Goal: Task Accomplishment & Management: Use online tool/utility

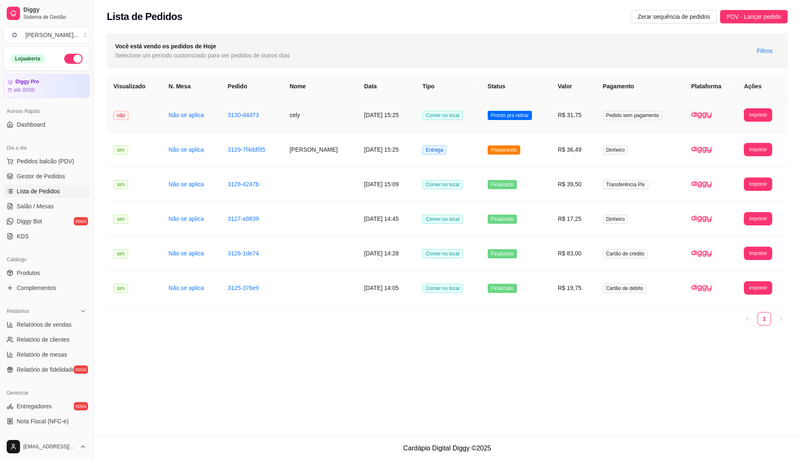
click at [544, 122] on td "Pronto pra retirar" at bounding box center [516, 115] width 70 height 35
click at [556, 122] on td "R$ 31,75" at bounding box center [573, 115] width 45 height 35
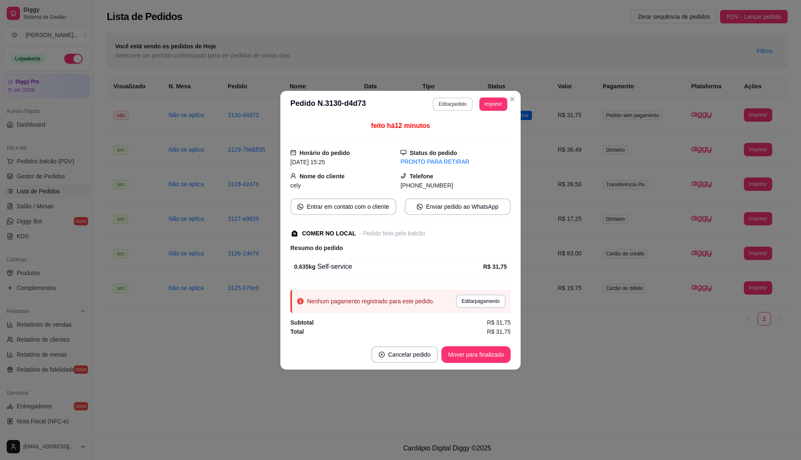
click at [456, 100] on button "Editar pedido" at bounding box center [452, 104] width 40 height 13
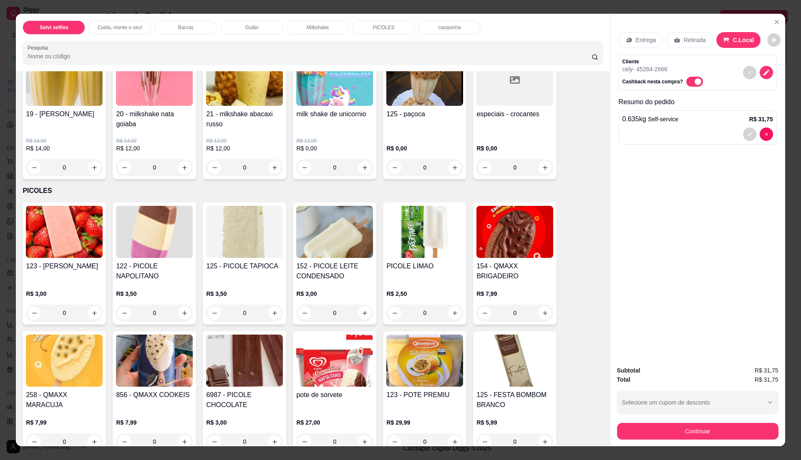
scroll to position [834, 0]
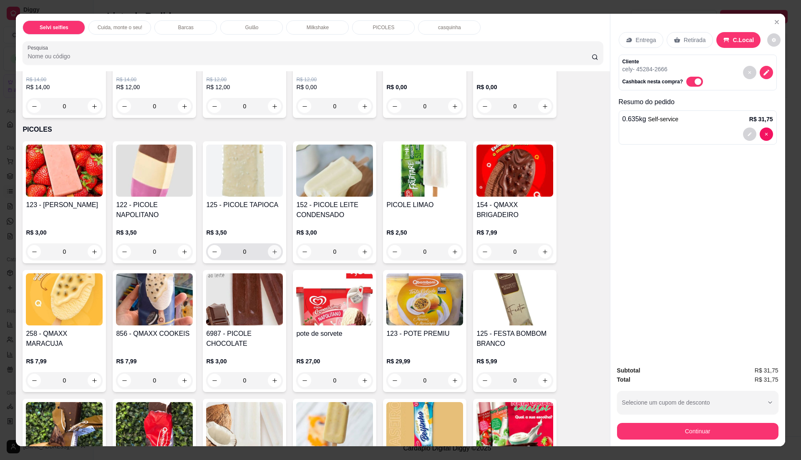
click at [272, 252] on icon "increase-product-quantity" at bounding box center [274, 252] width 6 height 6
type input "1"
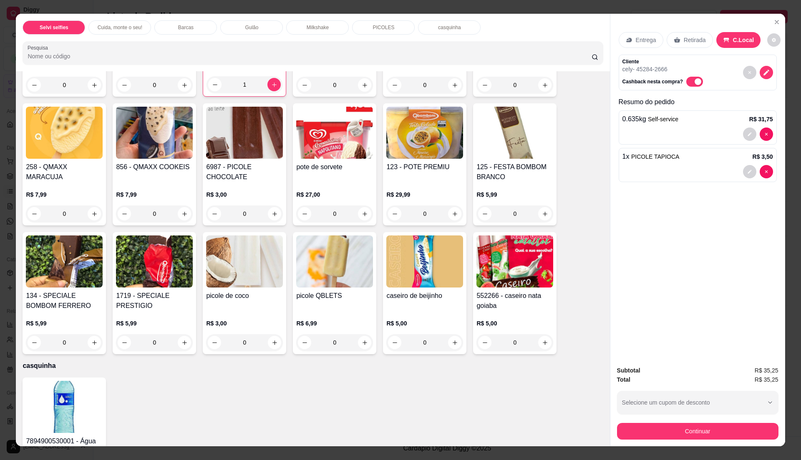
scroll to position [1061, 0]
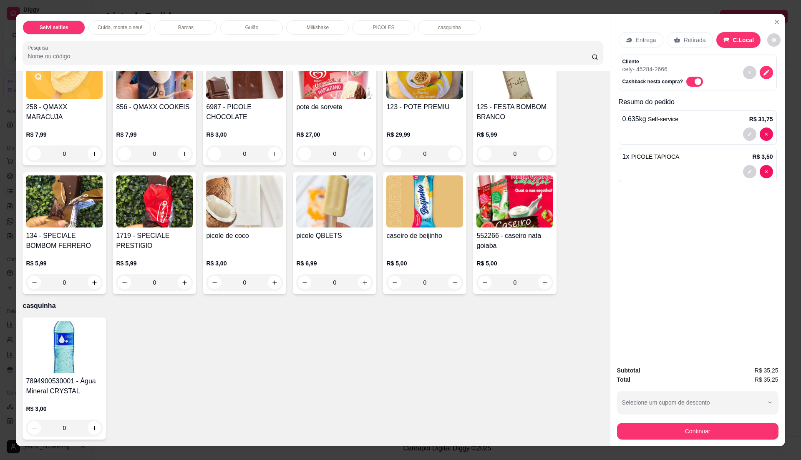
click at [454, 285] on div "0" at bounding box center [424, 282] width 77 height 17
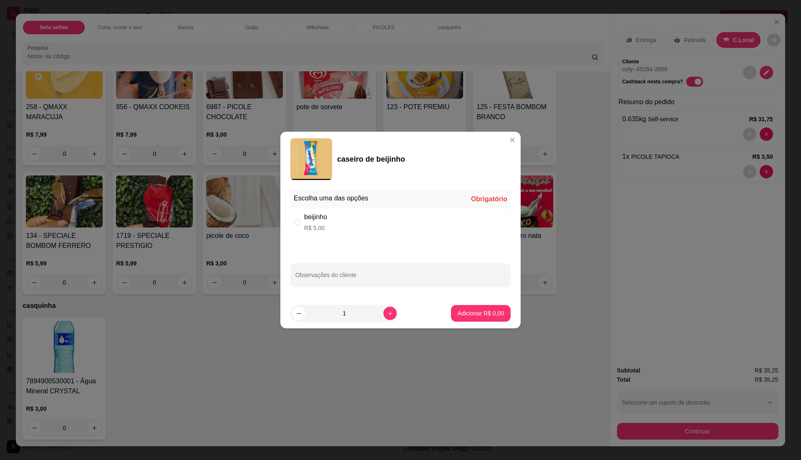
click at [391, 222] on div "beijinho R$ 5,00" at bounding box center [400, 222] width 220 height 28
radio input "true"
click at [469, 314] on p "Adicionar R$ 5,00" at bounding box center [480, 313] width 46 height 8
type input "1"
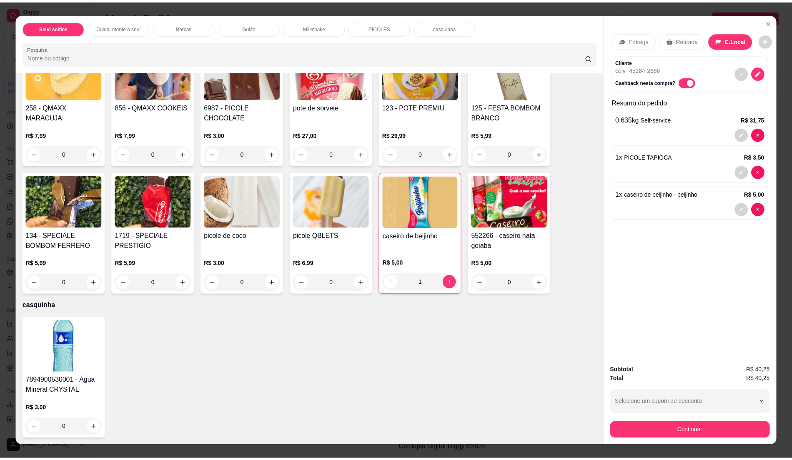
scroll to position [13, 0]
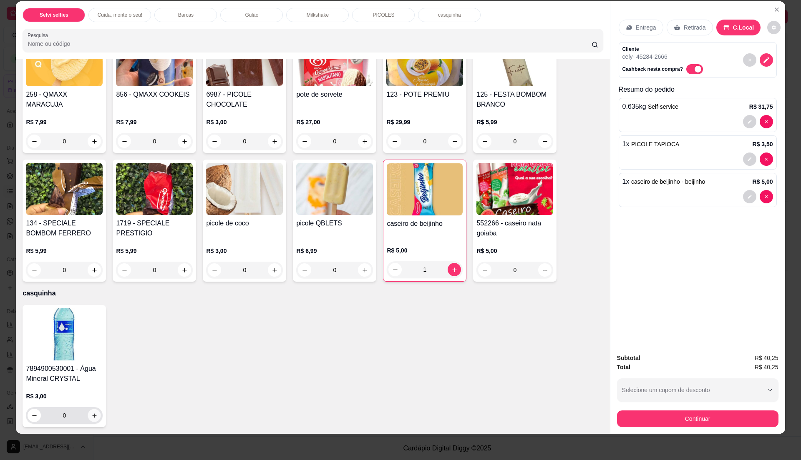
click at [91, 414] on icon "increase-product-quantity" at bounding box center [94, 416] width 6 height 6
type input "1"
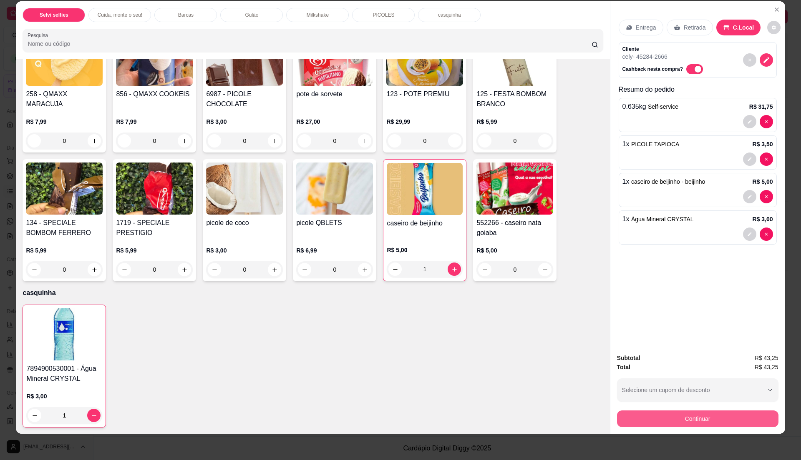
click at [669, 419] on button "Continuar" at bounding box center [697, 419] width 161 height 17
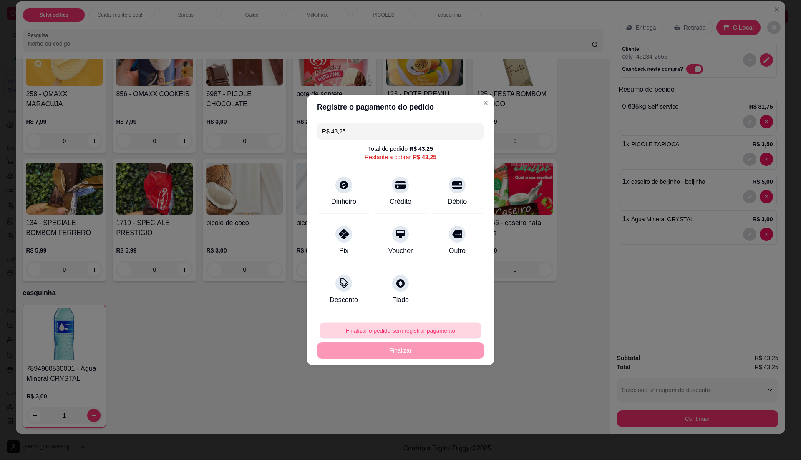
click at [424, 326] on button "Finalizar o pedido sem registrar pagamento" at bounding box center [400, 331] width 162 height 16
click at [446, 406] on button "Confirmar" at bounding box center [452, 399] width 30 height 13
type input "0"
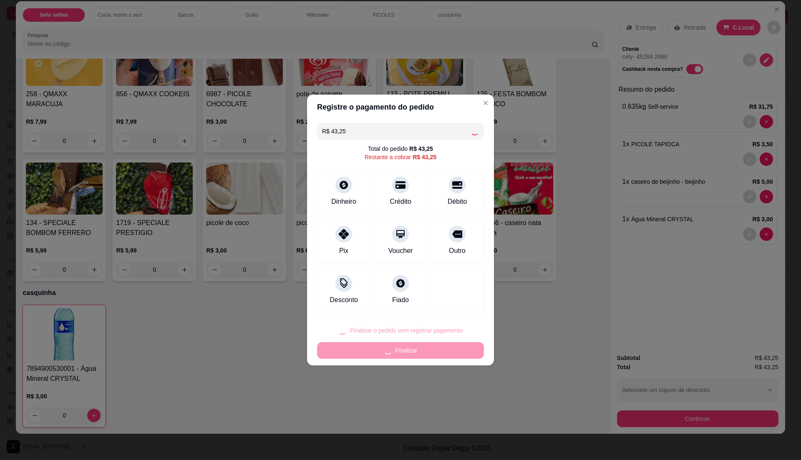
type input "R$ 0,00"
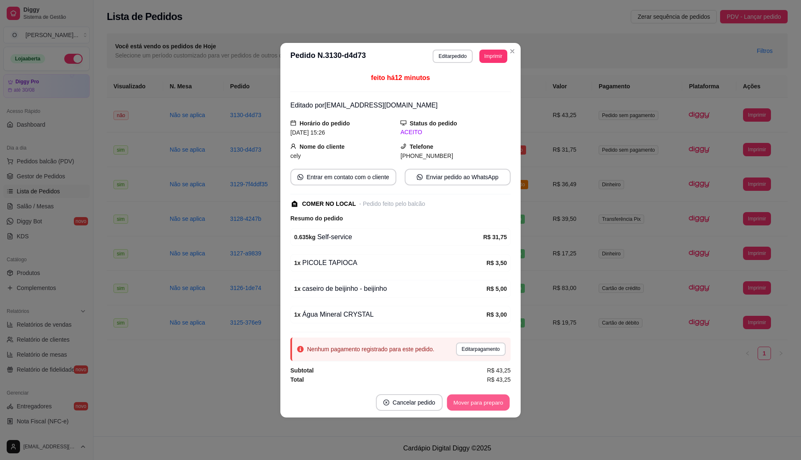
click at [472, 407] on button "Mover para preparo" at bounding box center [478, 402] width 63 height 16
click at [472, 407] on button "Mover para retirada disponível" at bounding box center [463, 402] width 89 height 16
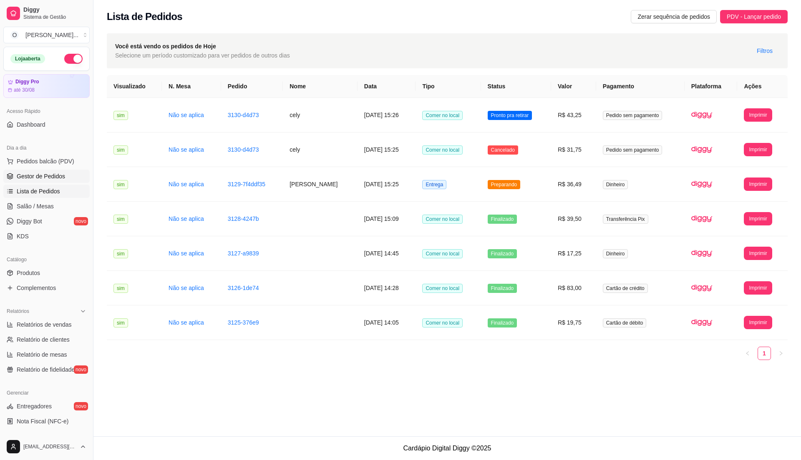
click at [63, 177] on span "Gestor de Pedidos" at bounding box center [41, 176] width 48 height 8
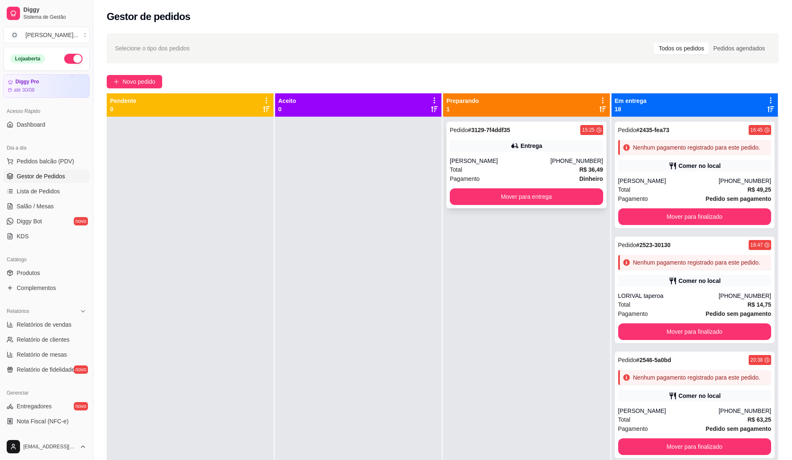
click at [519, 161] on div "[PERSON_NAME]" at bounding box center [500, 161] width 100 height 8
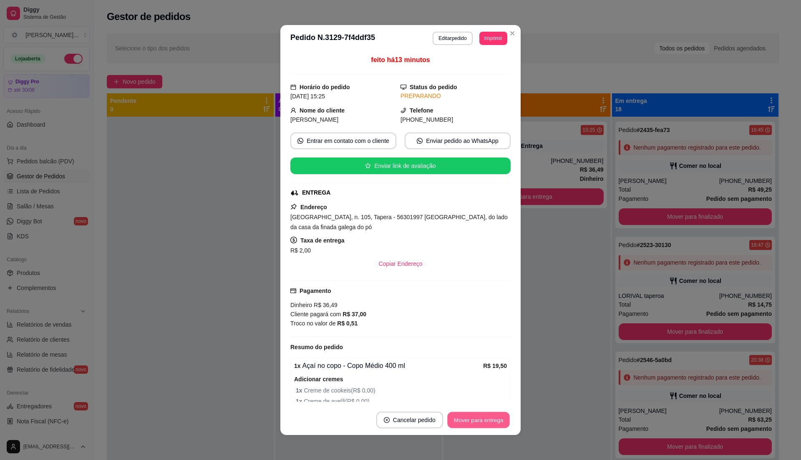
click at [488, 417] on button "Mover para entrega" at bounding box center [478, 420] width 63 height 16
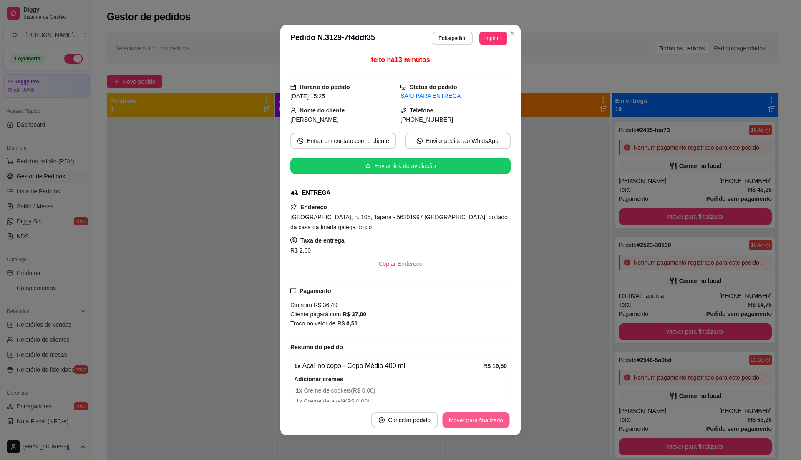
click at [488, 417] on button "Mover para finalizado" at bounding box center [475, 420] width 67 height 16
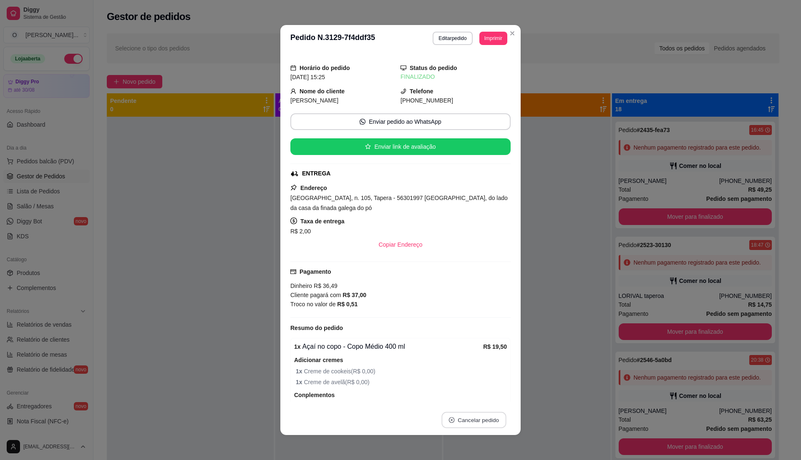
click at [488, 417] on button "Cancelar pedido" at bounding box center [473, 420] width 65 height 16
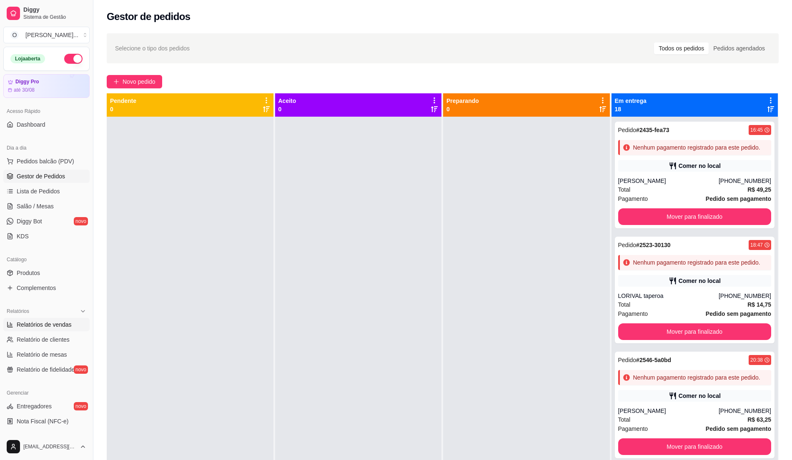
click at [45, 327] on span "Relatórios de vendas" at bounding box center [44, 325] width 55 height 8
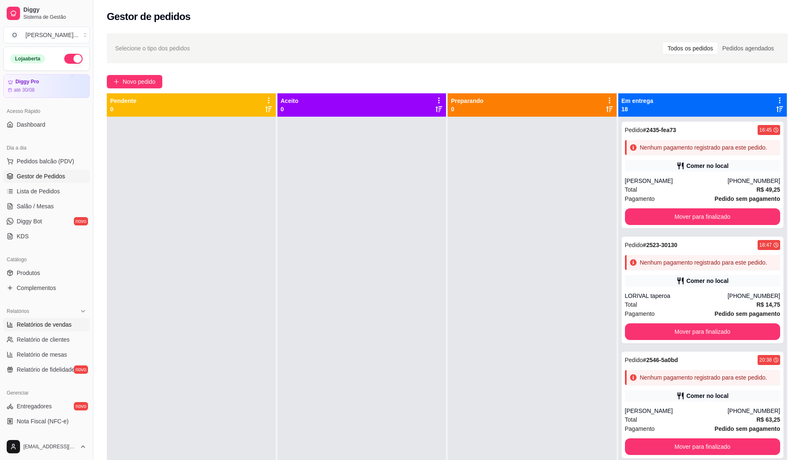
select select "ALL"
select select "0"
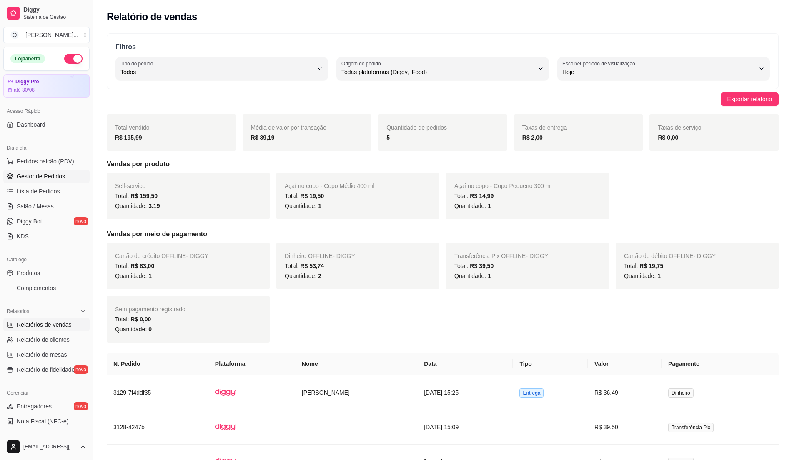
click at [54, 177] on span "Gestor de Pedidos" at bounding box center [41, 176] width 48 height 8
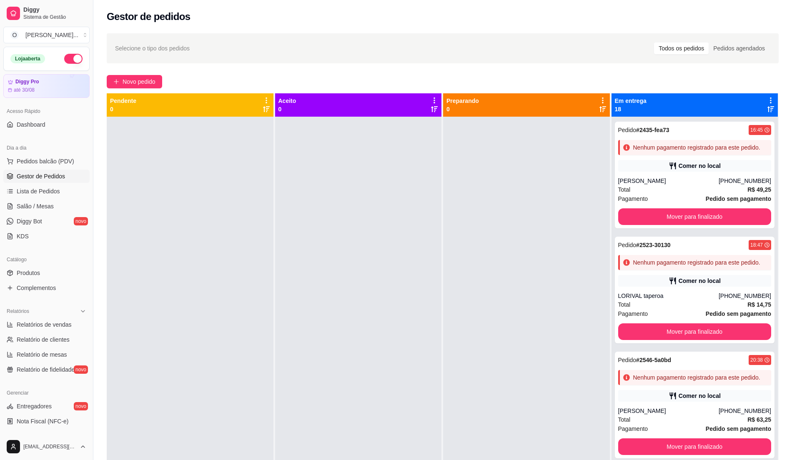
click at [359, 268] on div at bounding box center [358, 347] width 167 height 460
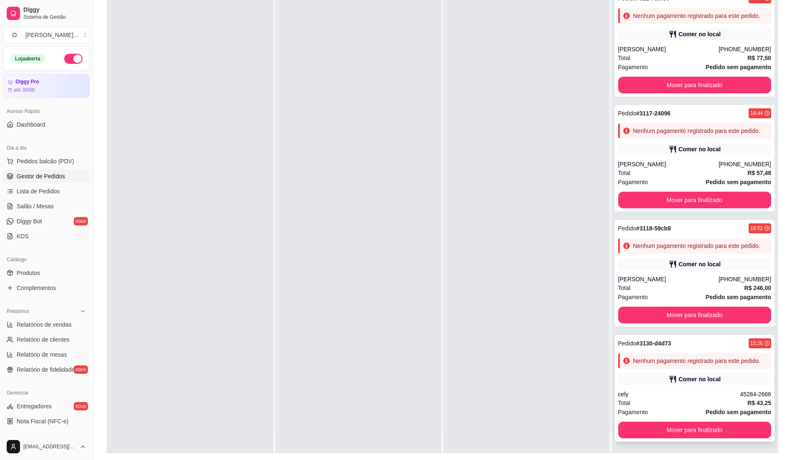
scroll to position [127, 0]
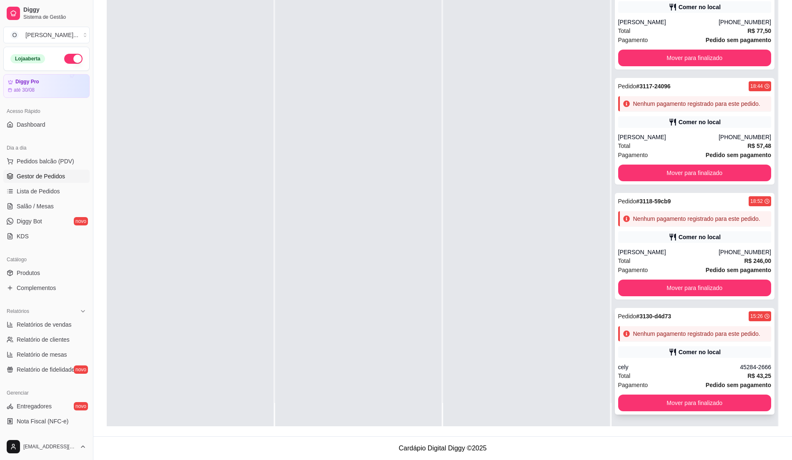
click at [668, 367] on div "cely" at bounding box center [679, 367] width 122 height 8
click at [49, 199] on ul "Pedidos balcão (PDV) Gestor de Pedidos Lista de Pedidos Salão / Mesas Diggy Bot…" at bounding box center [46, 199] width 86 height 88
click at [57, 191] on span "Lista de Pedidos" at bounding box center [38, 191] width 43 height 8
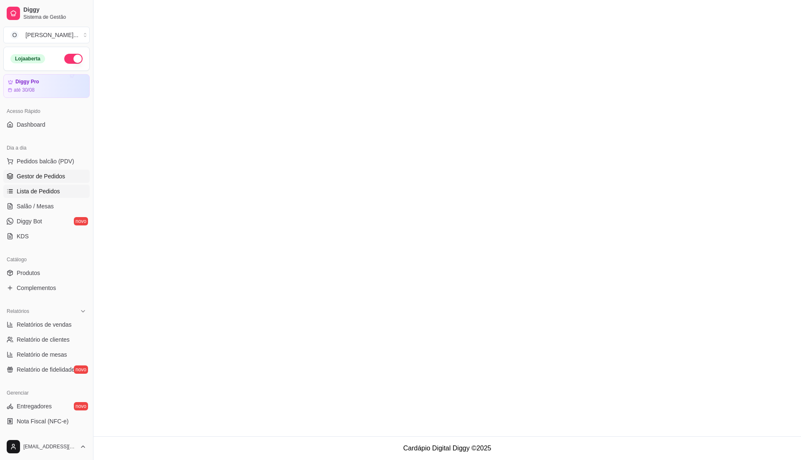
click at [68, 170] on link "Gestor de Pedidos" at bounding box center [46, 176] width 86 height 13
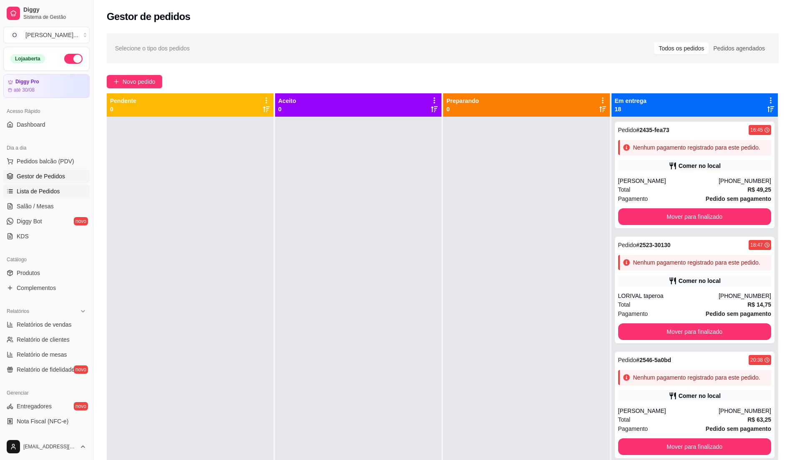
click at [47, 196] on span "Lista de Pedidos" at bounding box center [38, 191] width 43 height 8
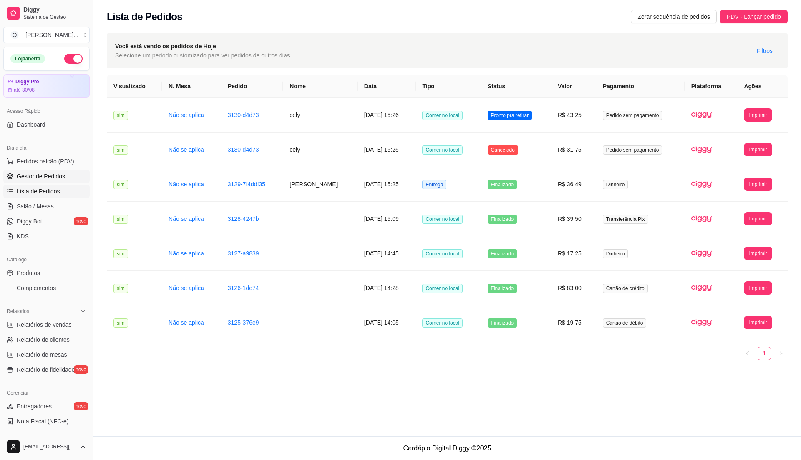
click at [53, 182] on link "Gestor de Pedidos" at bounding box center [46, 176] width 86 height 13
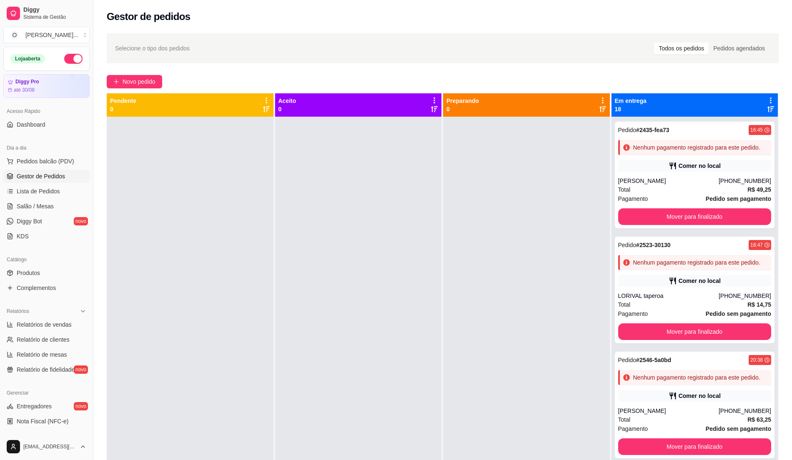
click at [51, 178] on span "Gestor de Pedidos" at bounding box center [41, 176] width 48 height 8
click at [46, 191] on span "Lista de Pedidos" at bounding box center [38, 191] width 43 height 8
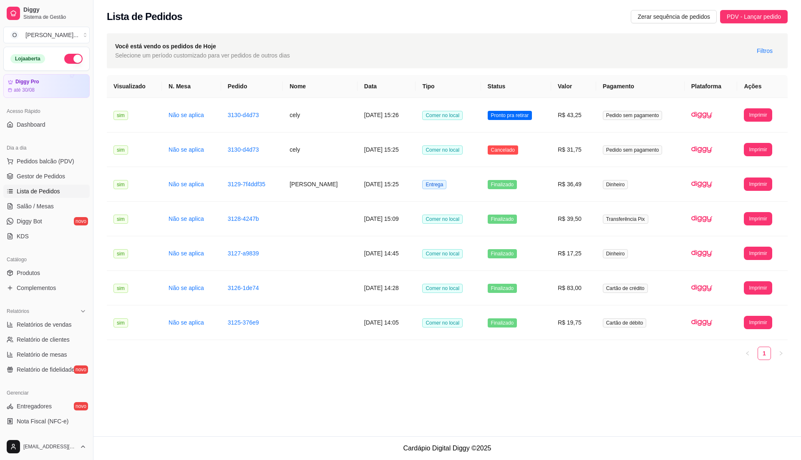
click at [46, 191] on span "Lista de Pedidos" at bounding box center [38, 191] width 43 height 8
click at [45, 178] on span "Gestor de Pedidos" at bounding box center [41, 176] width 48 height 8
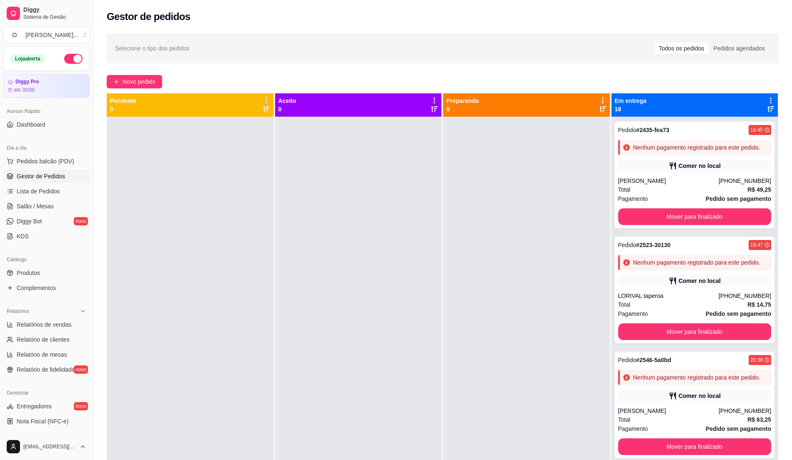
click at [45, 178] on span "Gestor de Pedidos" at bounding box center [41, 176] width 48 height 8
click at [30, 202] on span "Salão / Mesas" at bounding box center [35, 206] width 37 height 8
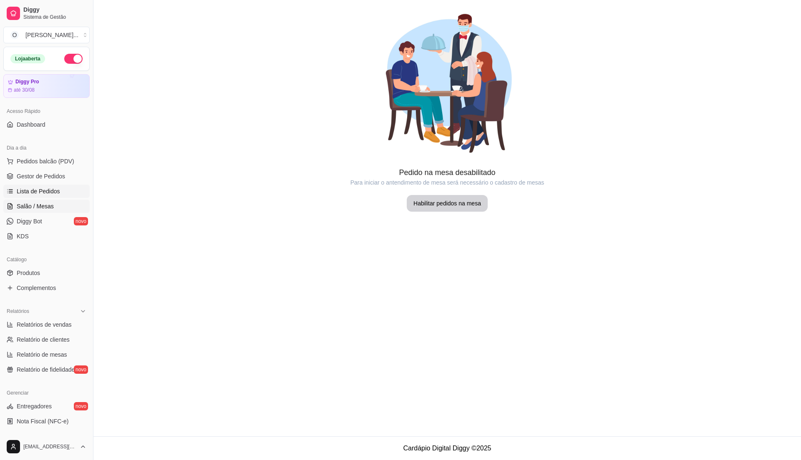
click at [39, 194] on span "Lista de Pedidos" at bounding box center [38, 191] width 43 height 8
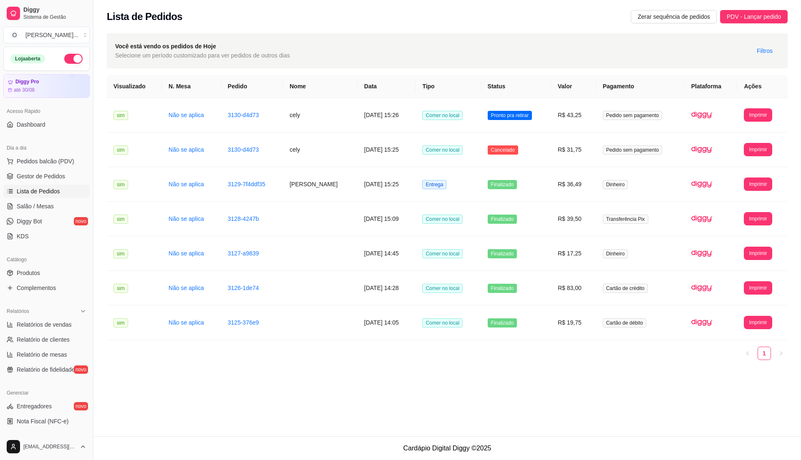
click at [39, 194] on span "Lista de Pedidos" at bounding box center [38, 191] width 43 height 8
click at [45, 189] on span "Lista de Pedidos" at bounding box center [38, 191] width 43 height 8
click at [59, 179] on span "Gestor de Pedidos" at bounding box center [41, 176] width 48 height 8
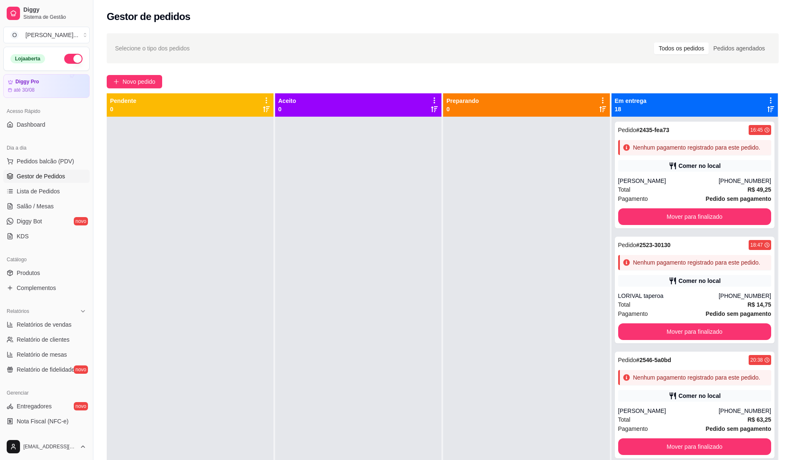
click at [53, 171] on link "Gestor de Pedidos" at bounding box center [46, 176] width 86 height 13
click at [53, 191] on span "Lista de Pedidos" at bounding box center [38, 191] width 43 height 8
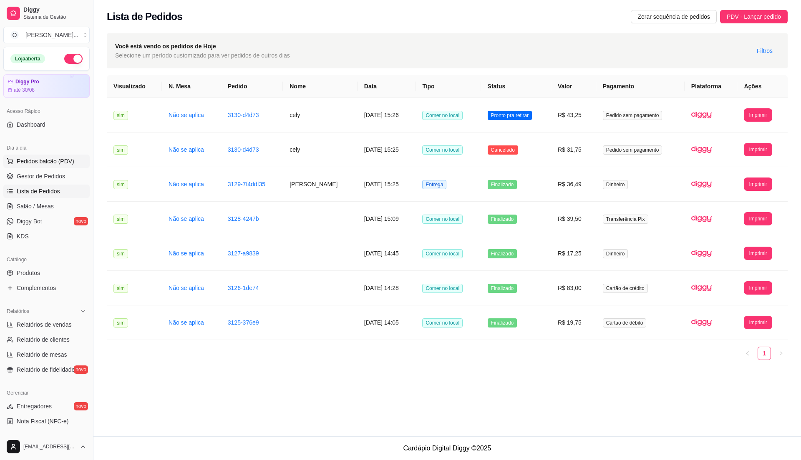
click at [44, 161] on span "Pedidos balcão (PDV)" at bounding box center [46, 161] width 58 height 8
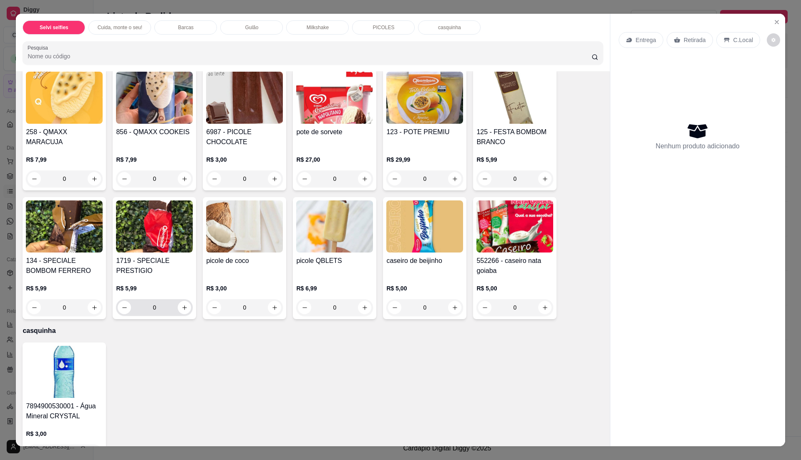
scroll to position [1056, 0]
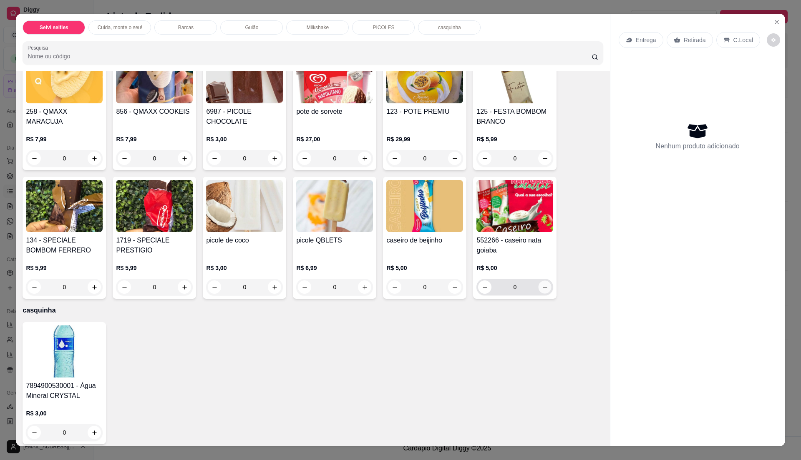
click at [542, 285] on icon "increase-product-quantity" at bounding box center [545, 287] width 6 height 6
type input "1"
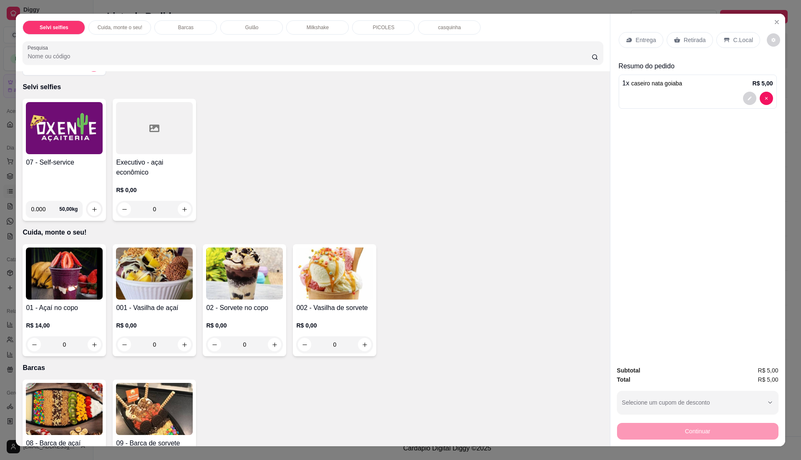
scroll to position [0, 0]
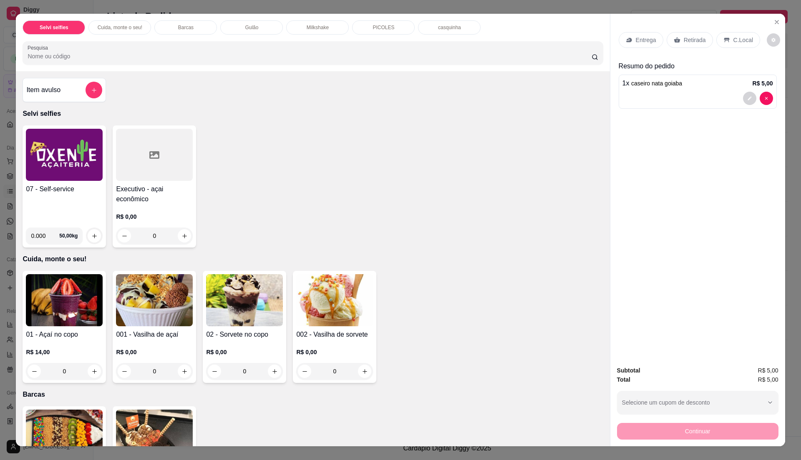
click at [211, 199] on div "07 - Self-service 0.000 50,00 kg Executivo - açai econômico R$ 0,00 0" at bounding box center [313, 187] width 580 height 122
click at [64, 171] on img at bounding box center [64, 155] width 77 height 52
click at [60, 188] on h4 "07 - Self-service" at bounding box center [64, 189] width 77 height 10
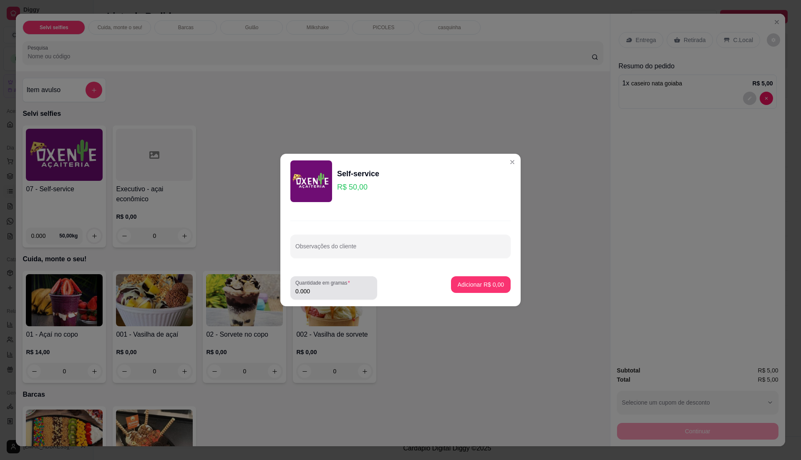
click at [329, 288] on input "0.000" at bounding box center [333, 291] width 77 height 8
type input "0.175"
click at [457, 279] on button "Adicionar R$ 8,75" at bounding box center [481, 284] width 60 height 17
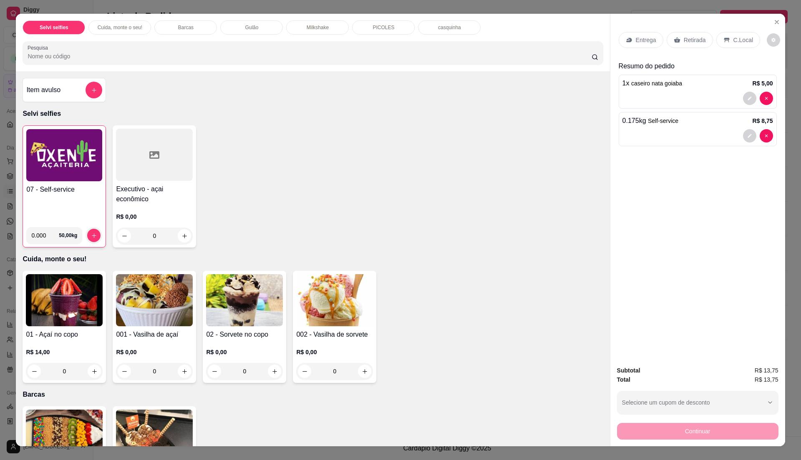
click at [67, 190] on h4 "07 - Self-service" at bounding box center [64, 190] width 76 height 10
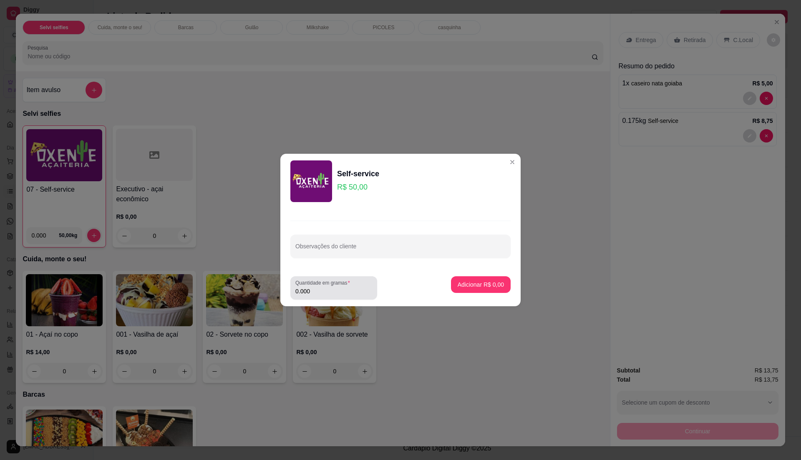
click at [333, 296] on div "0.000" at bounding box center [333, 288] width 77 height 17
click at [336, 289] on input "0.000" at bounding box center [333, 291] width 77 height 8
type input "0.140"
click at [496, 283] on button "Adicionar R$ 7,00" at bounding box center [481, 284] width 60 height 17
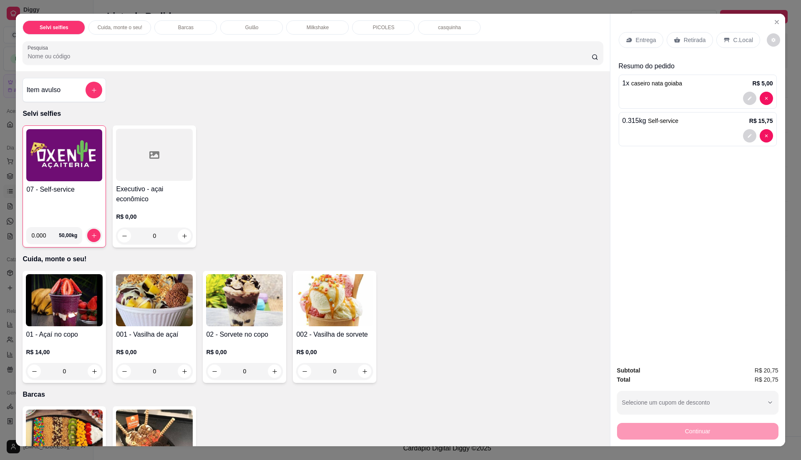
click at [55, 177] on img at bounding box center [64, 155] width 76 height 52
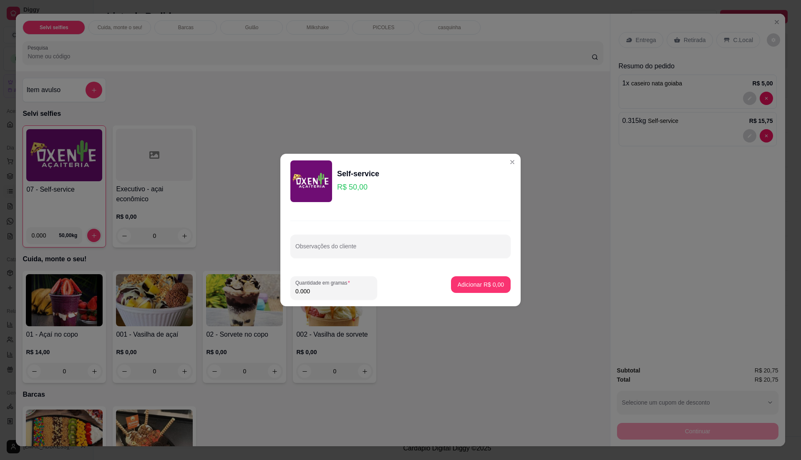
click at [325, 294] on input "0.000" at bounding box center [333, 291] width 77 height 8
type input "0.150"
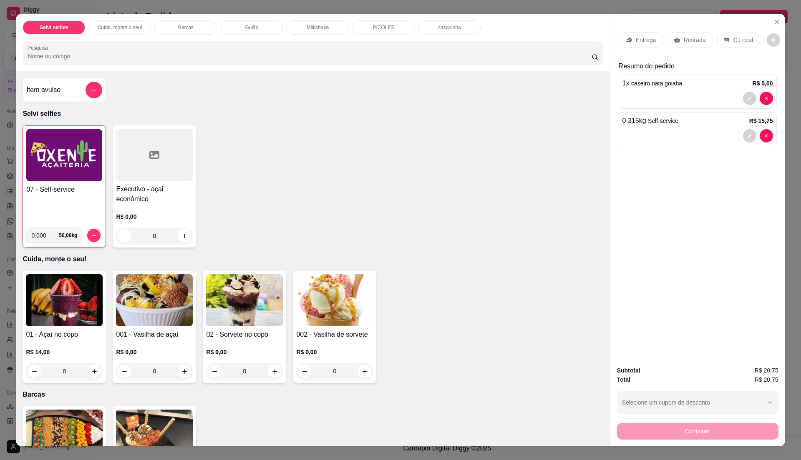
click at [743, 40] on p "C.Local" at bounding box center [743, 40] width 20 height 8
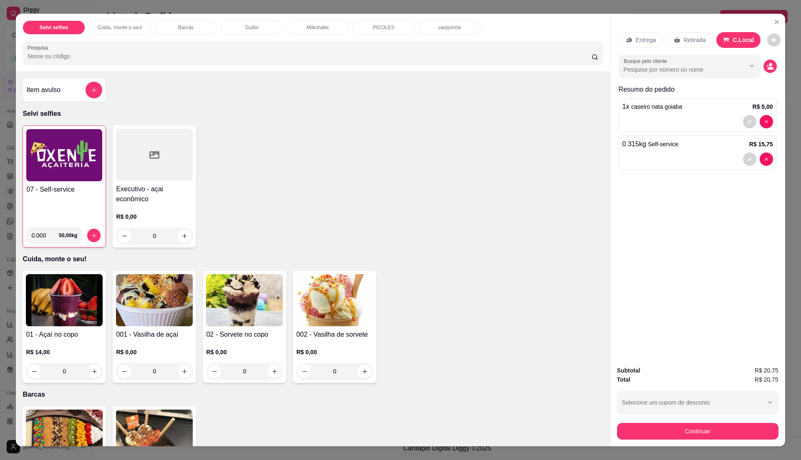
click at [69, 87] on div "Item avulso" at bounding box center [64, 90] width 76 height 17
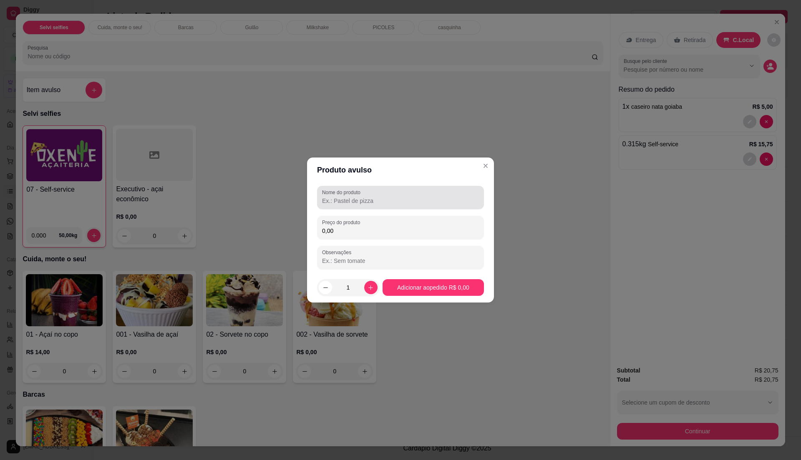
click at [336, 199] on input "Nome do produto" at bounding box center [400, 201] width 157 height 8
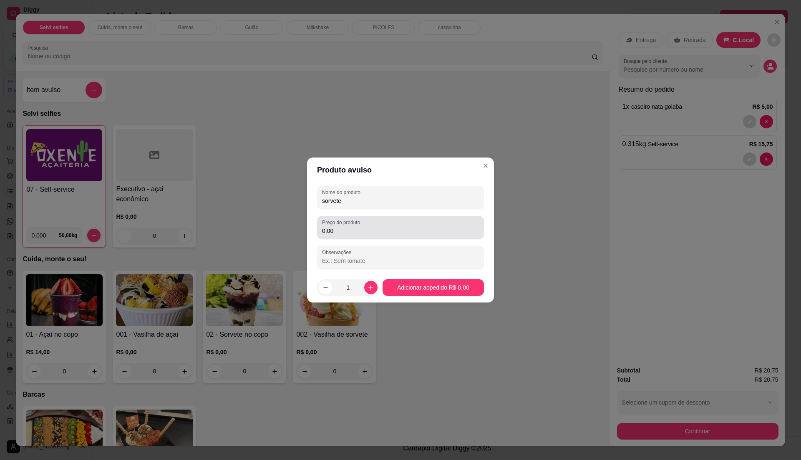
type input "sorvete"
click at [356, 226] on label "Preço do produto" at bounding box center [342, 222] width 41 height 7
click at [356, 227] on input "0,00" at bounding box center [400, 231] width 157 height 8
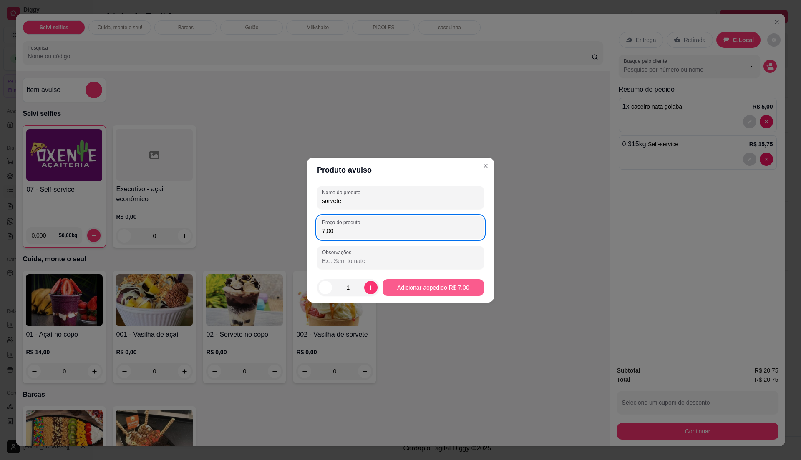
type input "7,00"
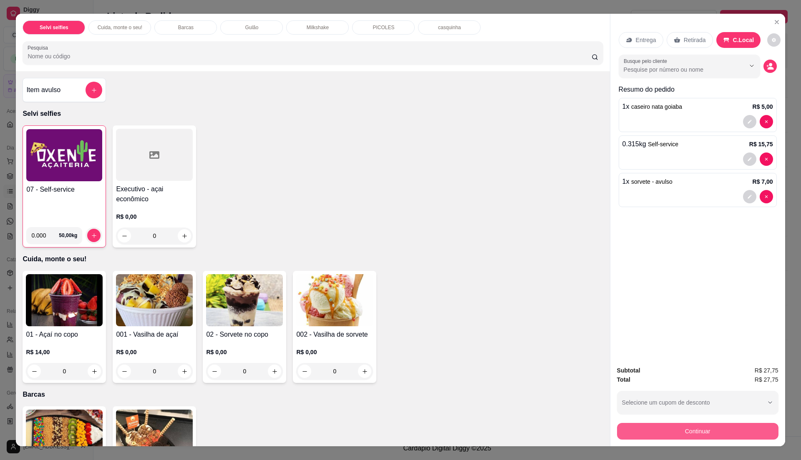
click at [651, 428] on button "Continuar" at bounding box center [697, 431] width 161 height 17
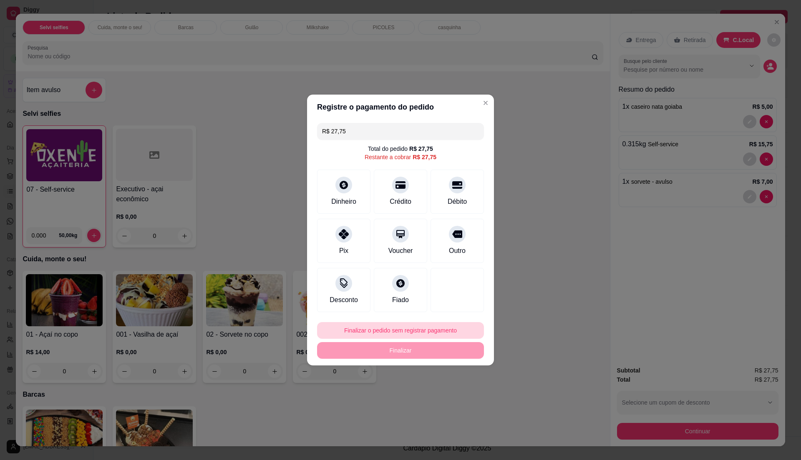
click at [419, 334] on button "Finalizar o pedido sem registrar pagamento" at bounding box center [400, 330] width 167 height 17
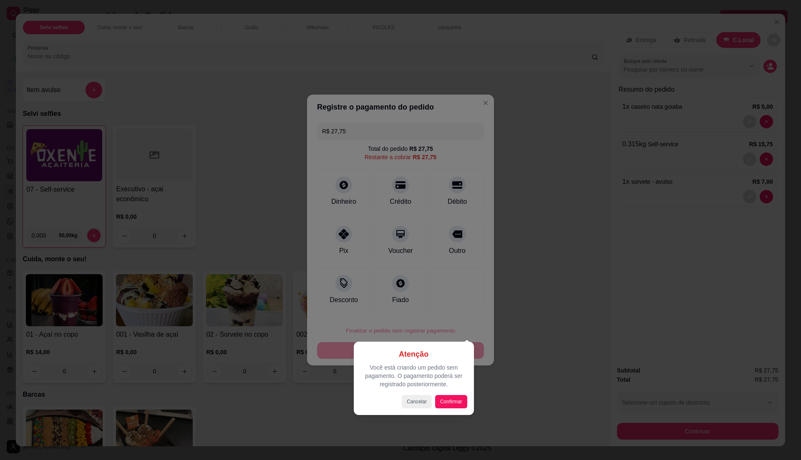
click at [536, 316] on div at bounding box center [400, 230] width 801 height 460
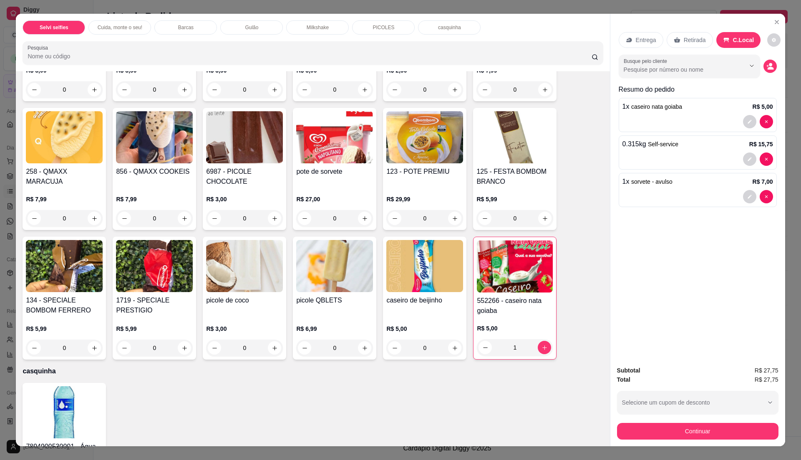
scroll to position [1001, 0]
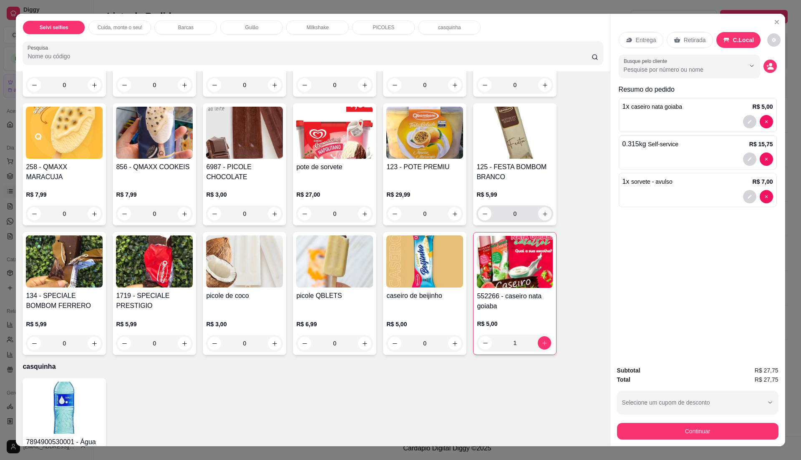
click at [542, 213] on icon "increase-product-quantity" at bounding box center [545, 214] width 6 height 6
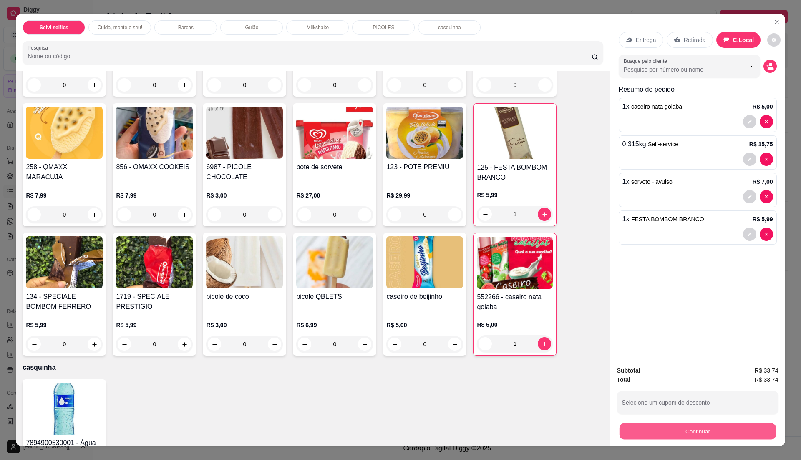
click at [666, 429] on button "Continuar" at bounding box center [697, 431] width 156 height 16
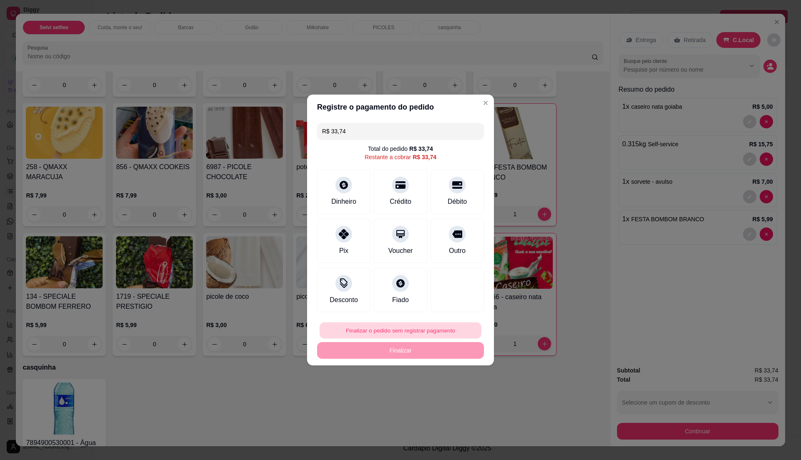
click at [429, 327] on button "Finalizar o pedido sem registrar pagamento" at bounding box center [400, 331] width 162 height 16
click at [444, 399] on button "Confirmar" at bounding box center [452, 399] width 30 height 13
type input "0"
type input "R$ 0,00"
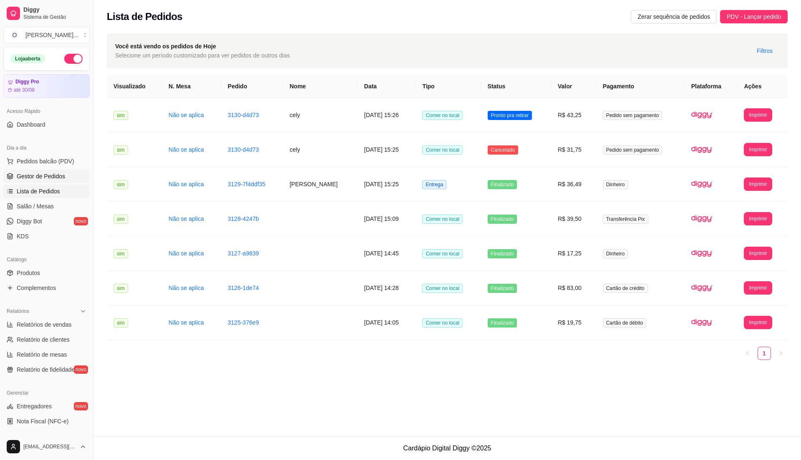
click at [59, 182] on link "Gestor de Pedidos" at bounding box center [46, 176] width 86 height 13
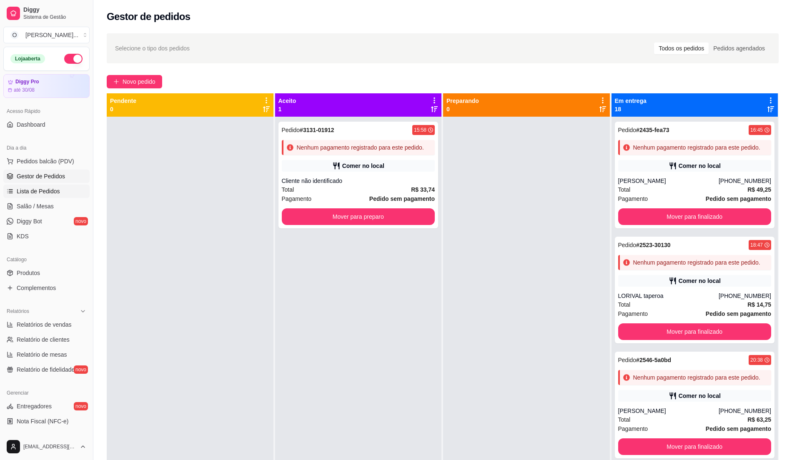
click at [49, 187] on link "Lista de Pedidos" at bounding box center [46, 191] width 86 height 13
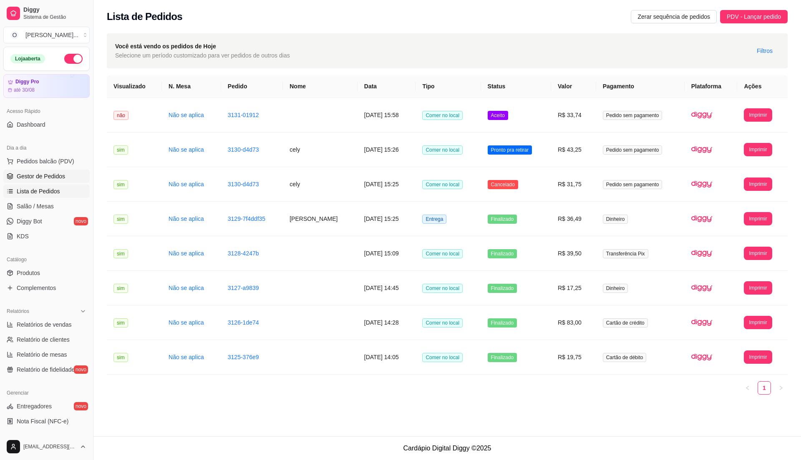
click at [51, 174] on span "Gestor de Pedidos" at bounding box center [41, 176] width 48 height 8
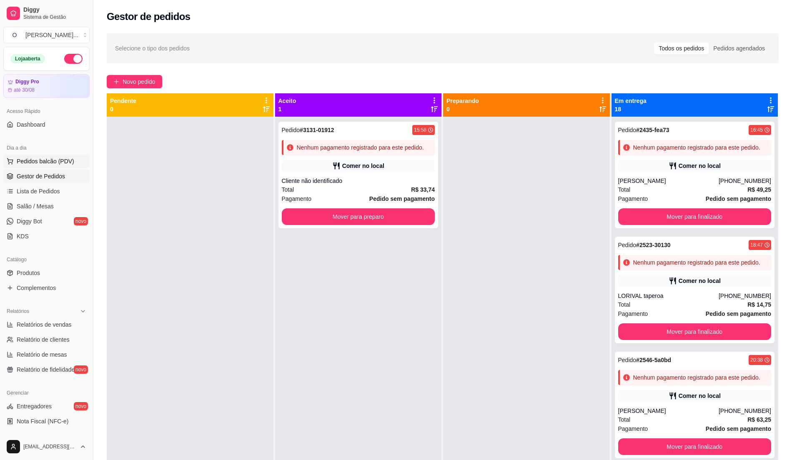
click at [39, 159] on span "Pedidos balcão (PDV)" at bounding box center [46, 161] width 58 height 8
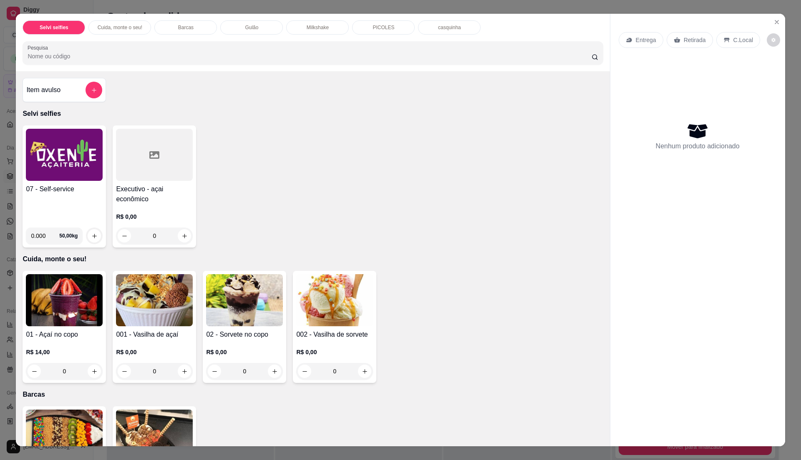
click at [59, 195] on div "07 - Self-service" at bounding box center [64, 202] width 77 height 37
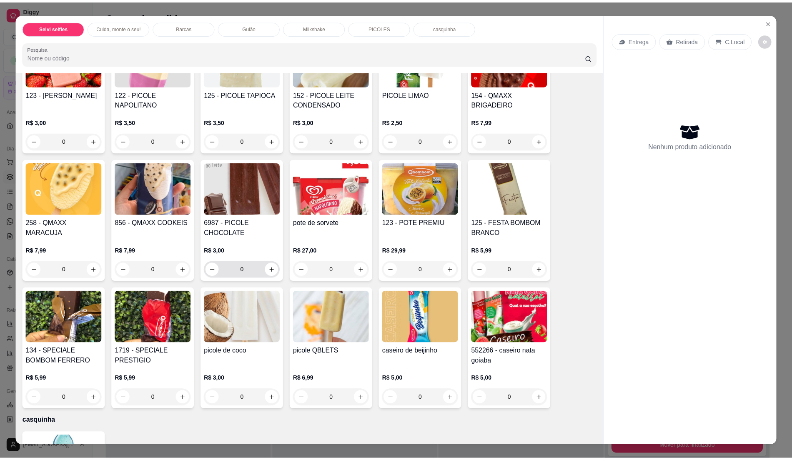
scroll to position [889, 0]
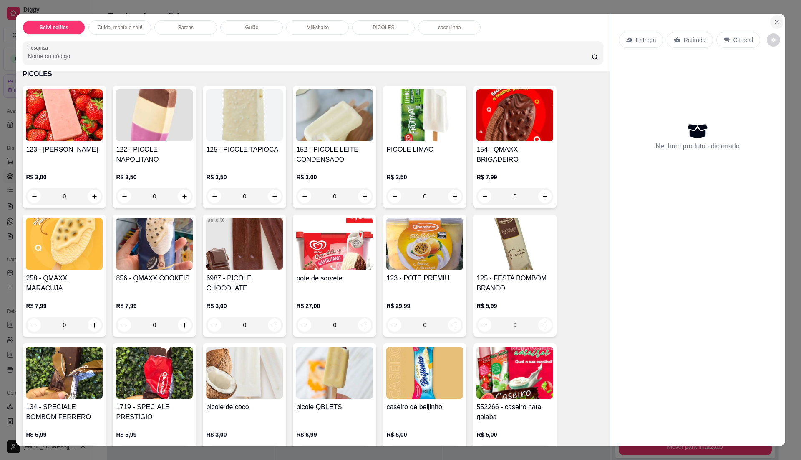
click at [773, 19] on icon "Close" at bounding box center [776, 22] width 7 height 7
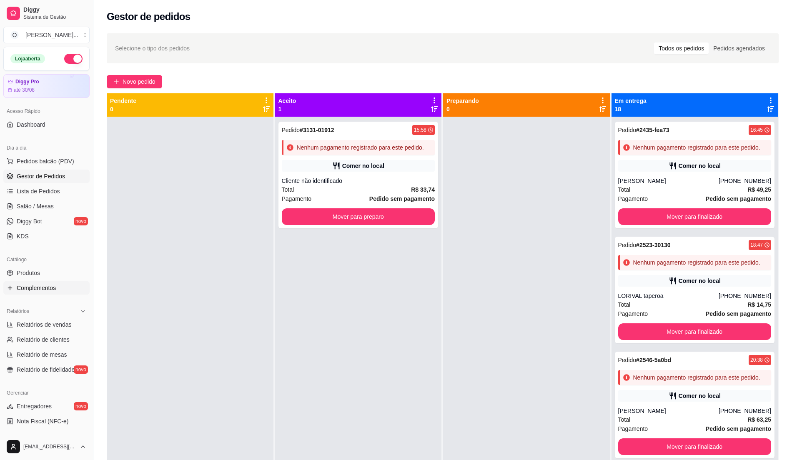
click at [48, 284] on span "Complementos" at bounding box center [36, 288] width 39 height 8
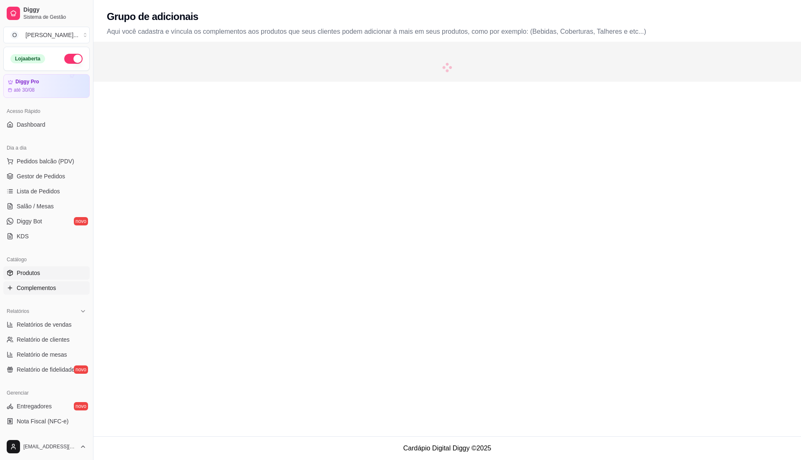
click at [48, 276] on link "Produtos" at bounding box center [46, 272] width 86 height 13
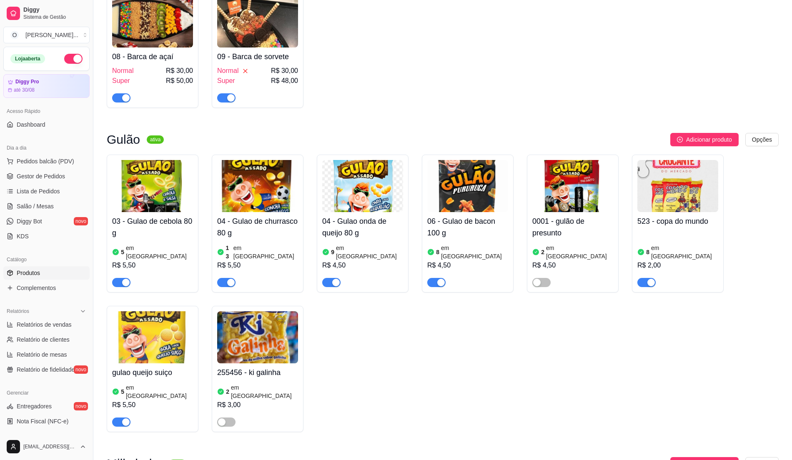
scroll to position [392, 0]
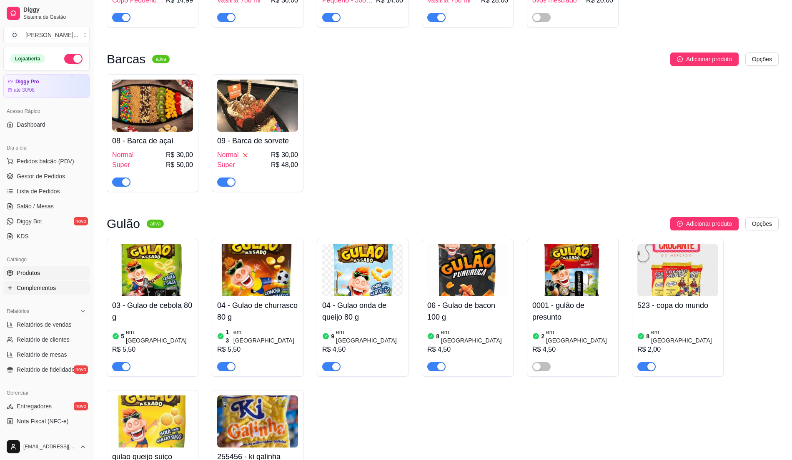
click at [55, 286] on span "Complementos" at bounding box center [36, 288] width 39 height 8
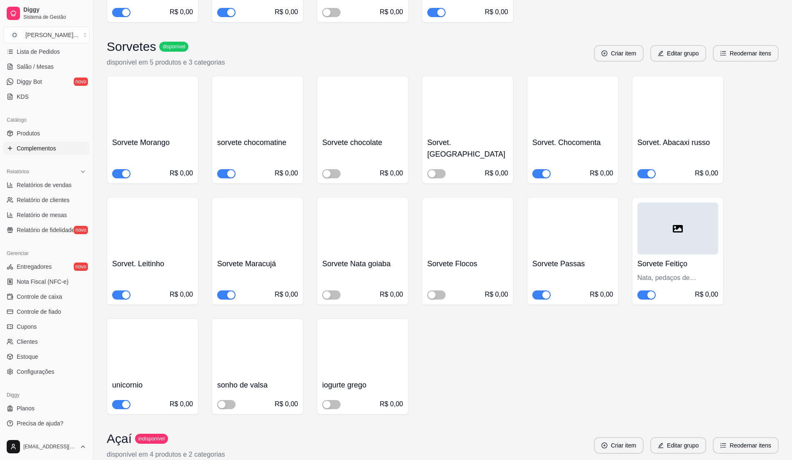
scroll to position [868, 0]
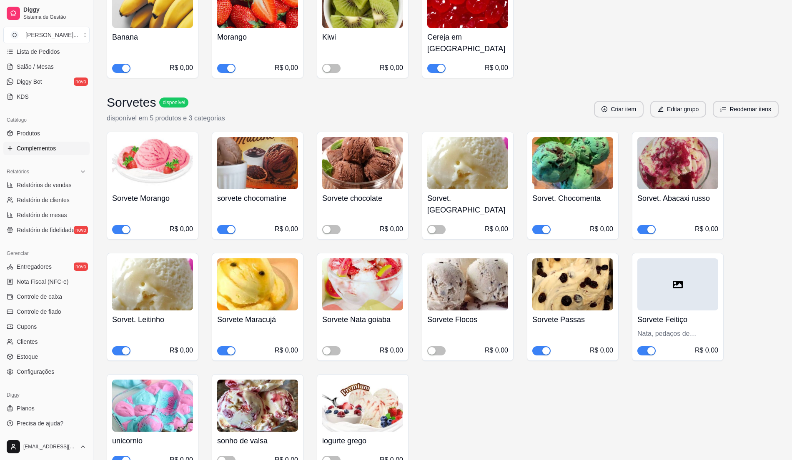
click at [223, 346] on span "button" at bounding box center [226, 350] width 18 height 9
click at [435, 189] on div "Sorvet. Baunilha R$ 0,00" at bounding box center [468, 186] width 92 height 108
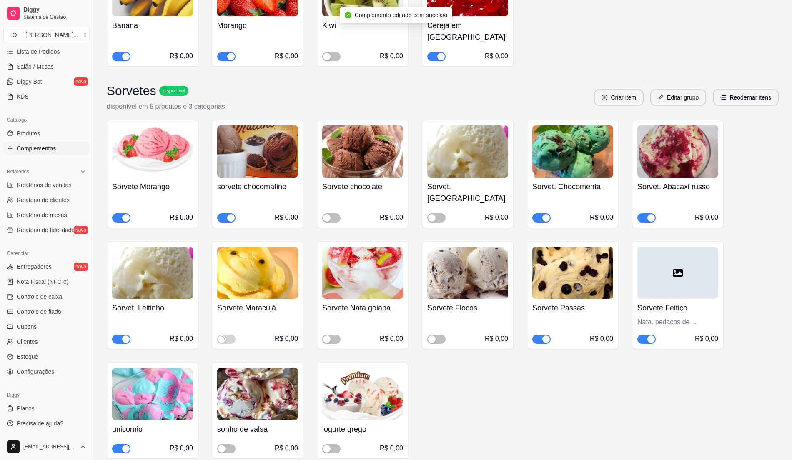
click at [438, 184] on div "Sorvete Morango R$ 0,00 sorvete chocomatine R$ 0,00 Sorvete chocolate R$ 0,00 S…" at bounding box center [443, 289] width 672 height 339
click at [439, 213] on span "button" at bounding box center [436, 217] width 18 height 9
click at [334, 213] on span "button" at bounding box center [331, 217] width 18 height 9
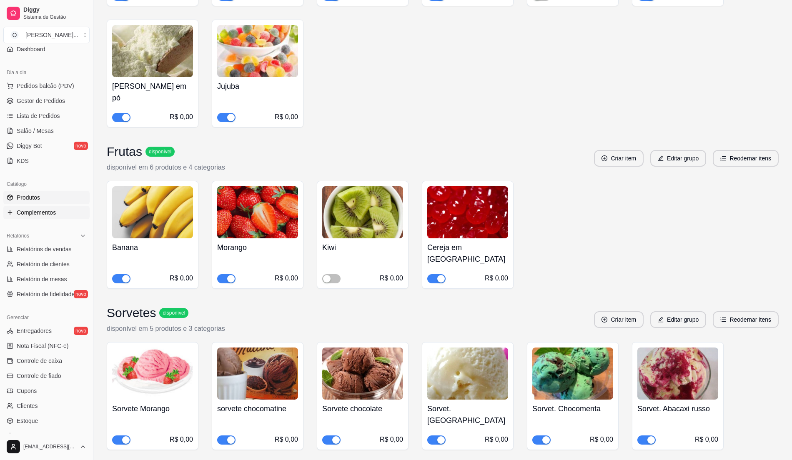
scroll to position [0, 0]
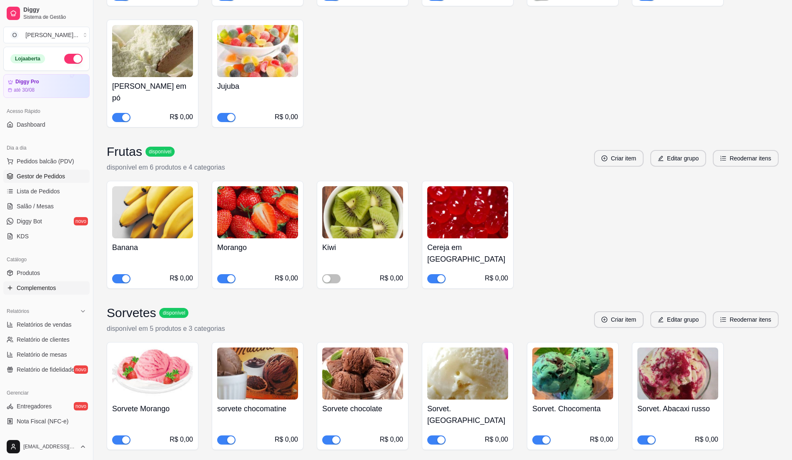
click at [53, 177] on span "Gestor de Pedidos" at bounding box center [41, 176] width 48 height 8
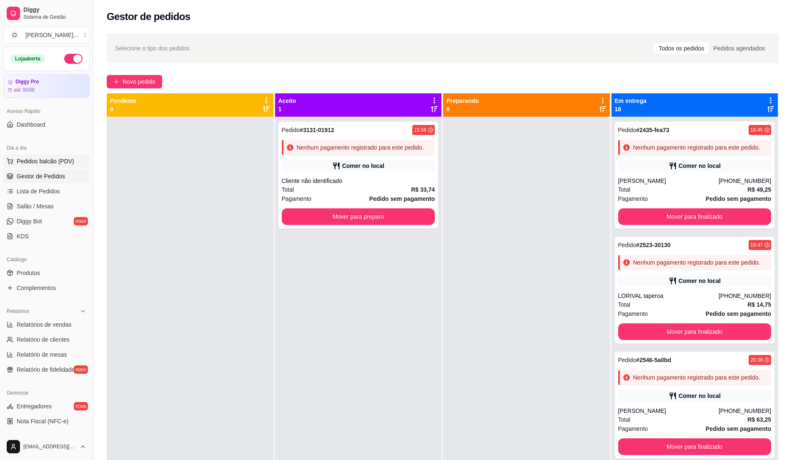
click at [53, 165] on span "Pedidos balcão (PDV)" at bounding box center [46, 161] width 58 height 8
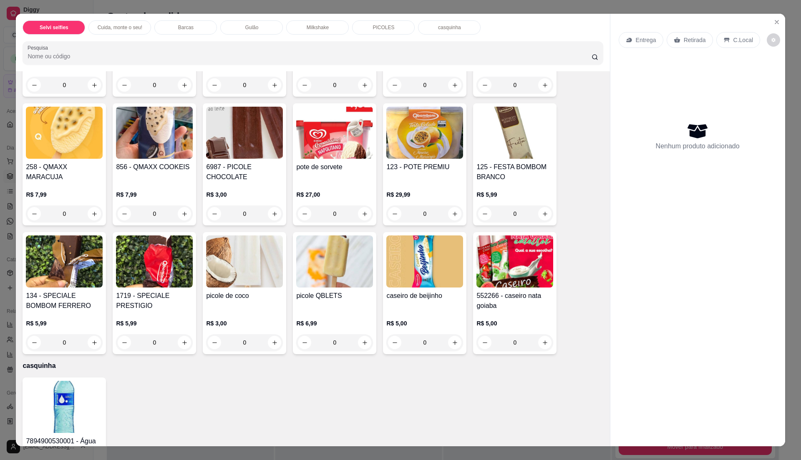
scroll to position [945, 0]
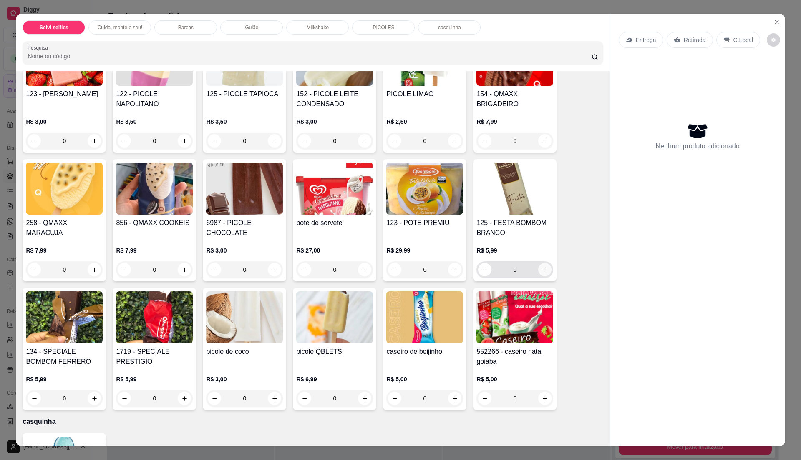
click at [542, 269] on icon "increase-product-quantity" at bounding box center [545, 270] width 6 height 6
type input "1"
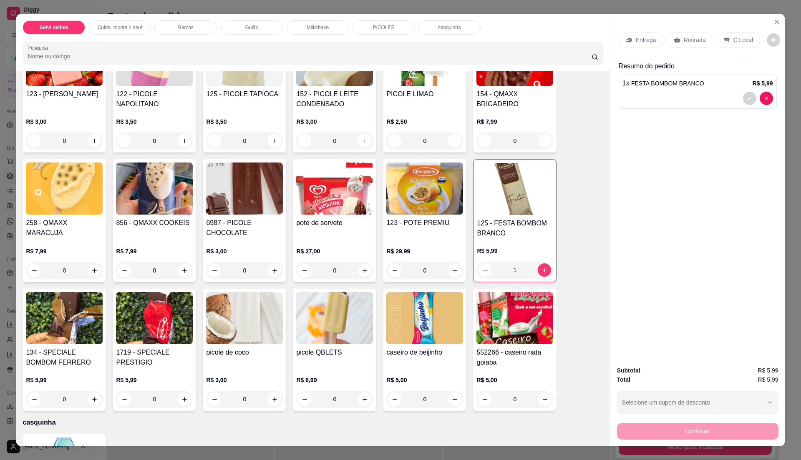
click at [449, 400] on div "0" at bounding box center [424, 399] width 77 height 17
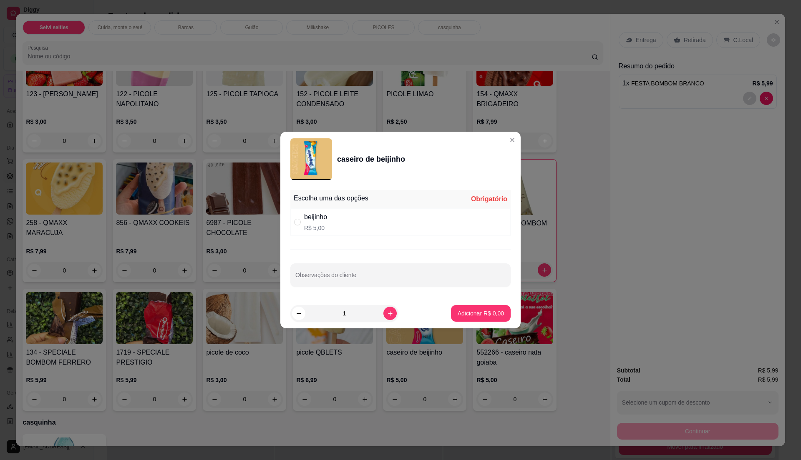
click at [415, 243] on div "Escolha uma das opções Obrigatório beijinho R$ 5,00 Observações do cliente" at bounding box center [400, 243] width 240 height 112
click at [407, 225] on div "beijinho R$ 5,00" at bounding box center [400, 222] width 220 height 28
radio input "true"
click at [472, 313] on p "Adicionar R$ 5,00" at bounding box center [480, 313] width 45 height 8
type input "1"
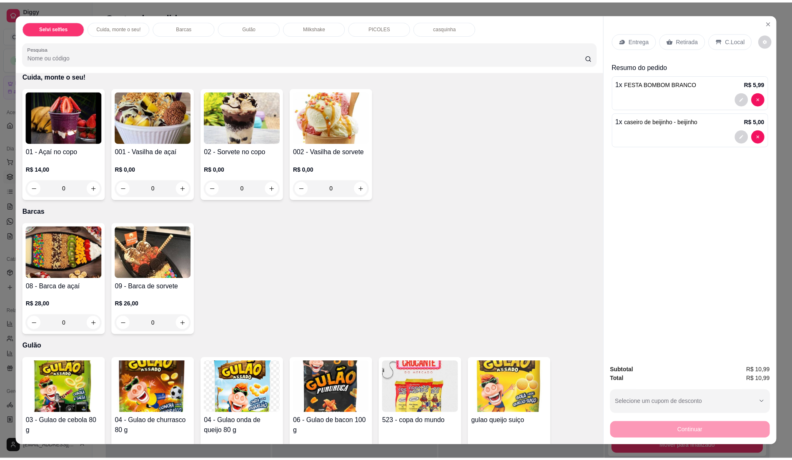
scroll to position [0, 0]
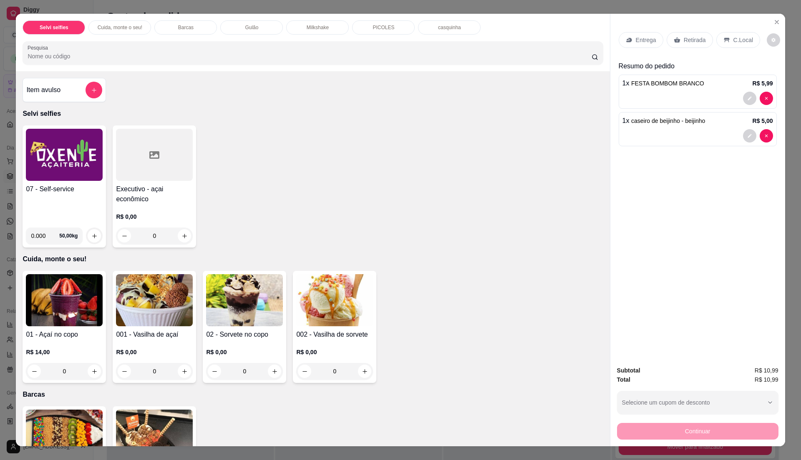
click at [75, 193] on h4 "07 - Self-service" at bounding box center [64, 189] width 77 height 10
click at [70, 199] on div "07 - Self-service" at bounding box center [64, 202] width 77 height 37
drag, startPoint x: 342, startPoint y: 212, endPoint x: 339, endPoint y: 208, distance: 5.3
click at [339, 208] on div "07 - Self-service 0.000 50,00 kg Executivo - açai econômico R$ 0,00 0" at bounding box center [313, 187] width 580 height 122
click at [66, 200] on div "07 - Self-service" at bounding box center [64, 202] width 77 height 37
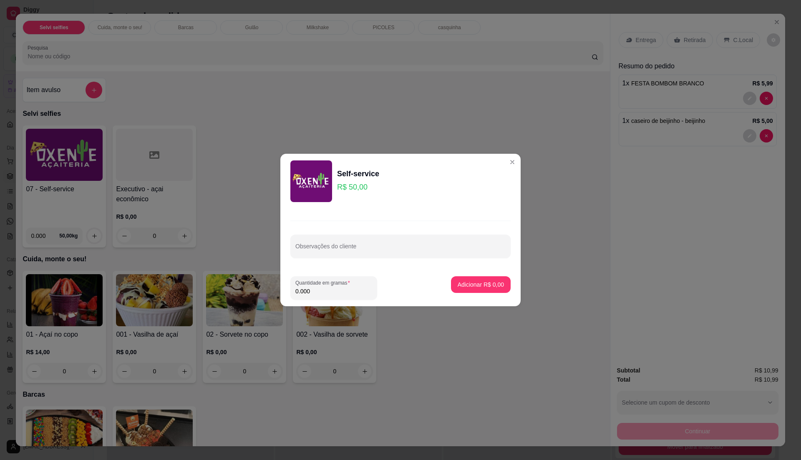
click at [312, 292] on input "0.000" at bounding box center [333, 291] width 77 height 8
type input "0.360"
click at [497, 284] on button "Adicionar R$ 18,00" at bounding box center [478, 284] width 63 height 17
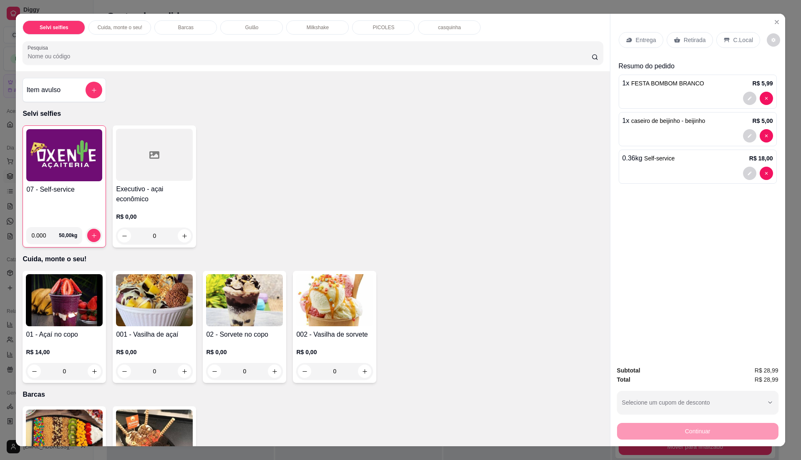
click at [734, 40] on p "C.Local" at bounding box center [743, 40] width 20 height 8
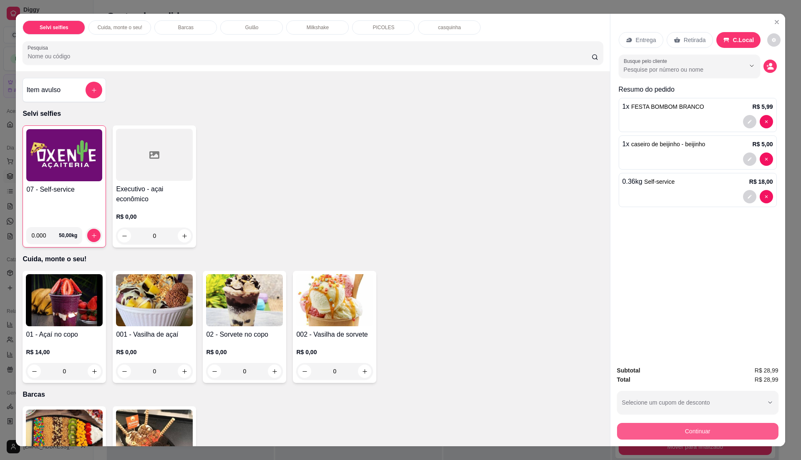
click at [696, 428] on button "Continuar" at bounding box center [697, 431] width 161 height 17
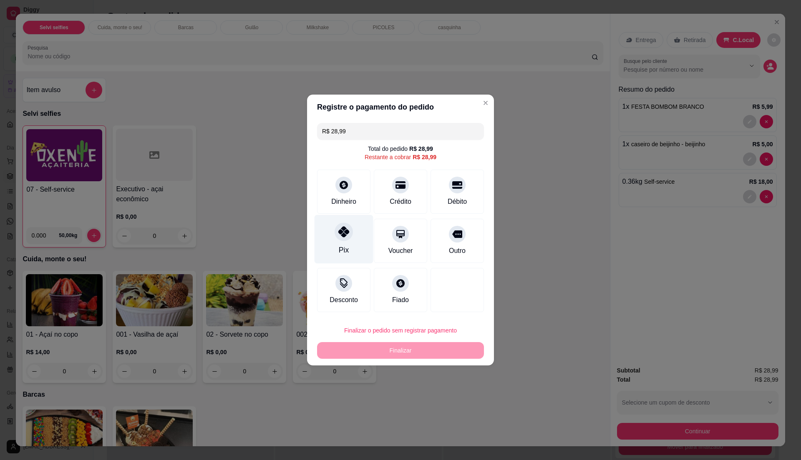
click at [342, 245] on div "Pix" at bounding box center [344, 250] width 10 height 11
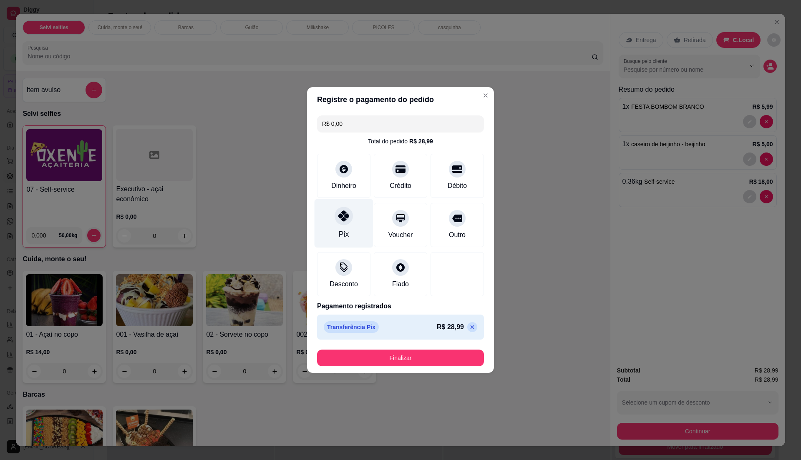
type input "R$ 0,00"
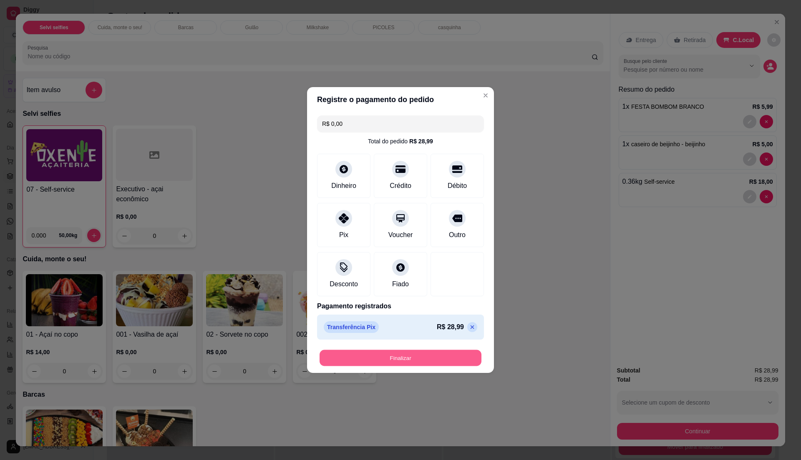
click at [426, 354] on button "Finalizar" at bounding box center [400, 358] width 162 height 16
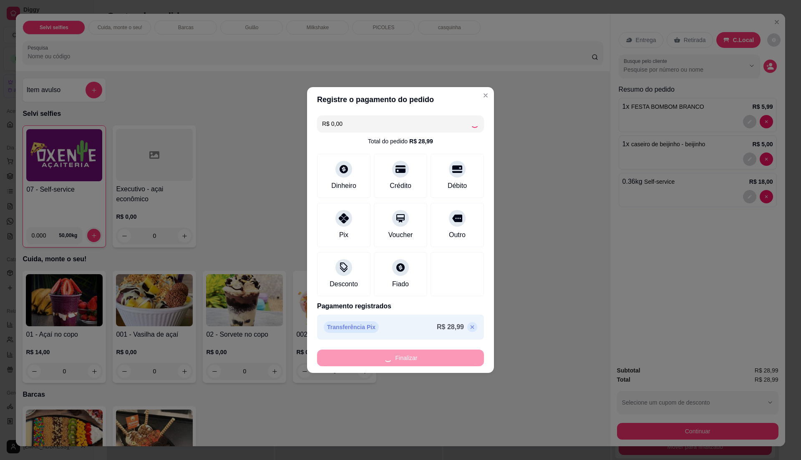
type input "0"
type input "-R$ 28,99"
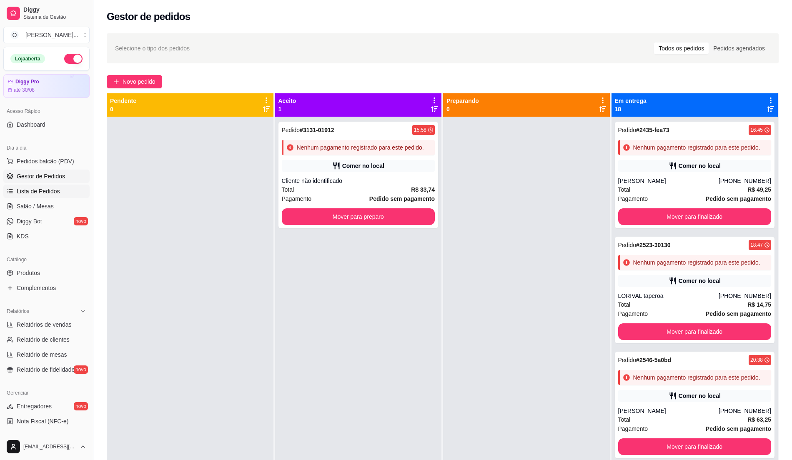
click at [58, 195] on link "Lista de Pedidos" at bounding box center [46, 191] width 86 height 13
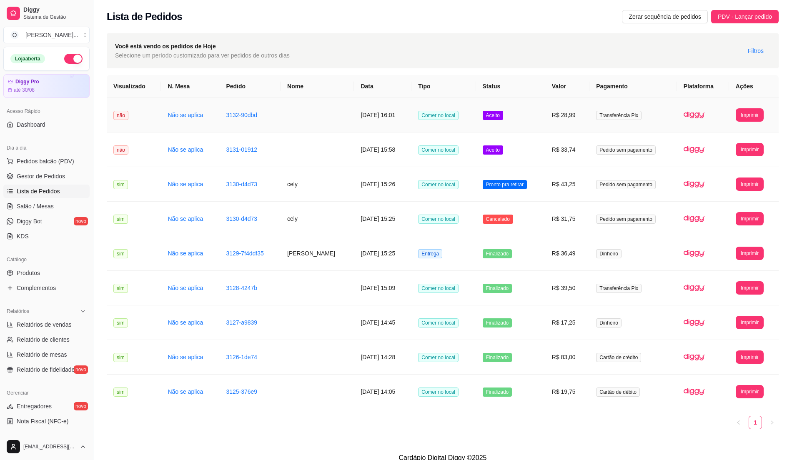
click at [586, 125] on td "R$ 28,99" at bounding box center [567, 115] width 44 height 35
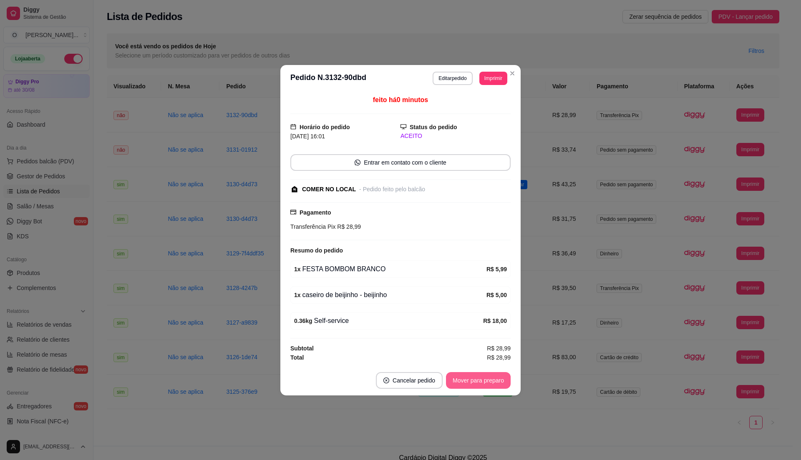
click at [484, 387] on button "Mover para preparo" at bounding box center [478, 380] width 65 height 17
click at [484, 387] on button "Mover para retirada disponível" at bounding box center [464, 380] width 92 height 17
click at [484, 387] on button "Mover para finalizado" at bounding box center [475, 380] width 69 height 17
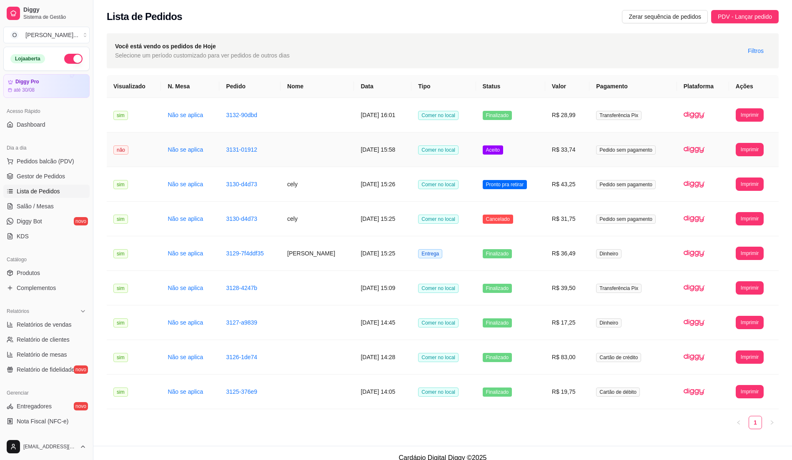
click at [537, 158] on td "Aceito" at bounding box center [510, 150] width 69 height 35
click at [52, 175] on span "Gestor de Pedidos" at bounding box center [41, 176] width 48 height 8
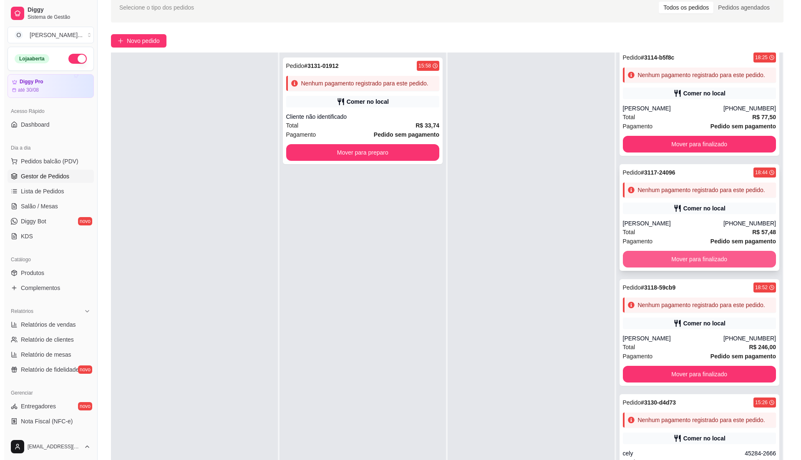
scroll to position [127, 0]
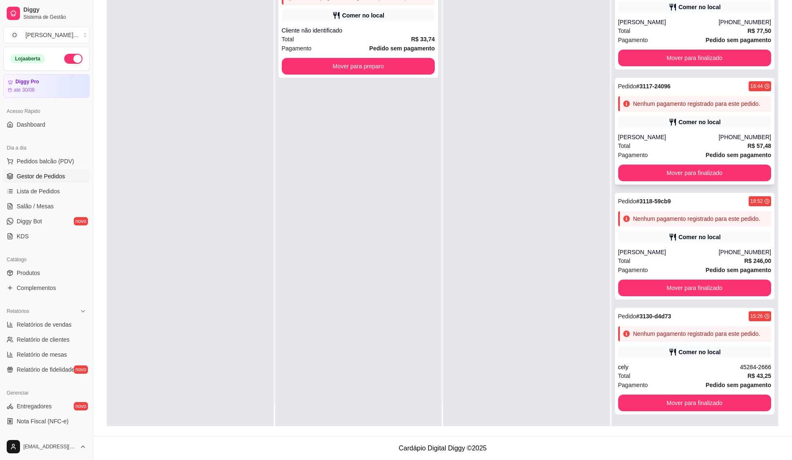
click at [683, 133] on div "[PERSON_NAME]" at bounding box center [668, 137] width 100 height 8
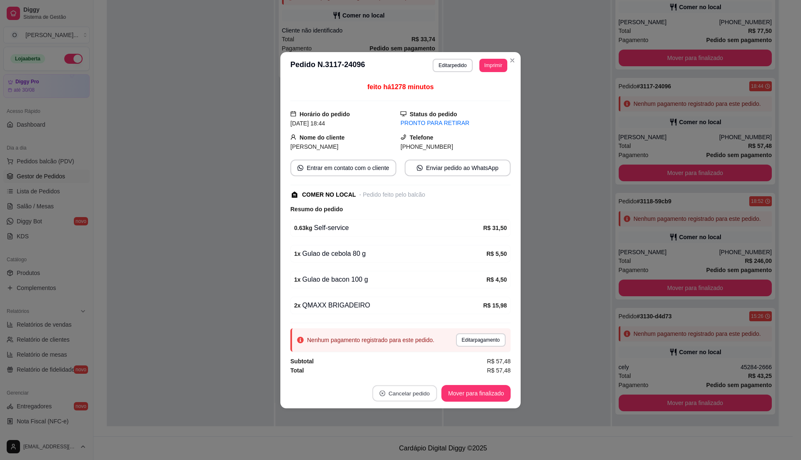
click at [409, 397] on button "Cancelar pedido" at bounding box center [404, 393] width 65 height 16
click at [422, 377] on button "Sim" at bounding box center [428, 375] width 33 height 16
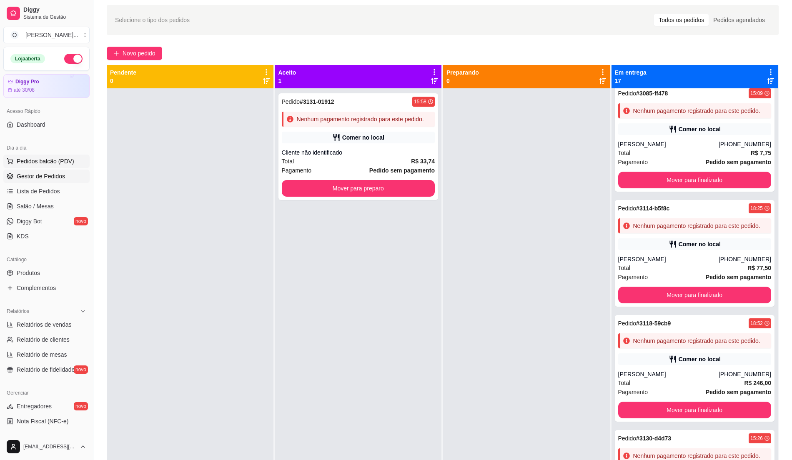
scroll to position [16, 0]
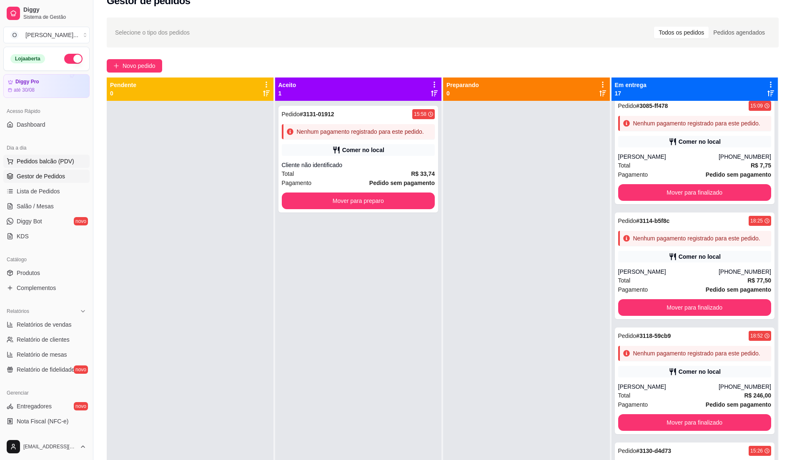
click at [53, 164] on span "Pedidos balcão (PDV)" at bounding box center [46, 161] width 58 height 8
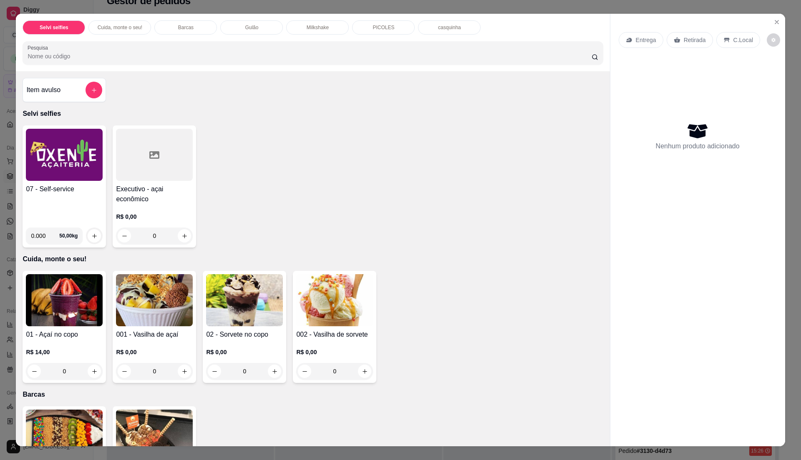
click at [62, 88] on div "Item avulso" at bounding box center [64, 90] width 76 height 17
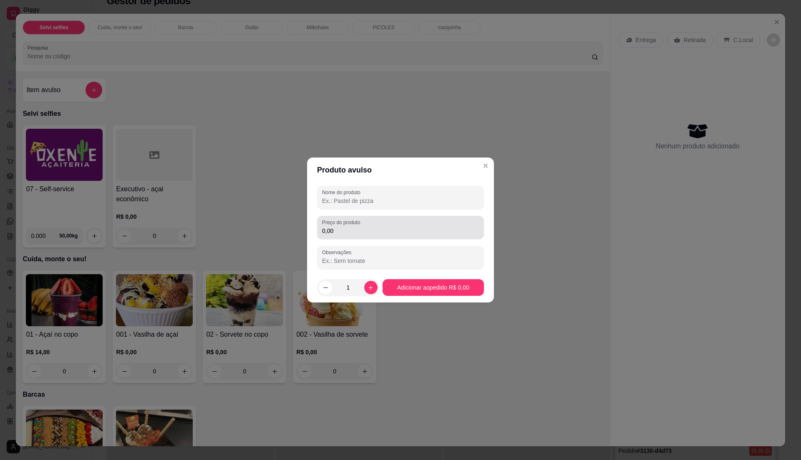
click at [356, 231] on input "0,00" at bounding box center [400, 231] width 157 height 8
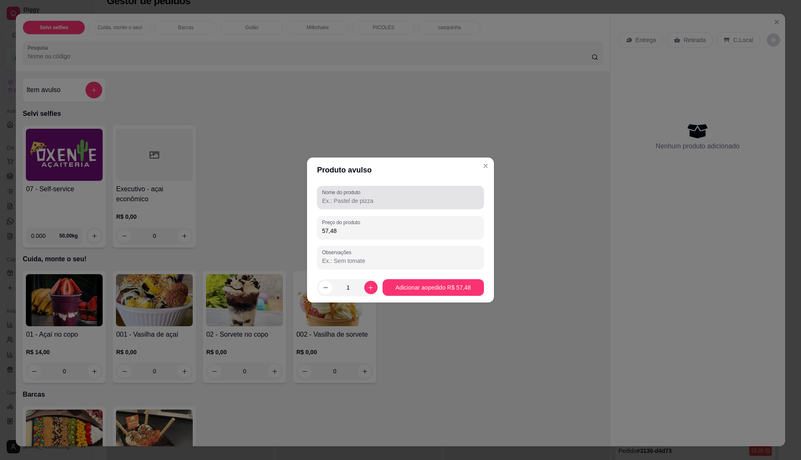
type input "57,48"
click at [362, 193] on label "Nome do produto" at bounding box center [342, 192] width 41 height 7
click at [362, 197] on input "Nome do produto" at bounding box center [400, 201] width 157 height 8
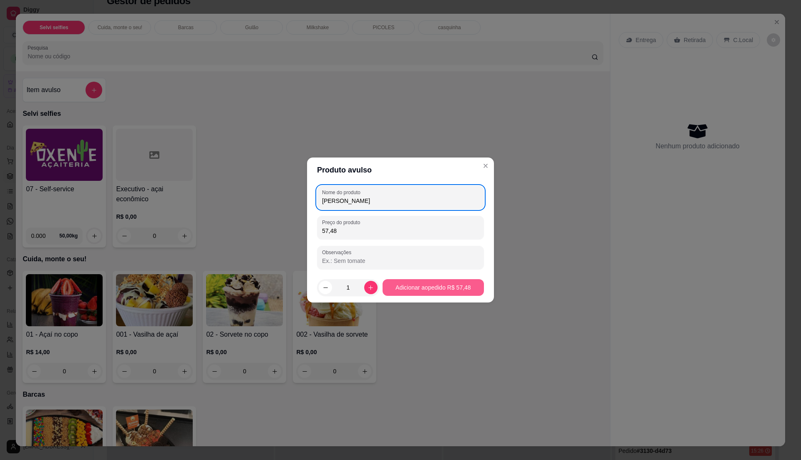
type input "[PERSON_NAME]"
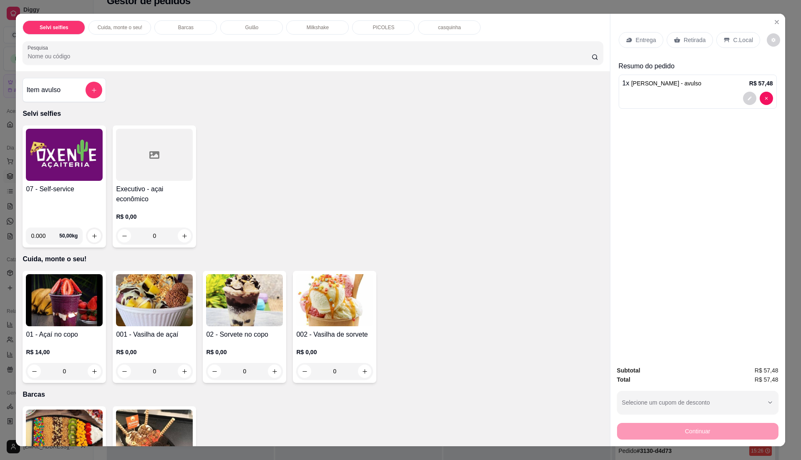
click at [723, 37] on icon at bounding box center [726, 40] width 7 height 7
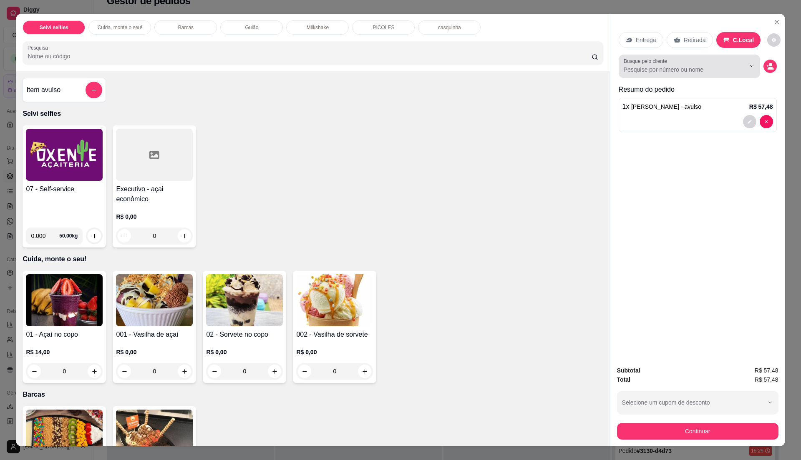
click at [688, 65] on input "Busque pelo cliente" at bounding box center [677, 69] width 108 height 8
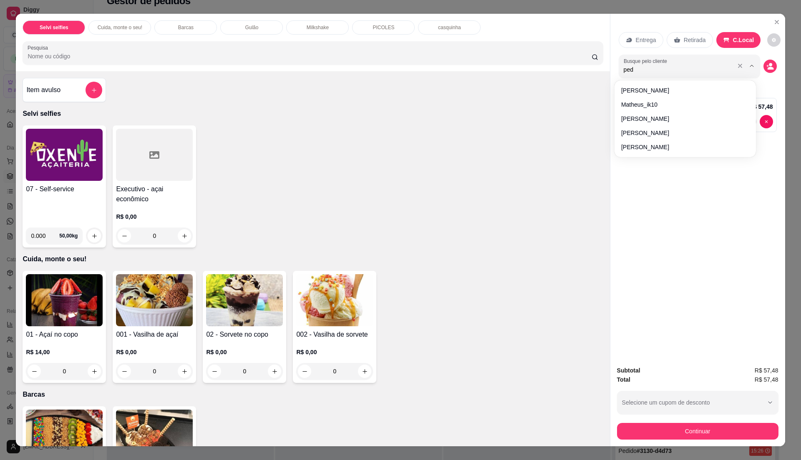
type input "pedr"
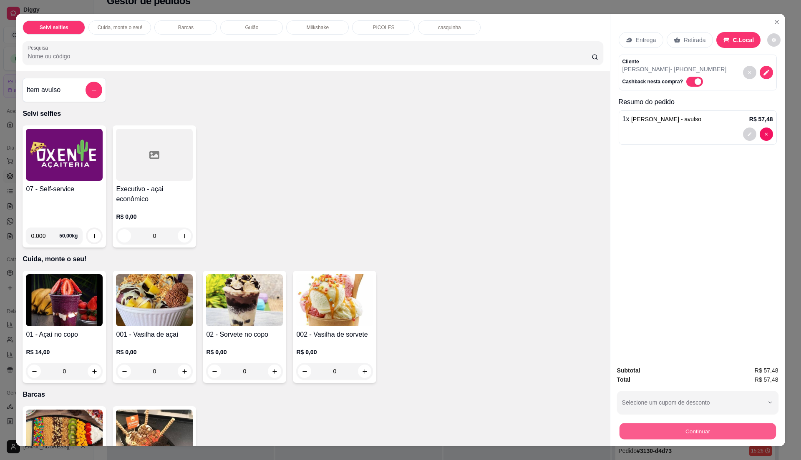
click at [646, 434] on button "Continuar" at bounding box center [697, 431] width 156 height 16
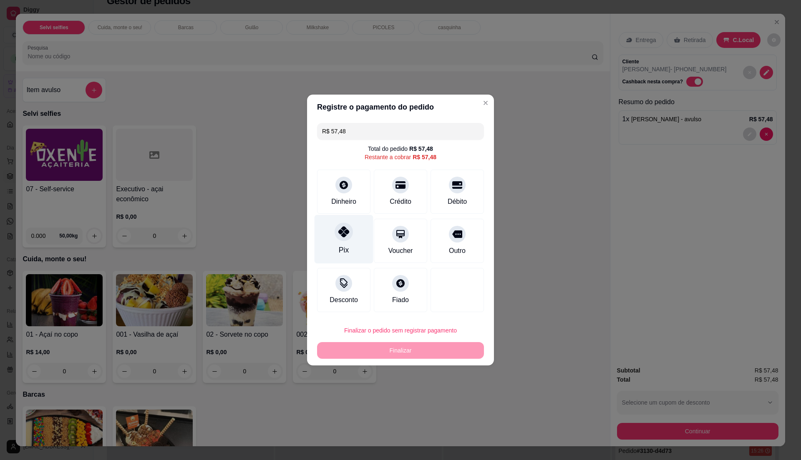
click at [343, 250] on div "Pix" at bounding box center [344, 250] width 10 height 11
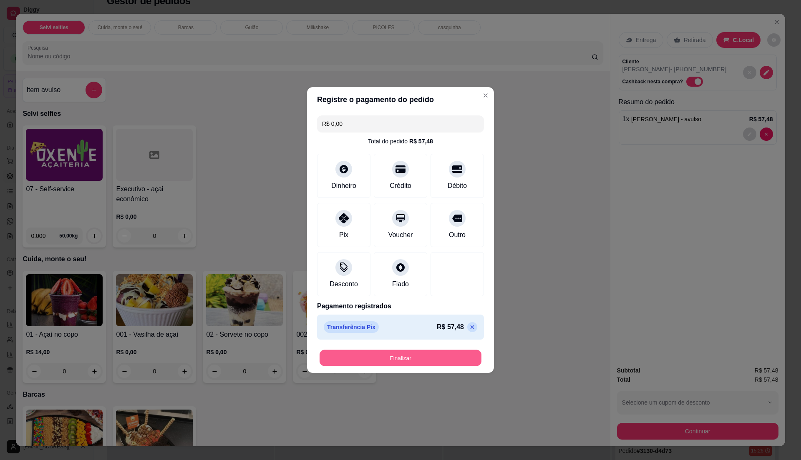
click at [419, 359] on button "Finalizar" at bounding box center [400, 358] width 162 height 16
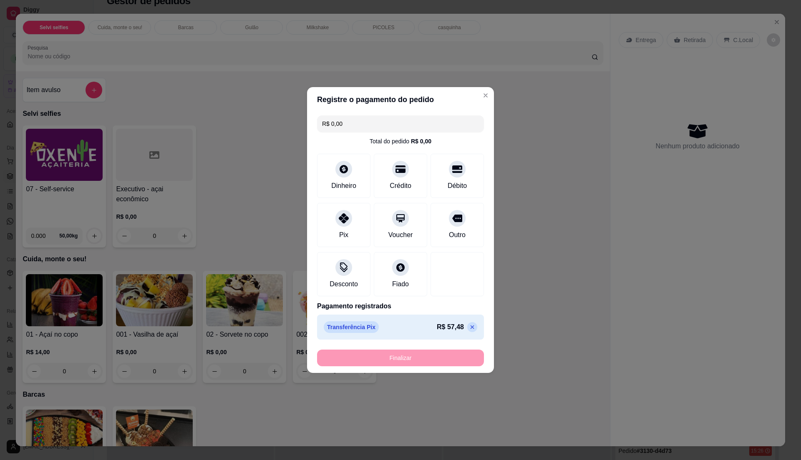
type input "-R$ 57,48"
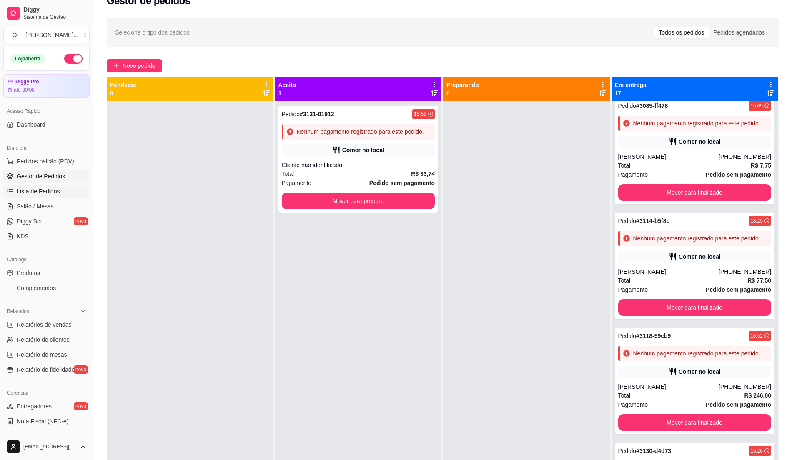
click at [42, 186] on link "Lista de Pedidos" at bounding box center [46, 191] width 86 height 13
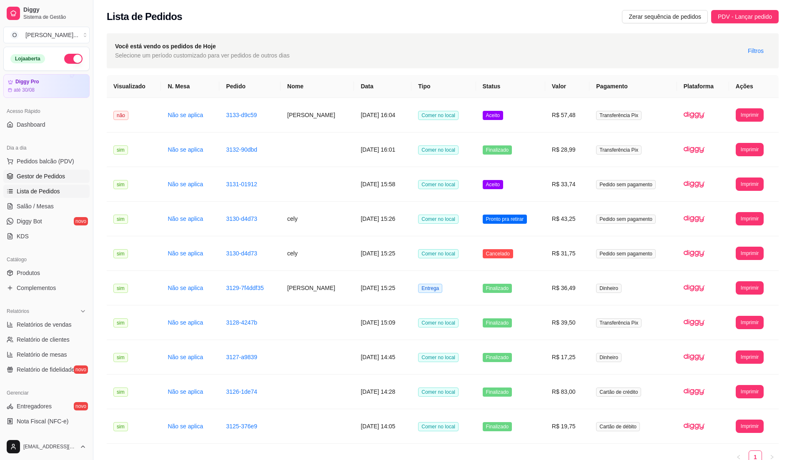
click at [41, 176] on span "Gestor de Pedidos" at bounding box center [41, 176] width 48 height 8
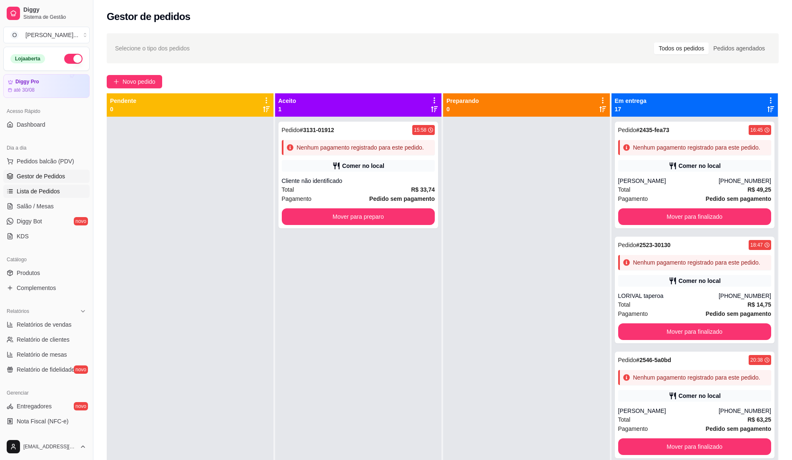
click at [48, 189] on span "Lista de Pedidos" at bounding box center [38, 191] width 43 height 8
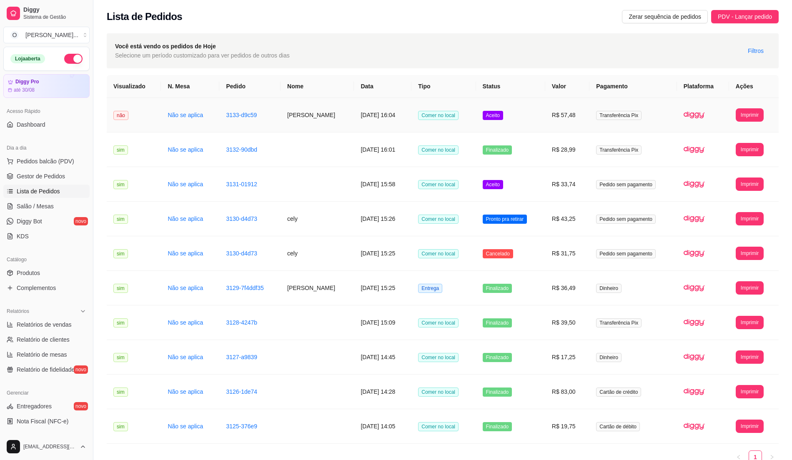
click at [569, 124] on td "R$ 57,48" at bounding box center [567, 115] width 44 height 35
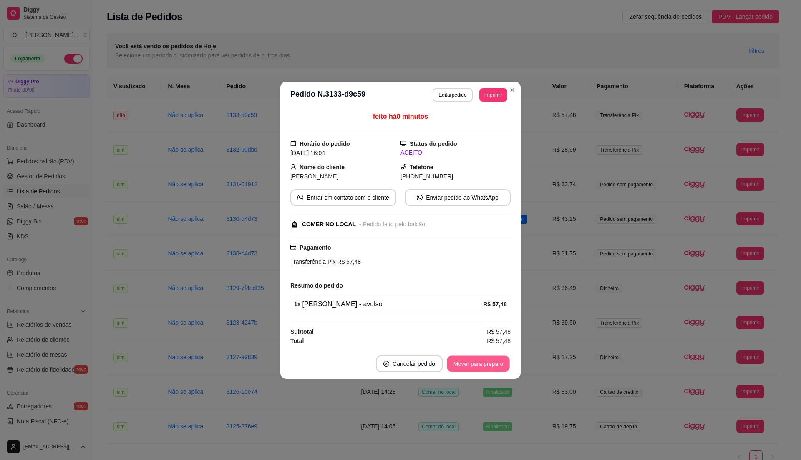
click at [459, 369] on button "Mover para preparo" at bounding box center [478, 364] width 63 height 16
click at [459, 369] on button "Mover para retirada disponível" at bounding box center [464, 364] width 92 height 17
click at [459, 369] on button "Mover para finalizado" at bounding box center [475, 364] width 69 height 17
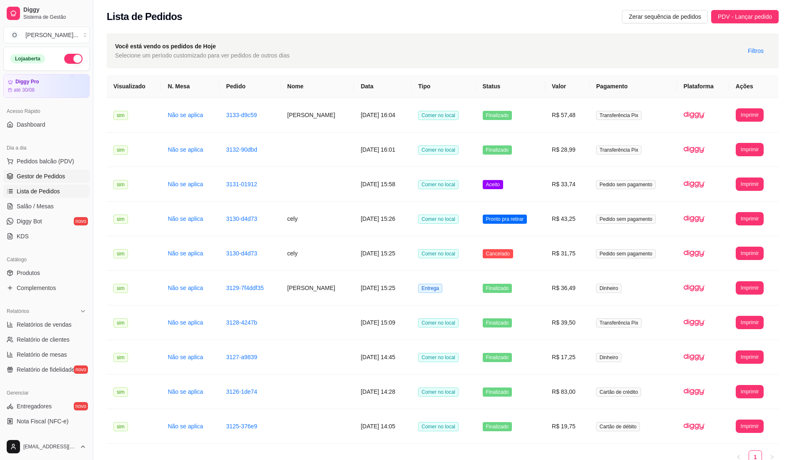
click at [31, 171] on link "Gestor de Pedidos" at bounding box center [46, 176] width 86 height 13
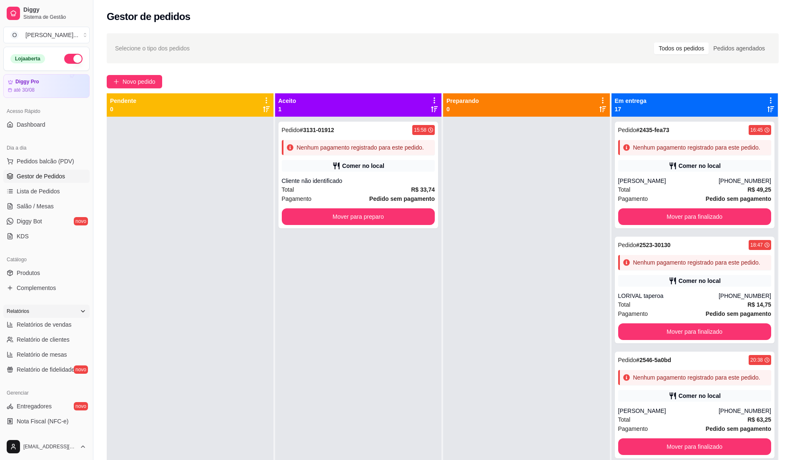
click at [54, 318] on div "Relatórios" at bounding box center [46, 311] width 86 height 13
click at [71, 321] on div "Relatórios" at bounding box center [46, 311] width 93 height 20
click at [71, 316] on div "Relatórios" at bounding box center [46, 311] width 86 height 13
click at [62, 329] on span "Relatórios de vendas" at bounding box center [44, 325] width 55 height 8
select select "ALL"
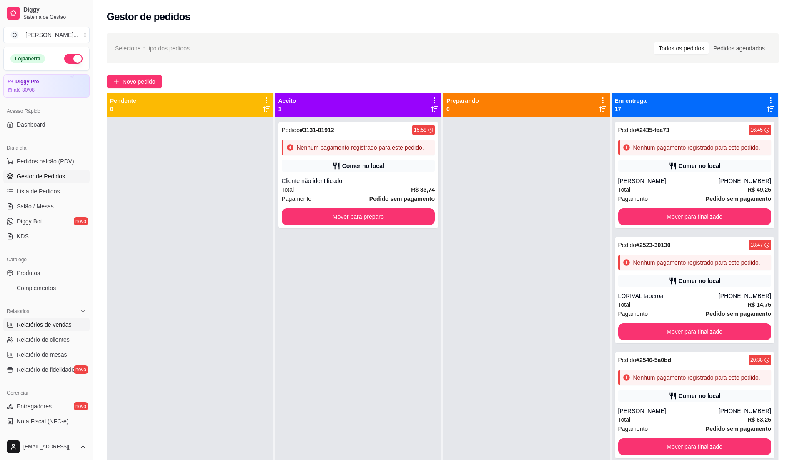
select select "ALL"
select select "0"
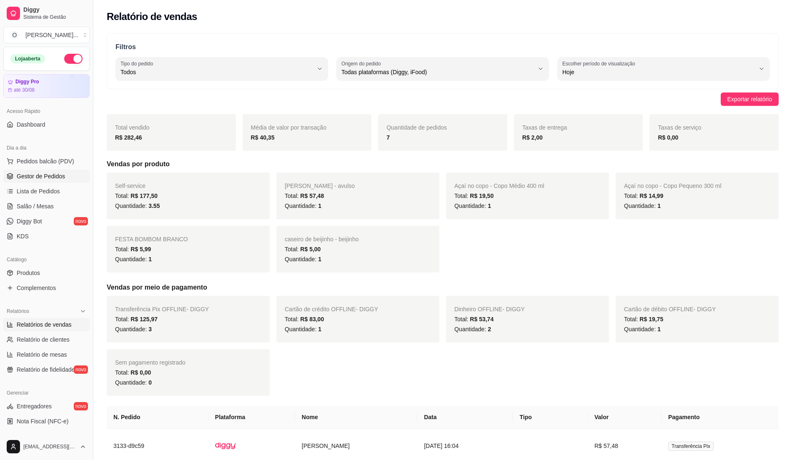
click at [62, 181] on link "Gestor de Pedidos" at bounding box center [46, 176] width 86 height 13
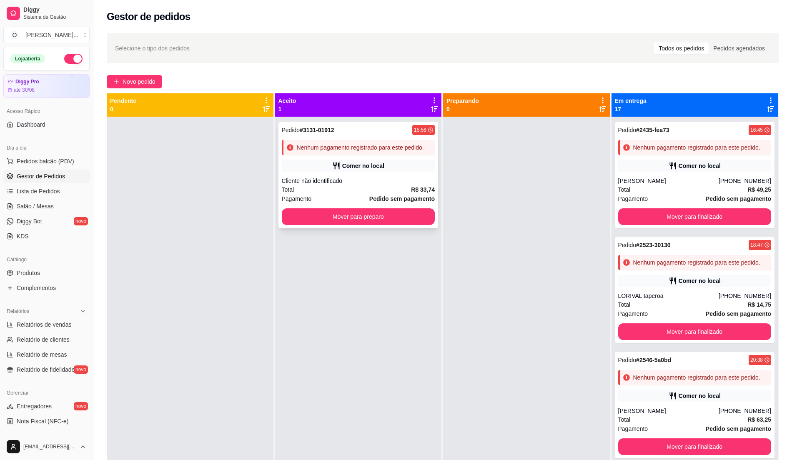
click at [349, 179] on div "Cliente não identificado" at bounding box center [358, 181] width 153 height 8
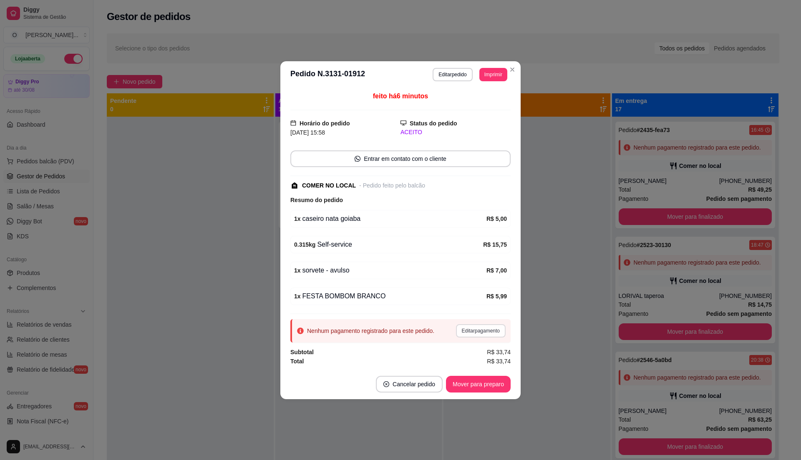
click at [463, 334] on button "Editar pagamento" at bounding box center [481, 330] width 50 height 13
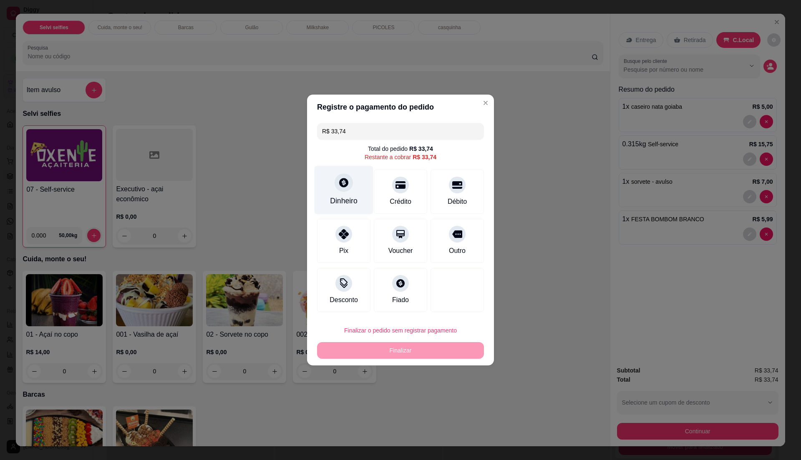
click at [348, 192] on div "Dinheiro" at bounding box center [343, 190] width 59 height 49
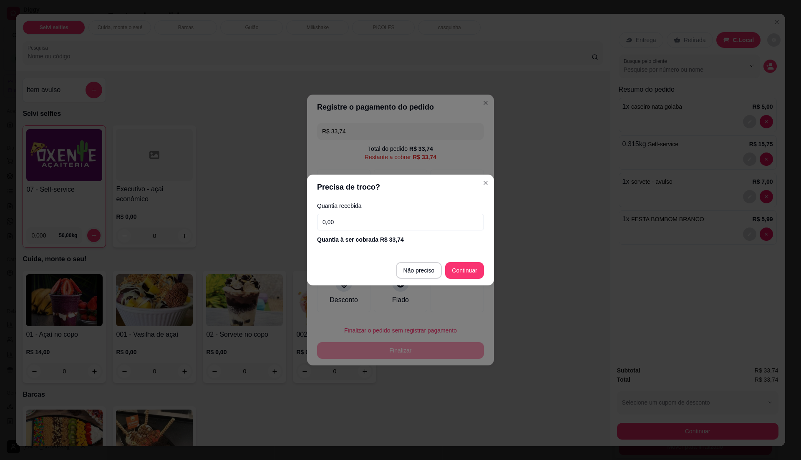
click at [369, 219] on input "0,00" at bounding box center [400, 222] width 167 height 17
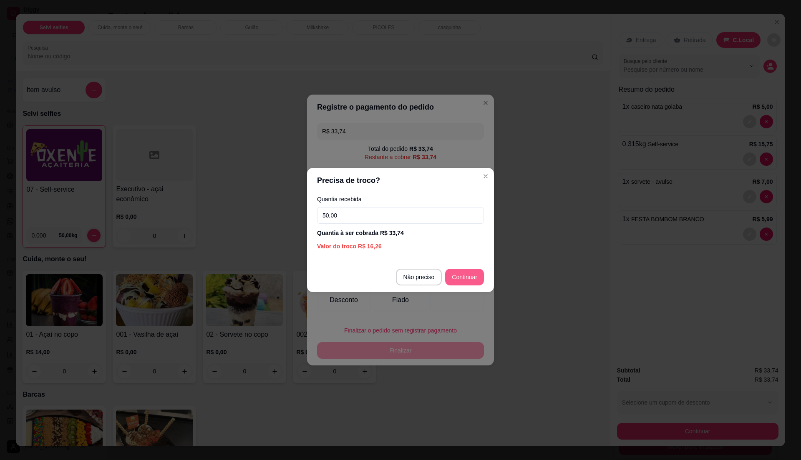
type input "50,00"
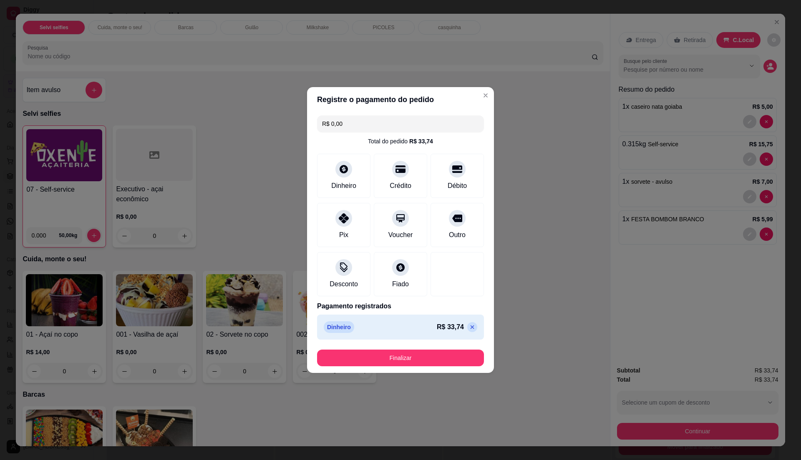
type input "R$ 0,00"
click at [416, 359] on button "Finalizar" at bounding box center [400, 358] width 167 height 17
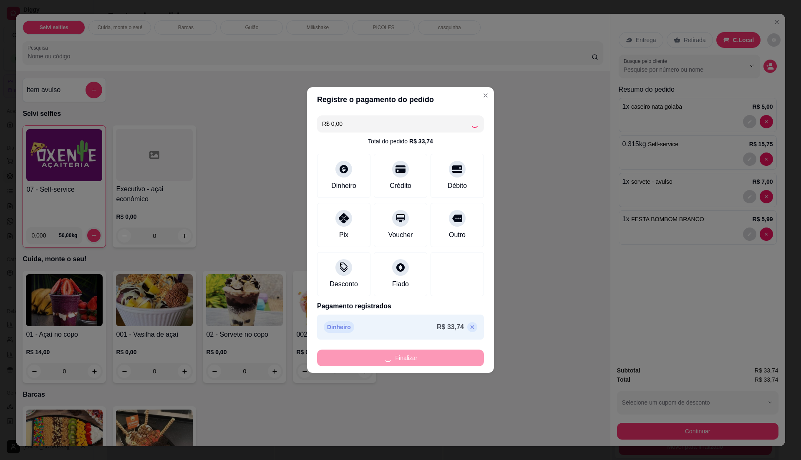
type input "0"
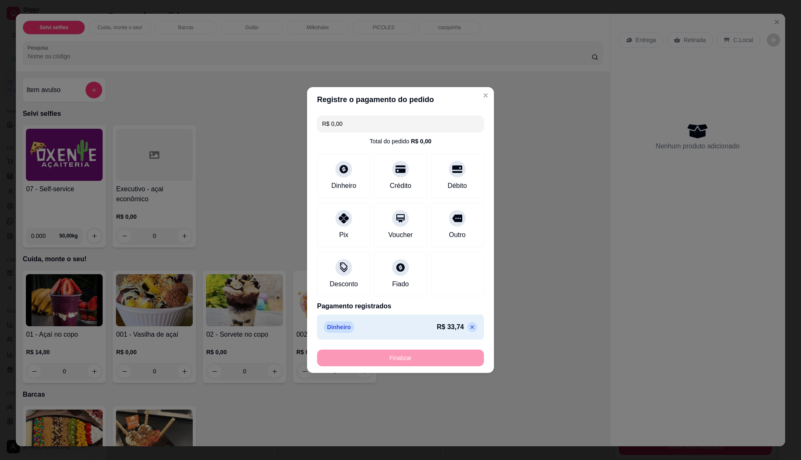
type input "-R$ 33,74"
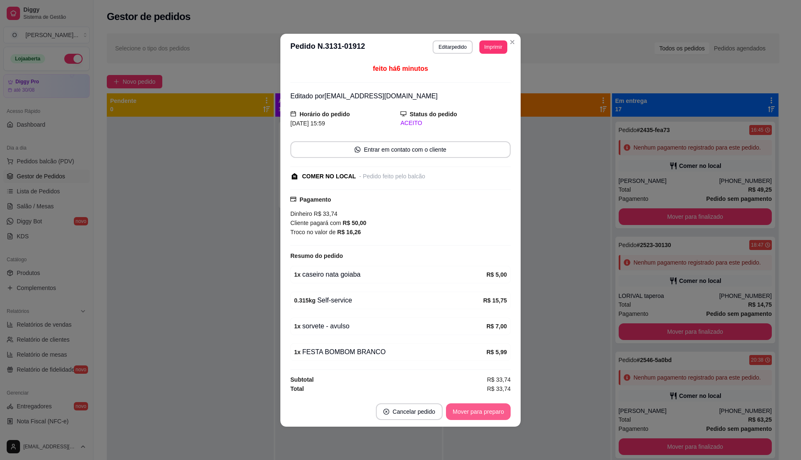
click at [480, 414] on button "Mover para preparo" at bounding box center [478, 412] width 65 height 17
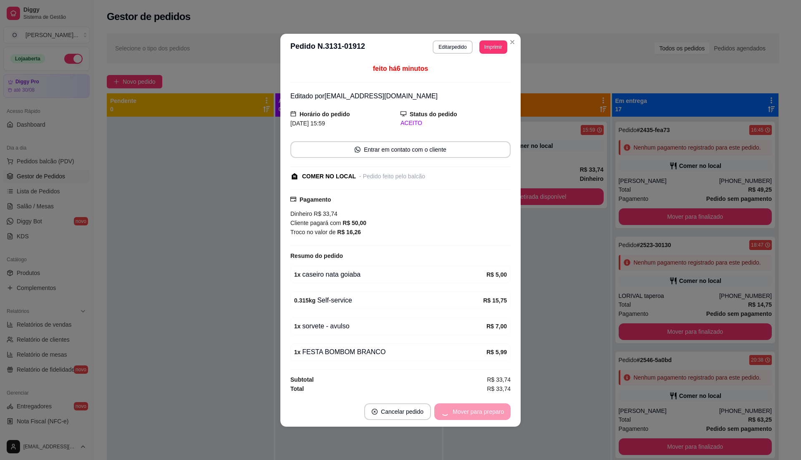
click at [480, 414] on div "Mover para preparo" at bounding box center [472, 412] width 76 height 17
click at [480, 414] on button "Mover para retirada disponível" at bounding box center [464, 412] width 92 height 17
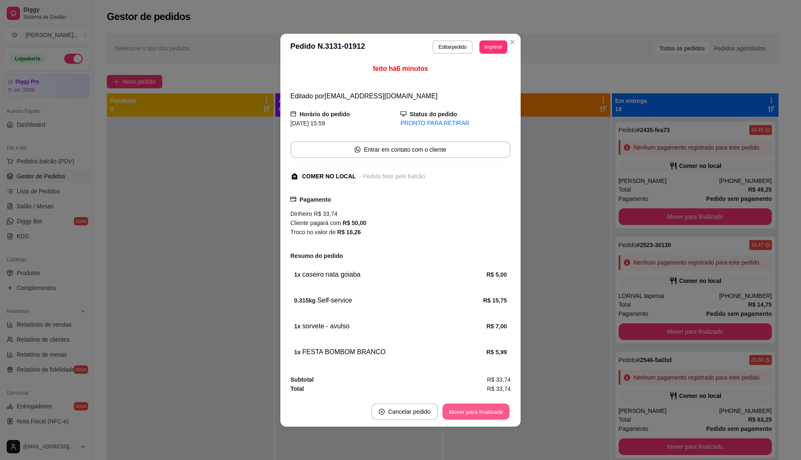
click at [480, 414] on button "Mover para finalizado" at bounding box center [475, 412] width 67 height 16
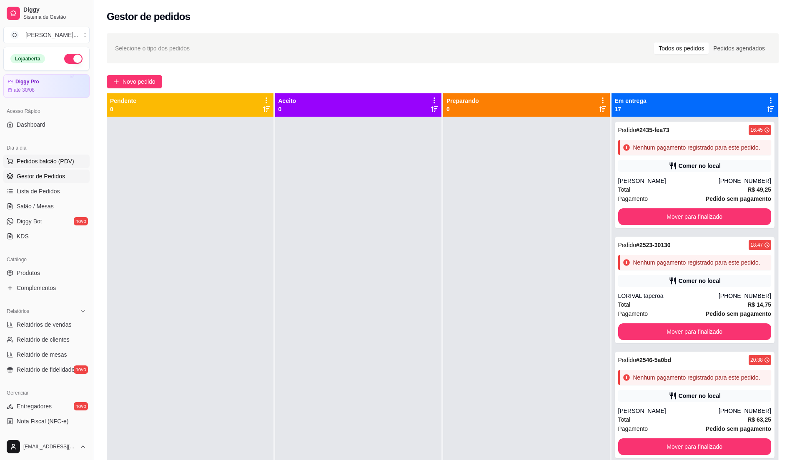
click at [45, 161] on span "Pedidos balcão (PDV)" at bounding box center [46, 161] width 58 height 8
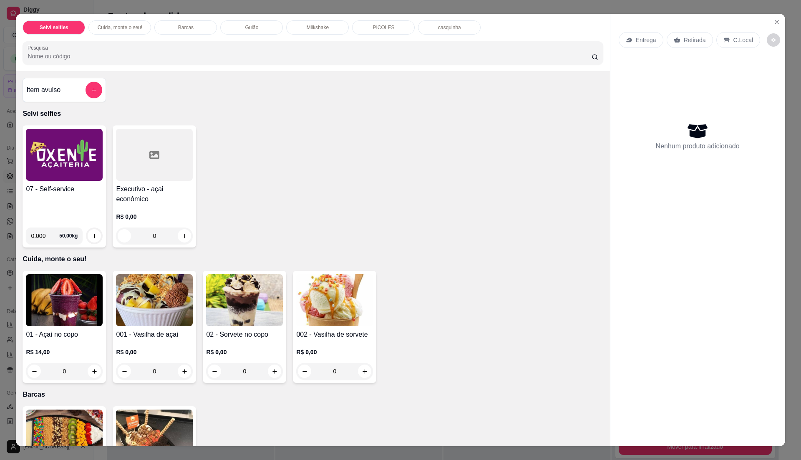
click at [394, 146] on div "07 - Self-service 0.000 50,00 kg Executivo - açai econômico R$ 0,00 0" at bounding box center [313, 187] width 580 height 122
click at [774, 22] on icon "Close" at bounding box center [776, 22] width 7 height 7
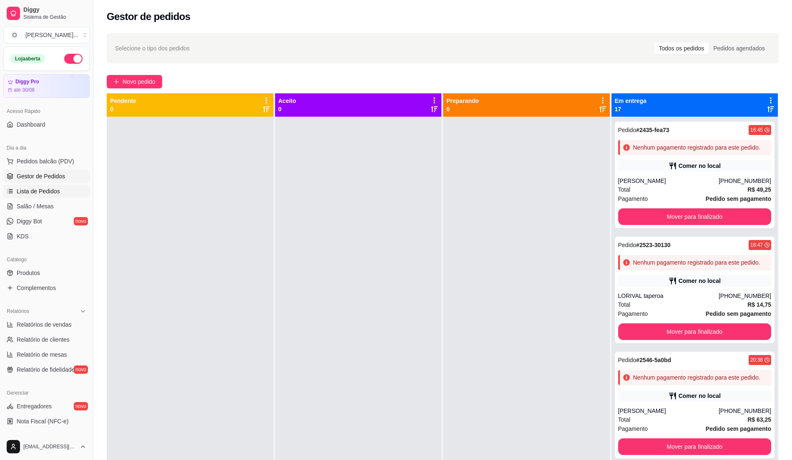
click at [49, 186] on link "Lista de Pedidos" at bounding box center [46, 191] width 86 height 13
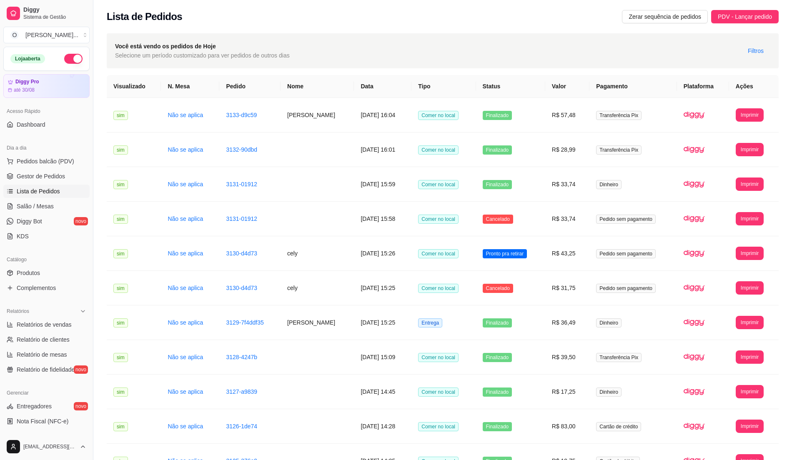
click at [49, 186] on link "Lista de Pedidos" at bounding box center [46, 191] width 86 height 13
click at [54, 176] on span "Gestor de Pedidos" at bounding box center [41, 176] width 48 height 8
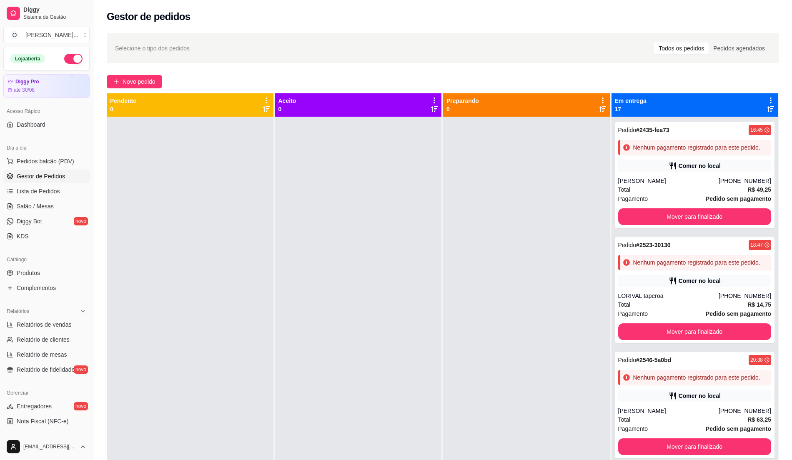
click at [40, 172] on link "Gestor de Pedidos" at bounding box center [46, 176] width 86 height 13
click at [45, 324] on span "Relatórios de vendas" at bounding box center [44, 325] width 55 height 8
select select "ALL"
select select "0"
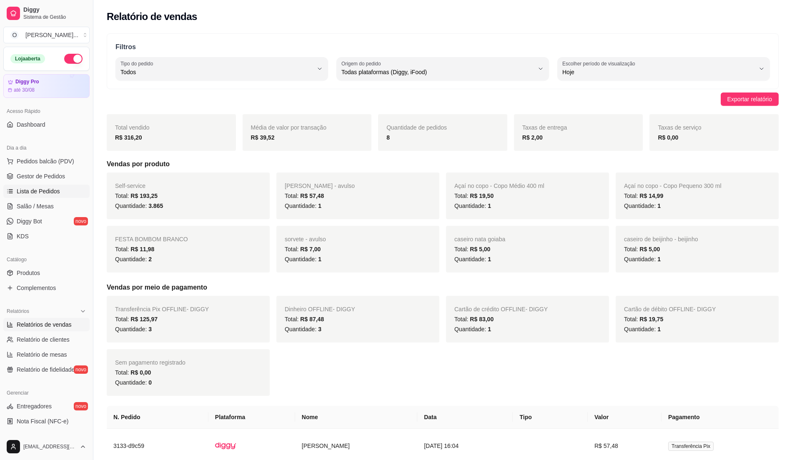
click at [54, 191] on span "Lista de Pedidos" at bounding box center [38, 191] width 43 height 8
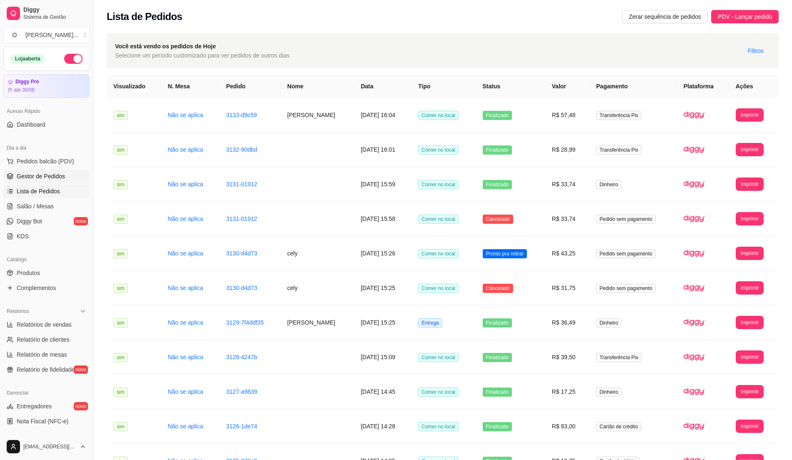
click at [57, 178] on span "Gestor de Pedidos" at bounding box center [41, 176] width 48 height 8
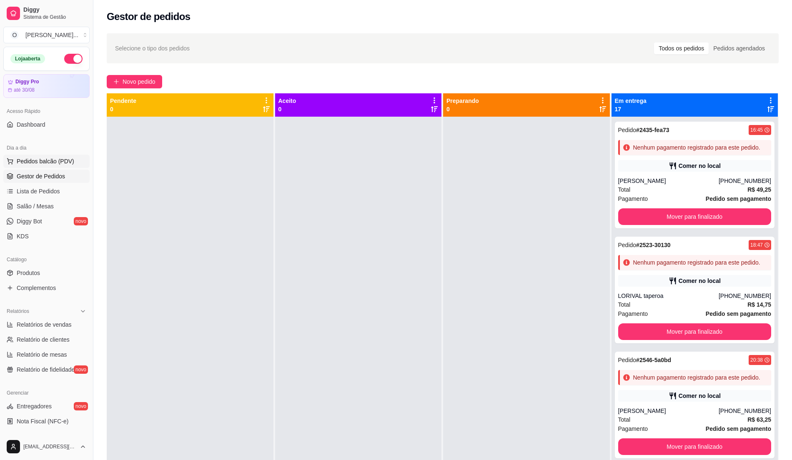
click at [37, 165] on span "Pedidos balcão (PDV)" at bounding box center [46, 161] width 58 height 8
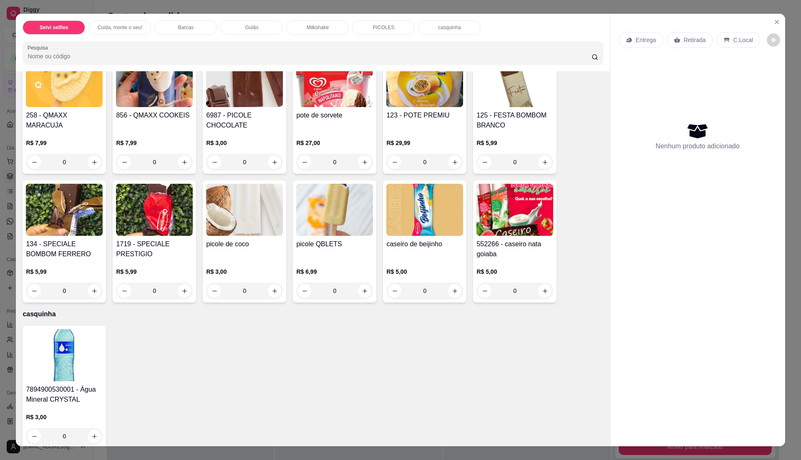
scroll to position [1061, 0]
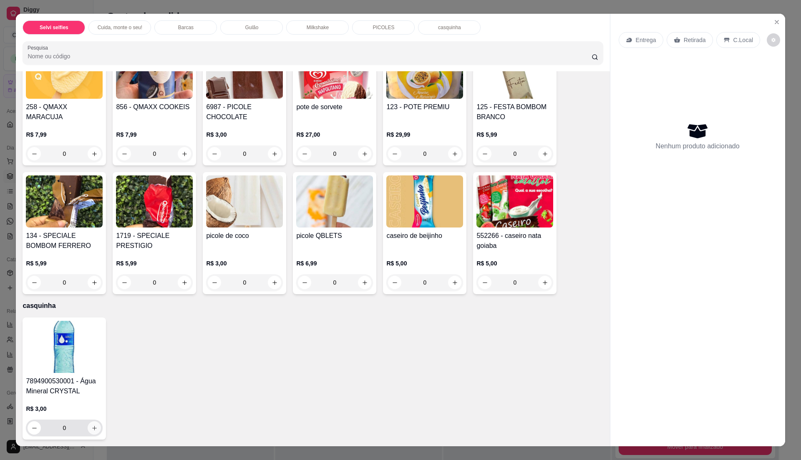
click at [91, 429] on icon "increase-product-quantity" at bounding box center [94, 428] width 6 height 6
type input "1"
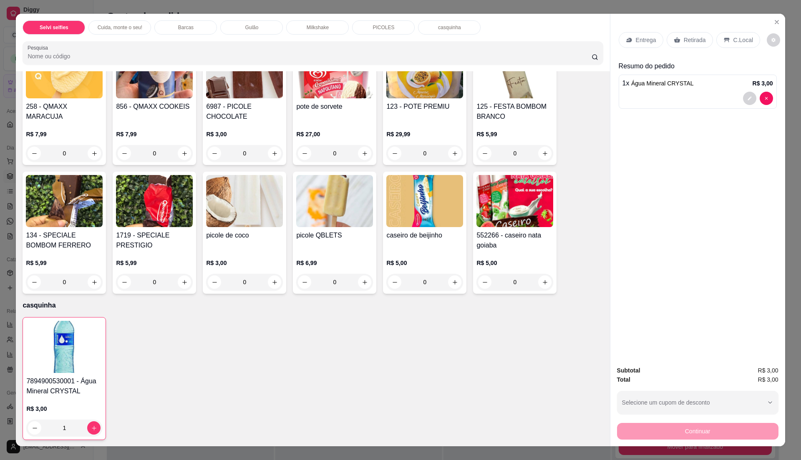
click at [738, 35] on div "C.Local" at bounding box center [738, 40] width 44 height 16
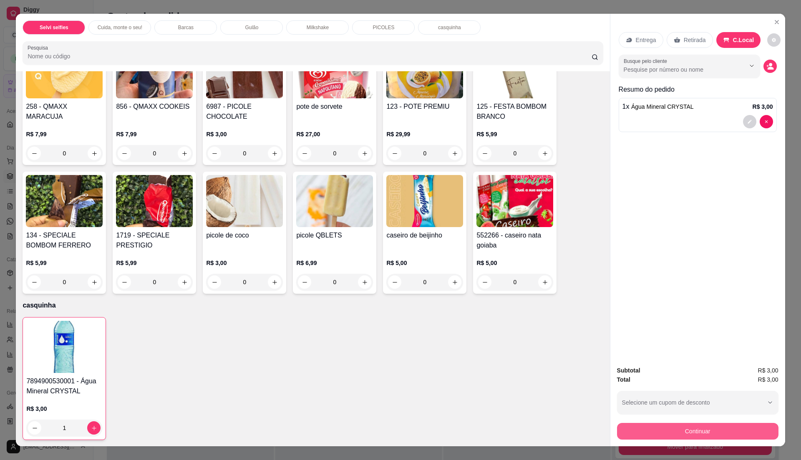
click at [682, 430] on button "Continuar" at bounding box center [697, 431] width 161 height 17
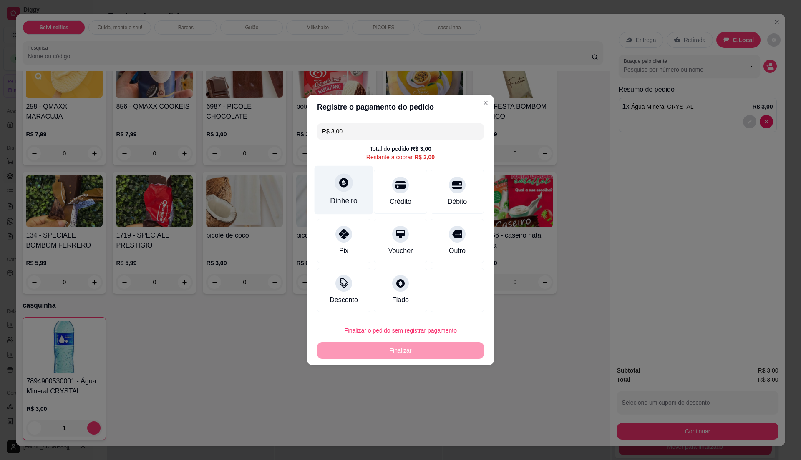
click at [339, 197] on div "Dinheiro" at bounding box center [344, 201] width 28 height 11
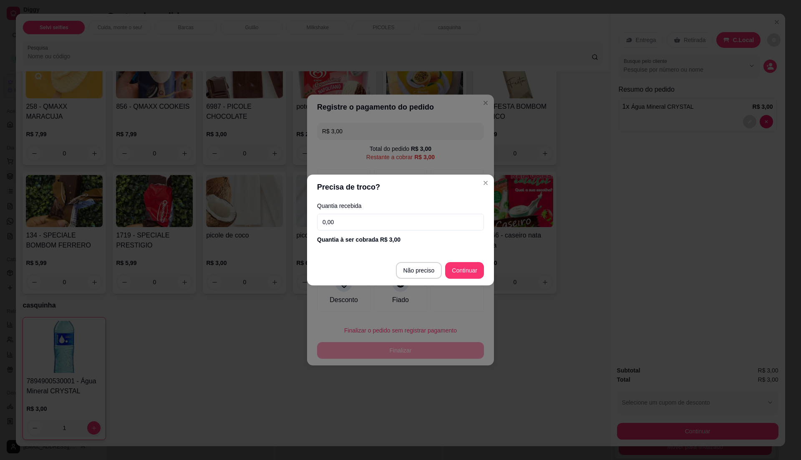
click at [369, 224] on input "0,00" at bounding box center [400, 222] width 167 height 17
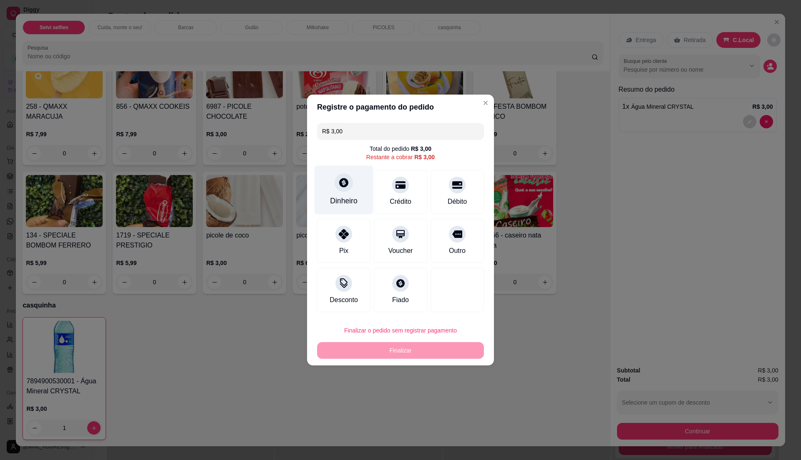
click at [355, 196] on div "Dinheiro" at bounding box center [344, 201] width 28 height 11
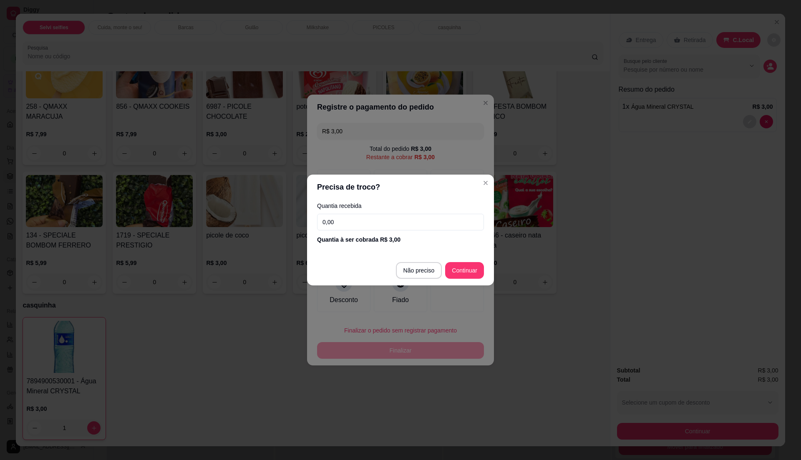
click at [387, 230] on input "0,00" at bounding box center [400, 222] width 167 height 17
type input "R$ 0,00"
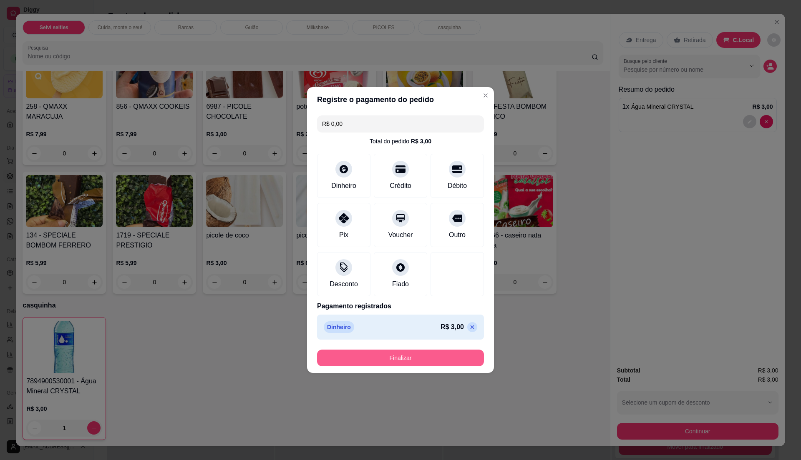
click at [402, 354] on button "Finalizar" at bounding box center [400, 358] width 167 height 17
type input "0"
type input "-R$ 3,00"
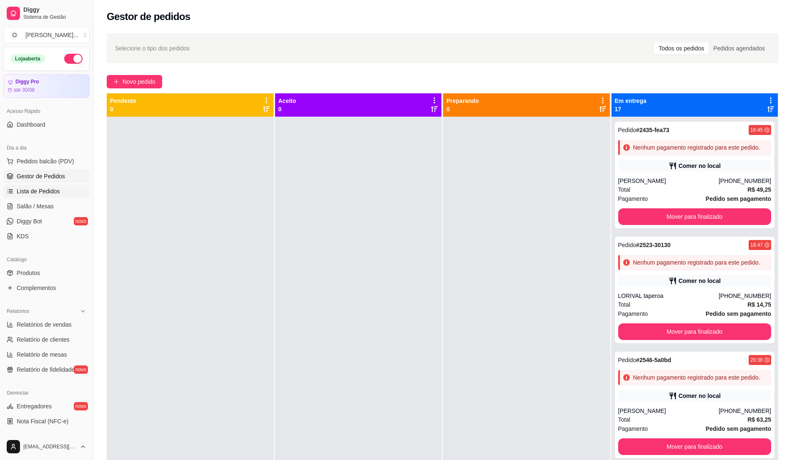
click at [53, 186] on link "Lista de Pedidos" at bounding box center [46, 191] width 86 height 13
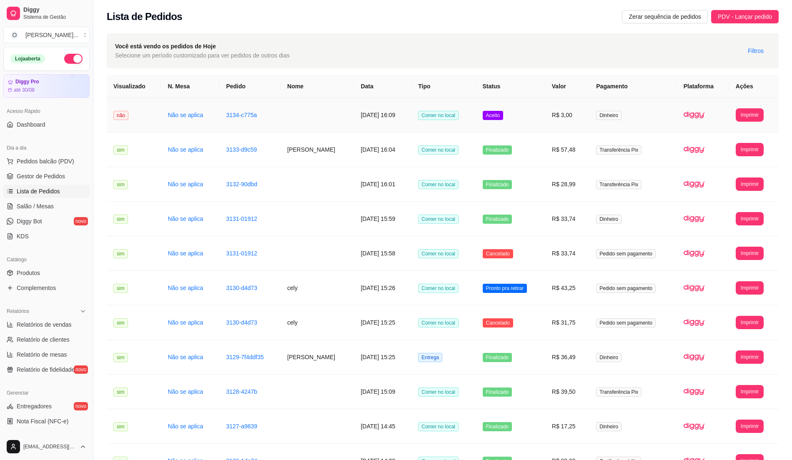
click at [564, 129] on td "R$ 3,00" at bounding box center [567, 115] width 44 height 35
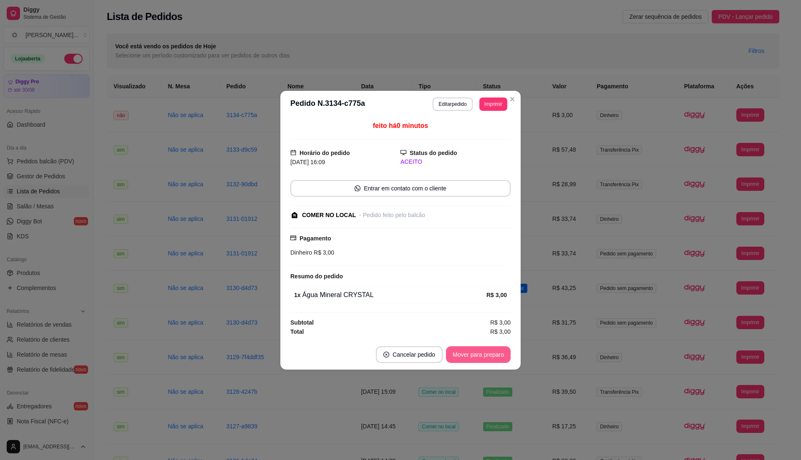
click at [459, 352] on button "Mover para preparo" at bounding box center [478, 354] width 65 height 17
click at [459, 352] on button "Mover para retirada disponível" at bounding box center [463, 354] width 89 height 16
click at [459, 352] on button "Mover para finalizado" at bounding box center [475, 354] width 69 height 17
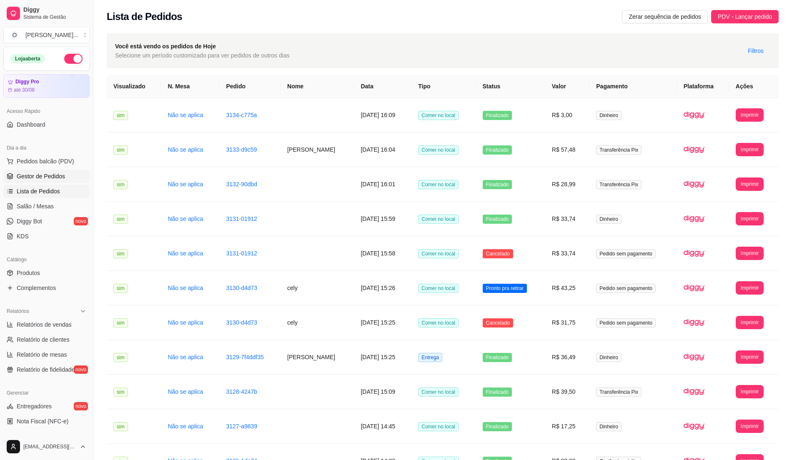
click at [63, 173] on span "Gestor de Pedidos" at bounding box center [41, 176] width 48 height 8
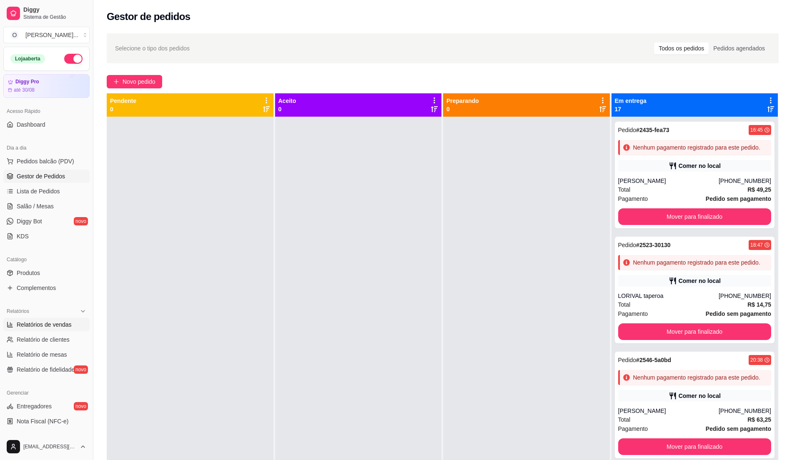
click at [44, 329] on span "Relatórios de vendas" at bounding box center [44, 325] width 55 height 8
select select "ALL"
select select "0"
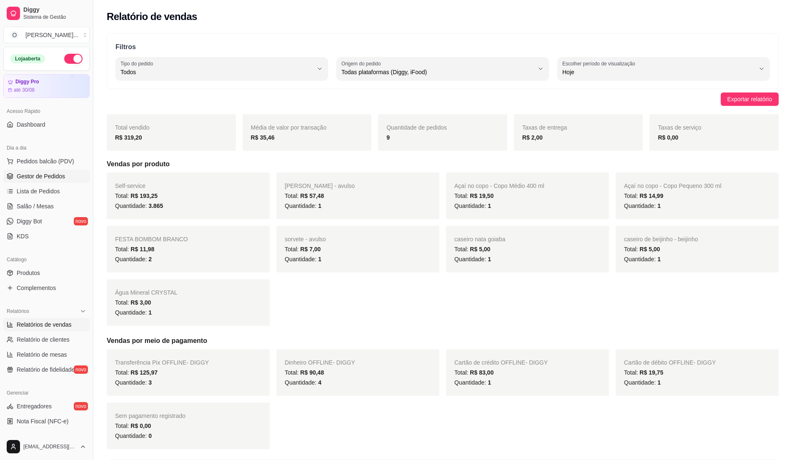
click at [44, 182] on link "Gestor de Pedidos" at bounding box center [46, 176] width 86 height 13
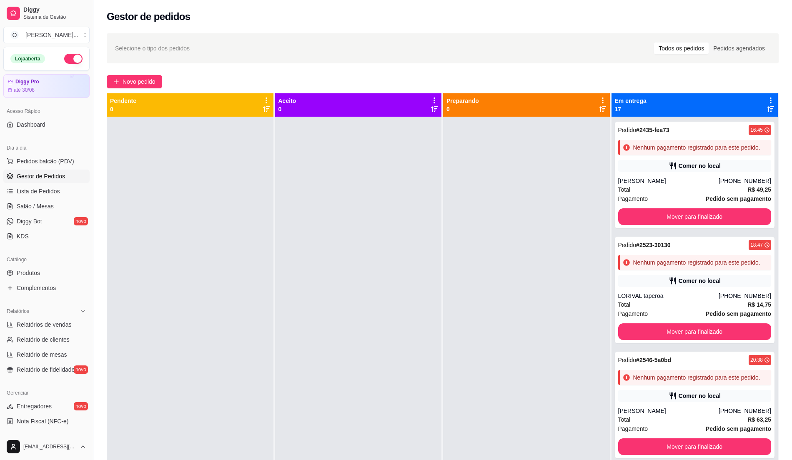
click at [23, 152] on div "Dia a dia" at bounding box center [46, 147] width 86 height 13
click at [23, 158] on span "Pedidos balcão (PDV)" at bounding box center [46, 161] width 58 height 8
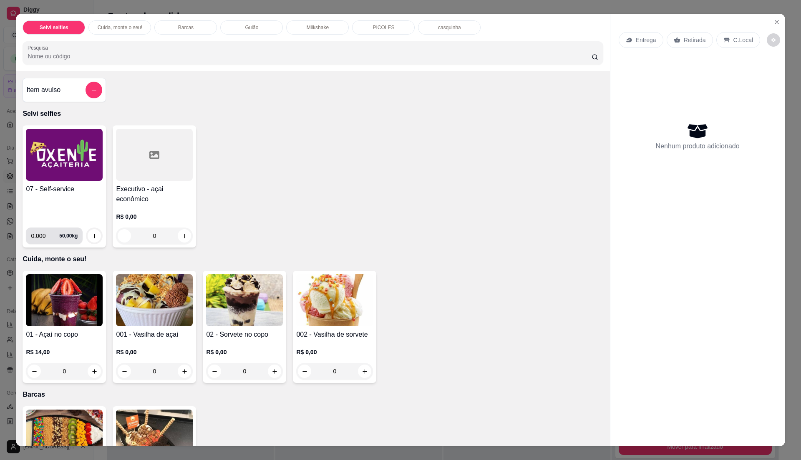
click at [68, 232] on div "0.000 50,00 kg" at bounding box center [54, 236] width 47 height 17
click at [70, 221] on div "0.000 50,00 kg" at bounding box center [64, 232] width 77 height 23
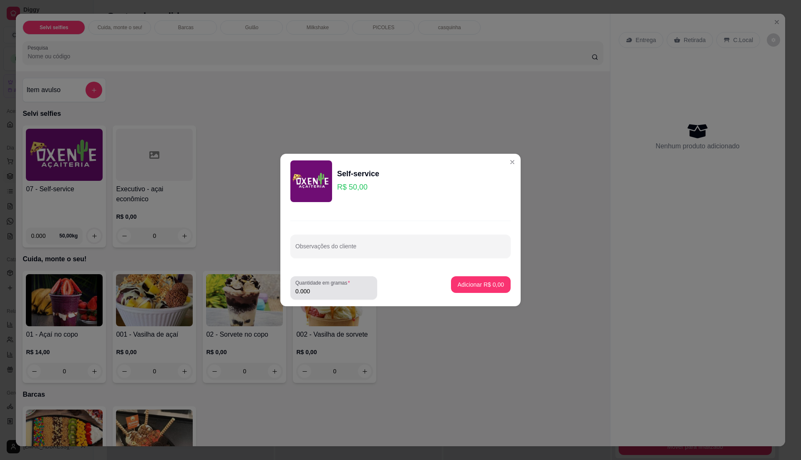
click at [309, 287] on div "0.000" at bounding box center [333, 288] width 77 height 17
click at [325, 285] on label "Quantidade em gramas" at bounding box center [324, 282] width 58 height 7
click at [325, 287] on input "0.000" at bounding box center [333, 291] width 77 height 8
click at [326, 284] on label "Quantidade em gramas" at bounding box center [324, 282] width 58 height 7
click at [326, 287] on input "0.000" at bounding box center [326, 291] width 63 height 8
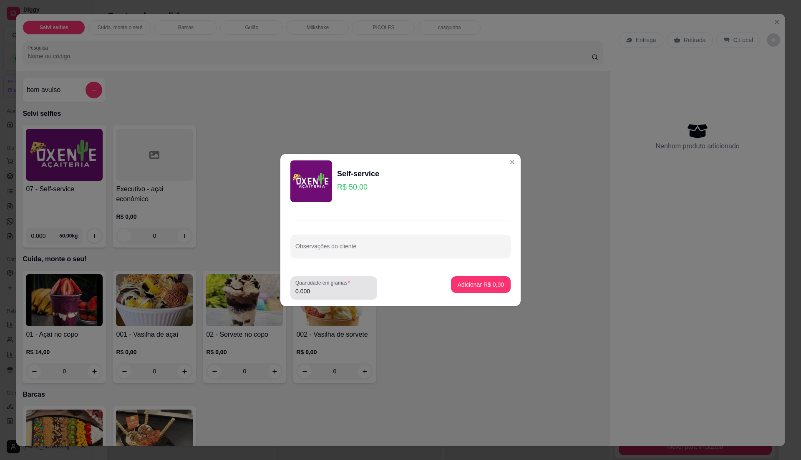
click at [326, 284] on label "Quantidade em gramas" at bounding box center [324, 282] width 58 height 7
click at [326, 287] on input "0.000" at bounding box center [333, 291] width 77 height 8
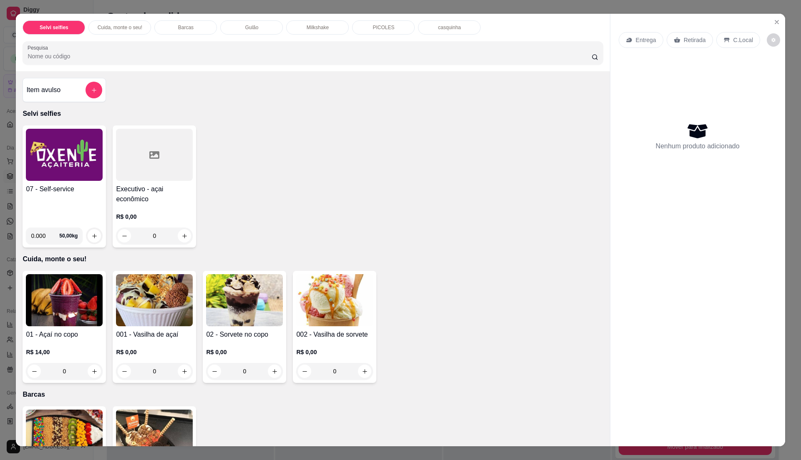
click at [78, 186] on h4 "07 - Self-service" at bounding box center [64, 189] width 77 height 10
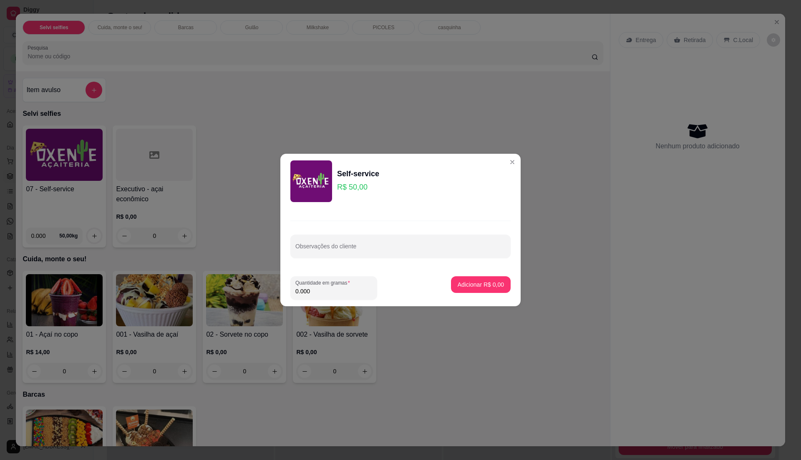
click at [342, 287] on input "0.000" at bounding box center [333, 291] width 77 height 8
type input "0.265"
click at [481, 281] on p "Adicionar R$ 13,25" at bounding box center [479, 285] width 50 height 8
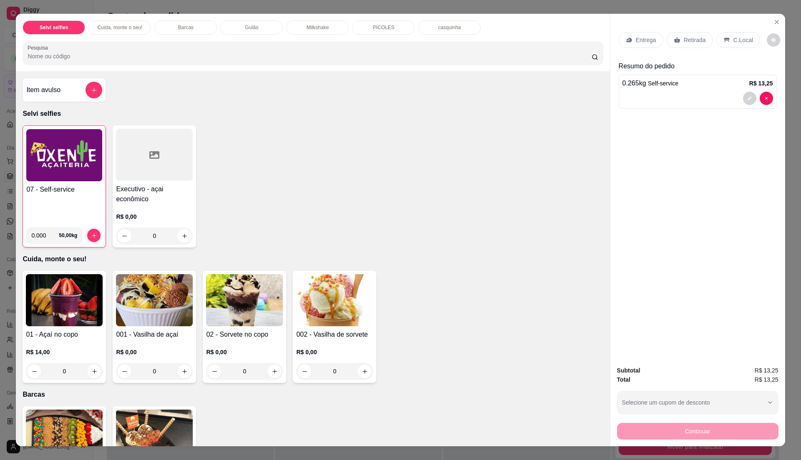
click at [48, 185] on h4 "07 - Self-service" at bounding box center [64, 190] width 76 height 10
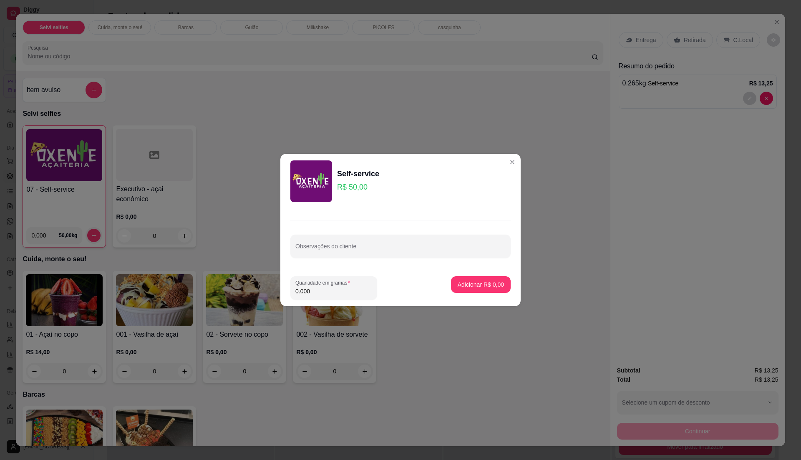
click at [314, 291] on input "0.000" at bounding box center [333, 291] width 77 height 8
click at [314, 291] on input "0.000" at bounding box center [326, 291] width 63 height 8
type input "0.370"
click at [477, 283] on p "Adicionar R$ 18,50" at bounding box center [479, 285] width 50 height 8
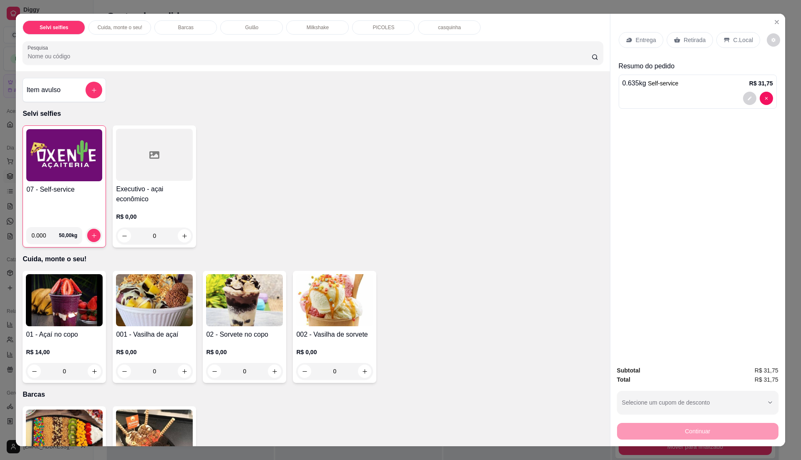
click at [74, 189] on h4 "07 - Self-service" at bounding box center [64, 190] width 76 height 10
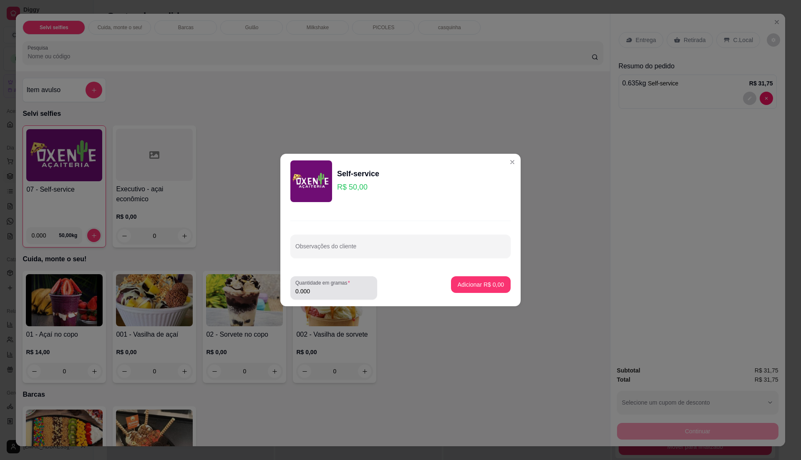
click at [334, 294] on input "0.000" at bounding box center [333, 291] width 77 height 8
type input "0.280"
click at [459, 284] on p "Adicionar R$ 14,00" at bounding box center [479, 285] width 50 height 8
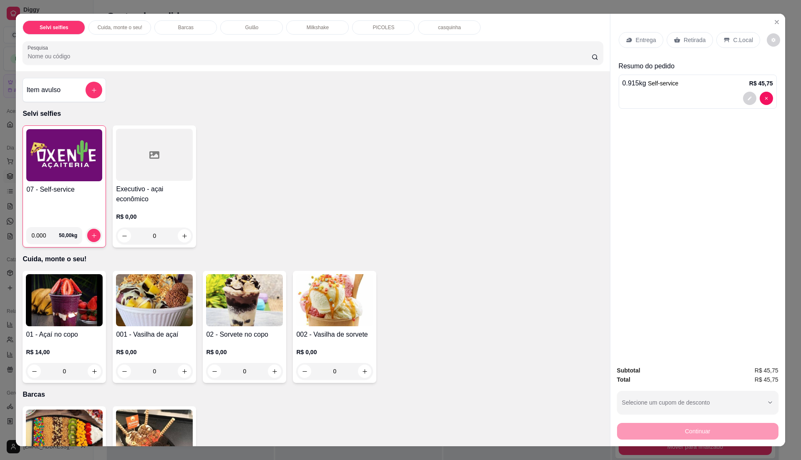
click at [740, 31] on div "Entrega Retirada C.Local" at bounding box center [697, 39] width 158 height 29
click at [736, 40] on p "C.Local" at bounding box center [743, 40] width 20 height 8
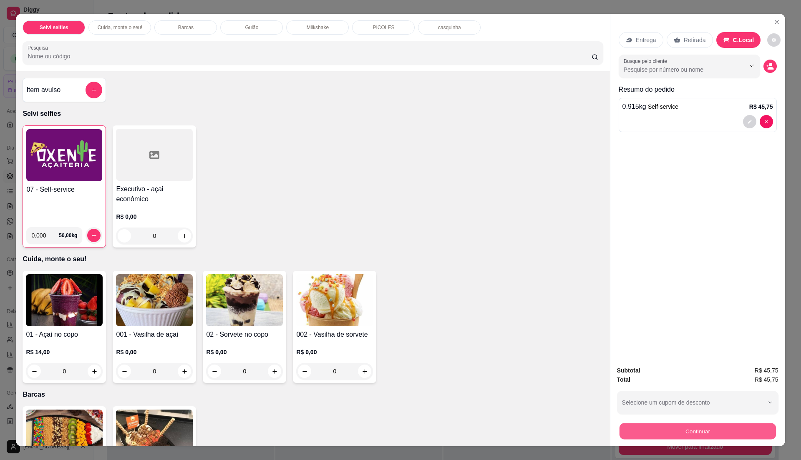
click at [645, 429] on button "Continuar" at bounding box center [697, 431] width 156 height 16
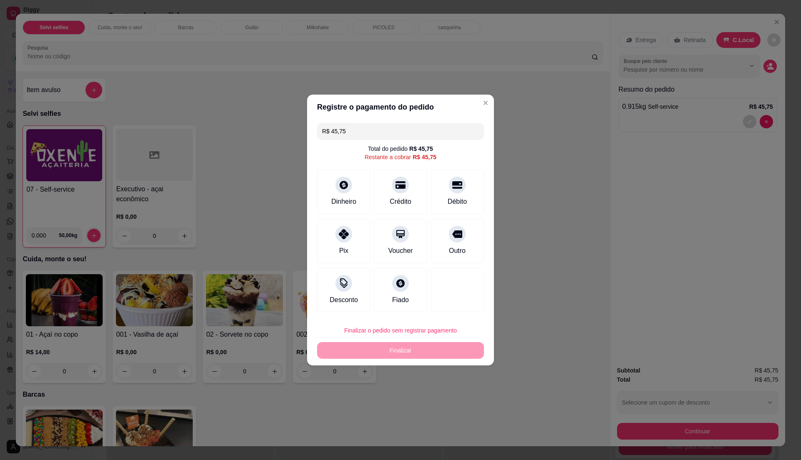
click at [349, 131] on input "R$ 45,75" at bounding box center [400, 131] width 157 height 17
click at [346, 238] on div at bounding box center [343, 232] width 18 height 18
type input "R$ 14,00"
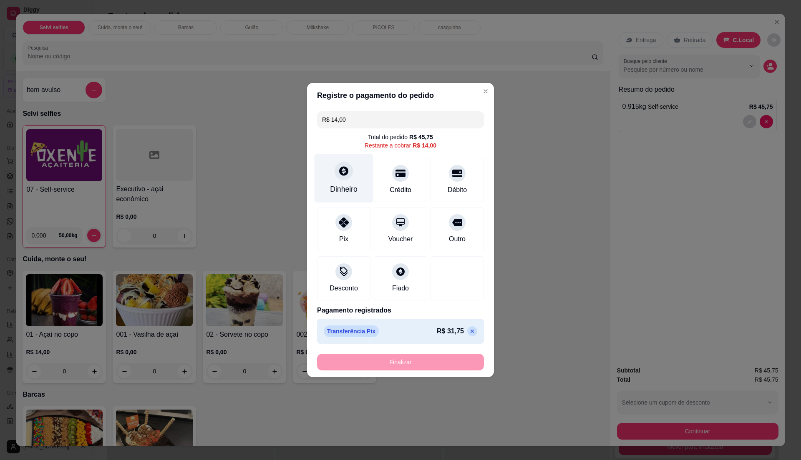
click at [359, 176] on div "Dinheiro" at bounding box center [343, 178] width 59 height 49
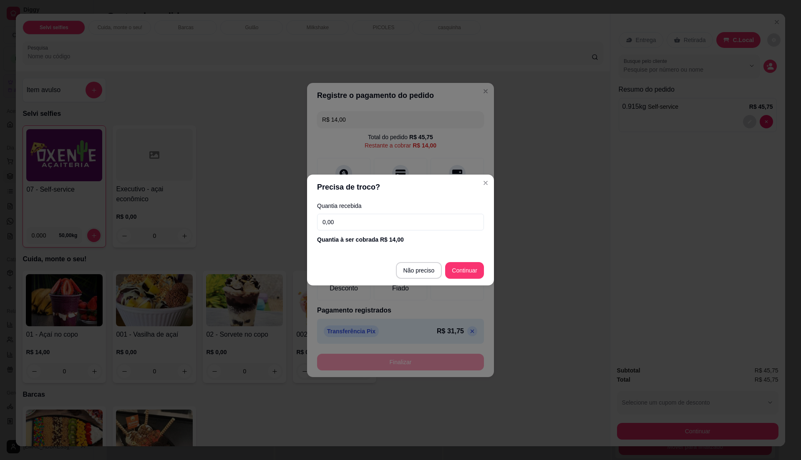
click at [387, 220] on input "0,00" at bounding box center [400, 222] width 167 height 17
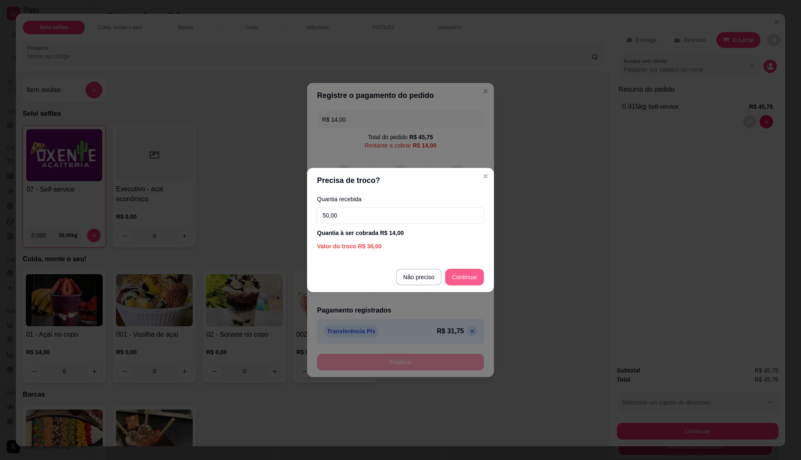
type input "50,00"
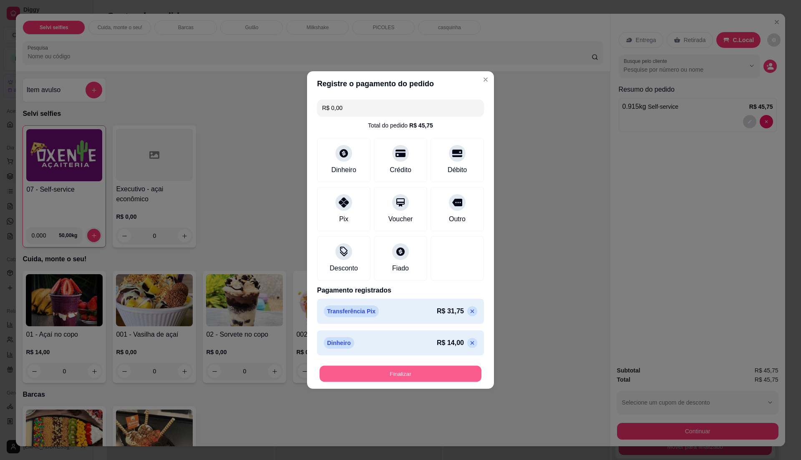
click at [432, 376] on button "Finalizar" at bounding box center [400, 374] width 162 height 16
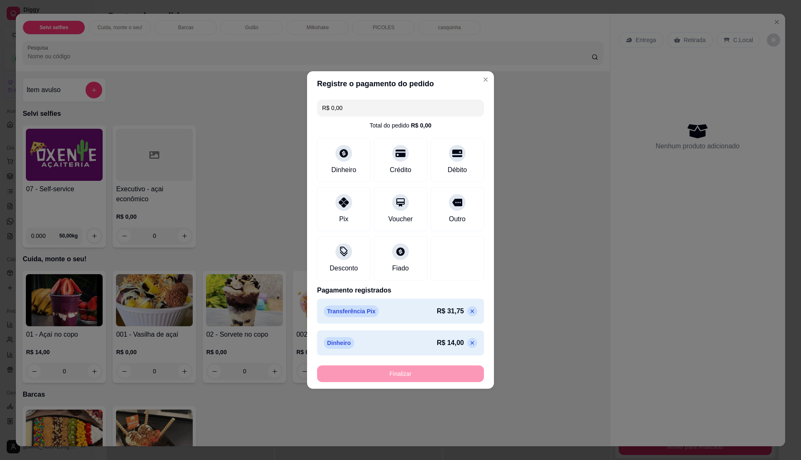
type input "-R$ 45,75"
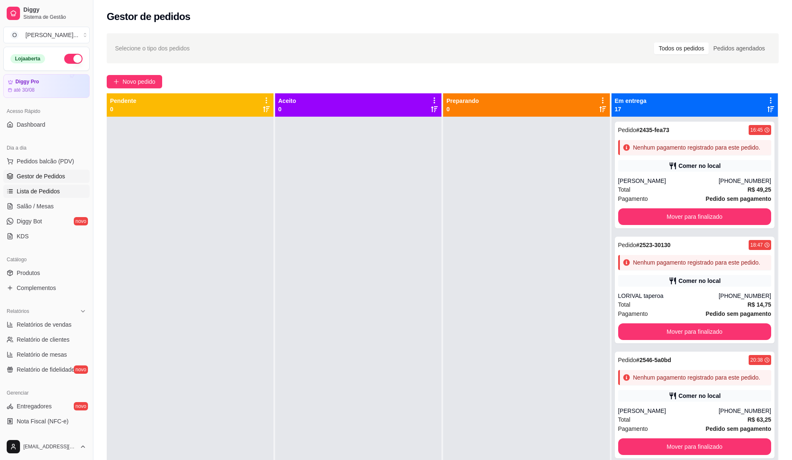
click at [42, 196] on link "Lista de Pedidos" at bounding box center [46, 191] width 86 height 13
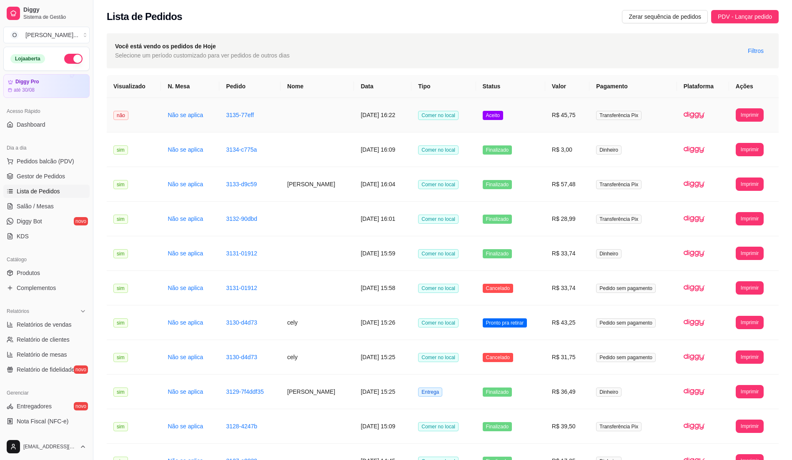
click at [492, 123] on td "Aceito" at bounding box center [510, 115] width 69 height 35
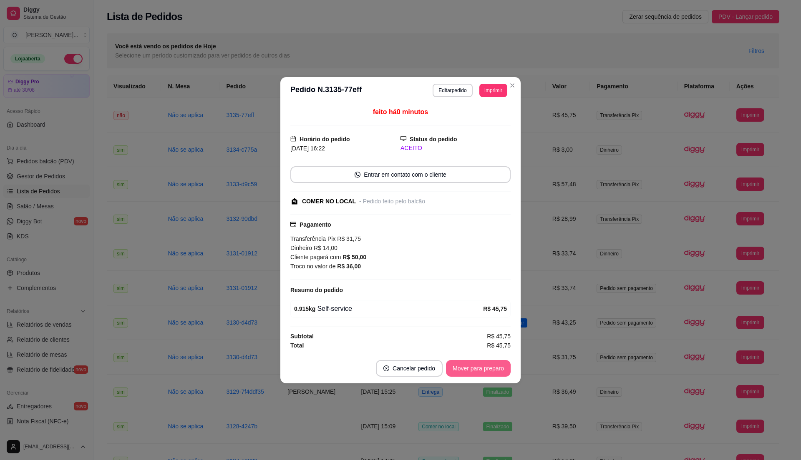
click at [489, 372] on button "Mover para preparo" at bounding box center [478, 368] width 65 height 17
click at [442, 366] on button "Mover para retirada disponível" at bounding box center [464, 368] width 92 height 17
click at [439, 367] on footer "Cancelar pedido Mover para finalizado" at bounding box center [400, 369] width 240 height 30
click at [457, 379] on footer "Cancelar pedido Mover para finalizado" at bounding box center [400, 369] width 240 height 30
click at [455, 371] on button "Mover para finalizado" at bounding box center [475, 368] width 67 height 16
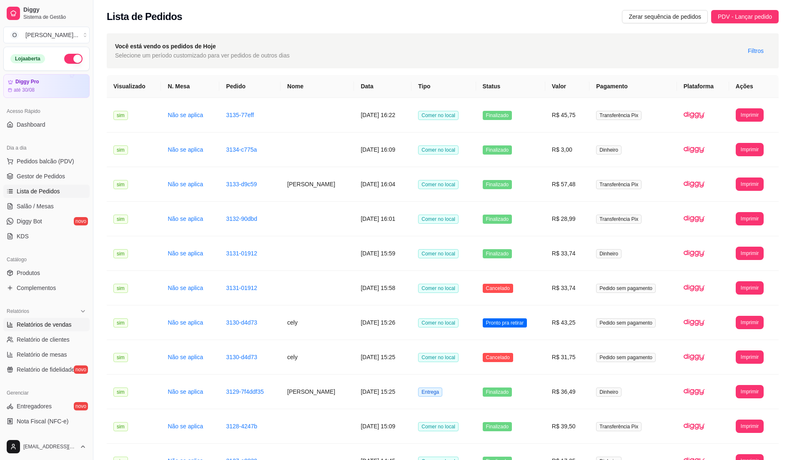
click at [52, 329] on link "Relatórios de vendas" at bounding box center [46, 324] width 86 height 13
select select "ALL"
select select "0"
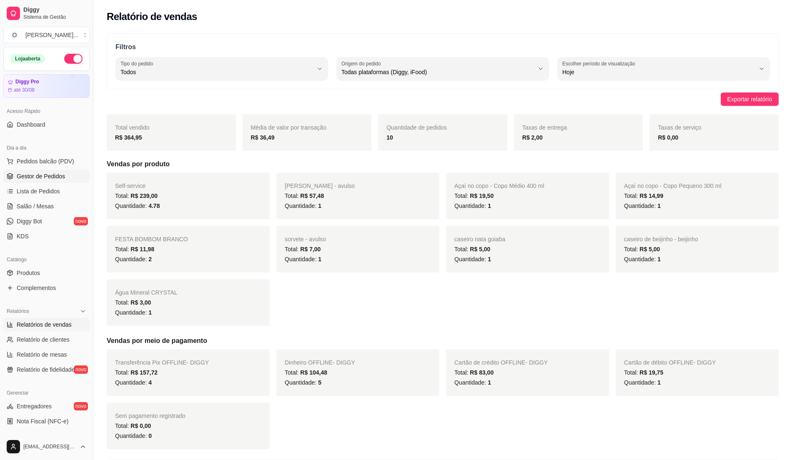
click at [50, 180] on span "Gestor de Pedidos" at bounding box center [41, 176] width 48 height 8
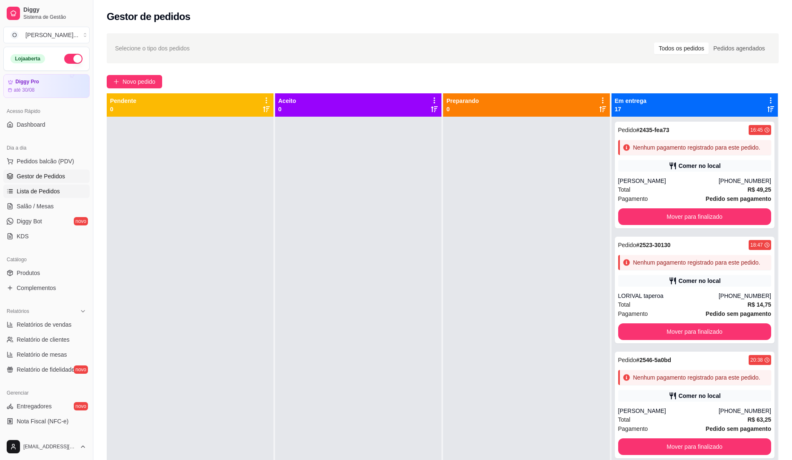
click at [54, 188] on span "Lista de Pedidos" at bounding box center [38, 191] width 43 height 8
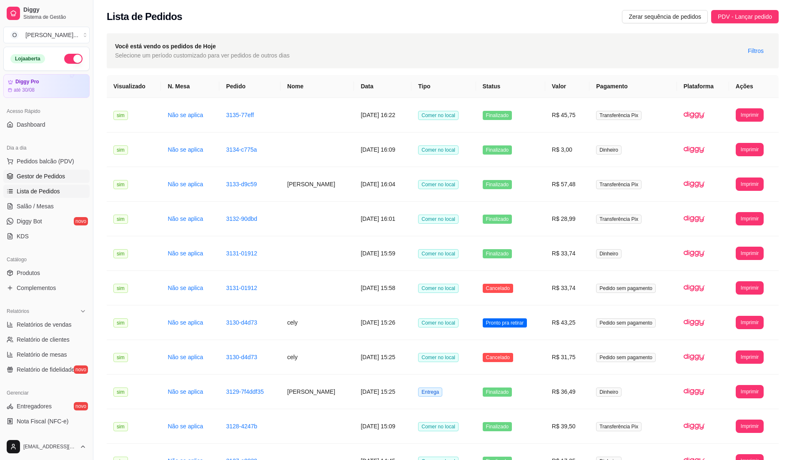
click at [39, 179] on span "Gestor de Pedidos" at bounding box center [41, 176] width 48 height 8
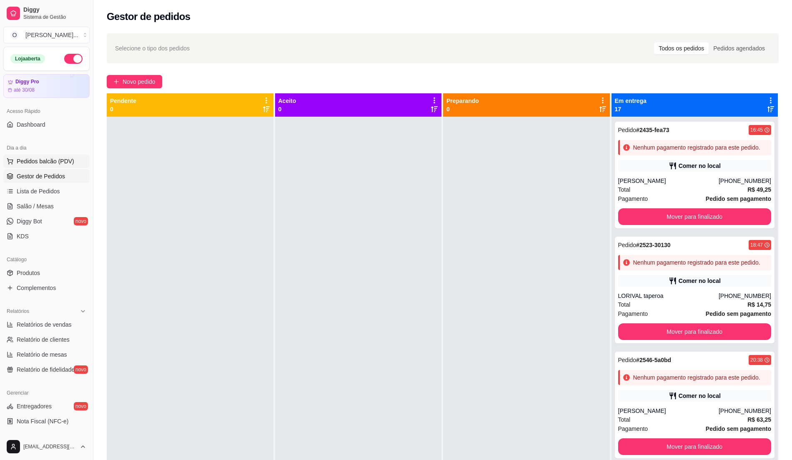
click at [47, 157] on button "Pedidos balcão (PDV)" at bounding box center [46, 161] width 86 height 13
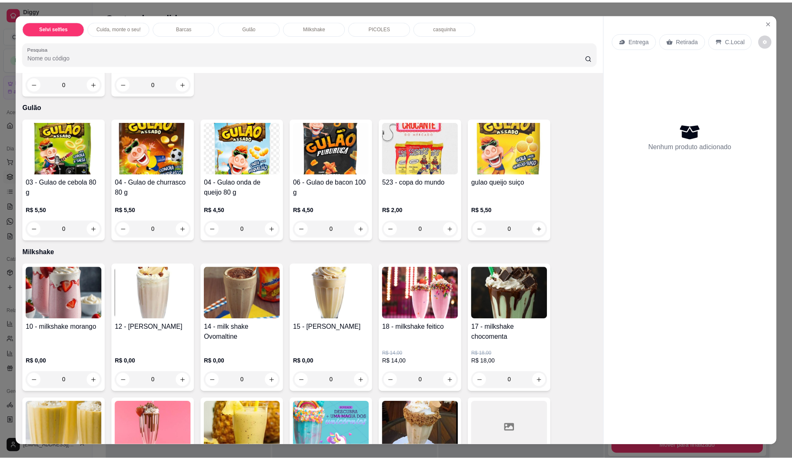
scroll to position [394, 0]
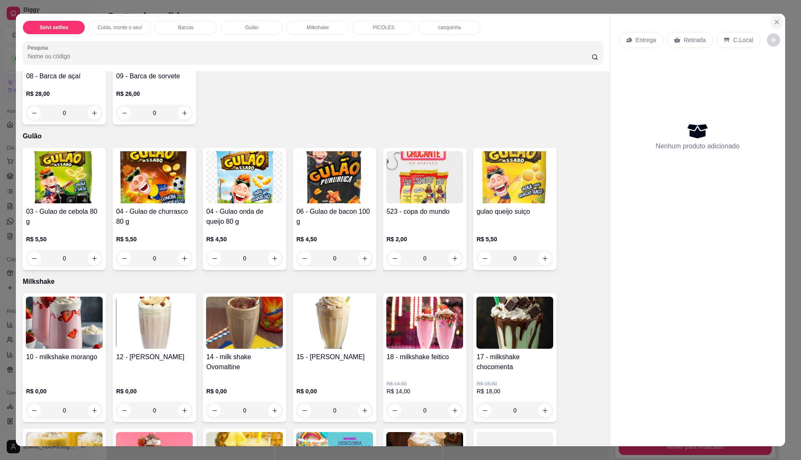
click at [774, 22] on icon "Close" at bounding box center [776, 22] width 7 height 7
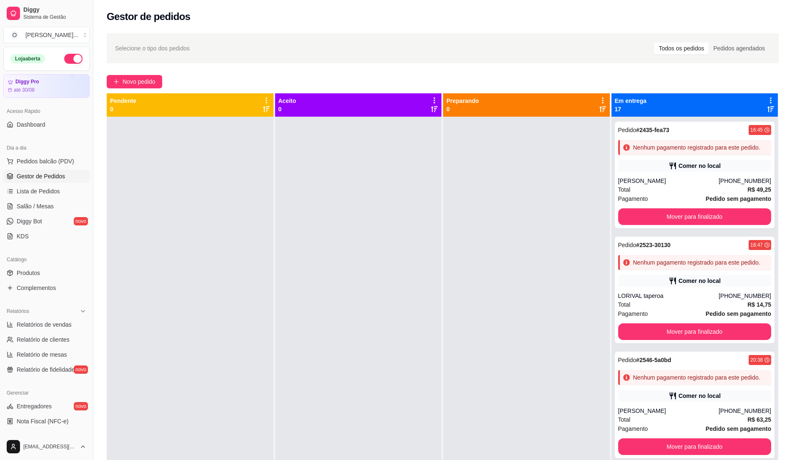
click at [349, 441] on div at bounding box center [358, 347] width 167 height 460
click at [68, 166] on button "Pedidos balcão (PDV)" at bounding box center [46, 161] width 86 height 13
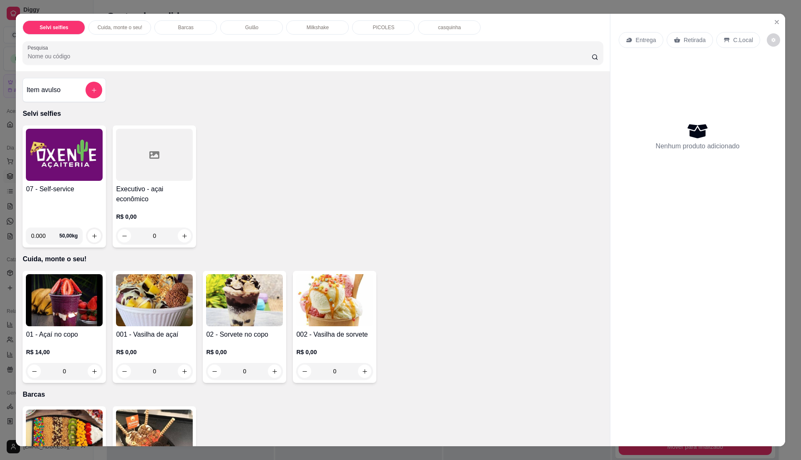
click at [61, 183] on div "07 - Self-service 0.000 50,00 kg" at bounding box center [64, 187] width 83 height 122
click at [64, 182] on div "07 - Self-service 0.000 50,00 kg" at bounding box center [64, 187] width 83 height 122
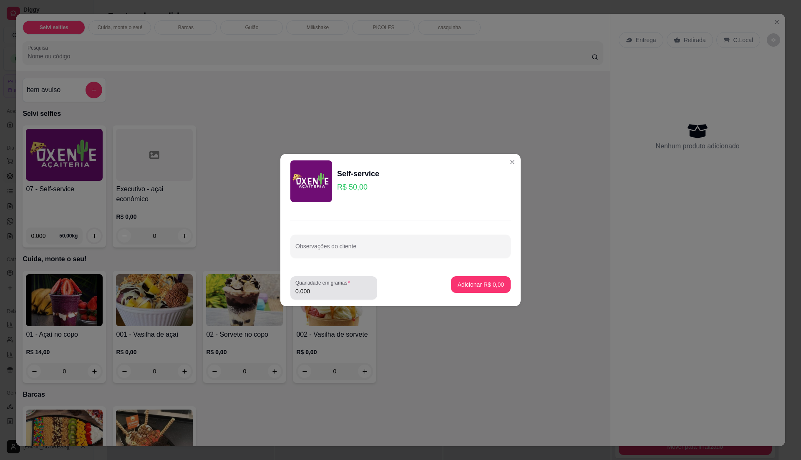
click at [330, 289] on input "0.000" at bounding box center [333, 291] width 77 height 8
type input "0.340"
click at [478, 272] on footer "Quantidade em gramas 0.340 Adicionar R$ 17,00" at bounding box center [400, 288] width 240 height 37
click at [479, 284] on p "Adicionar R$ 17,00" at bounding box center [479, 285] width 50 height 8
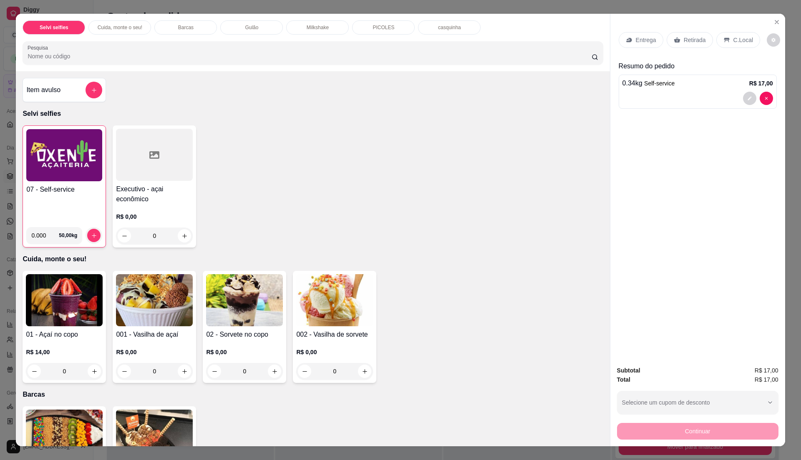
click at [744, 33] on div "C.Local" at bounding box center [738, 40] width 44 height 16
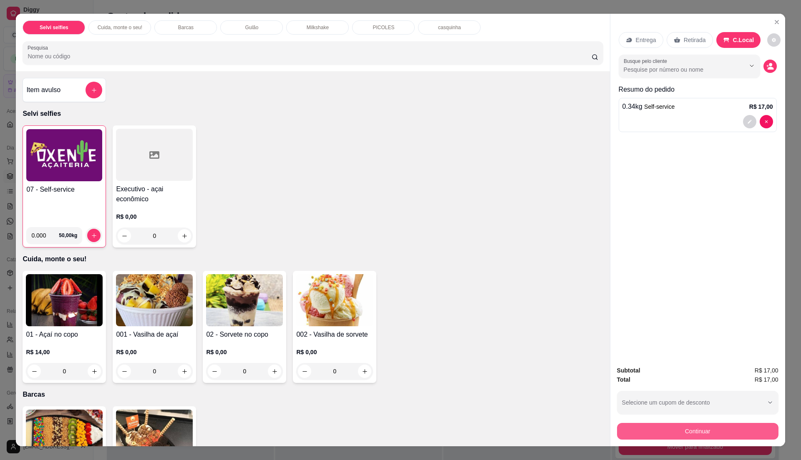
click at [697, 429] on button "Continuar" at bounding box center [697, 431] width 161 height 17
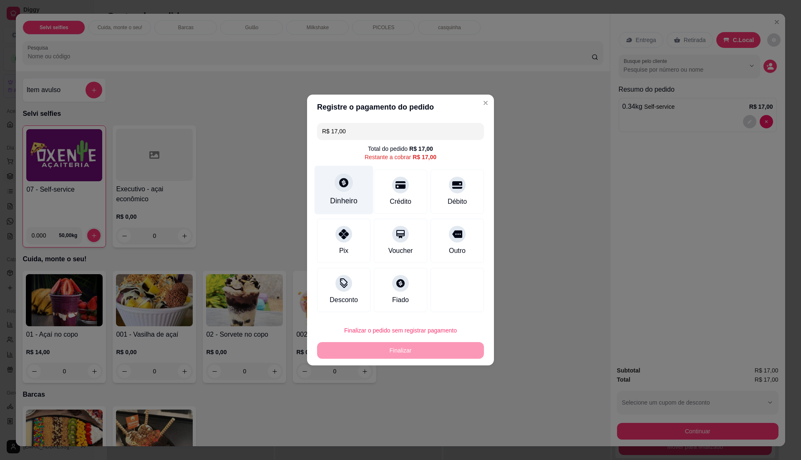
click at [339, 187] on icon at bounding box center [343, 182] width 11 height 11
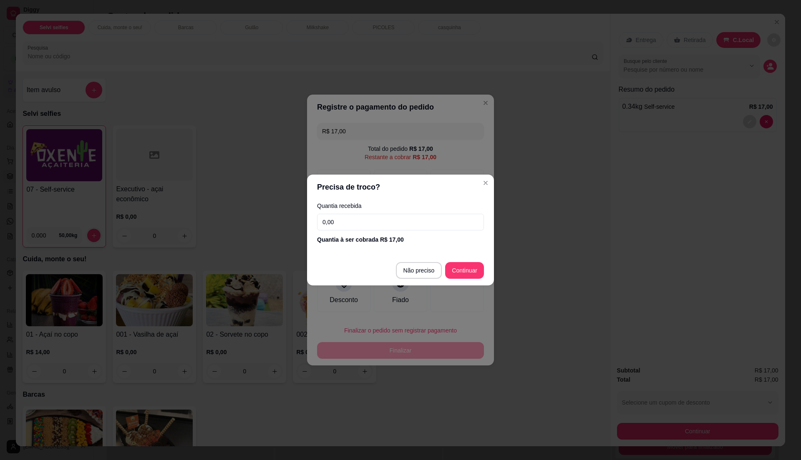
click at [369, 218] on input "0,00" at bounding box center [400, 222] width 167 height 17
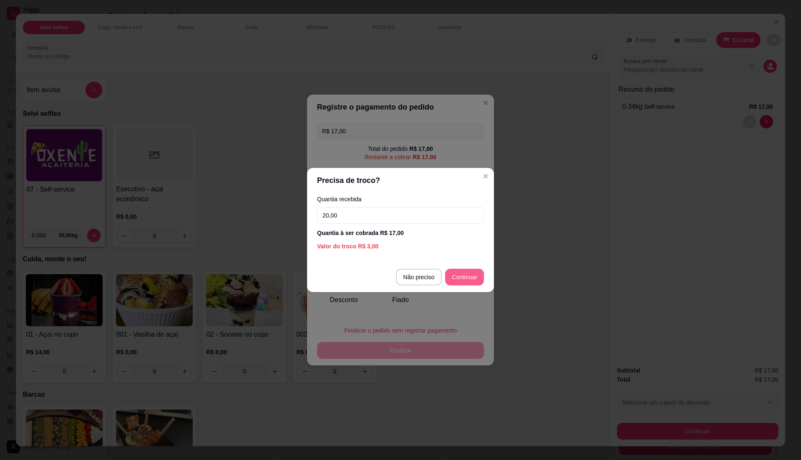
type input "20,00"
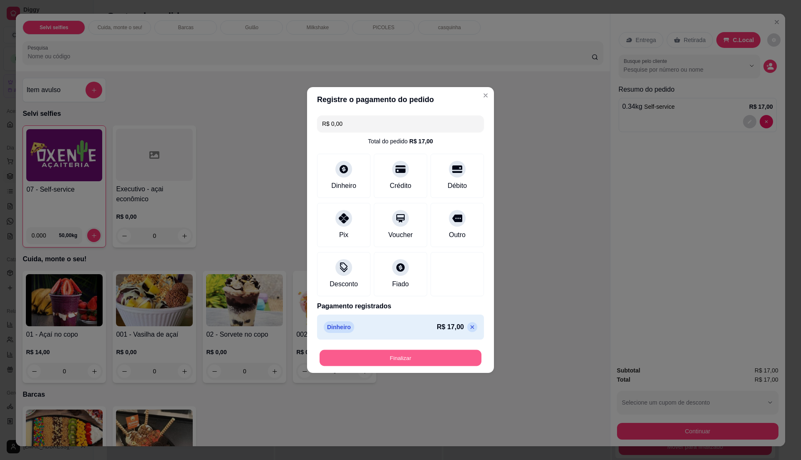
click at [427, 359] on button "Finalizar" at bounding box center [400, 358] width 162 height 16
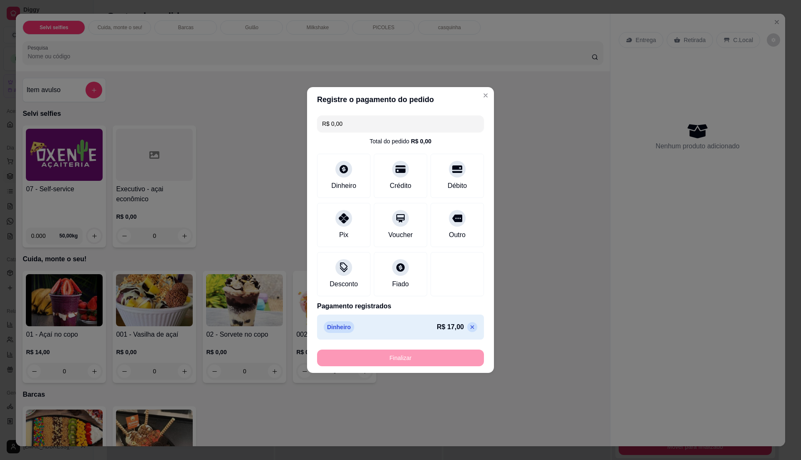
type input "-R$ 17,00"
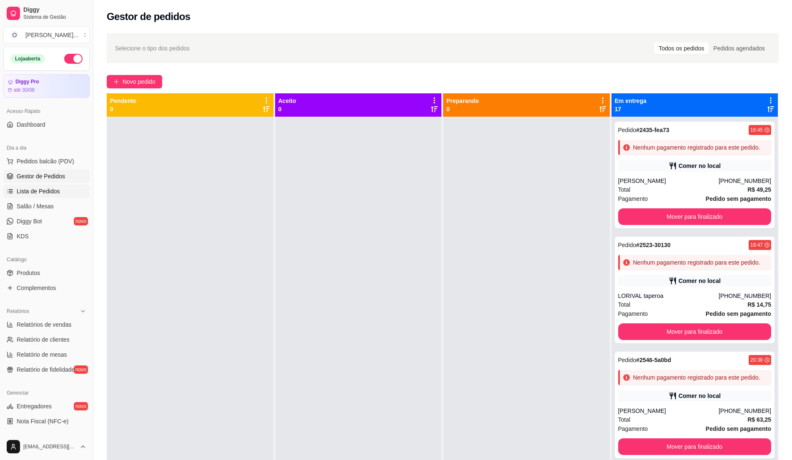
click at [57, 186] on link "Lista de Pedidos" at bounding box center [46, 191] width 86 height 13
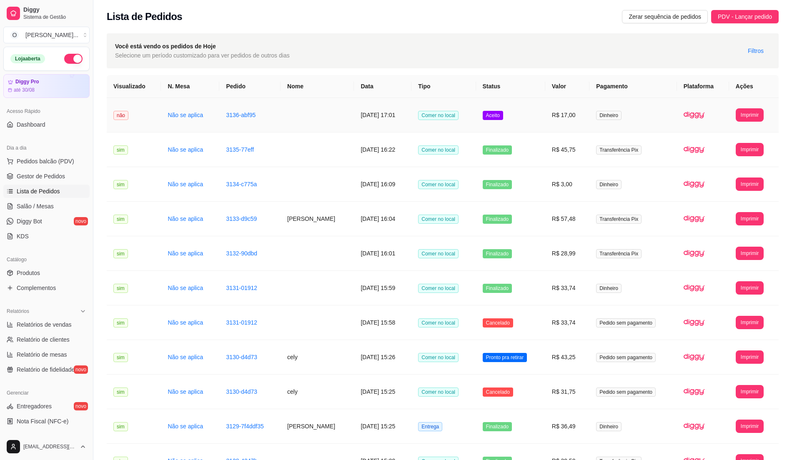
click at [527, 118] on td "Aceito" at bounding box center [510, 115] width 69 height 35
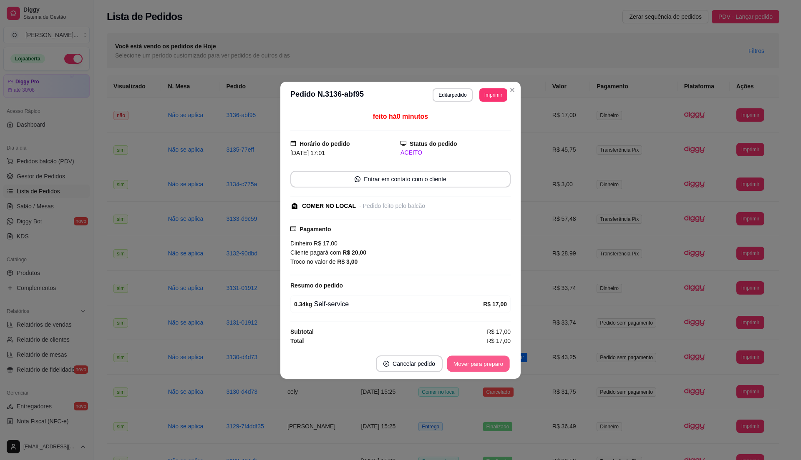
click at [474, 365] on button "Mover para preparo" at bounding box center [478, 364] width 63 height 16
click at [474, 366] on button "Mover para retirada disponível" at bounding box center [464, 364] width 92 height 17
click at [474, 366] on button "Mover para finalizado" at bounding box center [475, 364] width 69 height 17
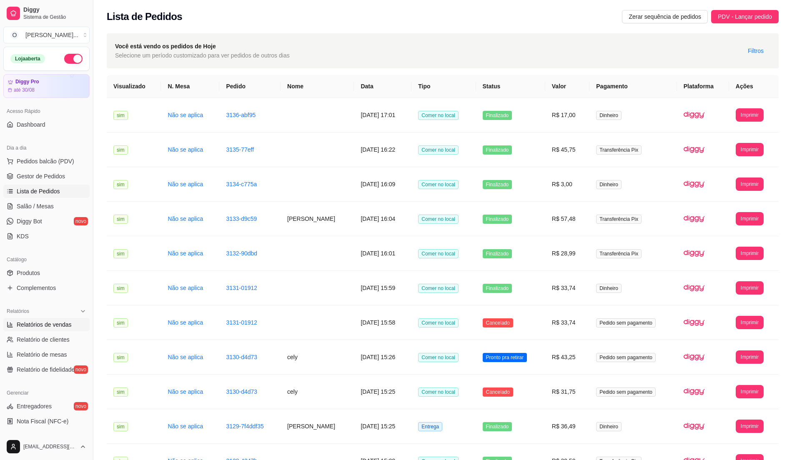
click at [25, 324] on span "Relatórios de vendas" at bounding box center [44, 325] width 55 height 8
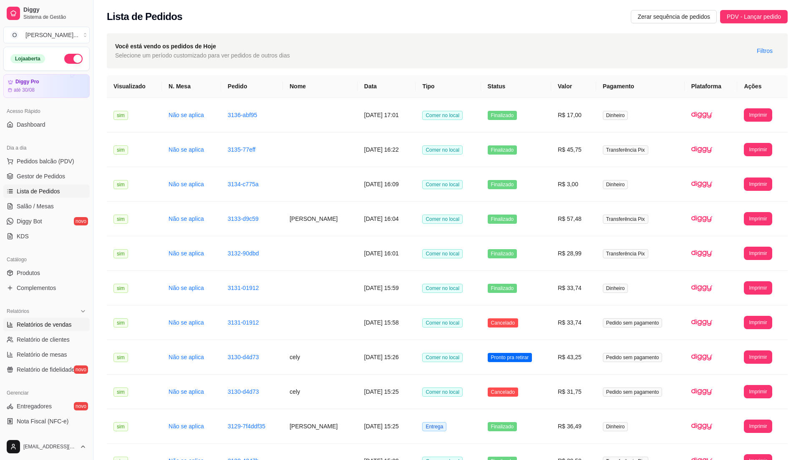
select select "ALL"
select select "0"
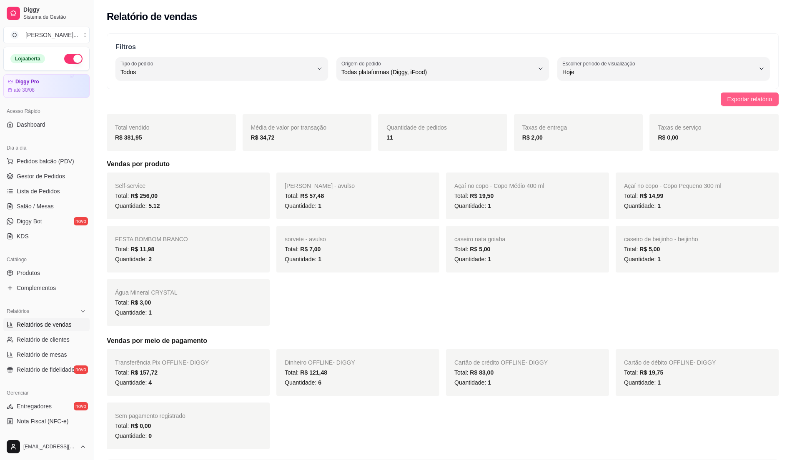
click at [746, 96] on span "Exportar relatório" at bounding box center [750, 99] width 45 height 9
drag, startPoint x: 687, startPoint y: 48, endPoint x: 726, endPoint y: 32, distance: 42.0
click at [726, 32] on div "Filtros ALL Tipo do pedido Todos Entrega Retirada Mesa Consumo local Tipo do pe…" at bounding box center [442, 463] width 699 height 871
click at [33, 170] on link "Gestor de Pedidos" at bounding box center [46, 176] width 86 height 13
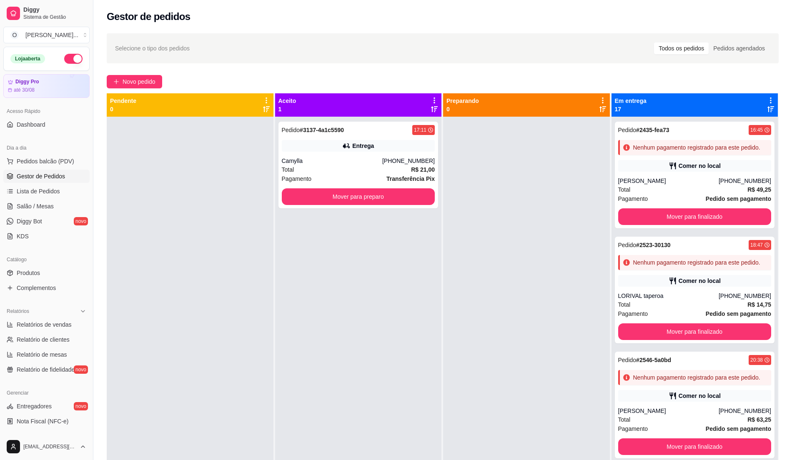
click at [170, 183] on div at bounding box center [190, 347] width 167 height 460
click at [45, 164] on span "Pedidos balcão (PDV)" at bounding box center [46, 161] width 58 height 8
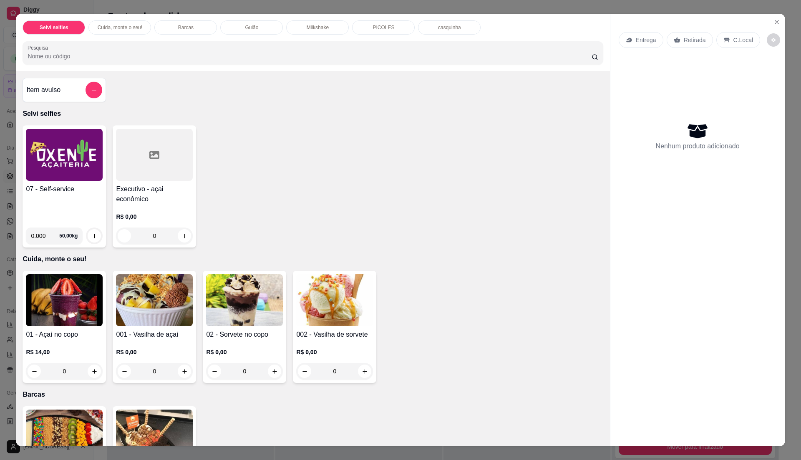
click at [44, 183] on div "07 - Self-service 0.000 50,00 kg" at bounding box center [64, 187] width 83 height 122
click at [367, 19] on div "Selvi selfies Cuida, monte o seu! Barcas Gulão Milkshake PICOLES casquinha Pesq…" at bounding box center [312, 43] width 593 height 58
click at [374, 28] on p "PICOLES" at bounding box center [383, 27] width 22 height 7
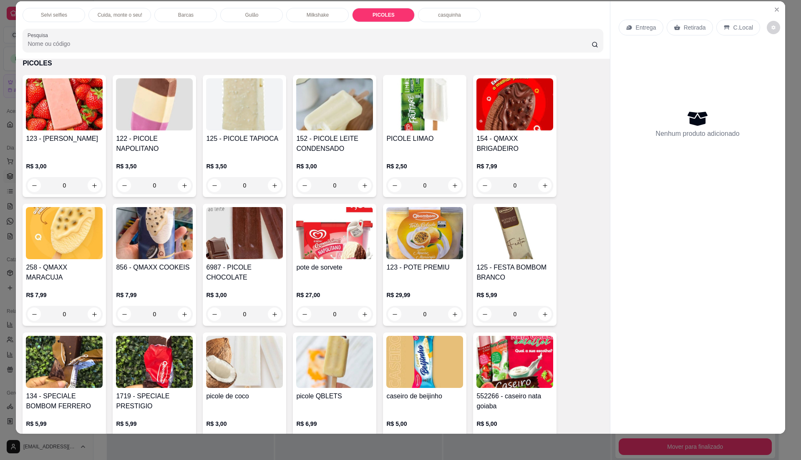
click at [418, 125] on img at bounding box center [424, 104] width 77 height 52
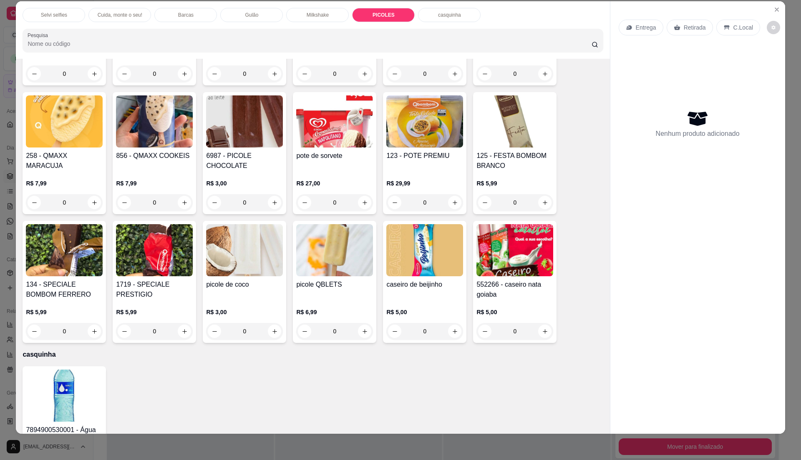
scroll to position [1054, 0]
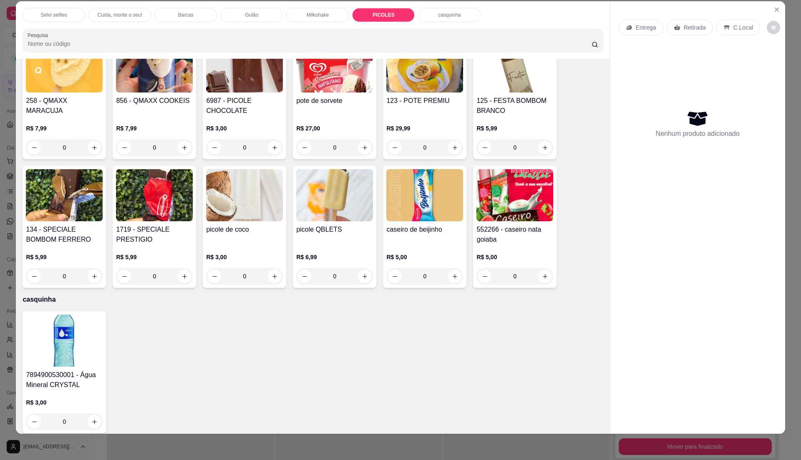
click at [257, 209] on img at bounding box center [244, 195] width 77 height 52
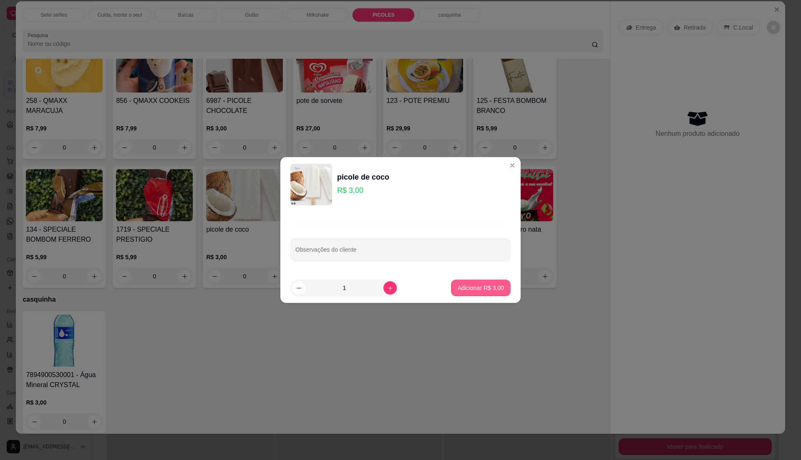
click at [492, 290] on p "Adicionar R$ 3,00" at bounding box center [480, 288] width 46 height 8
type input "1"
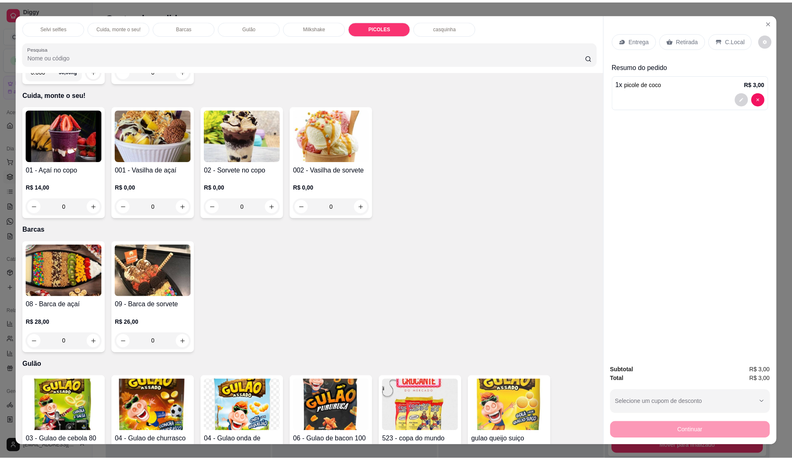
scroll to position [0, 0]
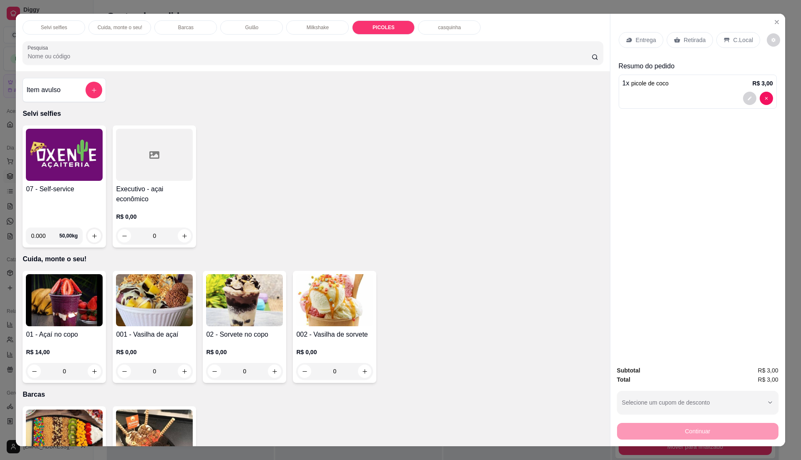
click at [85, 170] on img at bounding box center [64, 155] width 77 height 52
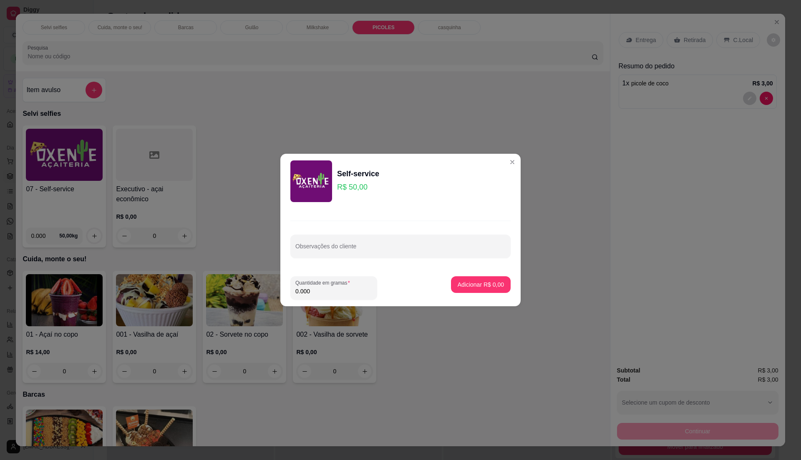
click at [332, 290] on input "0.000" at bounding box center [333, 291] width 77 height 8
click at [332, 290] on input "0.000" at bounding box center [326, 291] width 63 height 8
click at [332, 290] on input "0.000" at bounding box center [333, 291] width 77 height 8
type input "0.305"
click at [492, 284] on p "Adicionar R$ 15,25" at bounding box center [479, 285] width 48 height 8
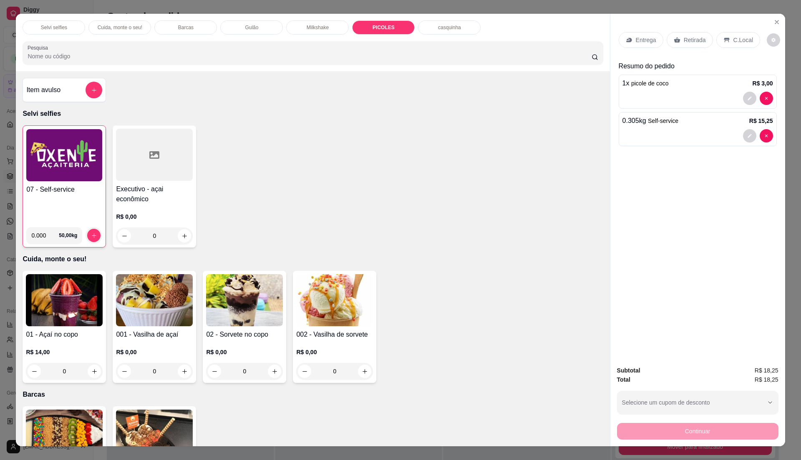
click at [429, 244] on div "07 - Self-service 0.000 50,00 kg Executivo - açai econômico R$ 0,00 0" at bounding box center [313, 187] width 580 height 122
click at [74, 188] on h4 "07 - Self-service" at bounding box center [64, 190] width 76 height 10
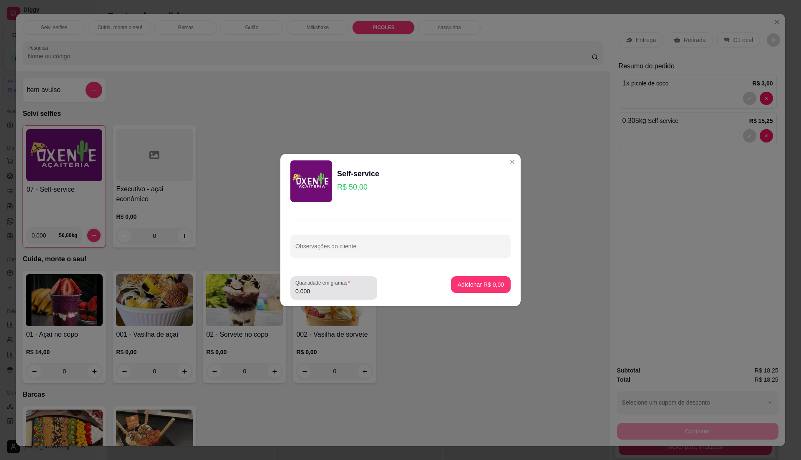
click at [341, 287] on input "0.000" at bounding box center [333, 291] width 77 height 8
click at [341, 287] on input "0.000" at bounding box center [326, 291] width 63 height 8
click at [339, 294] on input "0.000" at bounding box center [333, 291] width 77 height 8
drag, startPoint x: 342, startPoint y: 297, endPoint x: 344, endPoint y: 289, distance: 8.4
click at [342, 296] on div "Quantidade em gramas 0.000" at bounding box center [333, 287] width 87 height 23
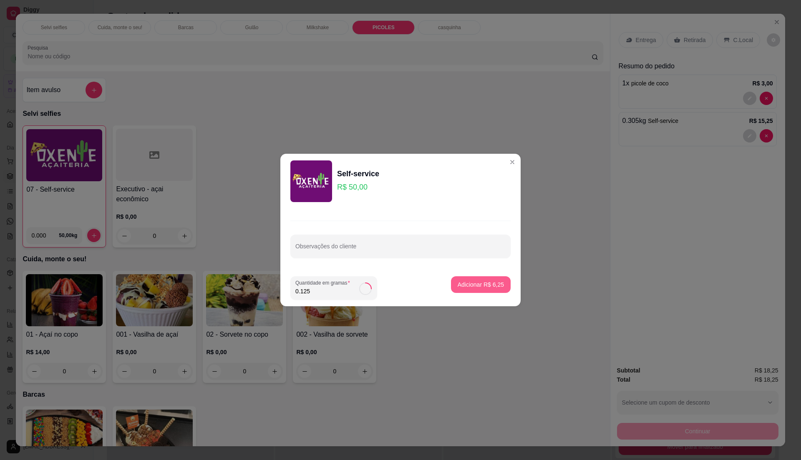
type input "0.125"
click at [475, 281] on p "Adicionar R$ 6,25" at bounding box center [480, 285] width 46 height 8
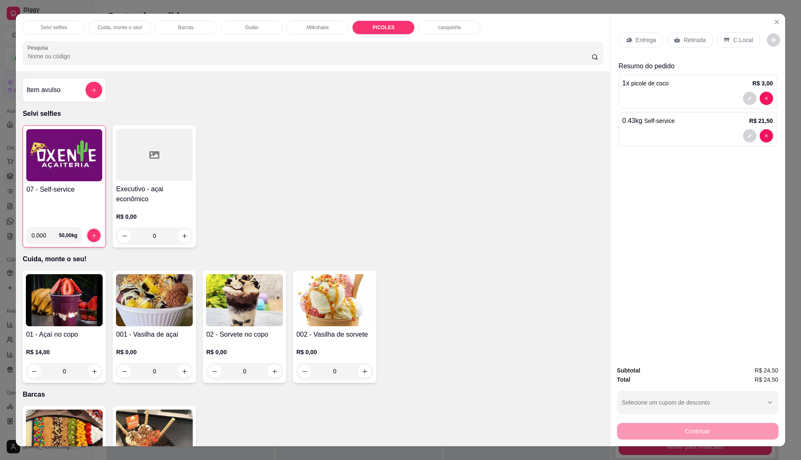
click at [746, 34] on div "C.Local" at bounding box center [738, 40] width 44 height 16
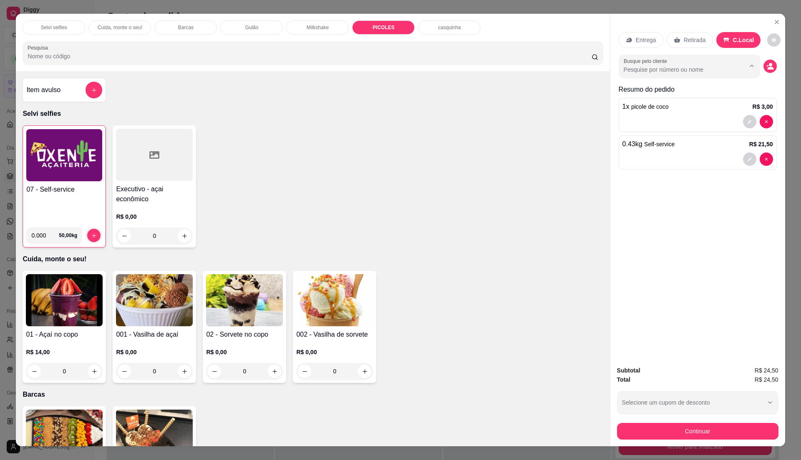
click at [662, 69] on input "Busque pelo cliente" at bounding box center [677, 69] width 108 height 8
type input "mesa 3"
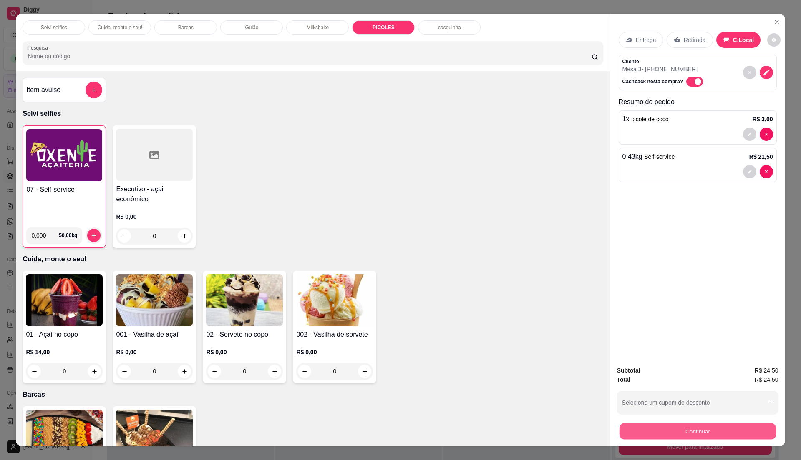
click at [631, 424] on button "Continuar" at bounding box center [697, 431] width 156 height 16
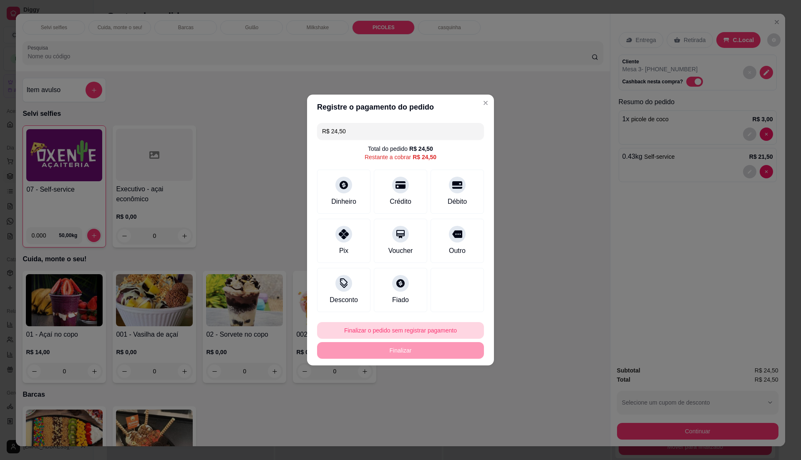
click at [424, 329] on button "Finalizar o pedido sem registrar pagamento" at bounding box center [400, 330] width 167 height 17
click at [452, 404] on button "Confirmar" at bounding box center [451, 399] width 31 height 13
type input "0"
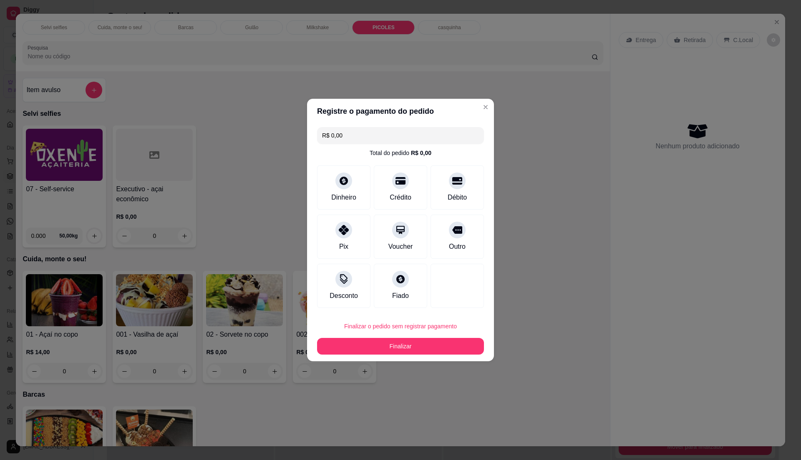
type input "R$ 0,00"
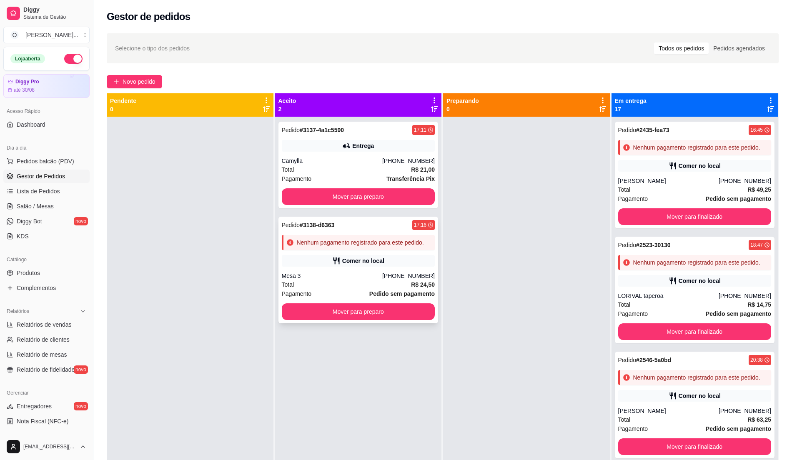
click at [379, 276] on div "Mesa 3" at bounding box center [332, 276] width 100 height 8
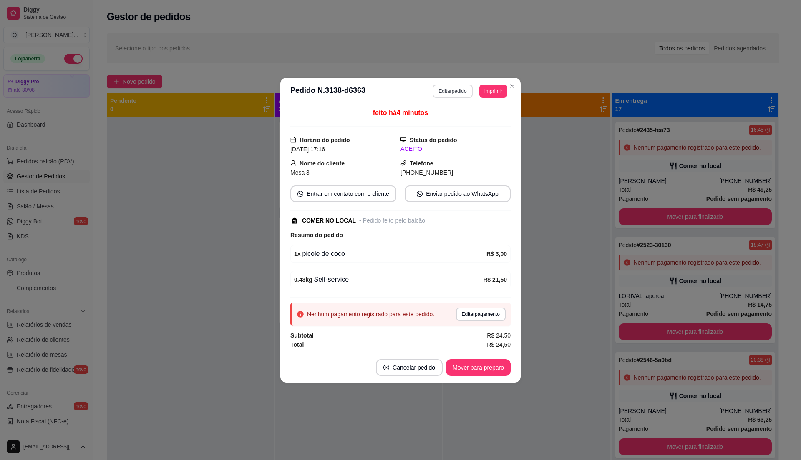
click at [449, 91] on button "Editar pedido" at bounding box center [452, 91] width 40 height 13
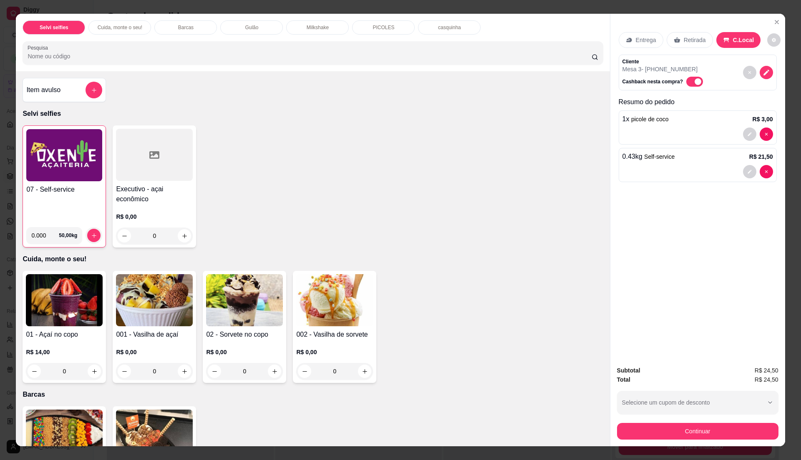
click at [78, 166] on img at bounding box center [64, 155] width 76 height 52
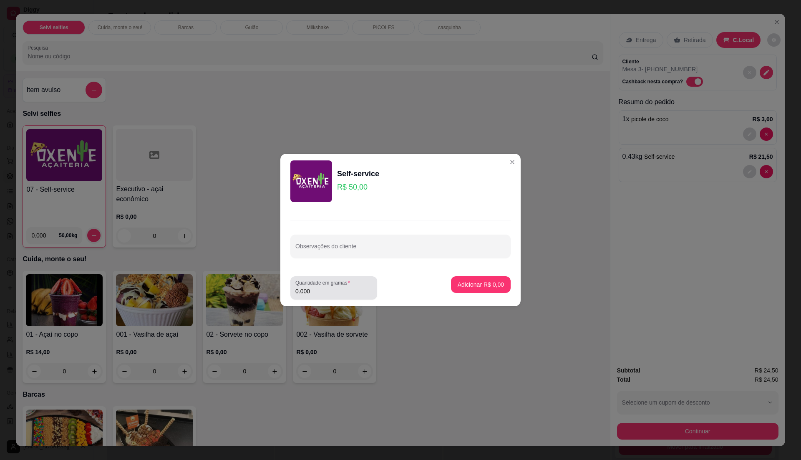
click at [347, 294] on input "0.000" at bounding box center [333, 291] width 77 height 8
type input "0.250"
click at [478, 292] on button "Adicionar R$ 12,50" at bounding box center [478, 285] width 61 height 16
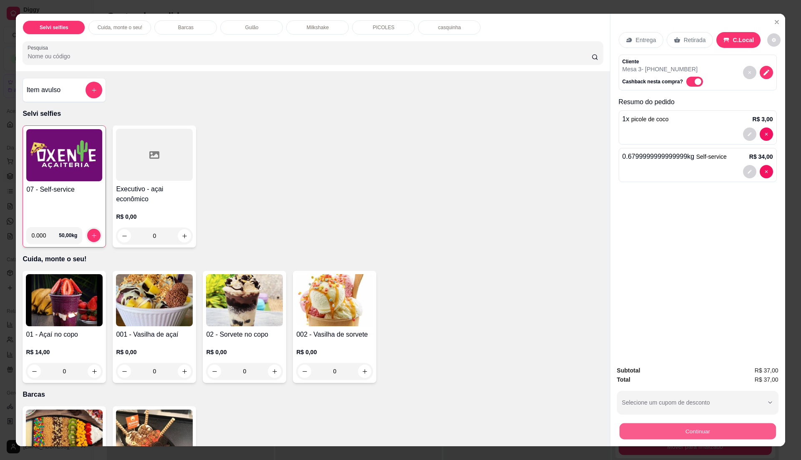
click at [643, 427] on button "Continuar" at bounding box center [697, 431] width 156 height 16
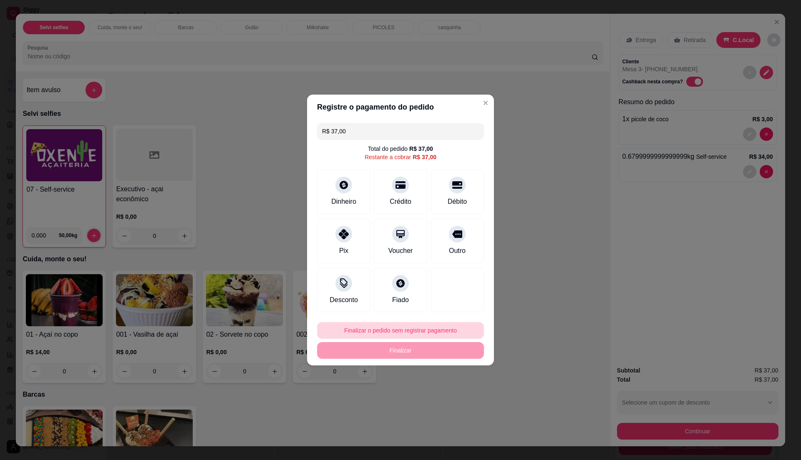
click at [414, 329] on button "Finalizar o pedido sem registrar pagamento" at bounding box center [400, 330] width 167 height 17
click at [456, 396] on button "Confirmar" at bounding box center [451, 399] width 31 height 13
type input "0"
type input "R$ 0,00"
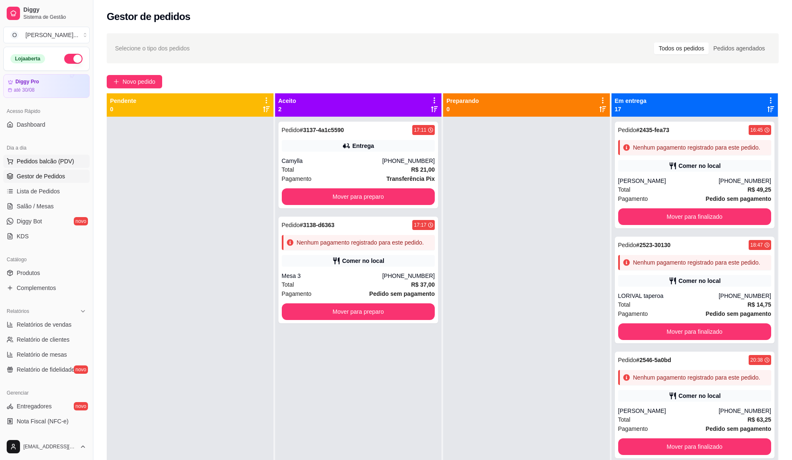
click at [56, 163] on span "Pedidos balcão (PDV)" at bounding box center [46, 161] width 58 height 8
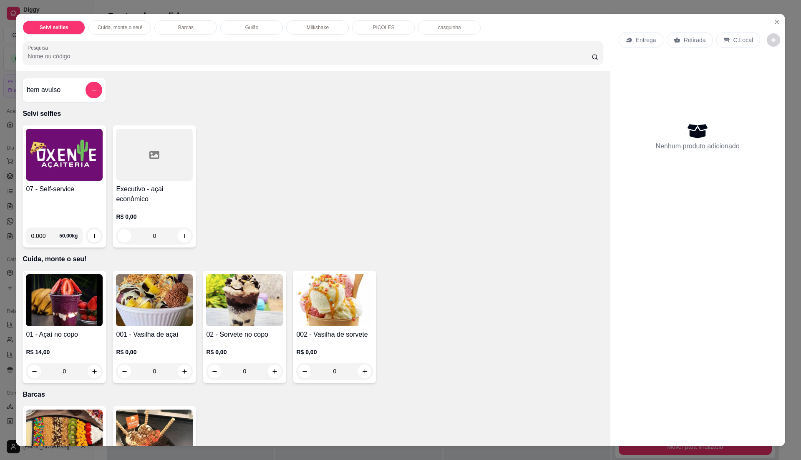
click at [44, 189] on h4 "07 - Self-service" at bounding box center [64, 189] width 77 height 10
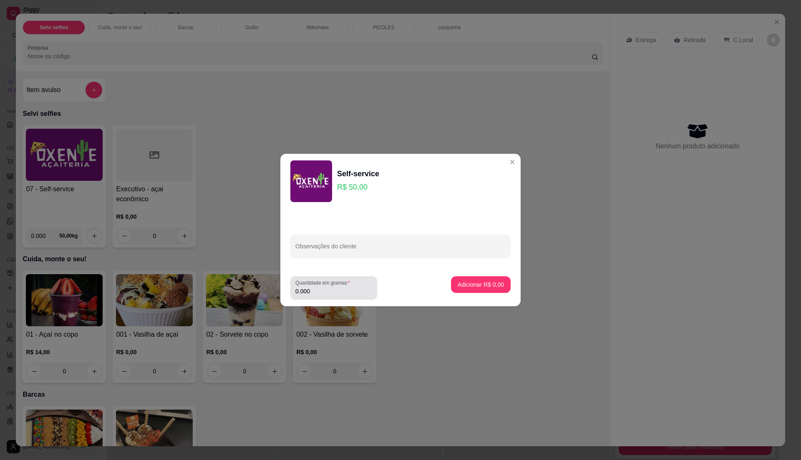
click at [340, 291] on input "0.000" at bounding box center [333, 291] width 77 height 8
type input "0.420"
click at [454, 289] on p "Adicionar R$ 21,00" at bounding box center [479, 285] width 50 height 8
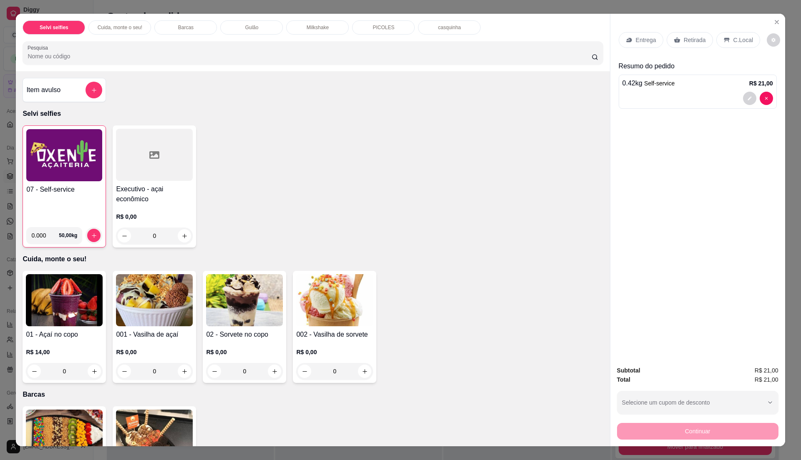
click at [751, 39] on div "C.Local" at bounding box center [738, 40] width 44 height 16
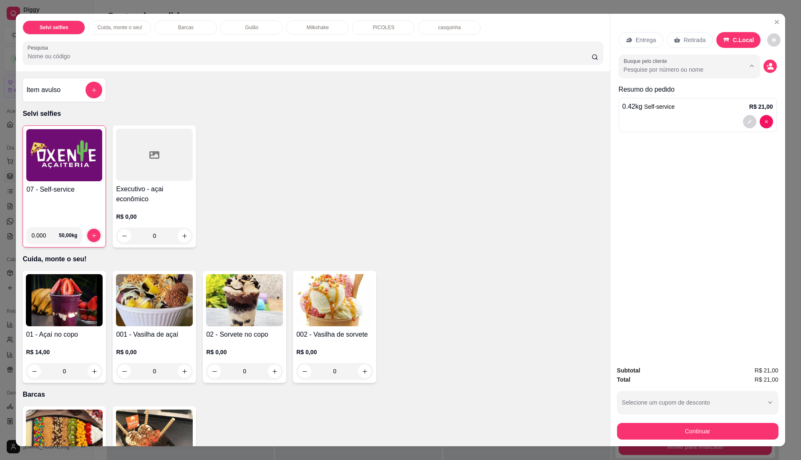
click at [680, 68] on input "Busque pelo cliente" at bounding box center [677, 69] width 108 height 8
type input "mesa 2"
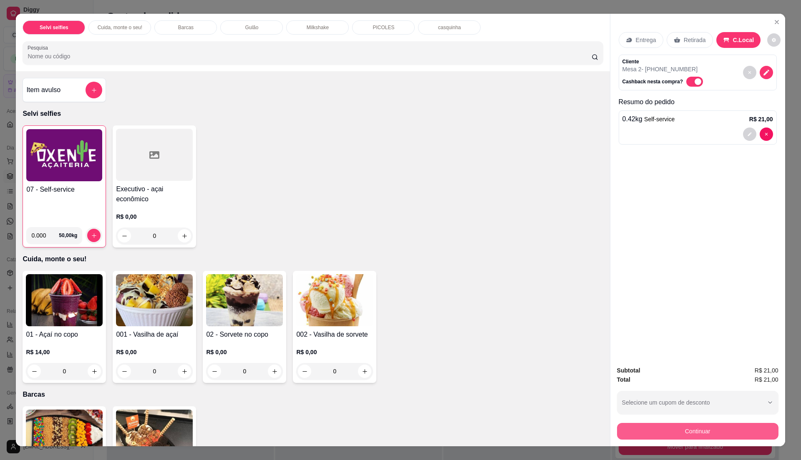
click at [693, 432] on button "Continuar" at bounding box center [697, 431] width 161 height 17
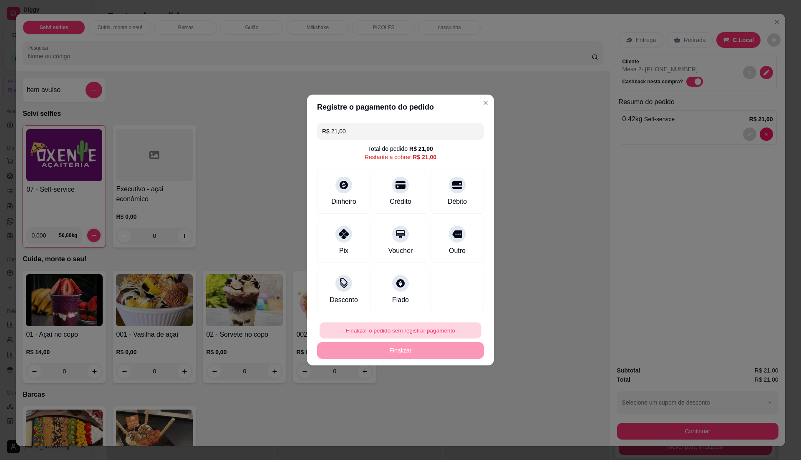
click at [399, 322] on div "Finalizar o pedido sem registrar pagamento Finalizar" at bounding box center [400, 340] width 167 height 37
click at [443, 327] on button "Finalizar o pedido sem registrar pagamento" at bounding box center [400, 331] width 162 height 16
click at [460, 399] on button "Confirmar" at bounding box center [452, 399] width 30 height 13
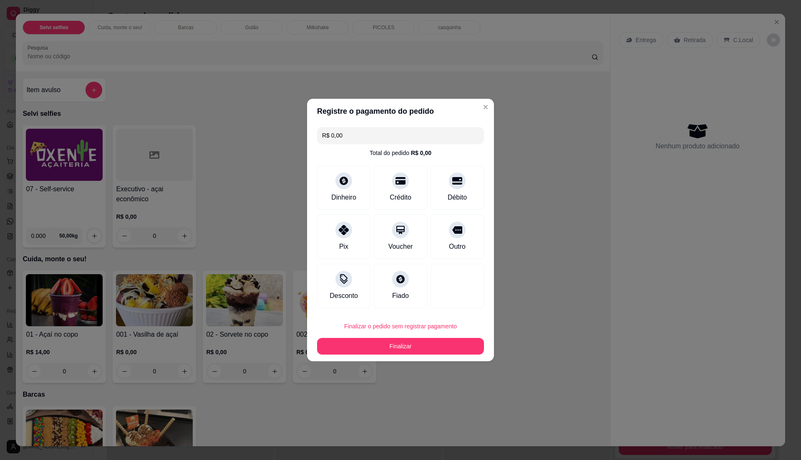
type input "R$ 0,00"
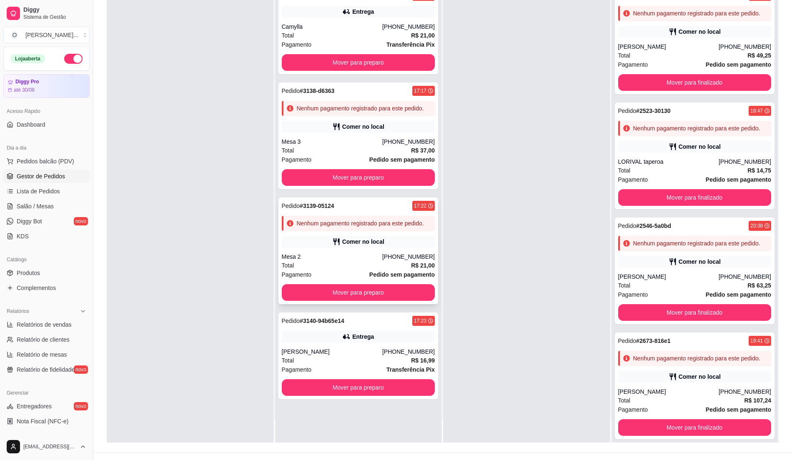
scroll to position [127, 0]
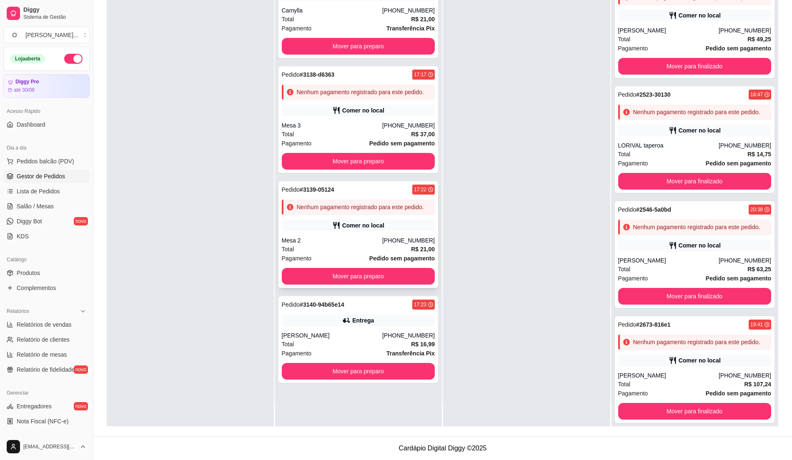
click at [362, 231] on div "Comer no local" at bounding box center [358, 226] width 153 height 12
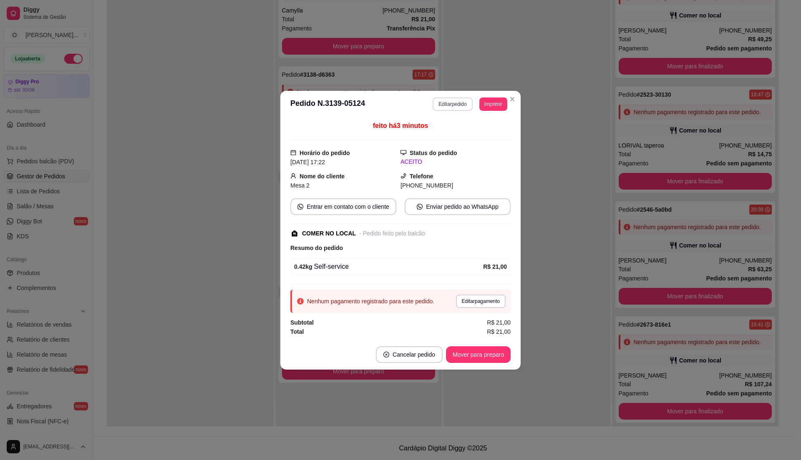
click at [440, 104] on button "Editar pedido" at bounding box center [452, 104] width 40 height 13
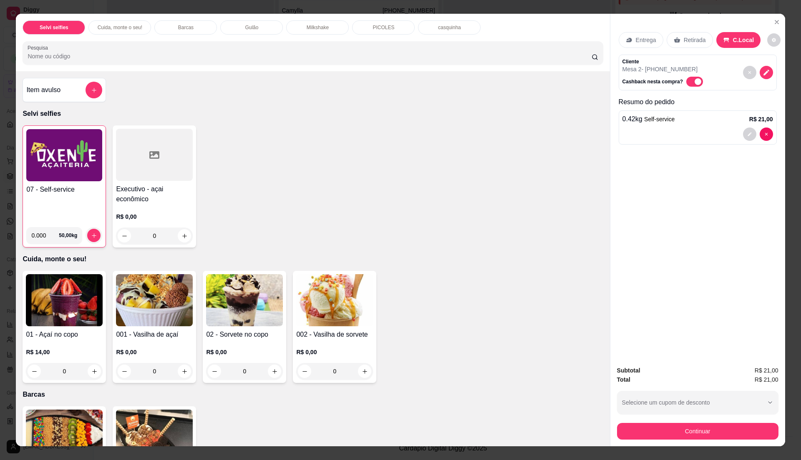
click at [27, 178] on img at bounding box center [64, 155] width 76 height 52
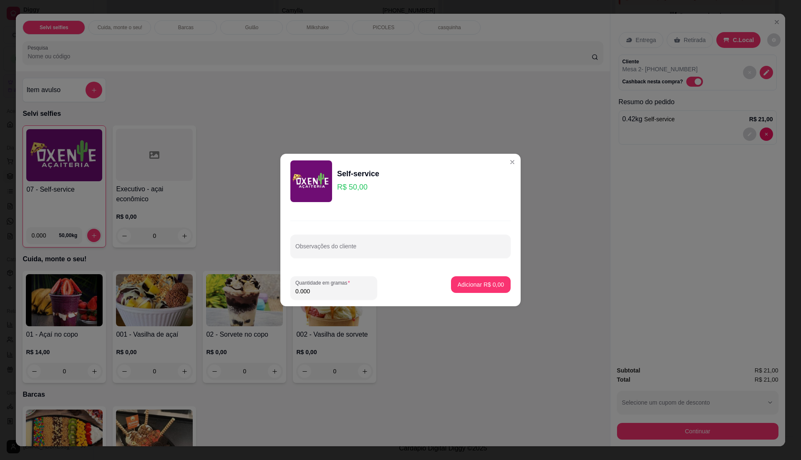
click at [350, 294] on input "0.000" at bounding box center [333, 291] width 77 height 8
type input "0.770"
click at [486, 284] on p "Adicionar R$ 38,50" at bounding box center [479, 285] width 50 height 8
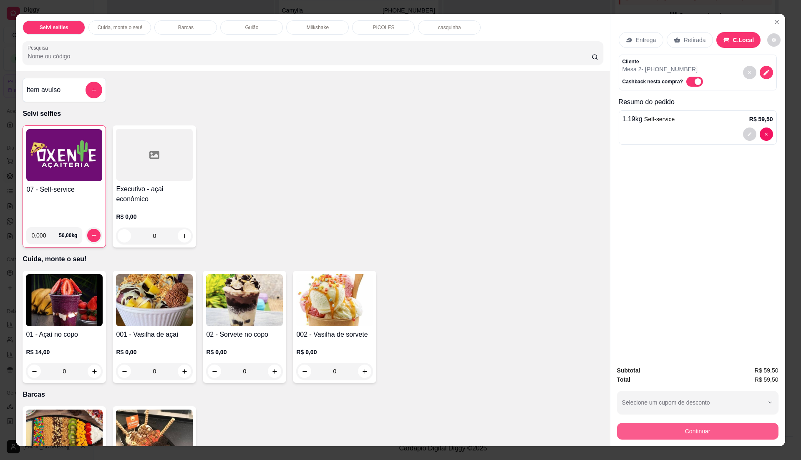
click at [704, 436] on button "Continuar" at bounding box center [697, 431] width 161 height 17
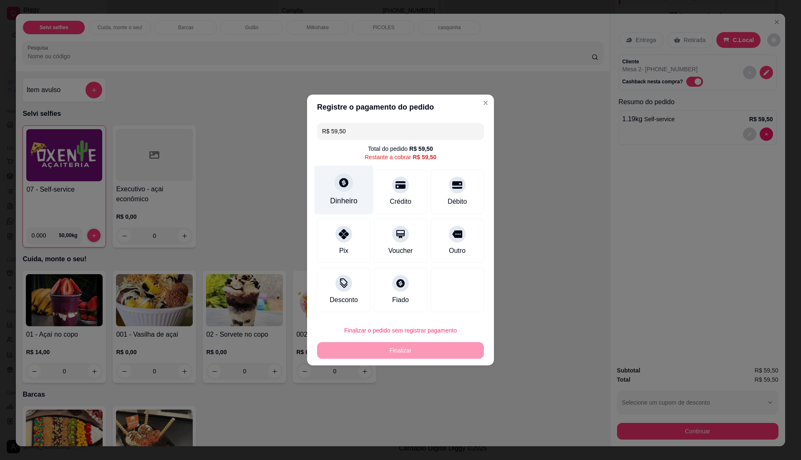
click at [352, 192] on div "Dinheiro" at bounding box center [343, 190] width 59 height 49
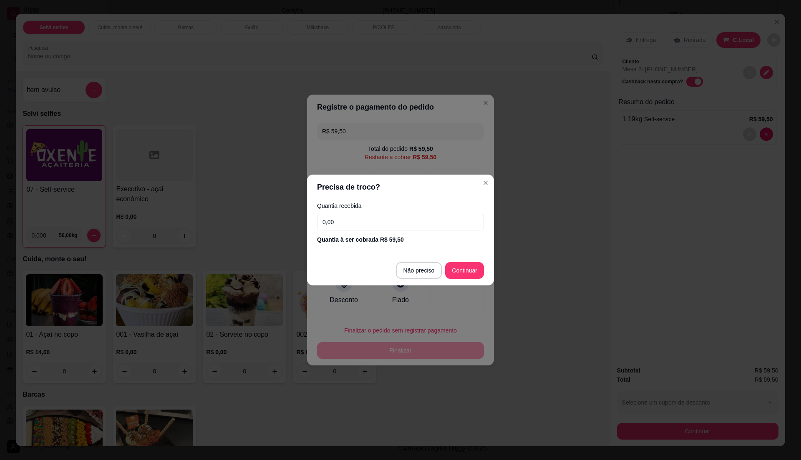
click at [383, 221] on input "0,00" at bounding box center [400, 222] width 167 height 17
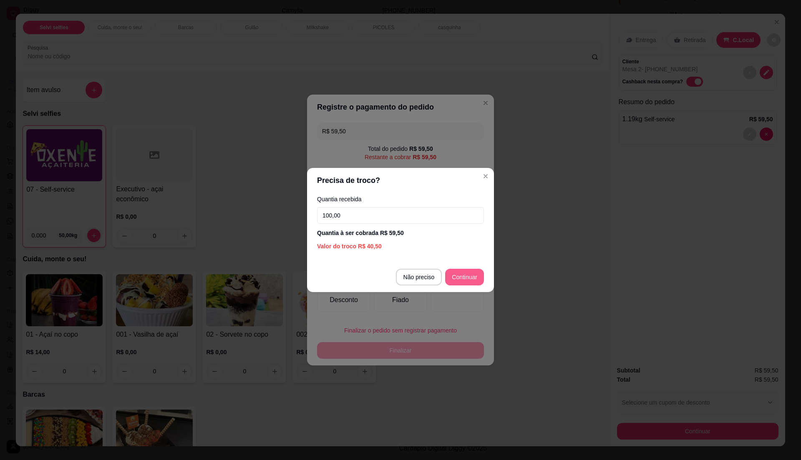
type input "100,00"
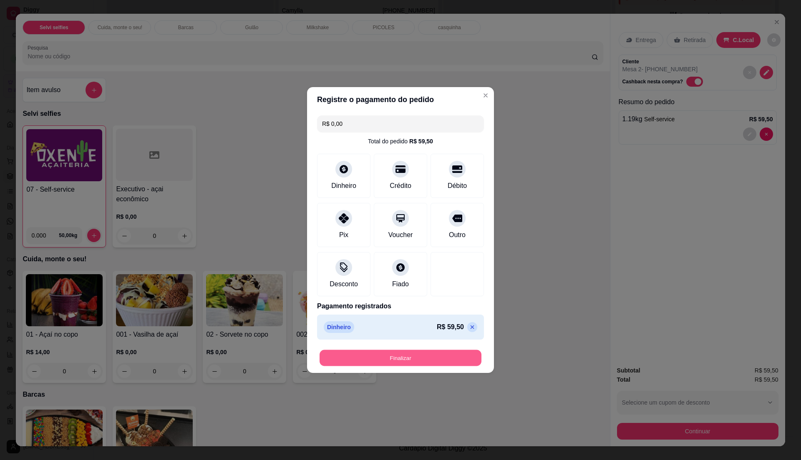
click at [427, 356] on button "Finalizar" at bounding box center [400, 358] width 162 height 16
type input "-R$ 59,50"
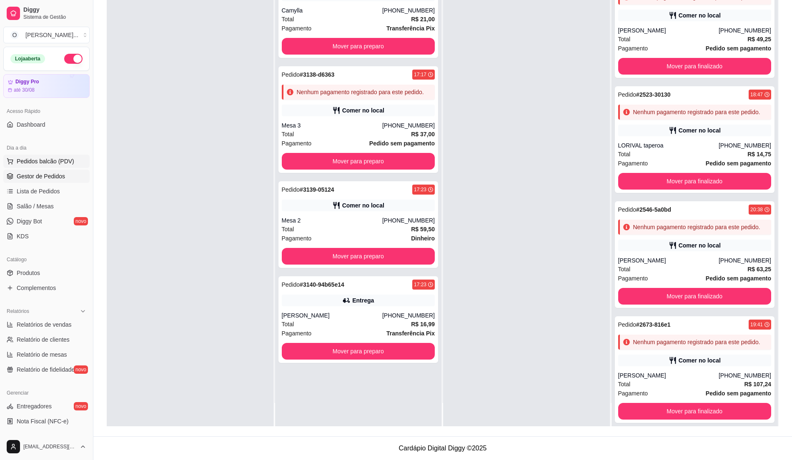
click at [39, 168] on button "Pedidos balcão (PDV)" at bounding box center [46, 161] width 86 height 13
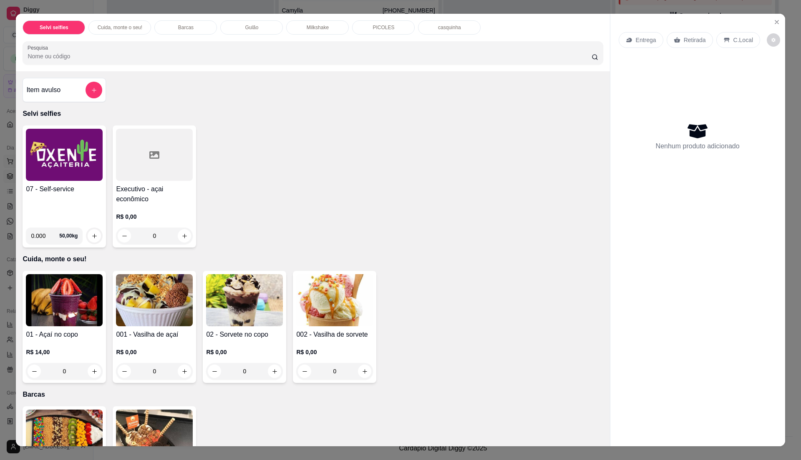
click at [39, 168] on img at bounding box center [64, 155] width 77 height 52
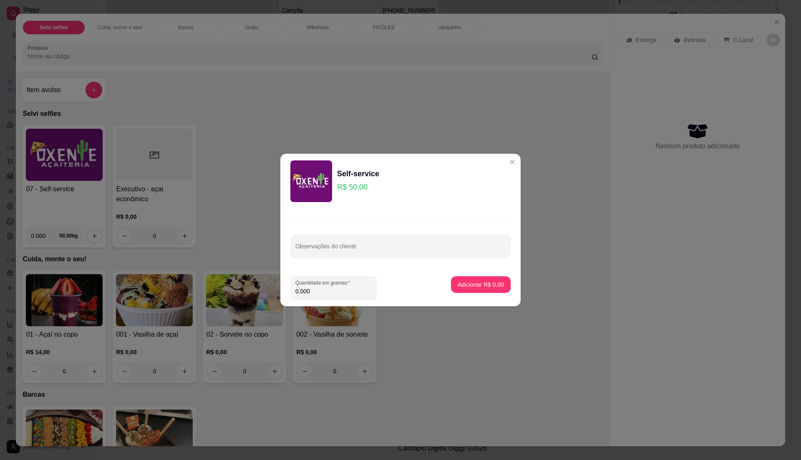
click at [329, 295] on input "0.000" at bounding box center [333, 291] width 77 height 8
type input "0.160"
click at [479, 279] on button "Adicionar R$ 8,00" at bounding box center [481, 285] width 58 height 16
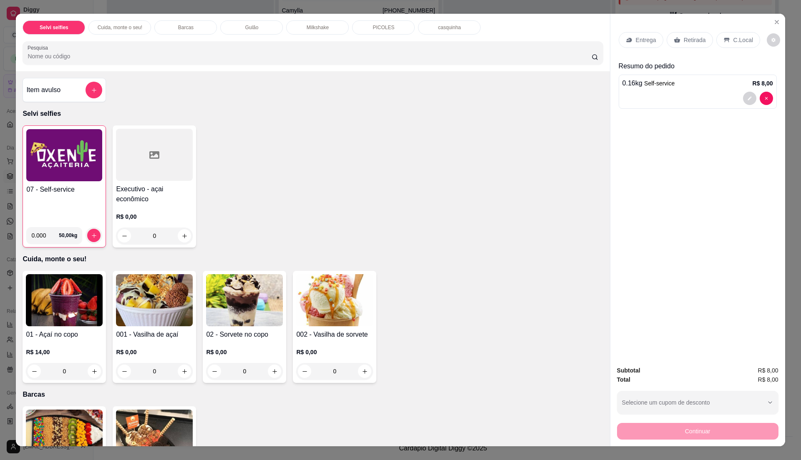
click at [727, 37] on div "C.Local" at bounding box center [738, 40] width 44 height 16
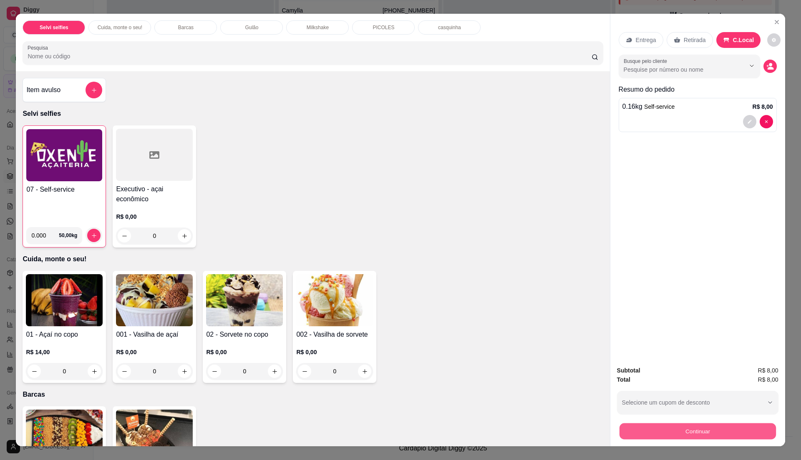
click at [684, 437] on button "Continuar" at bounding box center [697, 431] width 156 height 16
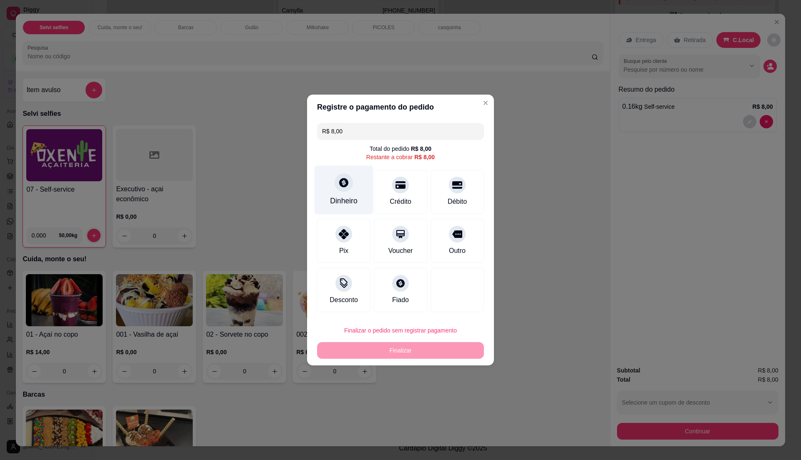
click at [357, 198] on div "Dinheiro" at bounding box center [343, 190] width 59 height 49
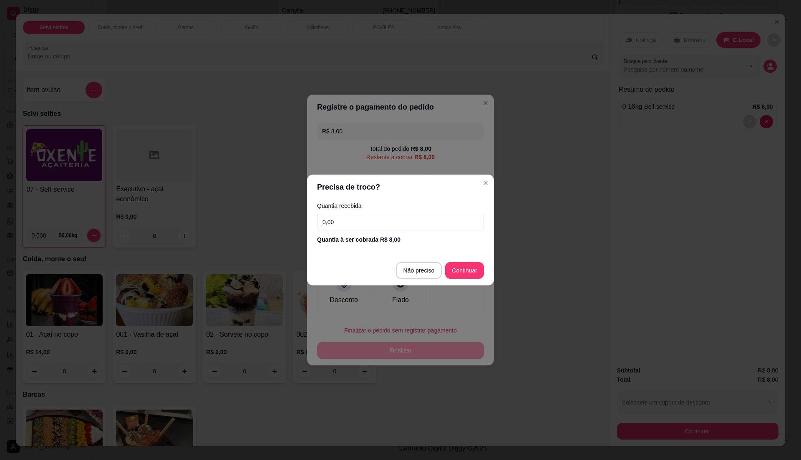
click at [374, 226] on input "0,00" at bounding box center [400, 222] width 167 height 17
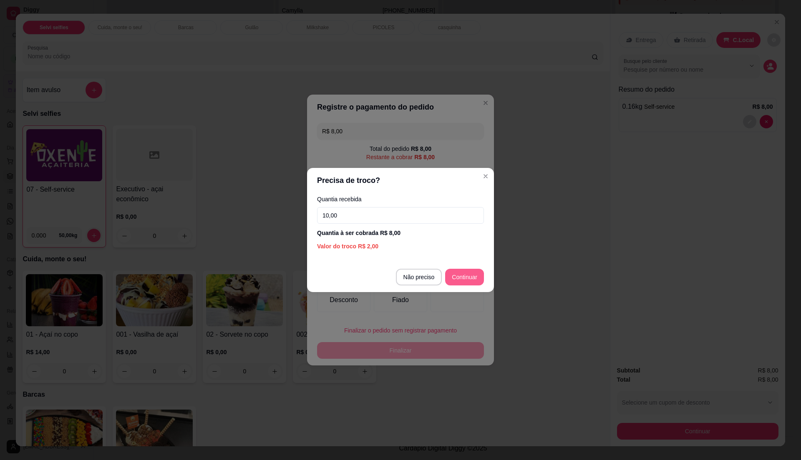
type input "10,00"
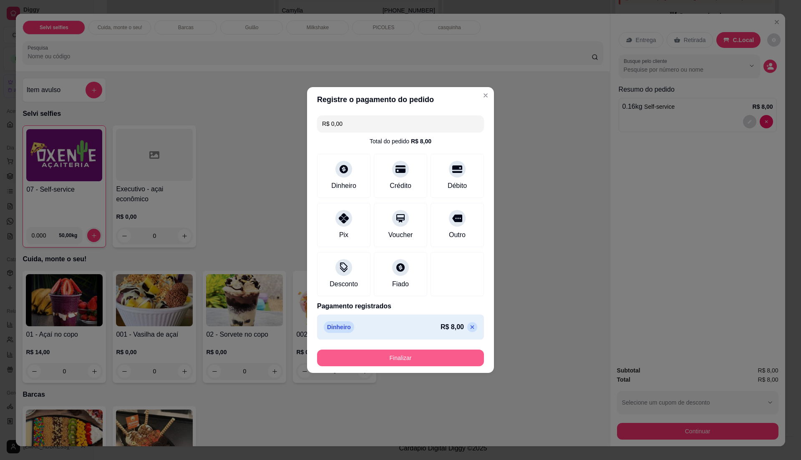
click at [446, 353] on button "Finalizar" at bounding box center [400, 358] width 167 height 17
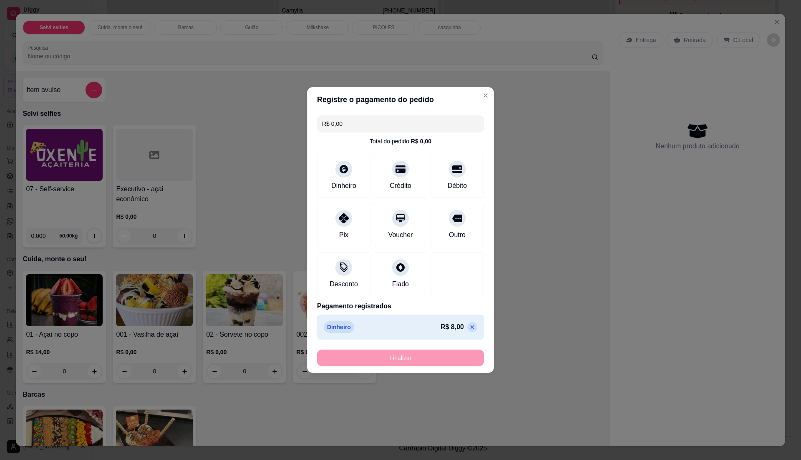
type input "-R$ 8,00"
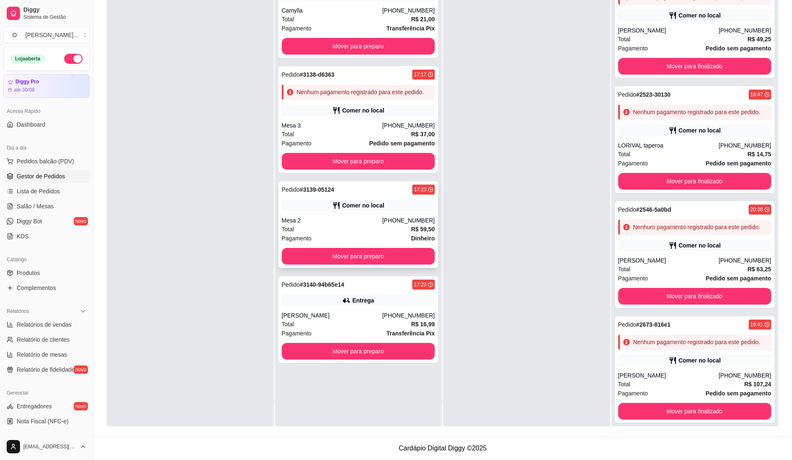
click at [319, 225] on div "Mesa 2" at bounding box center [332, 220] width 100 height 8
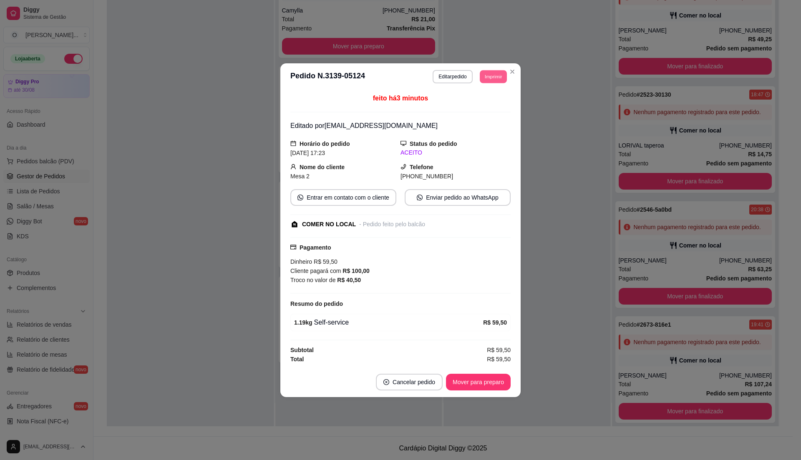
click at [495, 77] on button "Imprimir" at bounding box center [492, 76] width 27 height 13
click at [473, 99] on button "IMPRESSORA" at bounding box center [477, 104] width 60 height 13
click at [461, 387] on button "Mover para preparo" at bounding box center [478, 382] width 65 height 17
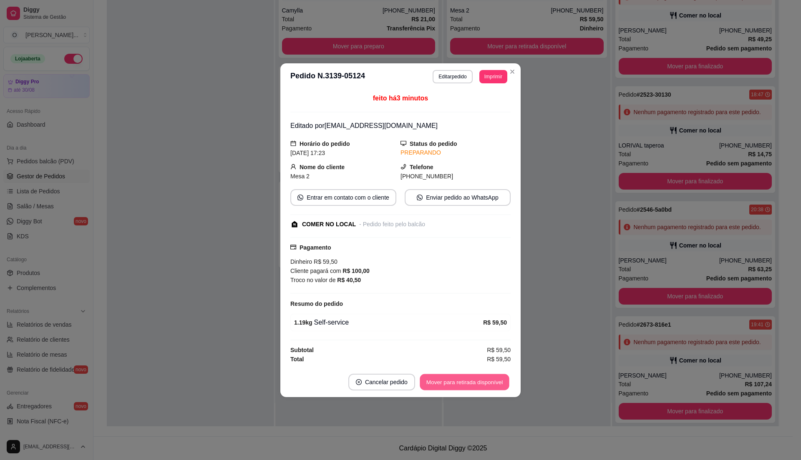
click at [440, 385] on button "Mover para retirada disponível" at bounding box center [463, 382] width 89 height 16
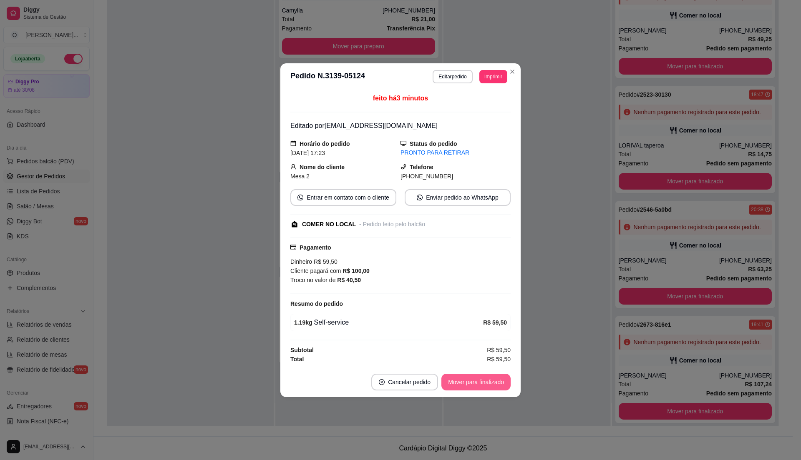
click at [464, 391] on button "Mover para finalizado" at bounding box center [475, 382] width 69 height 17
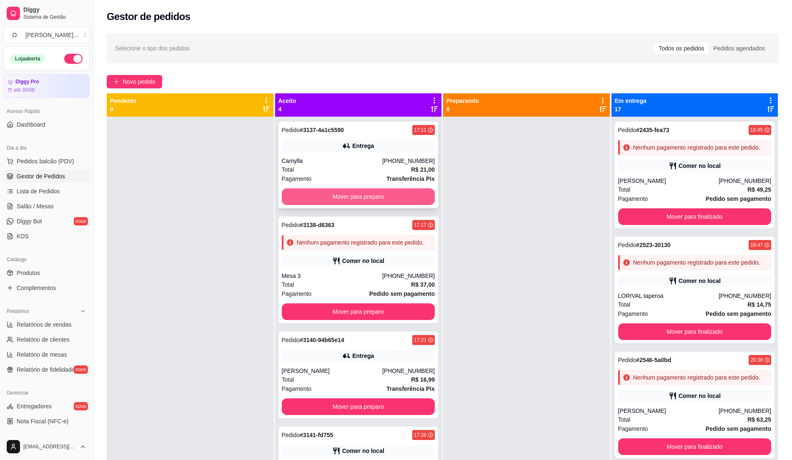
click at [389, 201] on button "Mover para preparo" at bounding box center [358, 196] width 153 height 17
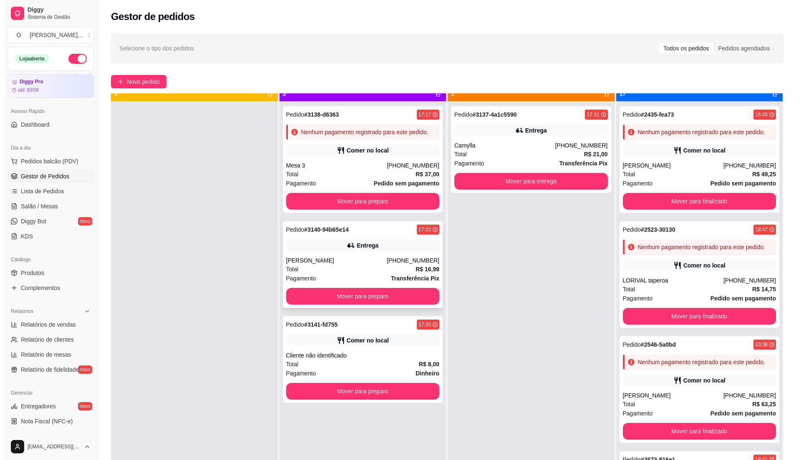
scroll to position [23, 0]
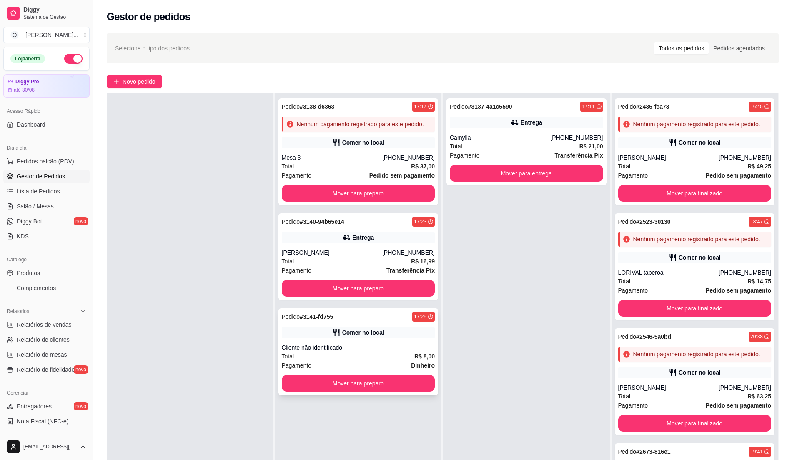
click at [346, 349] on div "Cliente não identificado" at bounding box center [358, 348] width 153 height 8
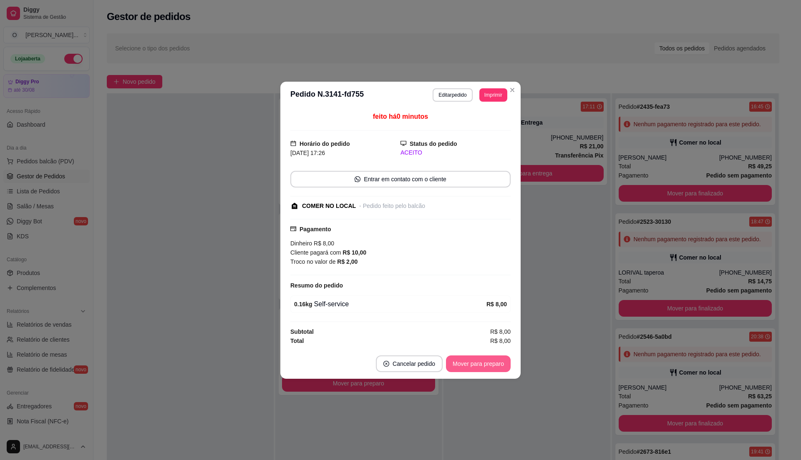
click at [487, 367] on button "Mover para preparo" at bounding box center [478, 364] width 65 height 17
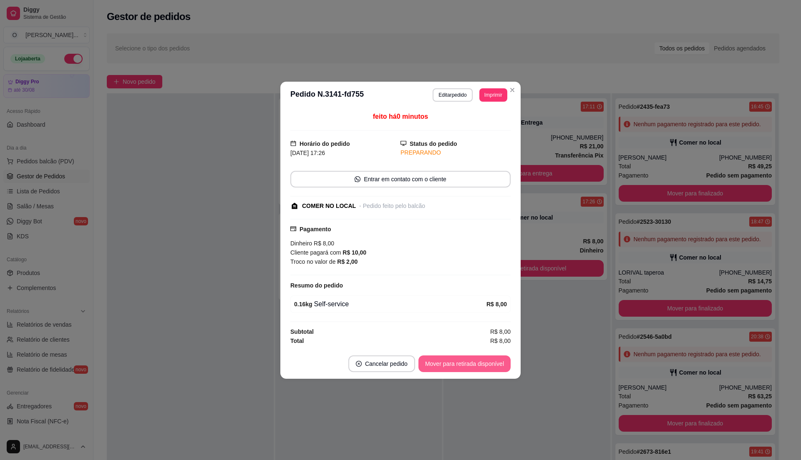
click at [487, 367] on button "Mover para retirada disponível" at bounding box center [464, 364] width 92 height 17
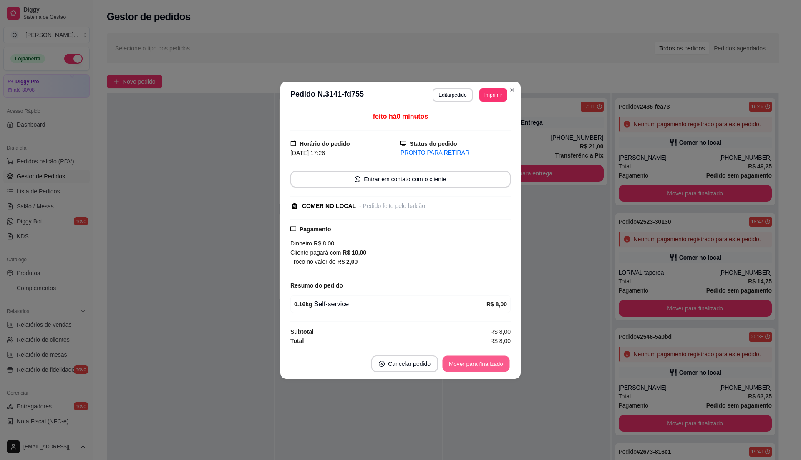
click at [487, 367] on button "Mover para finalizado" at bounding box center [475, 364] width 67 height 16
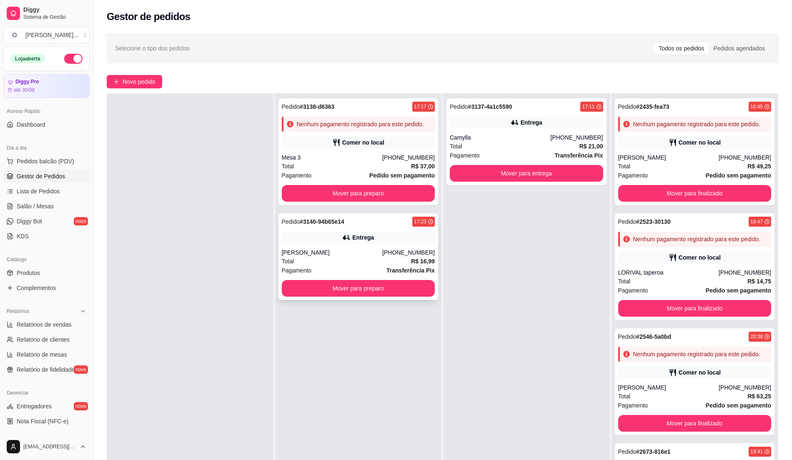
click at [343, 258] on div "Total R$ 16,99" at bounding box center [358, 261] width 153 height 9
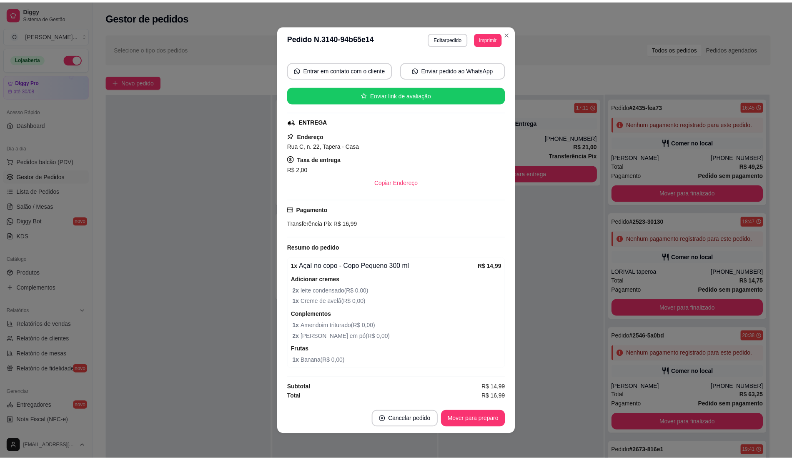
scroll to position [2, 0]
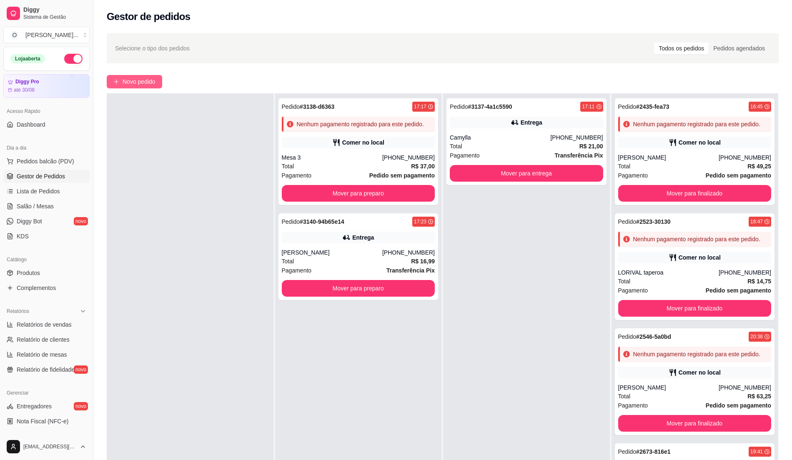
click at [132, 79] on span "Novo pedido" at bounding box center [139, 81] width 33 height 9
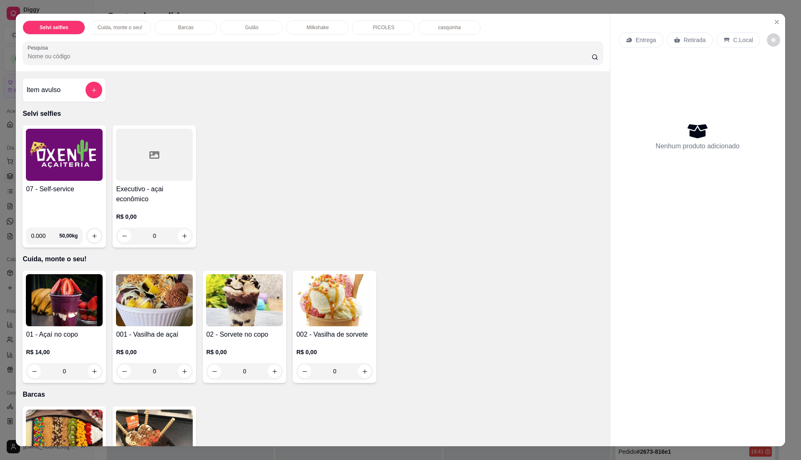
click at [42, 207] on div "07 - Self-service" at bounding box center [64, 202] width 77 height 37
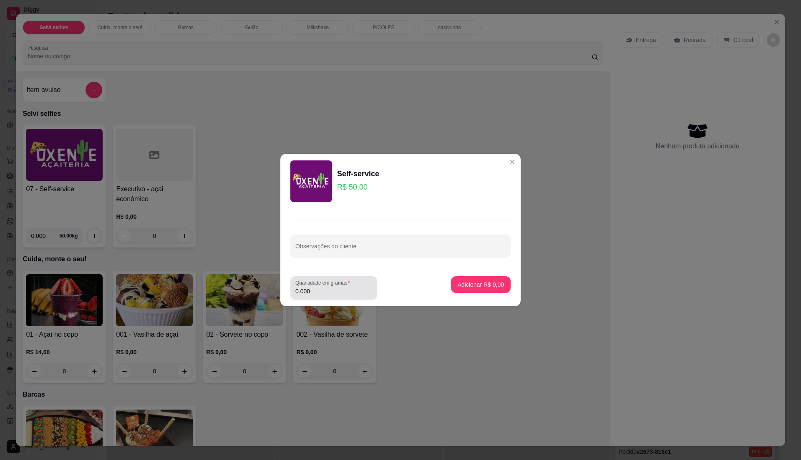
click at [324, 289] on input "0.000" at bounding box center [333, 291] width 77 height 8
click at [324, 289] on input "0.000" at bounding box center [326, 291] width 63 height 8
click at [324, 289] on input "0.000" at bounding box center [333, 291] width 77 height 8
type input "0.240"
click at [464, 277] on button "Adicionar R$ 12,00" at bounding box center [478, 285] width 61 height 16
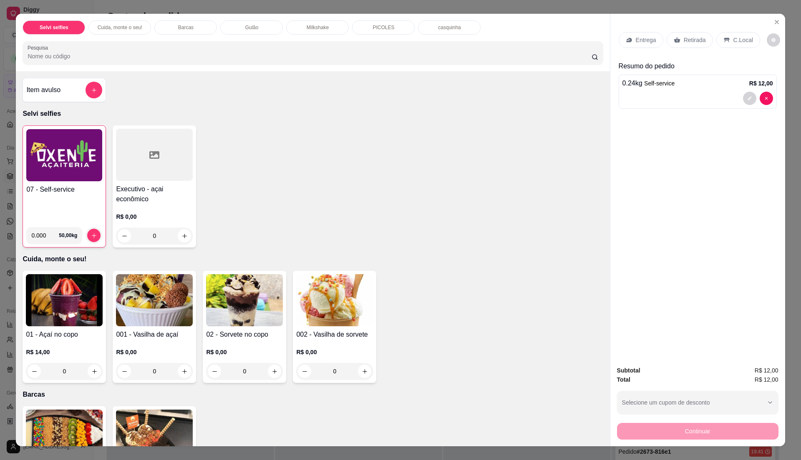
click at [35, 178] on img at bounding box center [64, 155] width 76 height 52
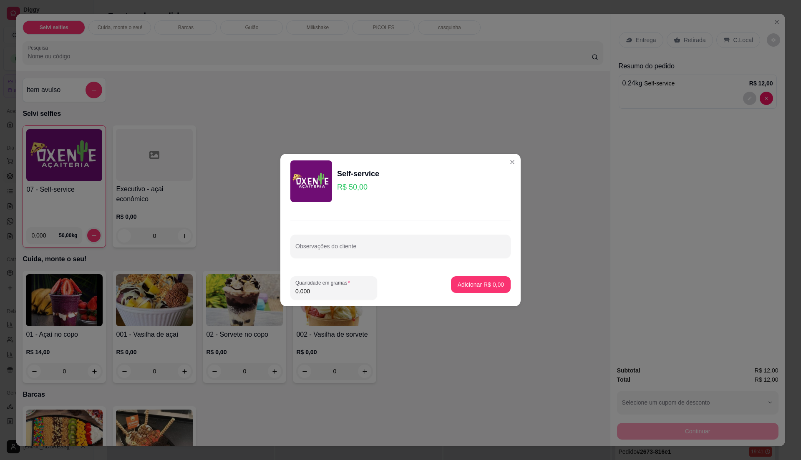
click at [320, 290] on input "0.000" at bounding box center [333, 291] width 77 height 8
type input "0.230"
click at [481, 279] on button "Adicionar R$ 11,50" at bounding box center [478, 285] width 61 height 16
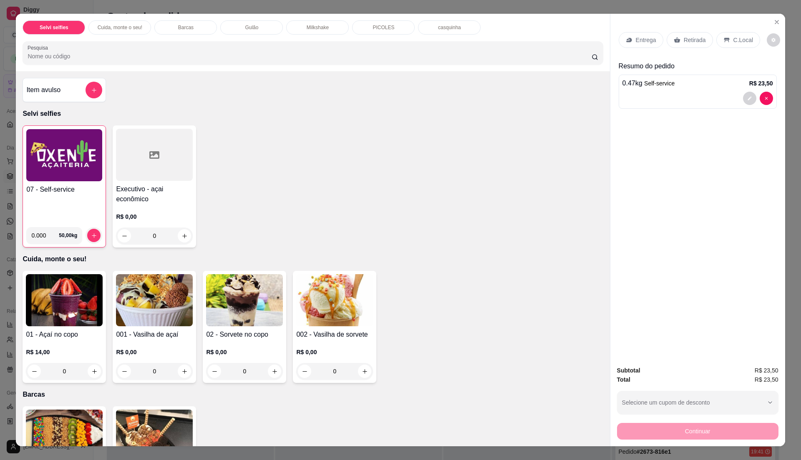
click at [727, 34] on div "C.Local" at bounding box center [738, 40] width 44 height 16
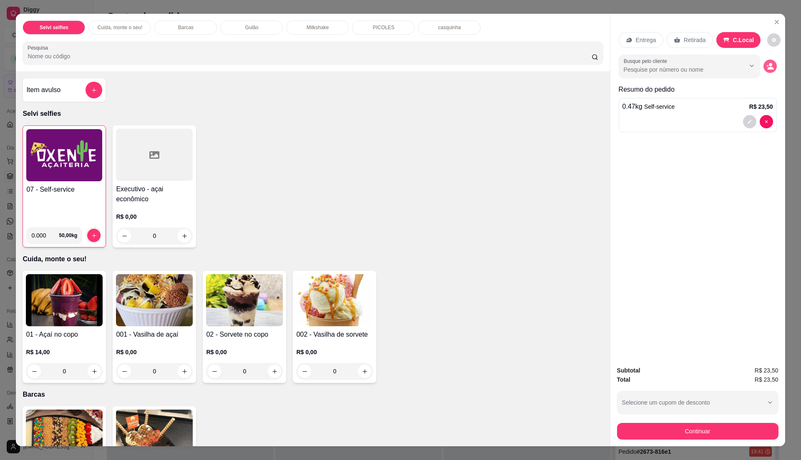
click at [767, 68] on icon "decrease-product-quantity" at bounding box center [770, 68] width 6 height 3
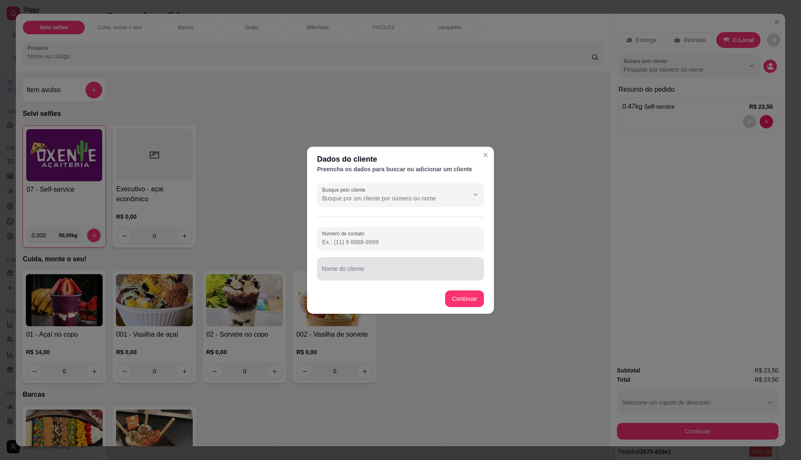
click at [347, 266] on div at bounding box center [400, 269] width 157 height 17
click at [324, 274] on input "[PERSON_NAME]" at bounding box center [400, 272] width 157 height 8
type input "[PERSON_NAME]"
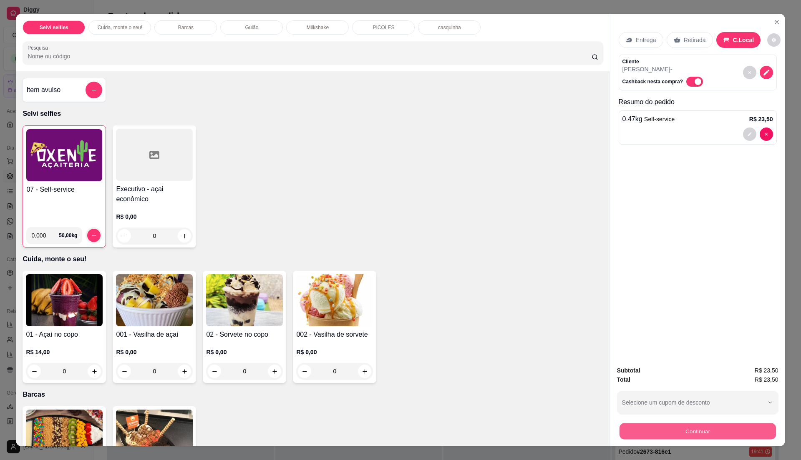
click at [649, 439] on button "Continuar" at bounding box center [697, 431] width 156 height 16
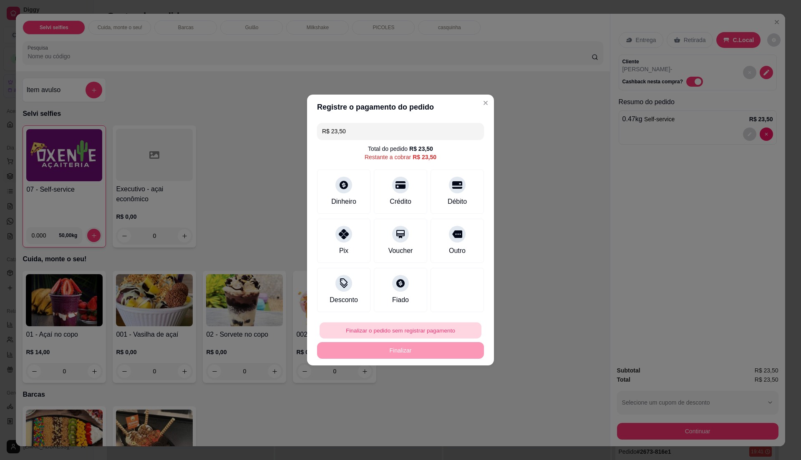
click at [396, 324] on button "Finalizar o pedido sem registrar pagamento" at bounding box center [400, 331] width 162 height 16
click at [447, 399] on button "Confirmar" at bounding box center [452, 399] width 30 height 13
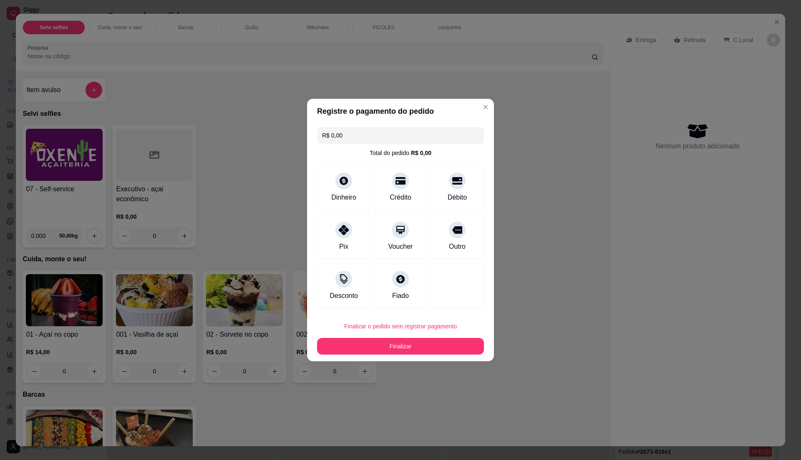
type input "R$ 0,00"
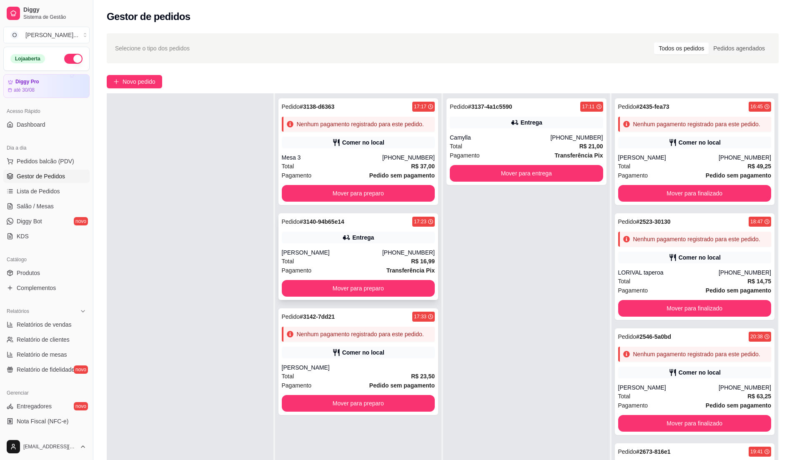
click at [325, 262] on div "Total R$ 16,99" at bounding box center [358, 261] width 153 height 9
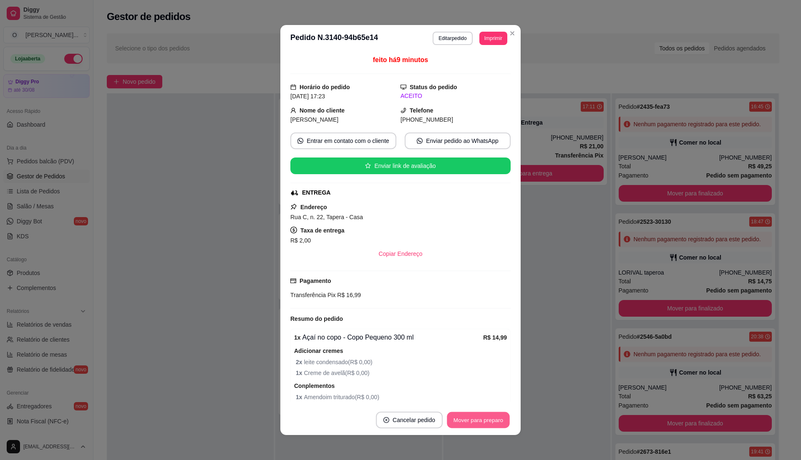
click at [475, 421] on button "Mover para preparo" at bounding box center [478, 420] width 63 height 16
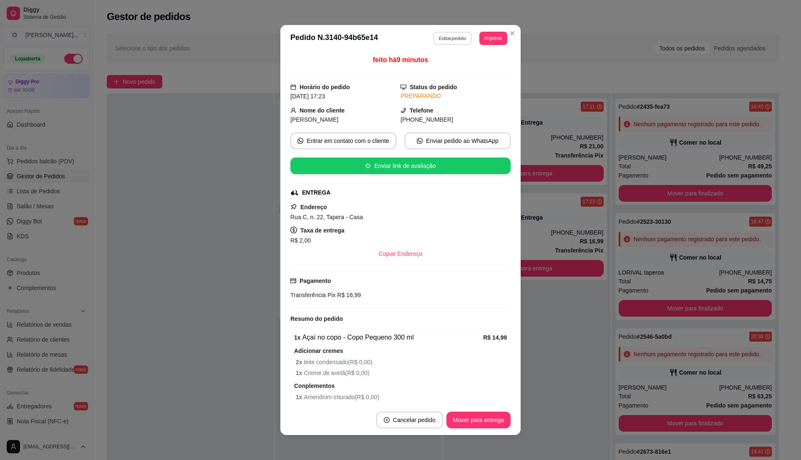
click at [442, 33] on button "Editar pedido" at bounding box center [452, 38] width 39 height 13
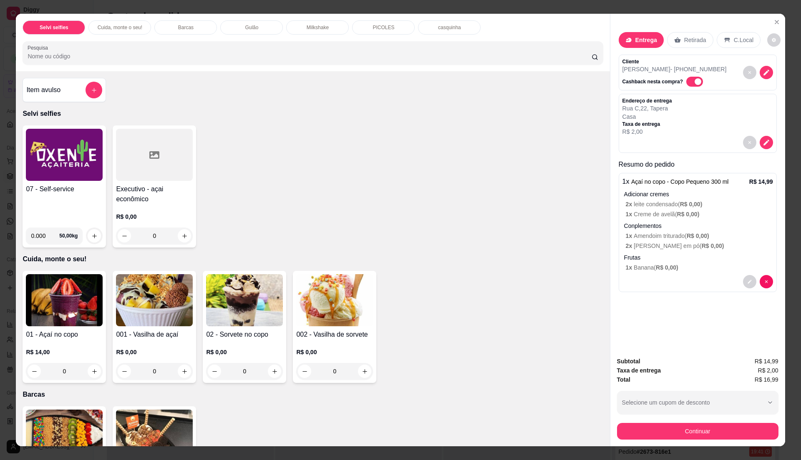
click at [698, 196] on p "Adicionar cremes" at bounding box center [698, 194] width 149 height 8
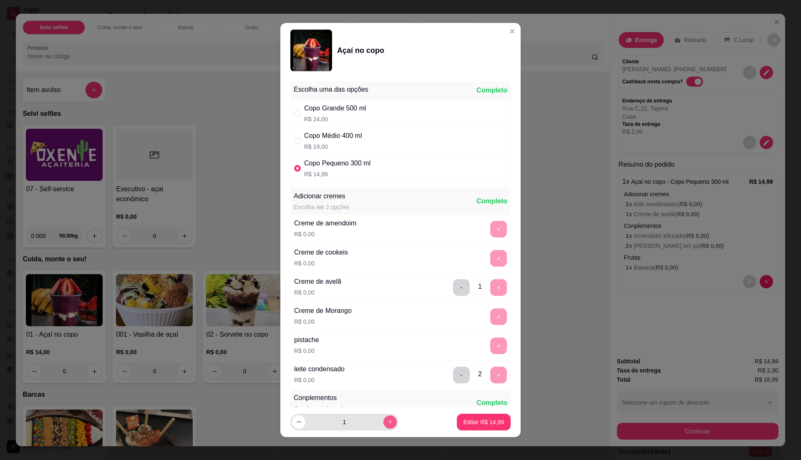
click at [387, 419] on icon "increase-product-quantity" at bounding box center [390, 422] width 6 height 6
type input "2"
click at [477, 422] on p "Editar R$ 29,98" at bounding box center [483, 422] width 39 height 8
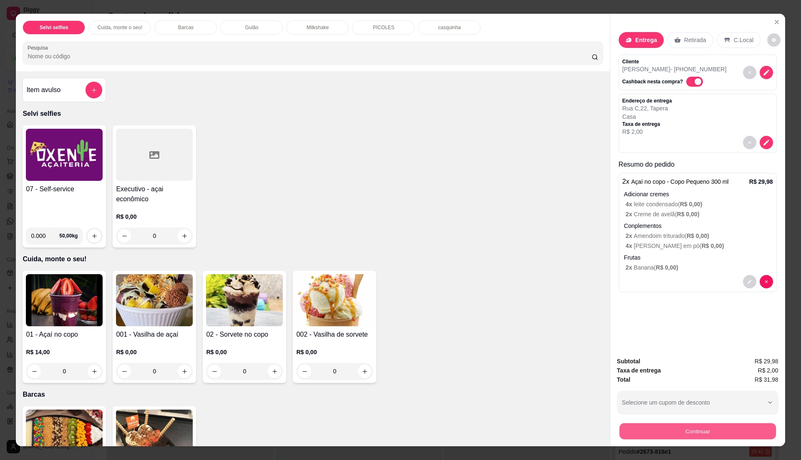
click at [700, 439] on button "Continuar" at bounding box center [697, 431] width 156 height 16
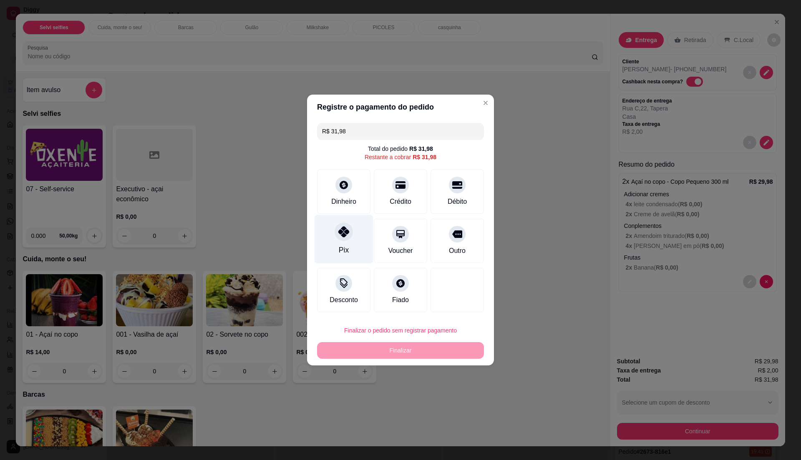
click at [339, 245] on div "Pix" at bounding box center [344, 250] width 10 height 11
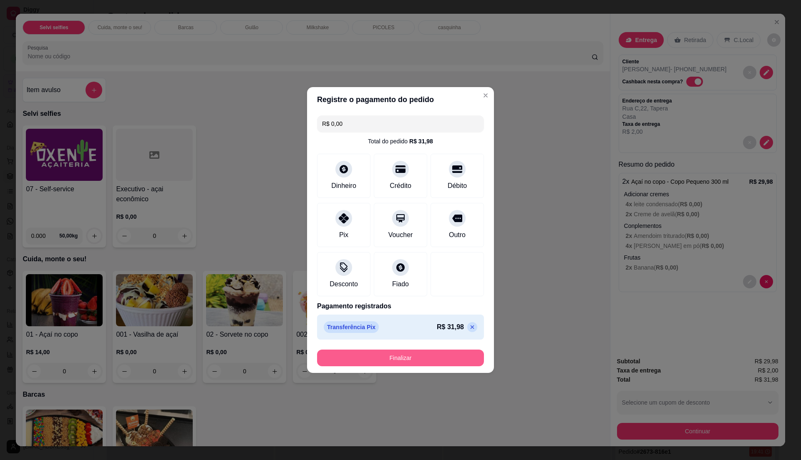
click at [379, 354] on button "Finalizar" at bounding box center [400, 358] width 167 height 17
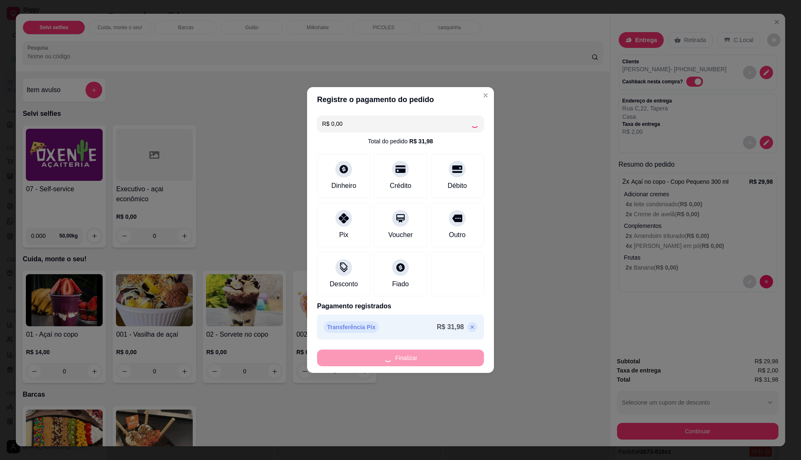
type input "-R$ 31,98"
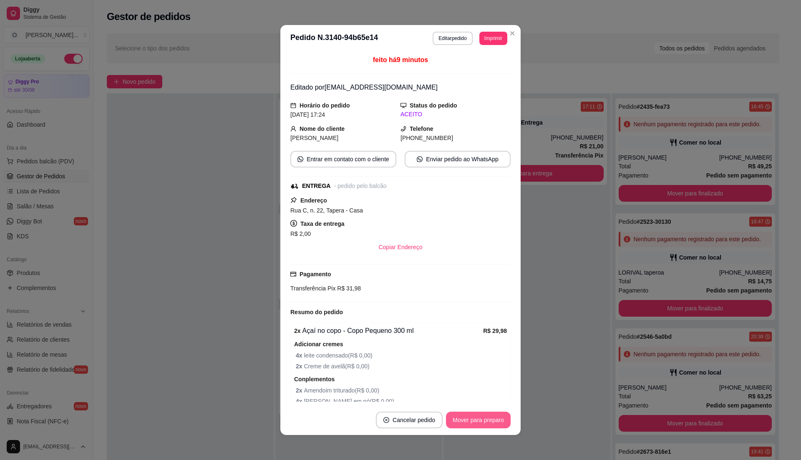
click at [495, 422] on button "Mover para preparo" at bounding box center [478, 420] width 65 height 17
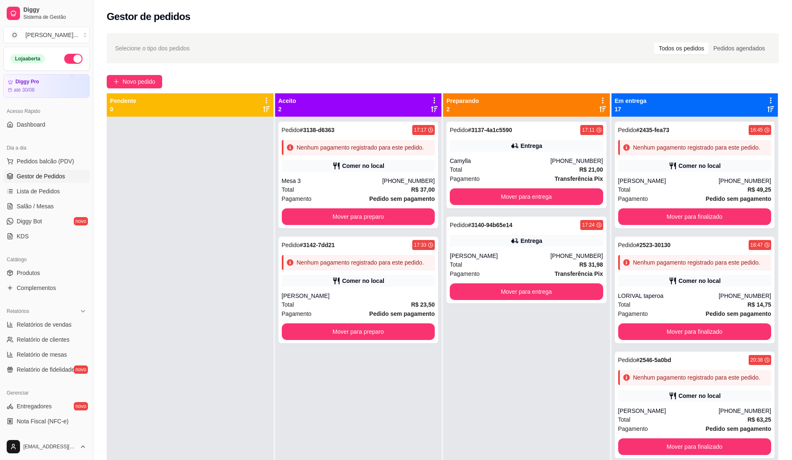
click at [284, 395] on div "Pedido # 3138-d6363 17:17 Nenhum pagamento registrado para este pedido. Comer n…" at bounding box center [358, 347] width 167 height 460
click at [475, 246] on div "Entrega" at bounding box center [526, 241] width 153 height 12
click at [541, 169] on div "Total R$ 21,00" at bounding box center [526, 169] width 153 height 9
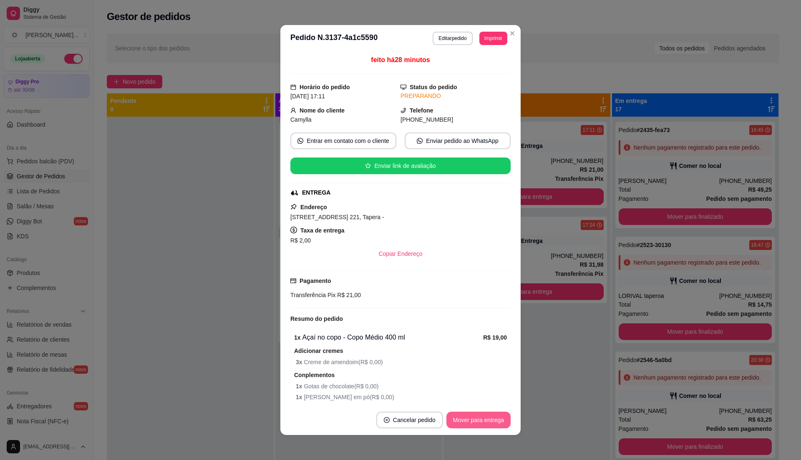
click at [472, 426] on button "Mover para entrega" at bounding box center [478, 420] width 64 height 17
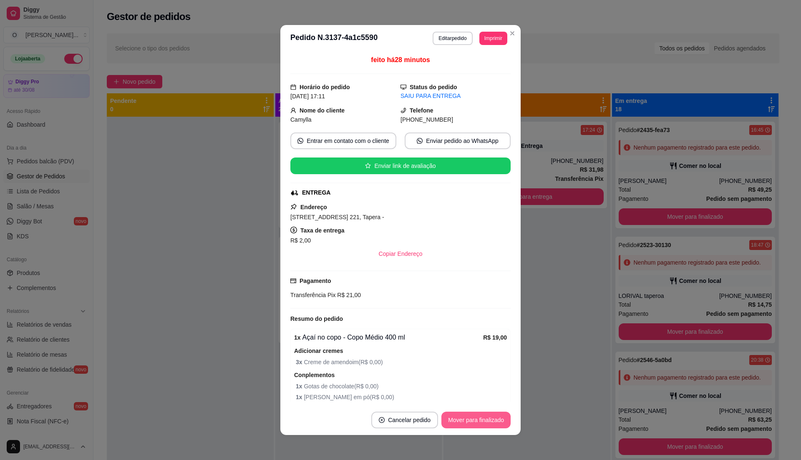
click at [472, 426] on button "Mover para finalizado" at bounding box center [475, 420] width 69 height 17
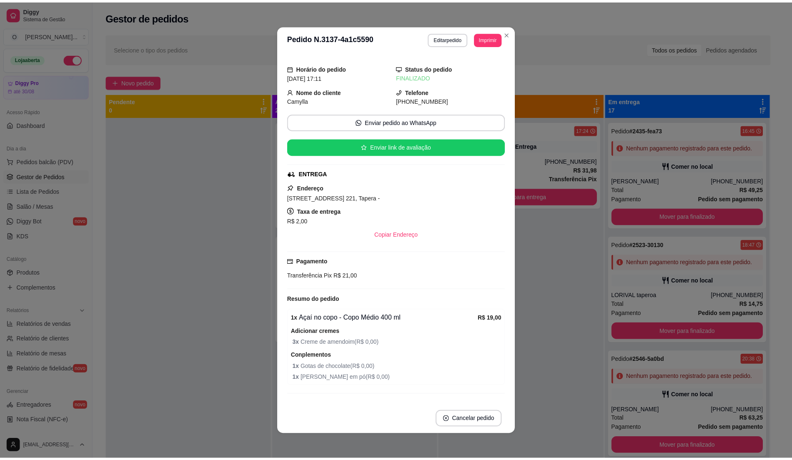
scroll to position [22, 0]
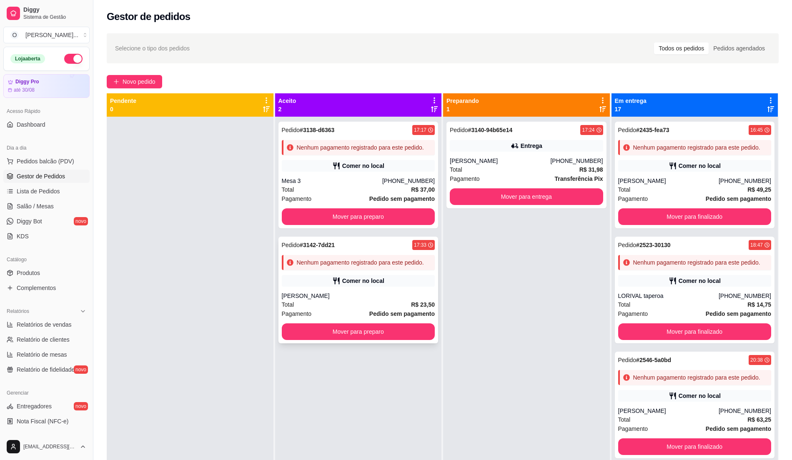
click at [325, 289] on div "Pedido # 3142-7dd21 17:33 Nenhum pagamento registrado para este pedido. Comer n…" at bounding box center [359, 290] width 160 height 107
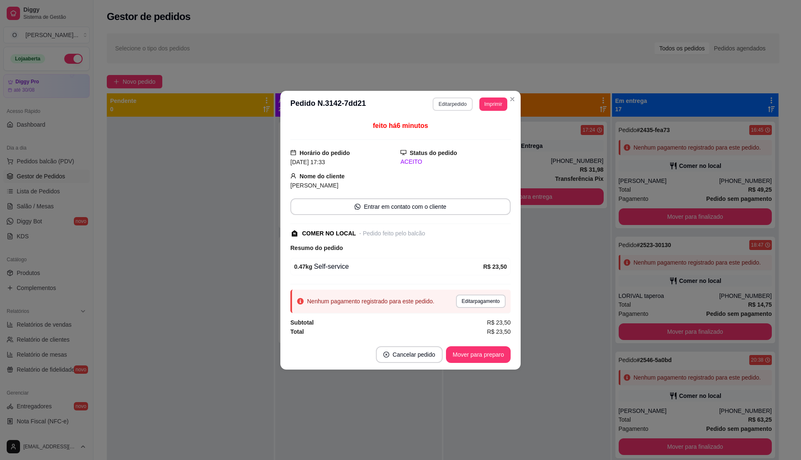
click at [452, 102] on button "Editar pedido" at bounding box center [452, 104] width 40 height 13
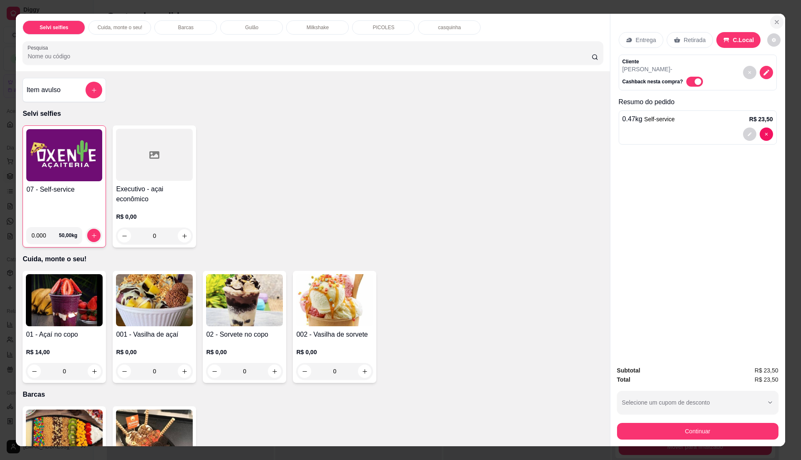
click at [773, 24] on icon "Close" at bounding box center [776, 22] width 7 height 7
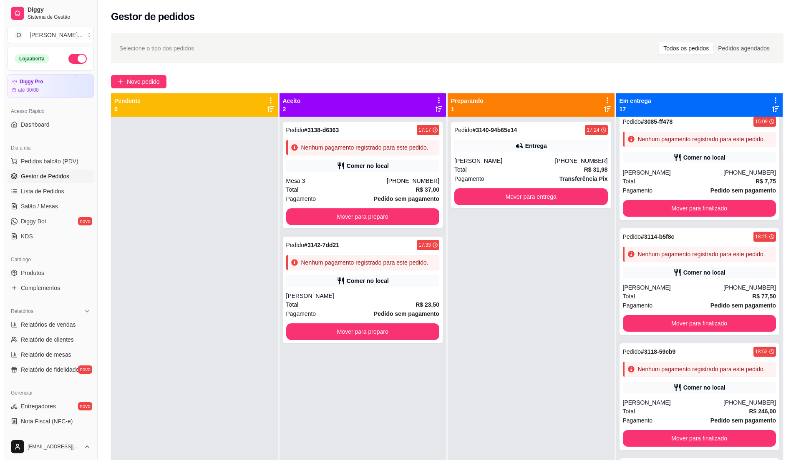
scroll to position [1651, 0]
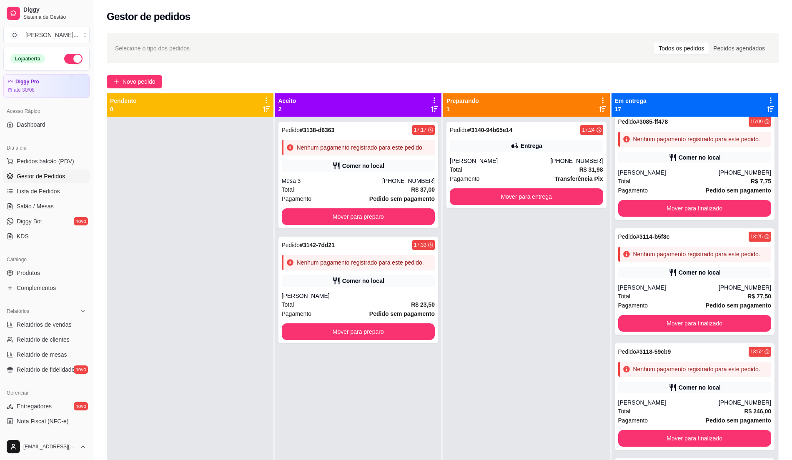
click at [252, 349] on div at bounding box center [190, 347] width 167 height 460
click at [455, 317] on div "Pedido # 3140-94b65e14 17:24 Entrega [PERSON_NAME] [PHONE_NUMBER] Total R$ 31,9…" at bounding box center [526, 347] width 167 height 460
click at [486, 164] on div "[PERSON_NAME]" at bounding box center [500, 161] width 100 height 8
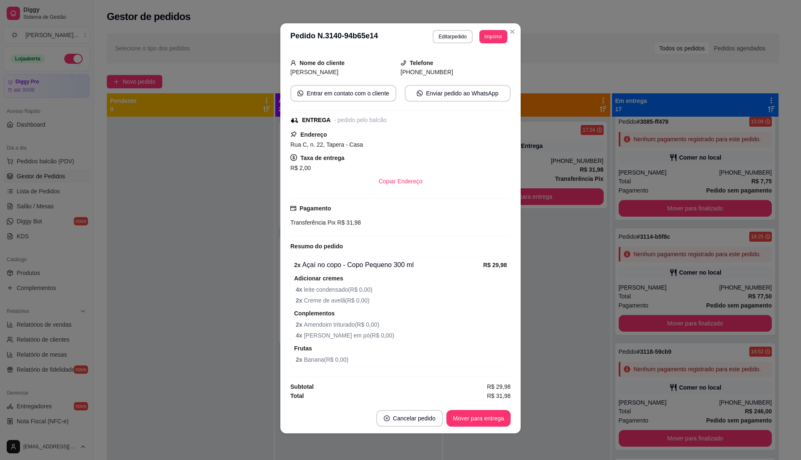
scroll to position [69, 0]
click at [301, 357] on span "2 x Banana ( R$ 0,00 )" at bounding box center [401, 359] width 211 height 9
click at [449, 32] on button "Editar pedido" at bounding box center [452, 36] width 40 height 13
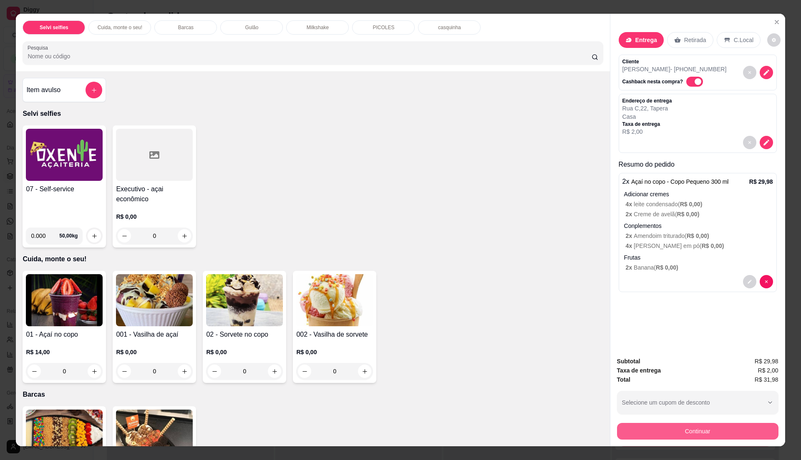
click at [667, 424] on button "Continuar" at bounding box center [697, 431] width 161 height 17
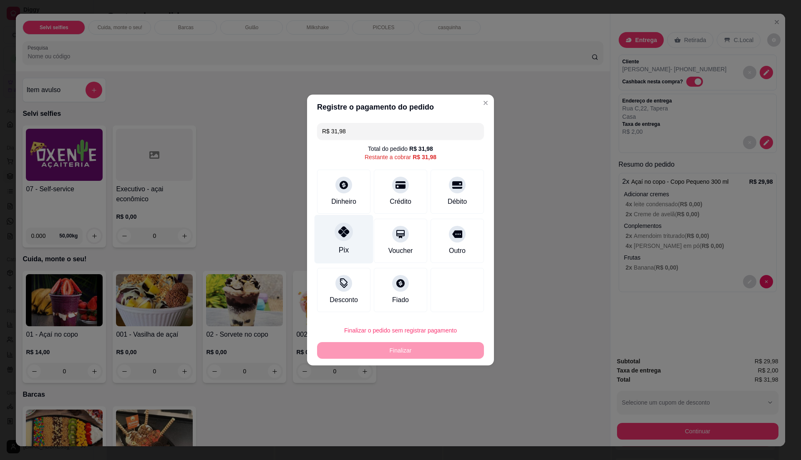
click at [329, 236] on div "Pix" at bounding box center [343, 239] width 59 height 49
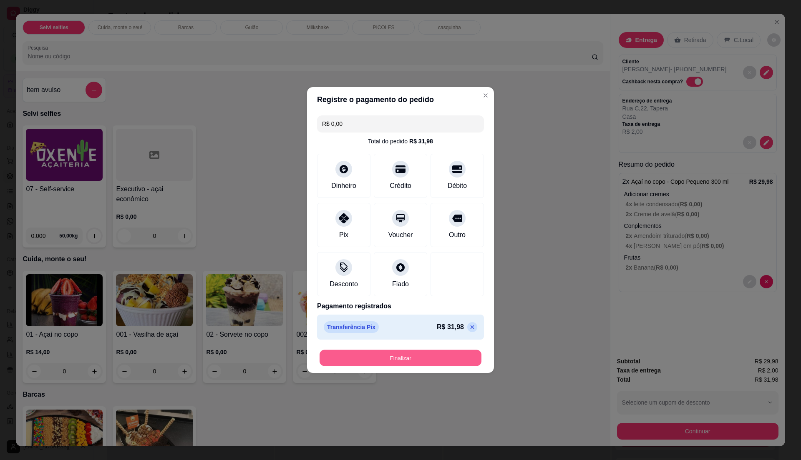
click at [396, 354] on button "Finalizar" at bounding box center [400, 358] width 162 height 16
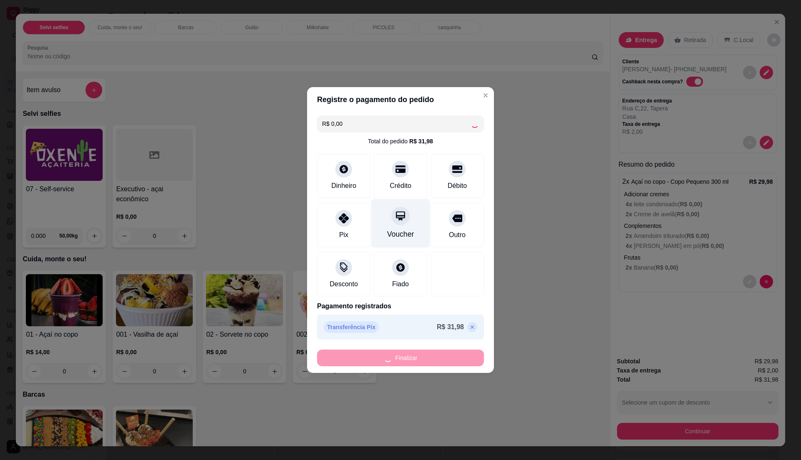
type input "-R$ 31,98"
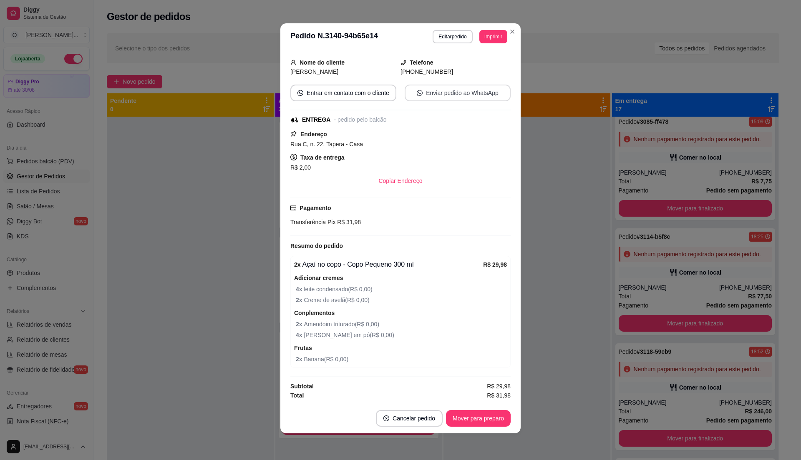
click at [432, 90] on button "Enviar pedido ao WhatsApp" at bounding box center [457, 93] width 106 height 17
click at [444, 32] on button "Editar pedido" at bounding box center [452, 36] width 39 height 13
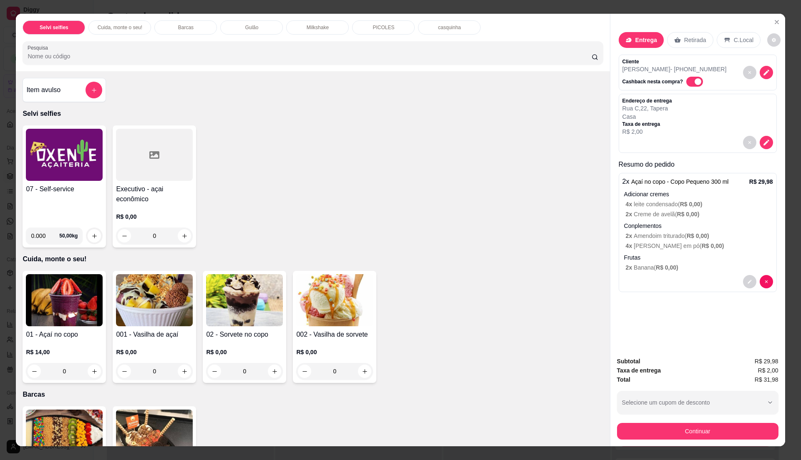
click at [655, 267] on span "R$ 0,00 )" at bounding box center [666, 267] width 23 height 7
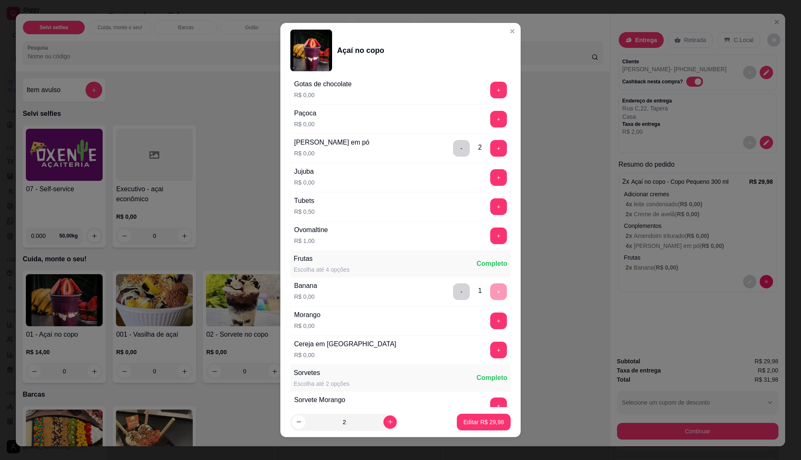
scroll to position [556, 0]
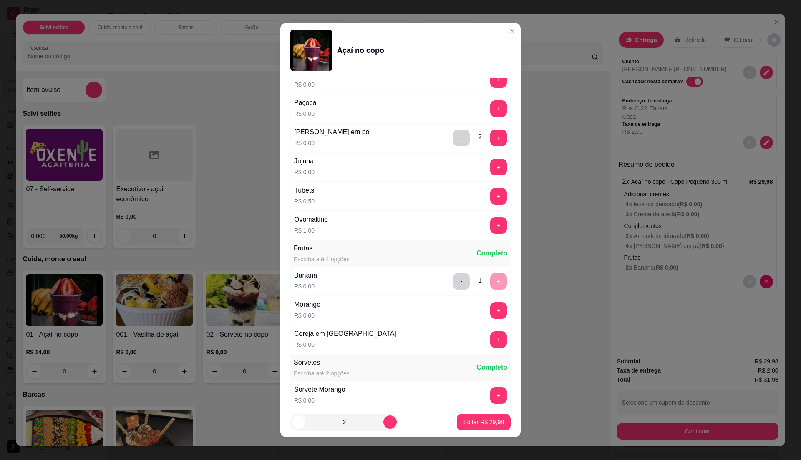
click at [477, 286] on div "- 1 +" at bounding box center [479, 281] width 60 height 17
click at [453, 284] on button "-" at bounding box center [461, 282] width 16 height 16
click at [490, 286] on button "+" at bounding box center [498, 282] width 16 height 16
click at [469, 415] on button "Editar R$ 29,98" at bounding box center [483, 422] width 52 height 16
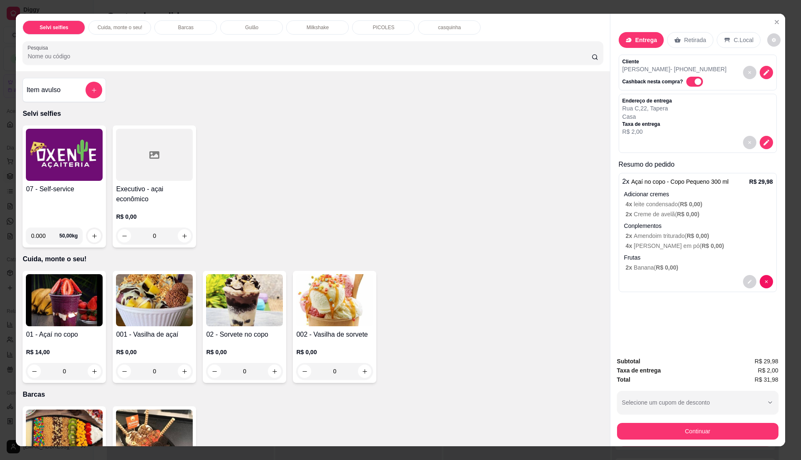
click at [640, 260] on p "Frutas" at bounding box center [698, 258] width 149 height 8
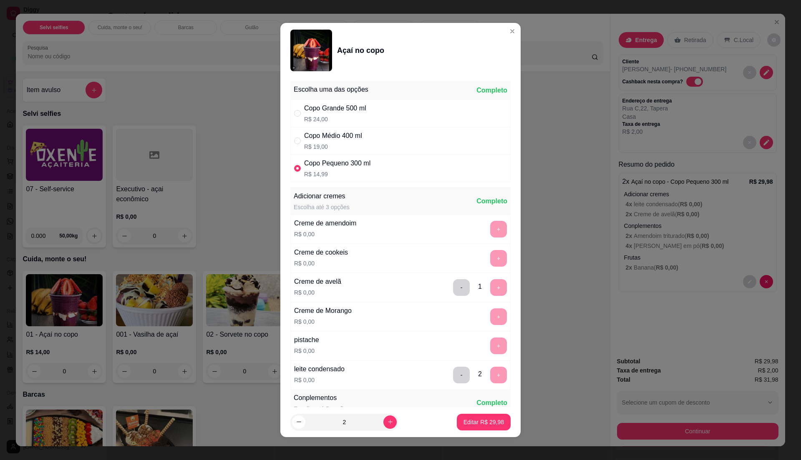
click at [472, 293] on div "- 1 +" at bounding box center [479, 287] width 60 height 17
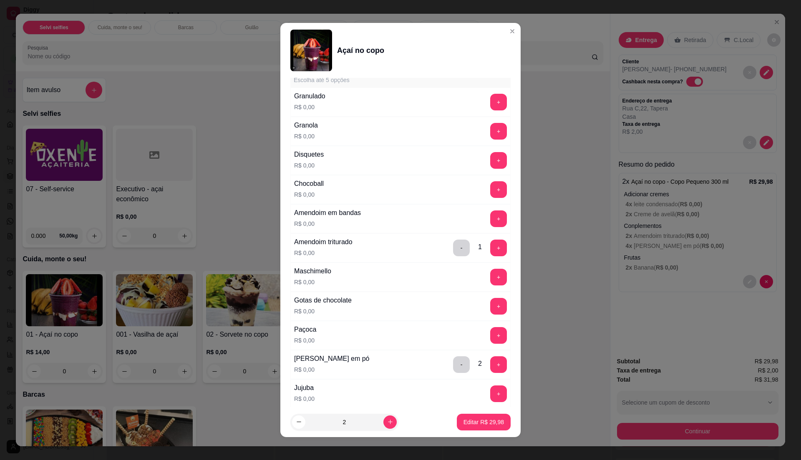
scroll to position [334, 0]
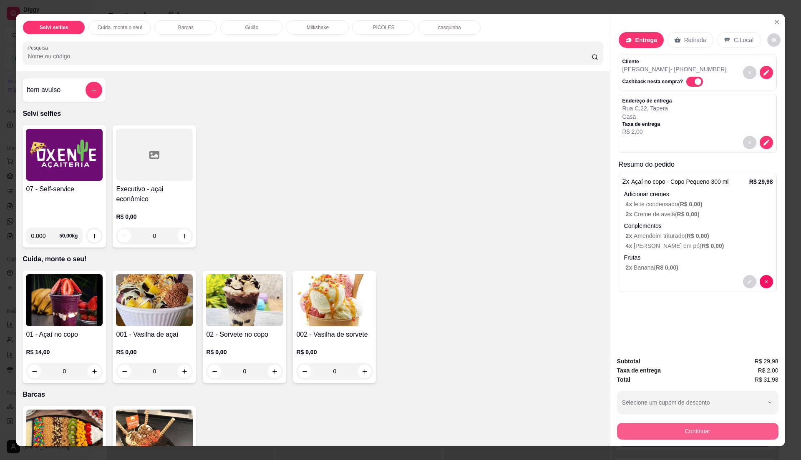
click at [645, 434] on button "Continuar" at bounding box center [697, 431] width 161 height 17
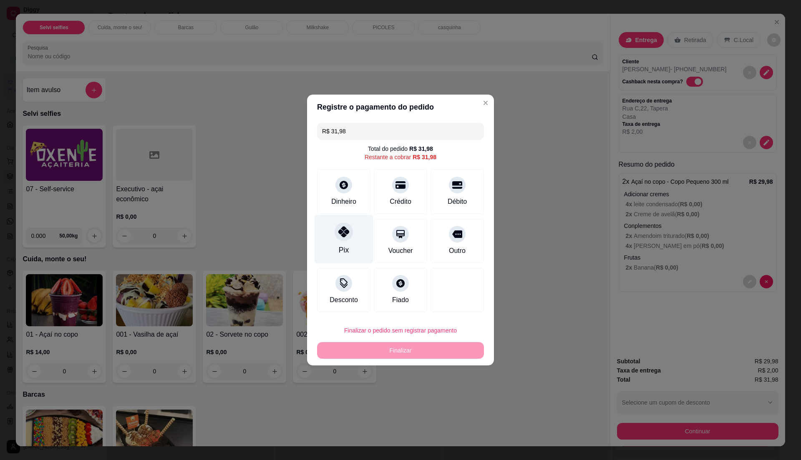
click at [339, 246] on div "Pix" at bounding box center [344, 250] width 10 height 11
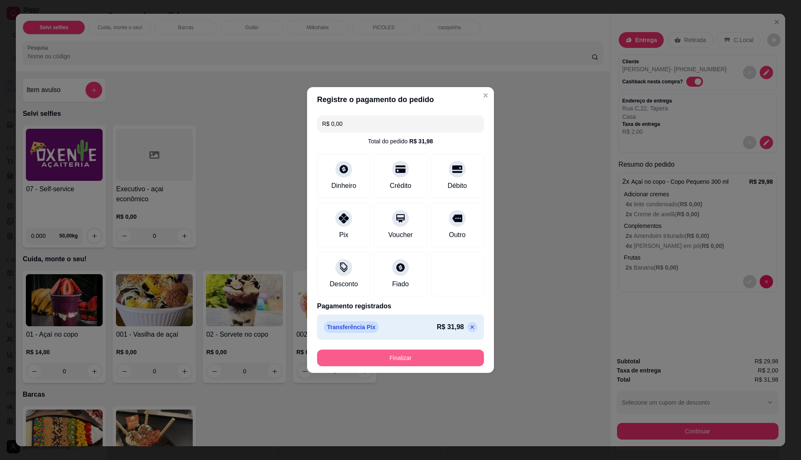
click at [405, 360] on button "Finalizar" at bounding box center [400, 358] width 167 height 17
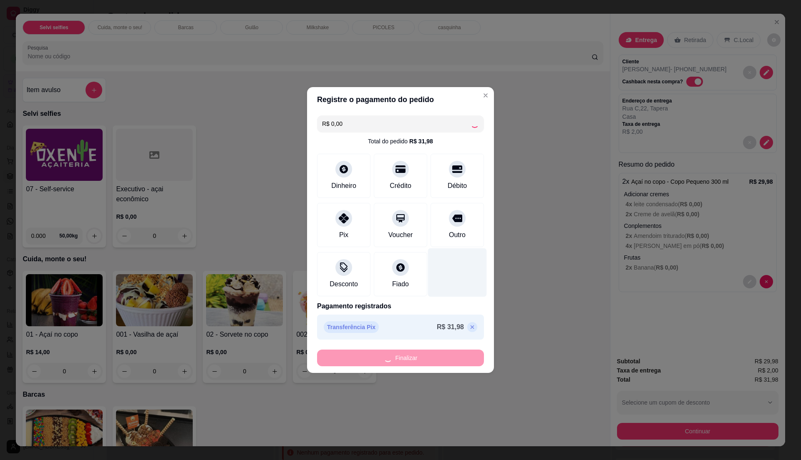
type input "-R$ 31,98"
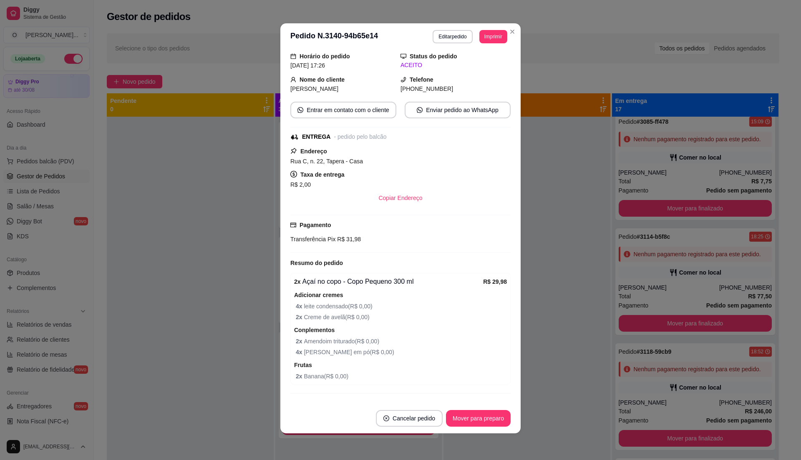
scroll to position [69, 0]
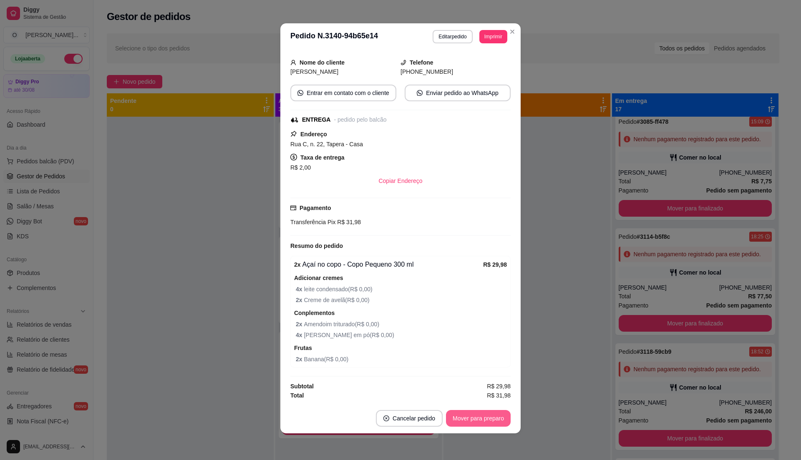
click at [469, 418] on button "Mover para preparo" at bounding box center [478, 418] width 65 height 17
click at [469, 418] on button "Mover para entrega" at bounding box center [478, 418] width 64 height 17
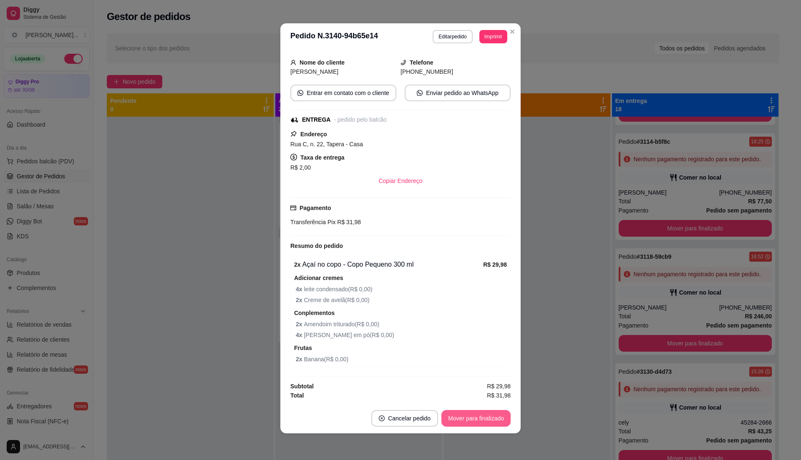
click at [469, 418] on button "Mover para finalizado" at bounding box center [475, 418] width 69 height 17
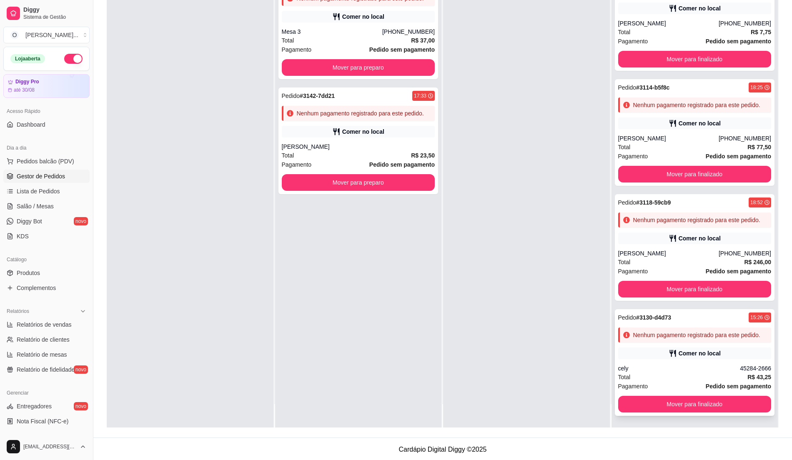
scroll to position [127, 0]
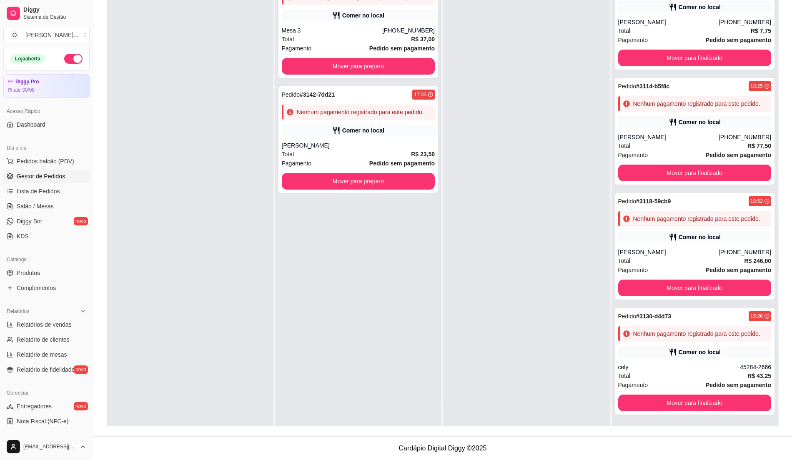
click at [161, 322] on div at bounding box center [190, 196] width 167 height 460
click at [37, 164] on span "Pedidos balcão (PDV)" at bounding box center [46, 161] width 58 height 8
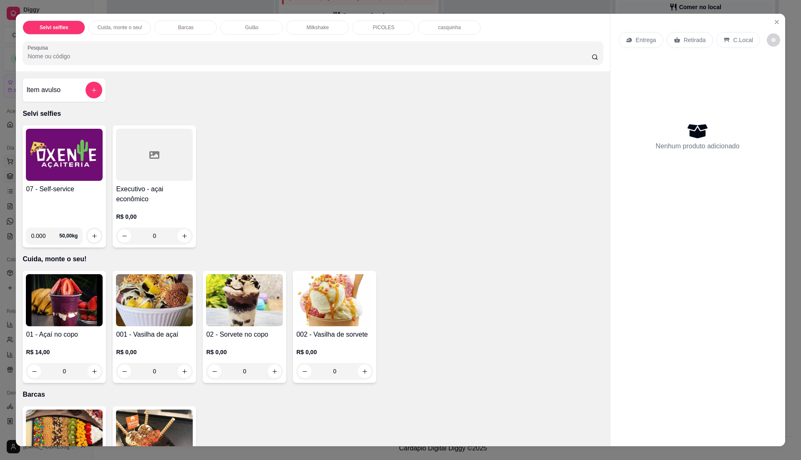
click at [37, 164] on img at bounding box center [64, 155] width 77 height 52
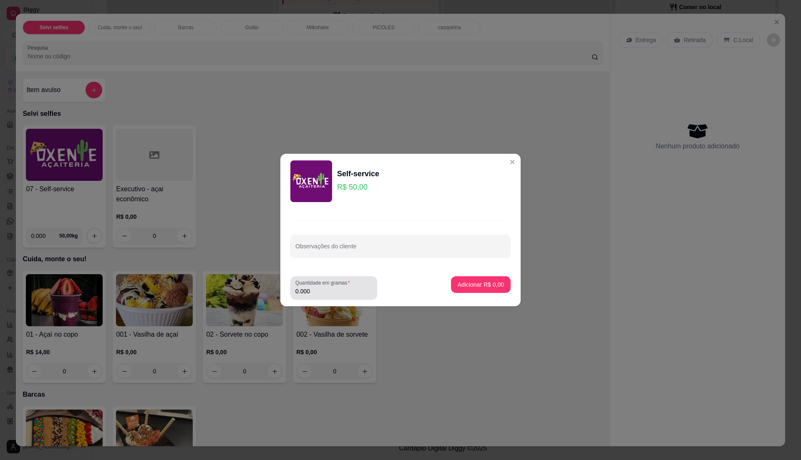
click at [344, 289] on input "0.000" at bounding box center [333, 291] width 77 height 8
click at [344, 290] on input "0.000" at bounding box center [326, 291] width 63 height 8
type input "0.125"
click at [471, 286] on p "Adicionar R$ 6,25" at bounding box center [480, 285] width 45 height 8
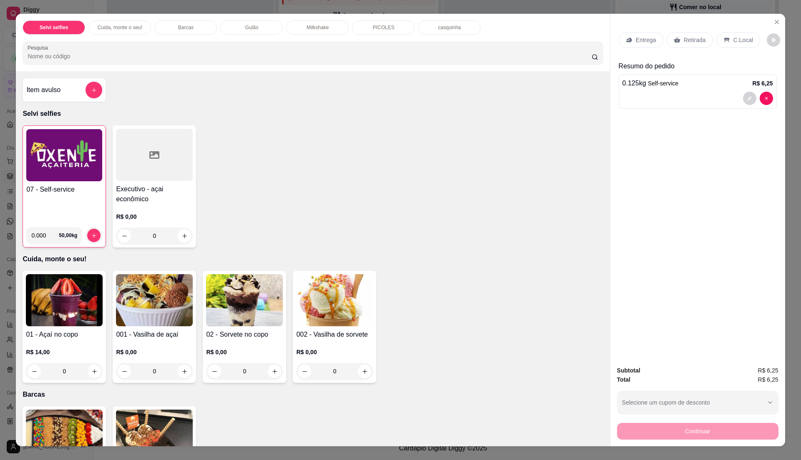
click at [727, 35] on div "C.Local" at bounding box center [738, 40] width 44 height 16
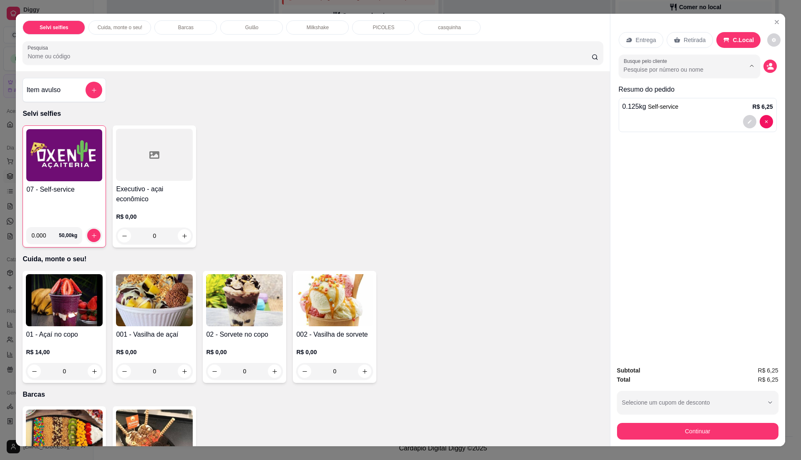
click at [700, 74] on input "Busque pelo cliente" at bounding box center [677, 69] width 108 height 8
type input "mesa 3"
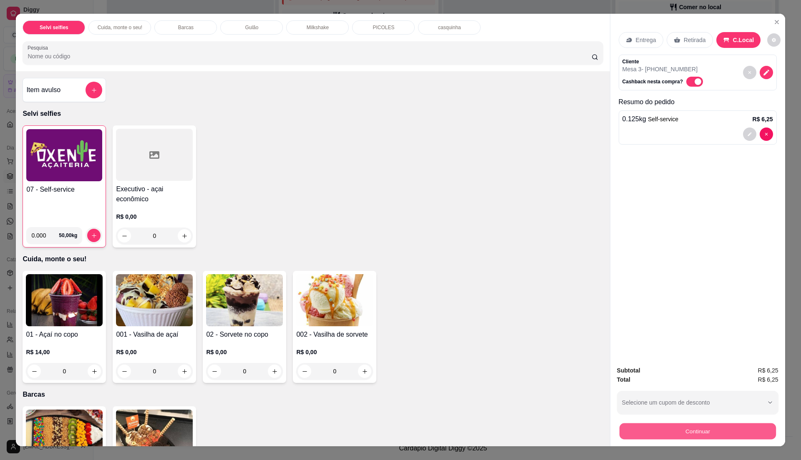
click at [650, 427] on button "Continuar" at bounding box center [697, 431] width 156 height 16
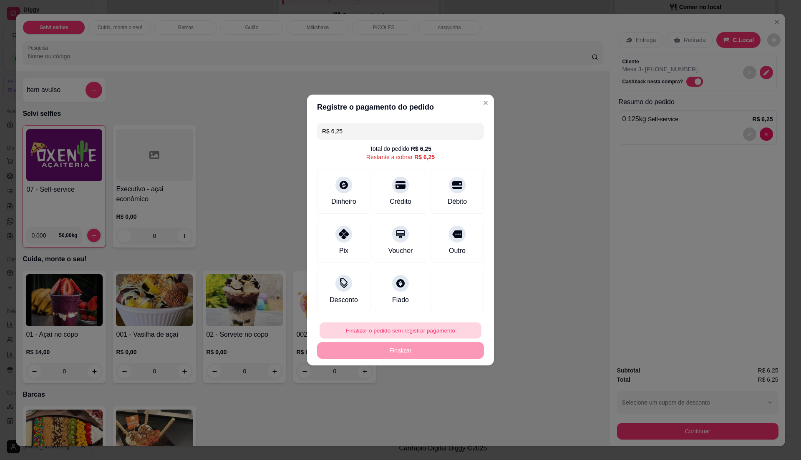
click at [356, 334] on button "Finalizar o pedido sem registrar pagamento" at bounding box center [400, 331] width 162 height 16
click at [446, 399] on button "Confirmar" at bounding box center [452, 399] width 30 height 13
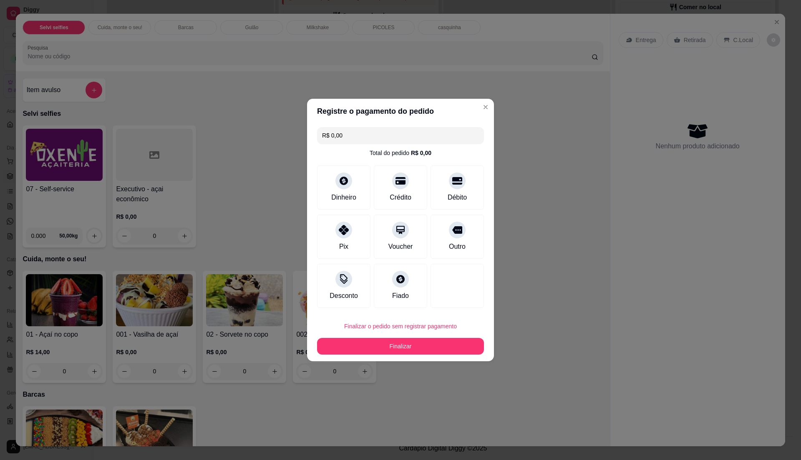
type input "R$ 0,00"
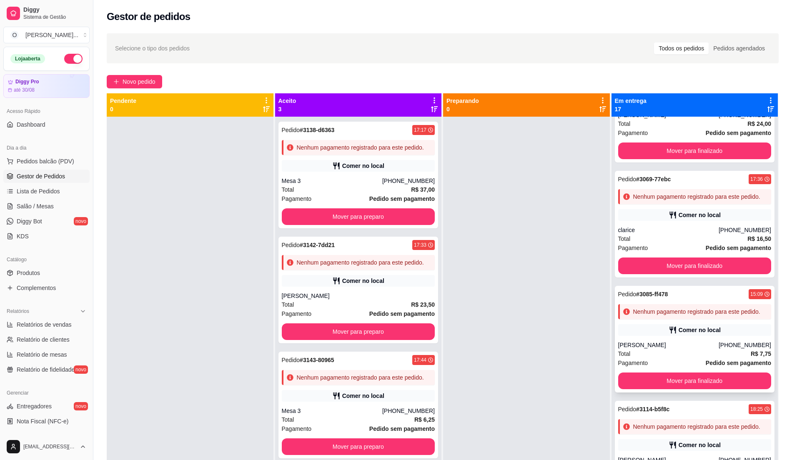
scroll to position [1318, 0]
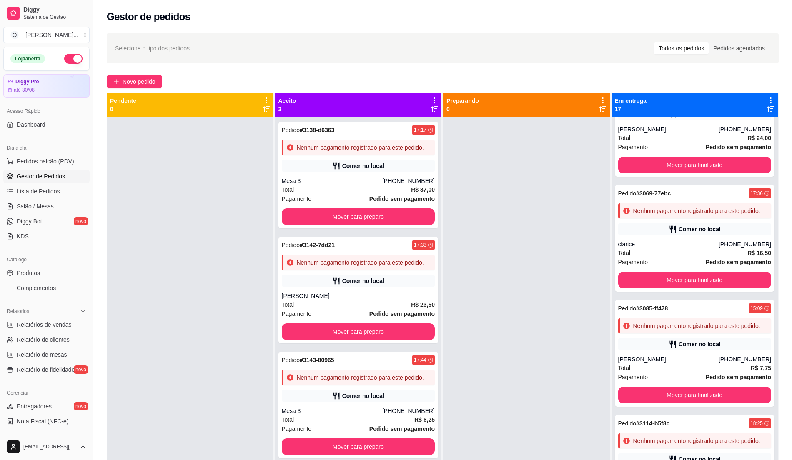
click at [57, 169] on ul "Pedidos balcão (PDV) Gestor de Pedidos Lista de Pedidos Salão / Mesas Diggy Bot…" at bounding box center [46, 199] width 86 height 88
click at [50, 158] on span "Pedidos balcão (PDV)" at bounding box center [46, 161] width 58 height 8
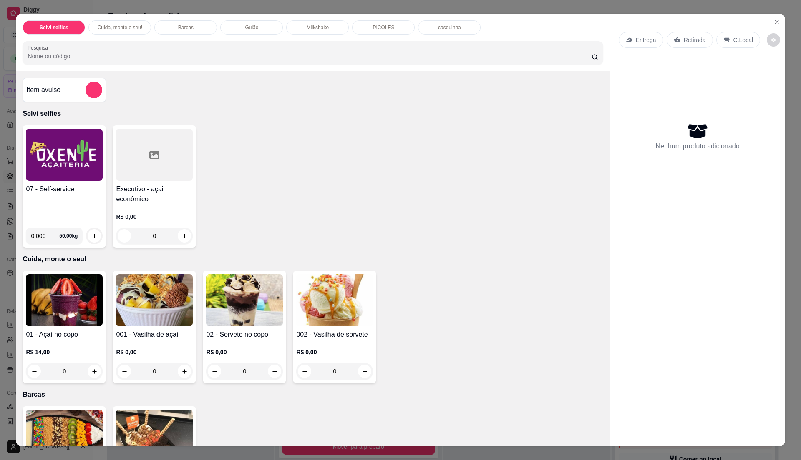
click at [33, 171] on img at bounding box center [64, 155] width 77 height 52
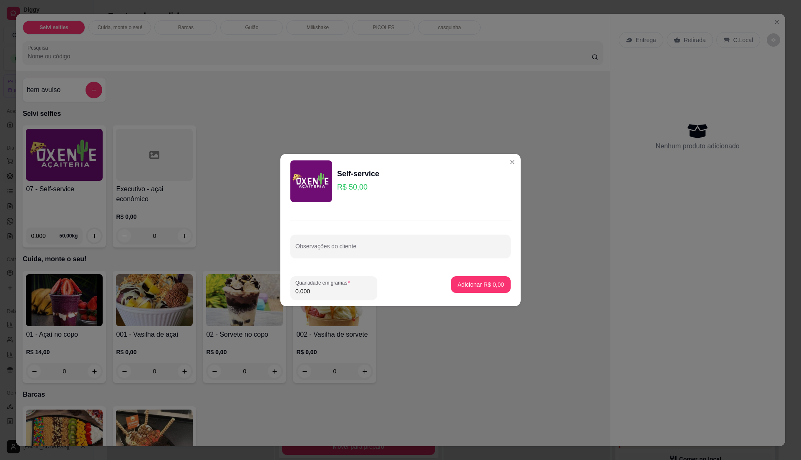
click at [319, 289] on input "0.000" at bounding box center [333, 291] width 77 height 8
type input "0.370"
click at [475, 287] on p "Adicionar R$ 18,50" at bounding box center [479, 285] width 48 height 8
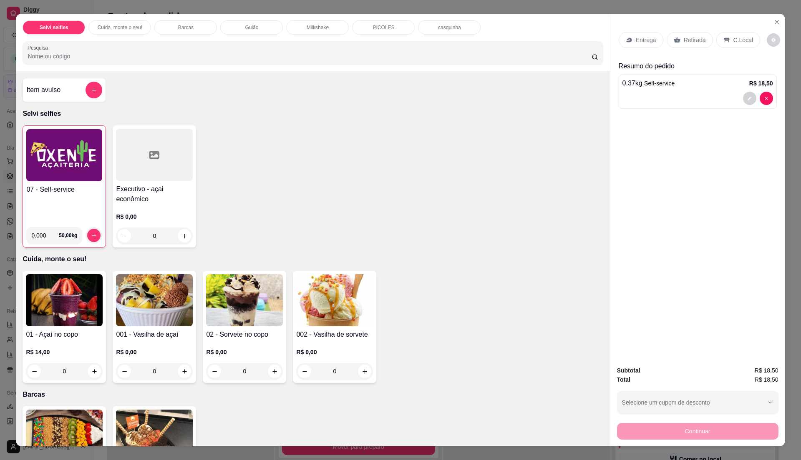
click at [723, 38] on icon at bounding box center [725, 40] width 5 height 5
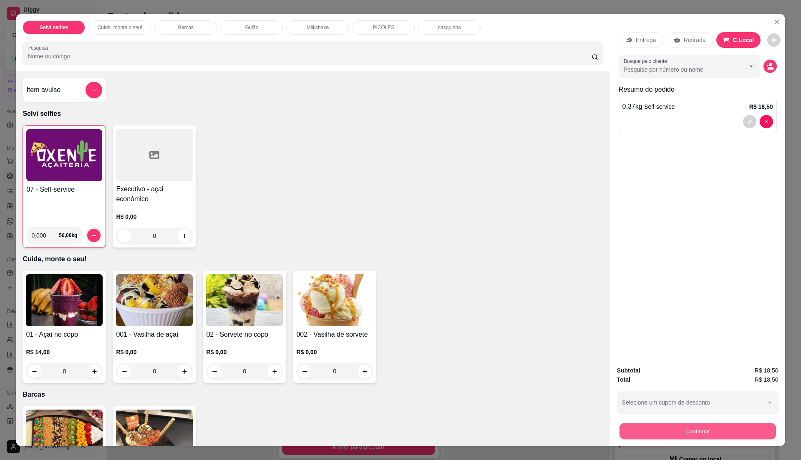
click at [688, 432] on button "Continuar" at bounding box center [697, 431] width 156 height 16
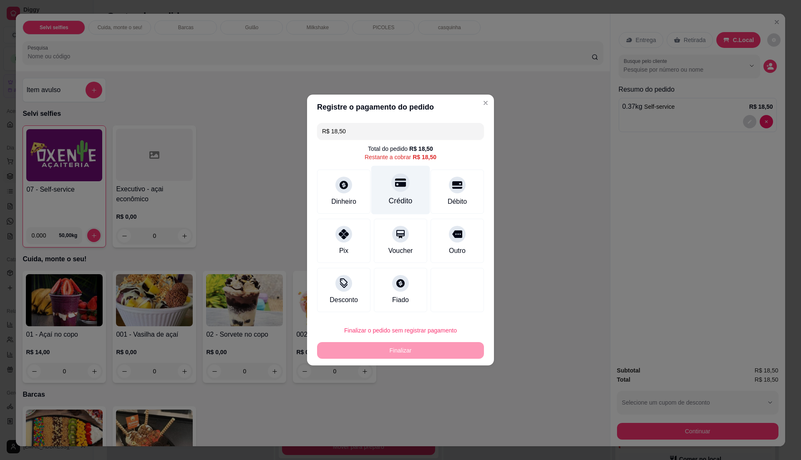
click at [399, 197] on div "Crédito" at bounding box center [401, 201] width 24 height 11
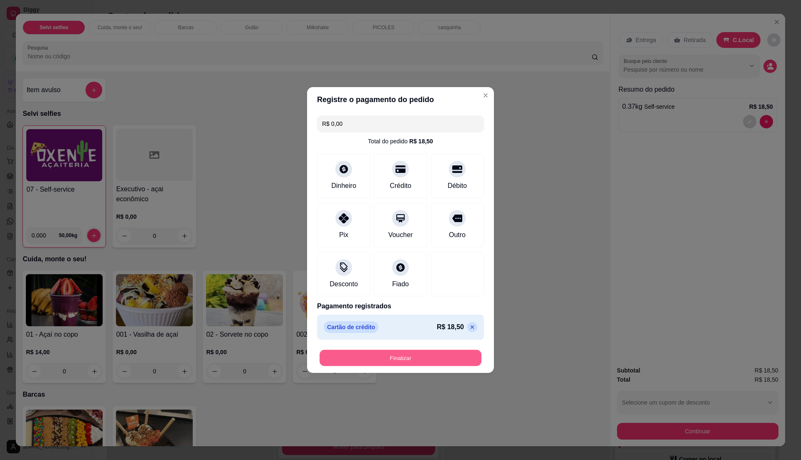
click at [419, 359] on button "Finalizar" at bounding box center [400, 358] width 162 height 16
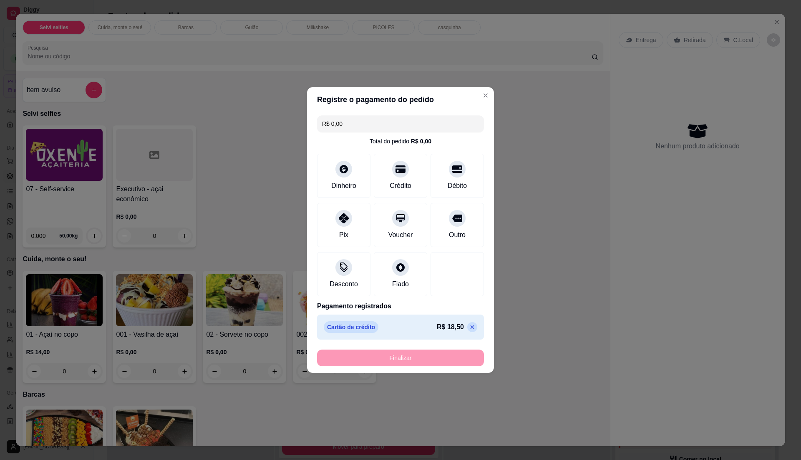
type input "-R$ 18,50"
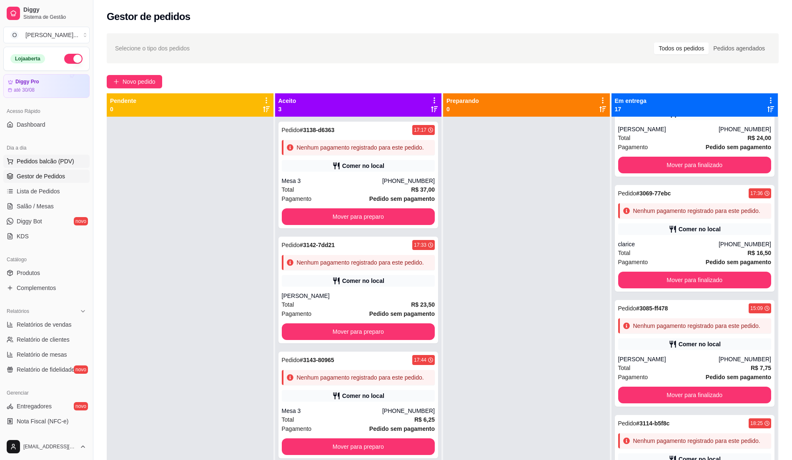
click at [39, 155] on button "Pedidos balcão (PDV)" at bounding box center [46, 161] width 86 height 13
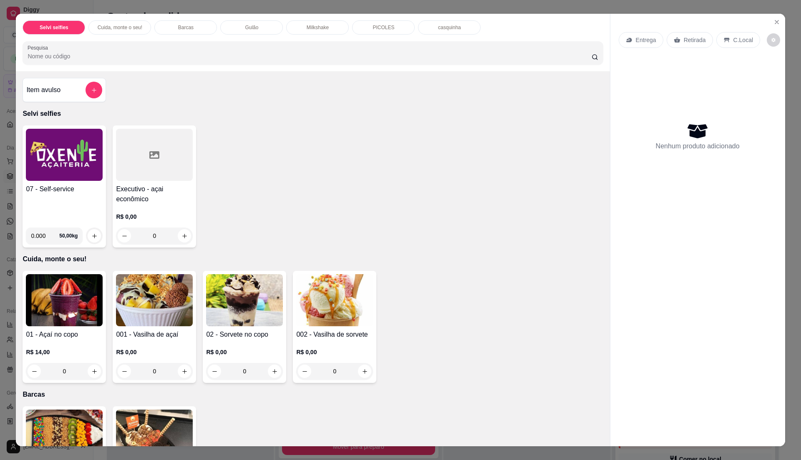
click at [45, 169] on img at bounding box center [64, 155] width 77 height 52
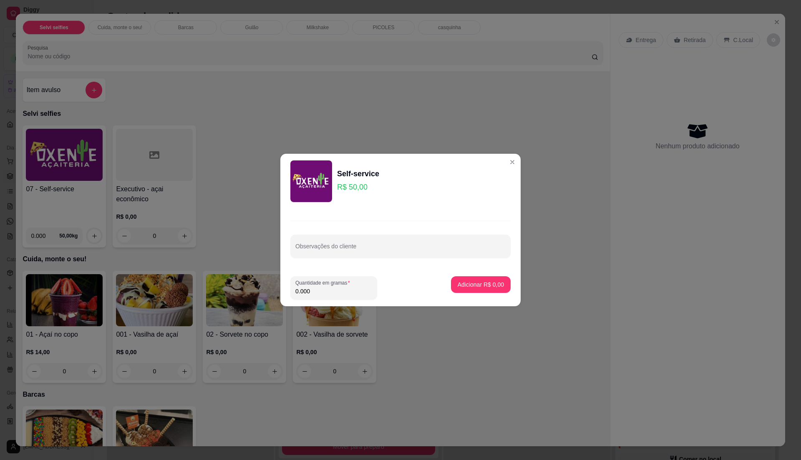
click at [346, 294] on input "0.000" at bounding box center [333, 291] width 77 height 8
type input "0.225"
click at [489, 283] on p "Adicionar R$ 11,25" at bounding box center [479, 285] width 48 height 8
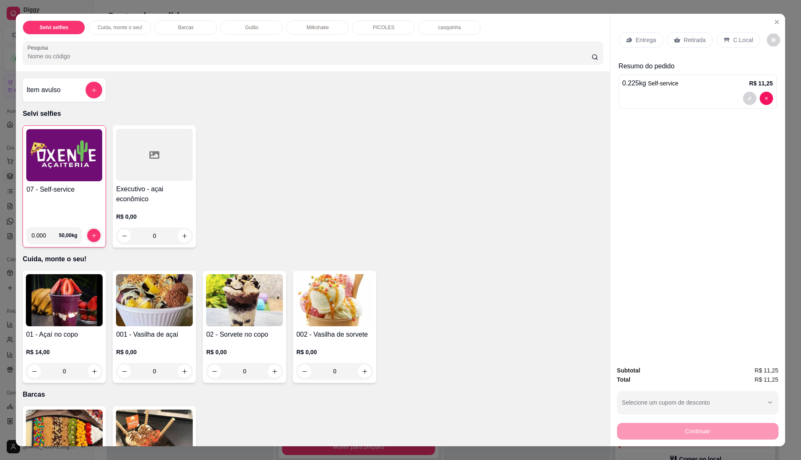
click at [64, 164] on img at bounding box center [64, 155] width 76 height 52
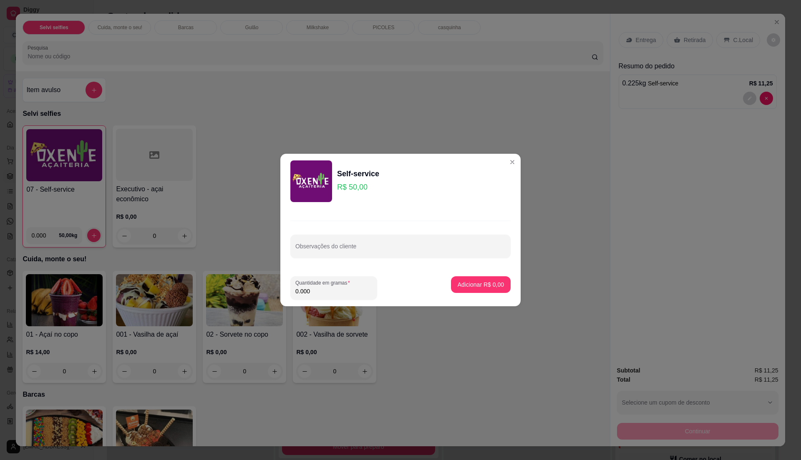
click at [352, 294] on input "0.000" at bounding box center [333, 291] width 77 height 8
type input "0.405"
click at [476, 282] on p "Adicionar R$ 20,25" at bounding box center [479, 285] width 50 height 8
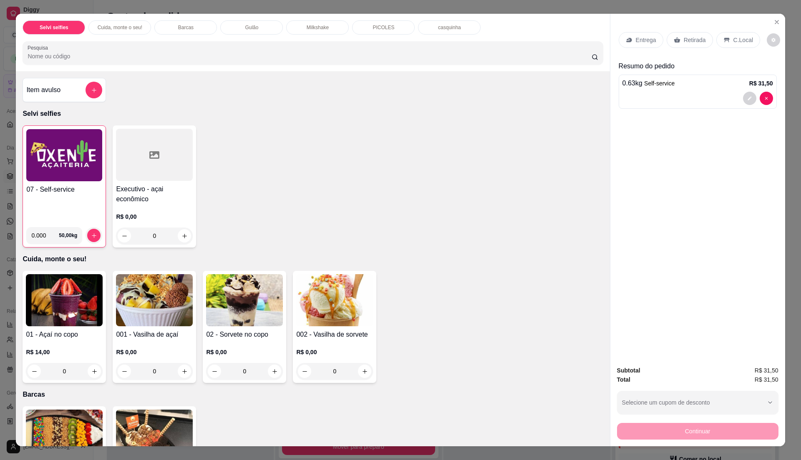
click at [733, 39] on p "C.Local" at bounding box center [743, 40] width 20 height 8
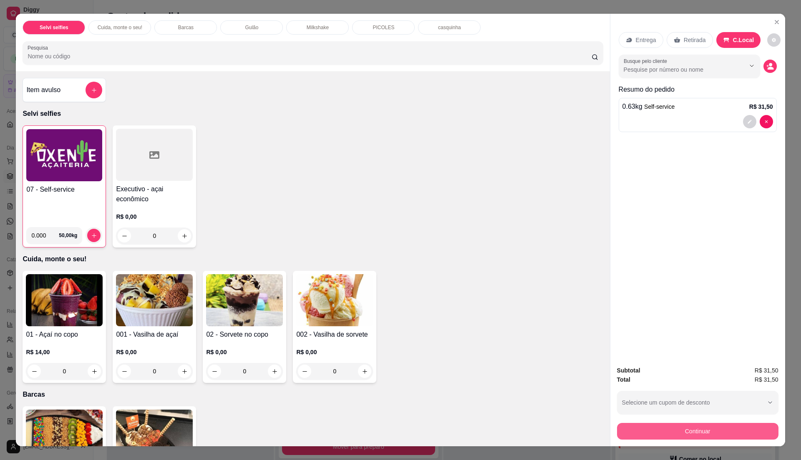
click at [642, 427] on button "Continuar" at bounding box center [697, 431] width 161 height 17
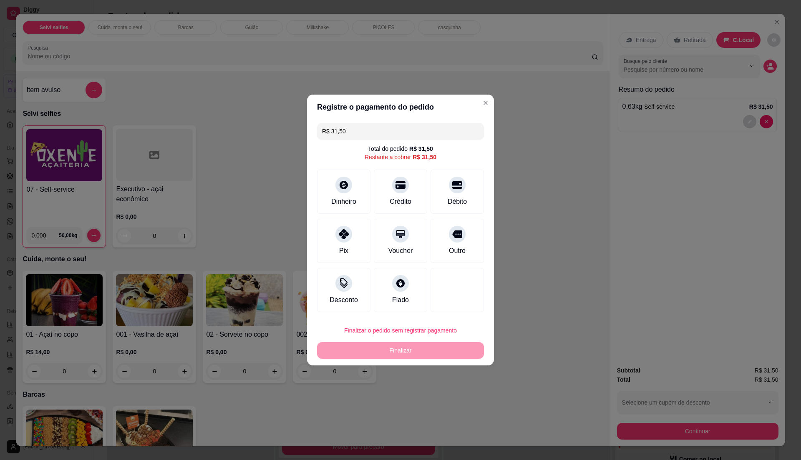
click at [381, 126] on input "R$ 31,50" at bounding box center [400, 131] width 157 height 17
click at [349, 242] on div "Pix" at bounding box center [343, 239] width 59 height 49
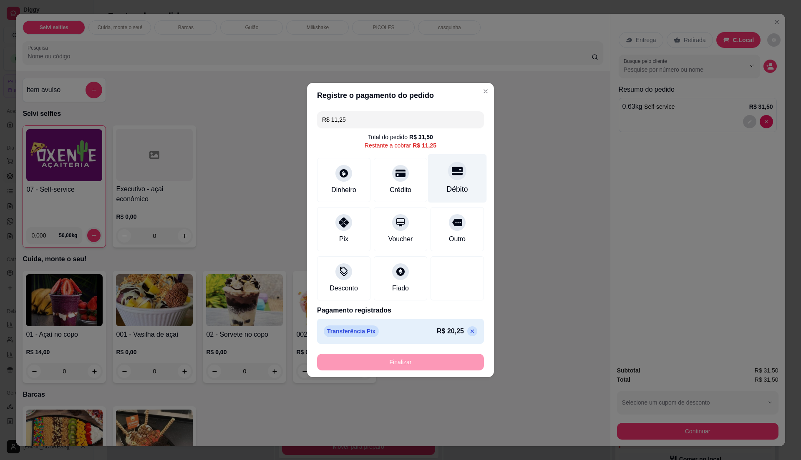
click at [444, 181] on div "Débito" at bounding box center [457, 178] width 59 height 49
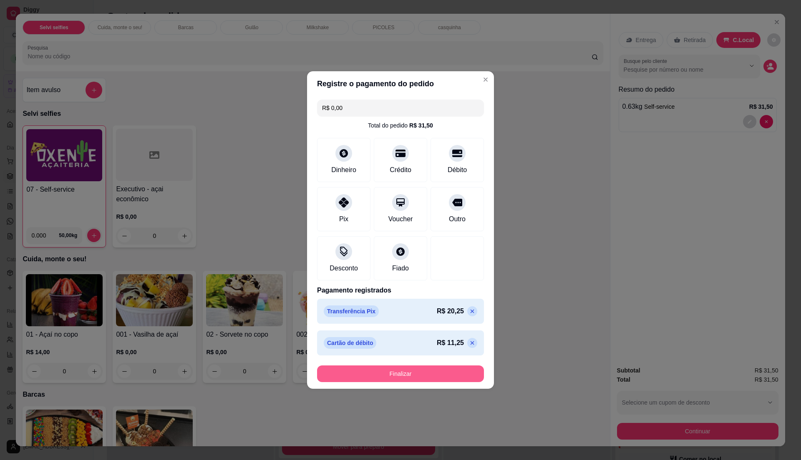
click at [414, 372] on button "Finalizar" at bounding box center [400, 374] width 167 height 17
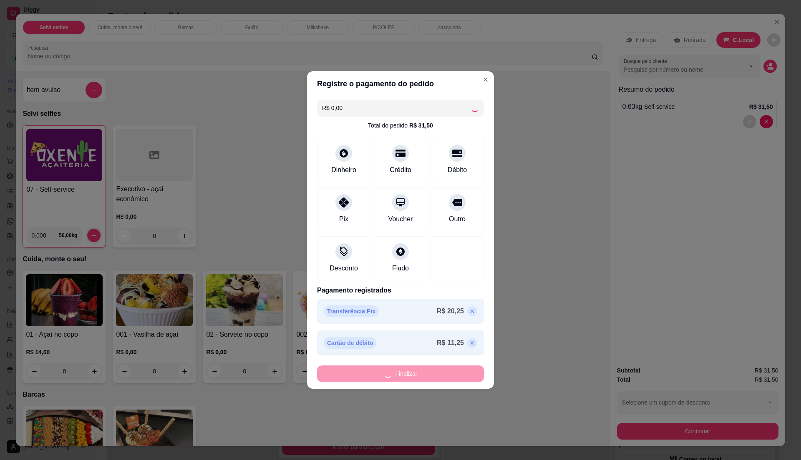
type input "-R$ 31,50"
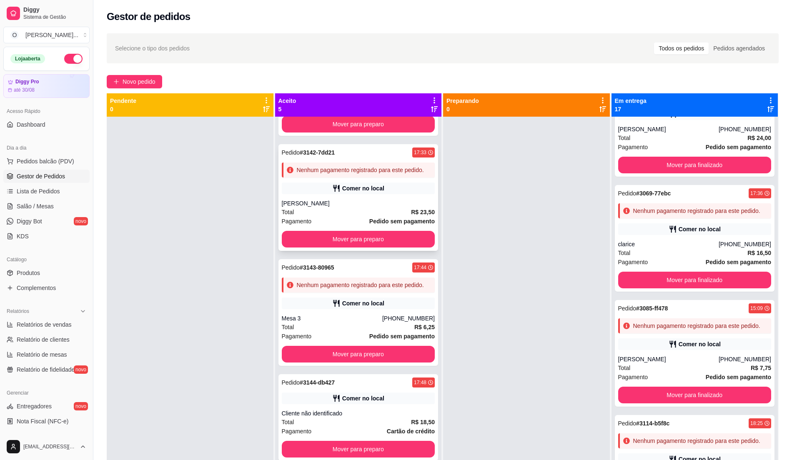
scroll to position [111, 0]
click at [25, 166] on button "Pedidos balcão (PDV)" at bounding box center [46, 161] width 86 height 13
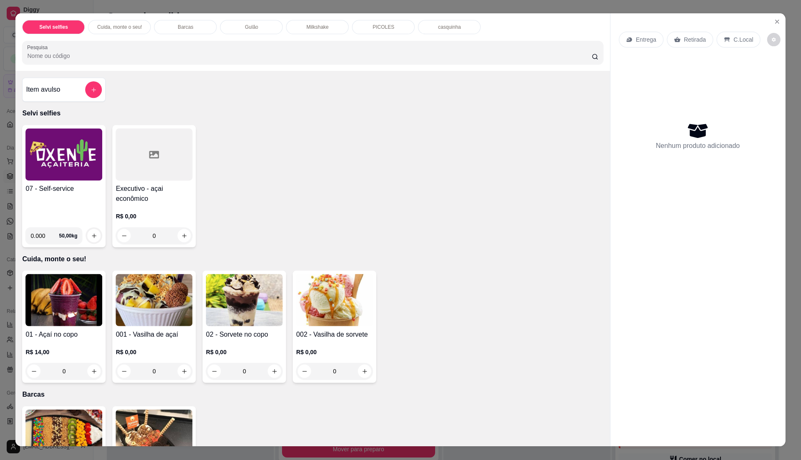
click at [30, 159] on img at bounding box center [64, 155] width 77 height 52
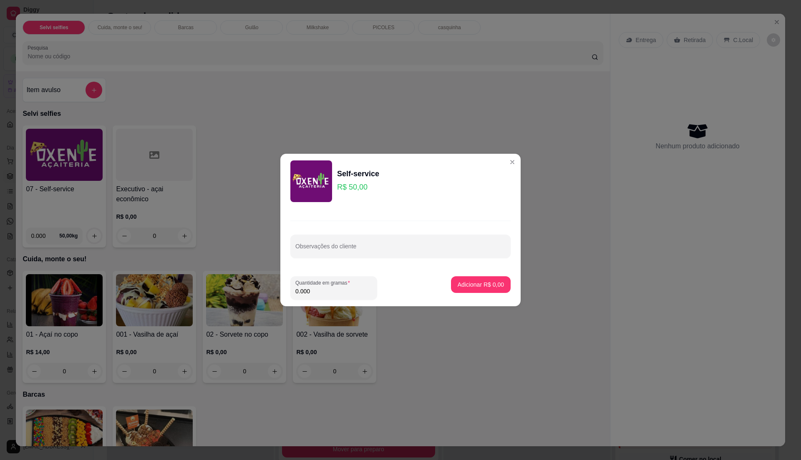
click at [338, 294] on input "0.000" at bounding box center [333, 291] width 77 height 8
type input "0.445"
click at [500, 284] on button "Adicionar R$ 22,25" at bounding box center [478, 284] width 63 height 17
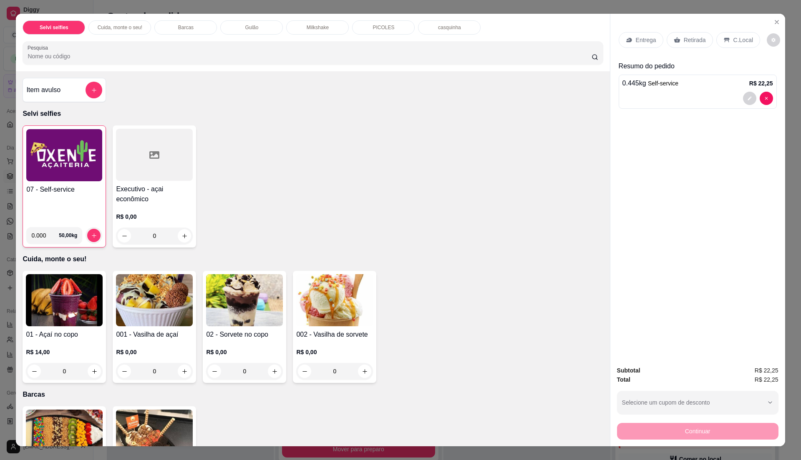
click at [729, 47] on div "C.Local" at bounding box center [738, 40] width 44 height 16
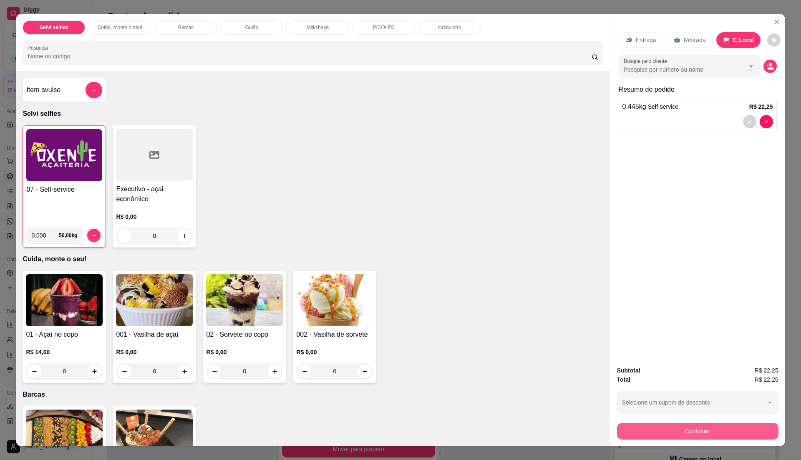
click at [701, 426] on button "Continuar" at bounding box center [697, 431] width 161 height 17
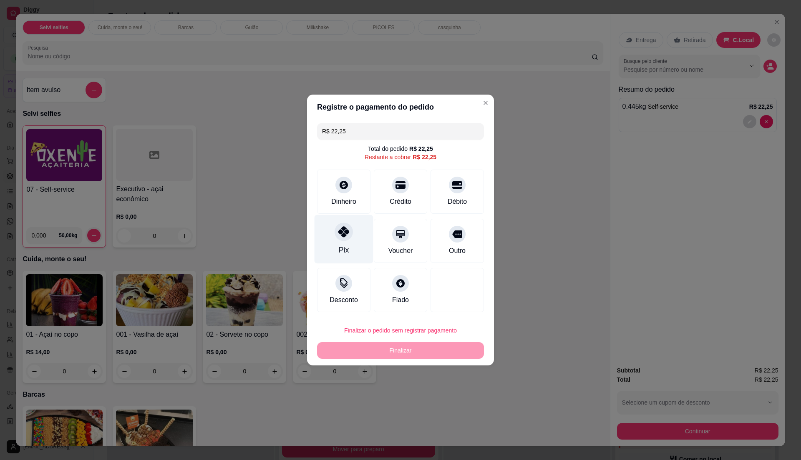
click at [347, 239] on div at bounding box center [343, 232] width 18 height 18
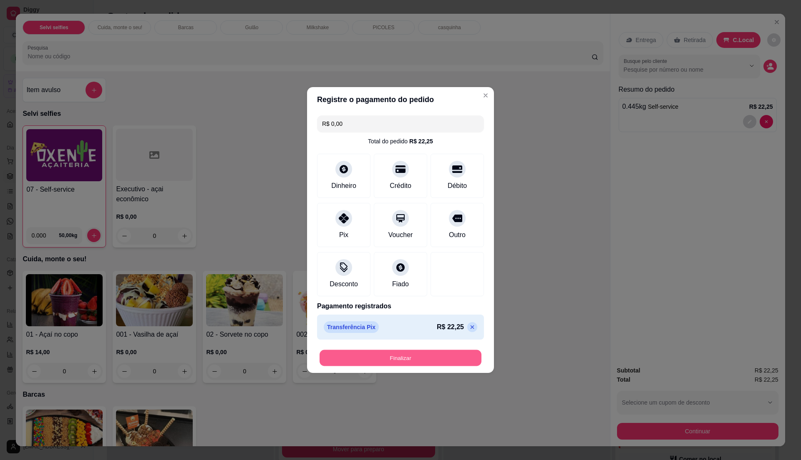
click at [392, 359] on button "Finalizar" at bounding box center [400, 358] width 162 height 16
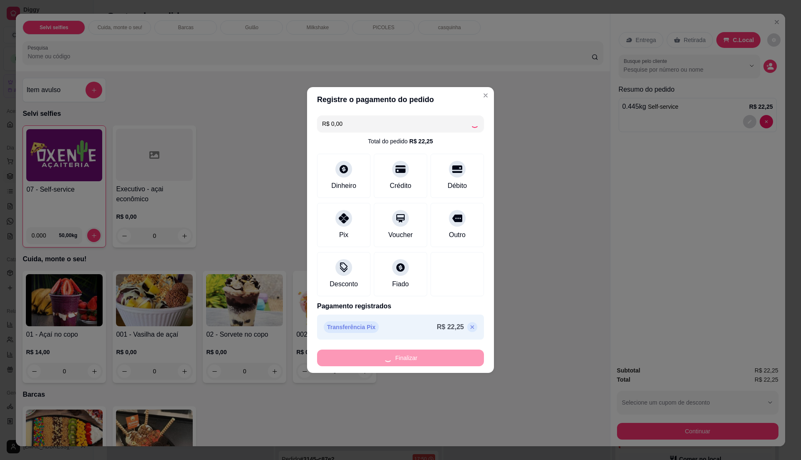
type input "-R$ 22,25"
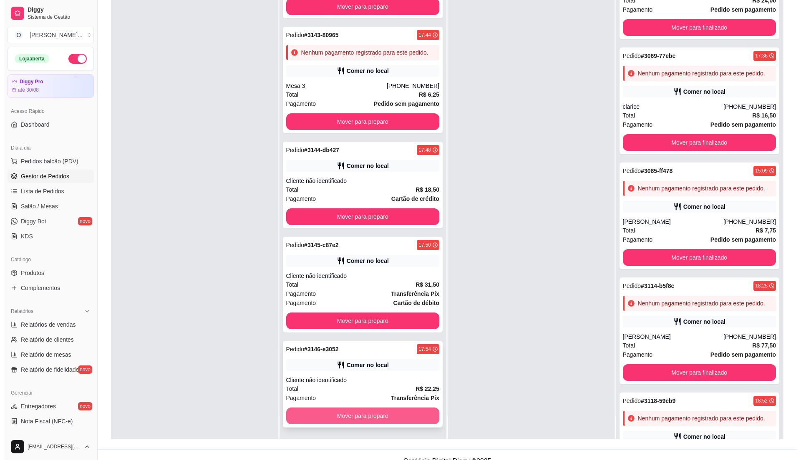
scroll to position [127, 0]
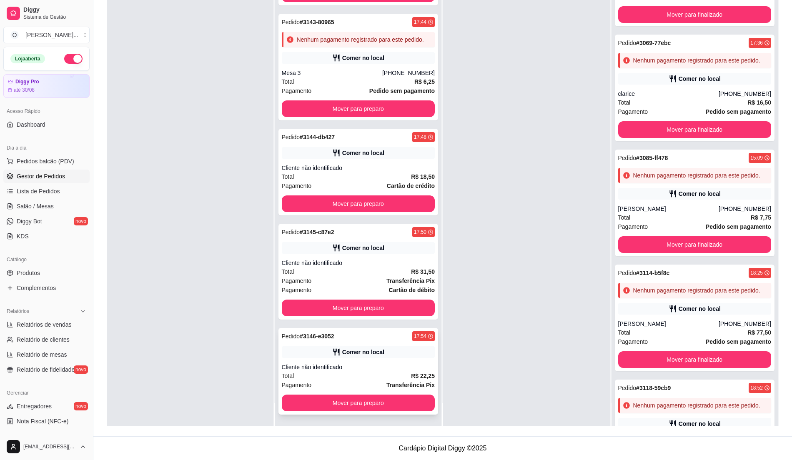
click at [339, 363] on div "Cliente não identificado" at bounding box center [358, 367] width 153 height 8
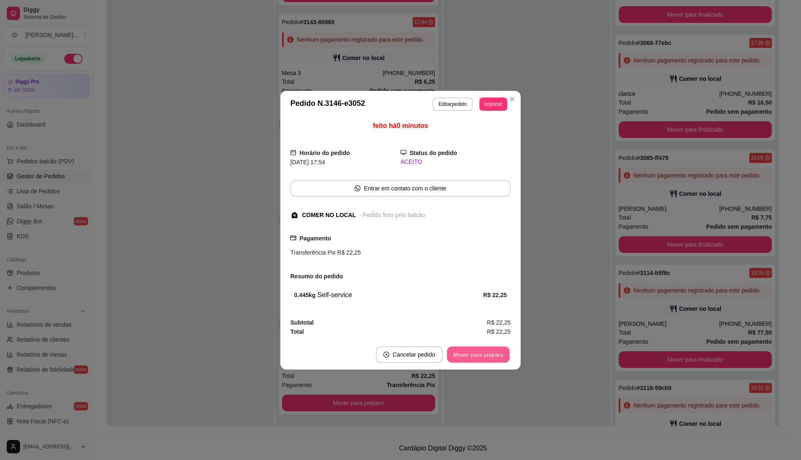
click at [459, 358] on button "Mover para preparo" at bounding box center [478, 354] width 63 height 16
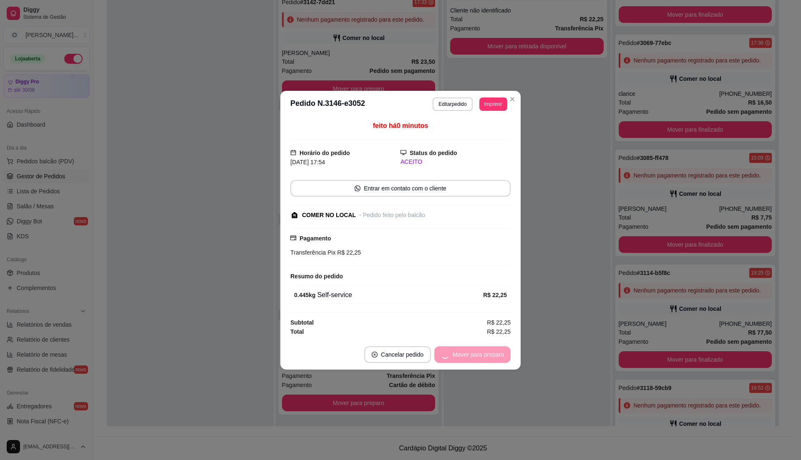
scroll to position [119, 0]
click at [459, 358] on button "Mover para retirada disponível" at bounding box center [464, 354] width 92 height 17
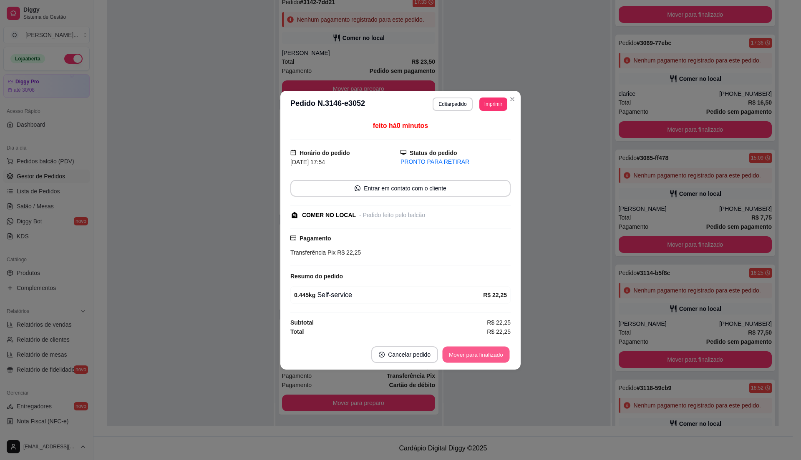
click at [459, 358] on button "Mover para finalizado" at bounding box center [475, 354] width 67 height 16
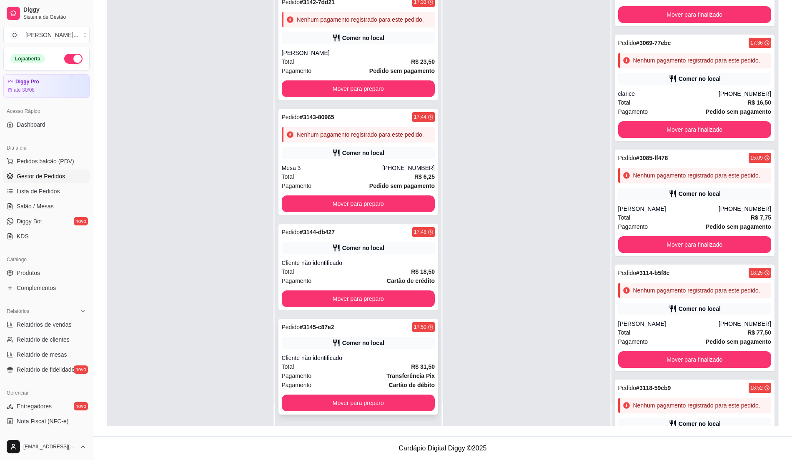
click at [332, 349] on div "Pedido # 3145-c87e2 17:50 Comer no local Cliente não identificado Total R$ 31,5…" at bounding box center [359, 367] width 160 height 96
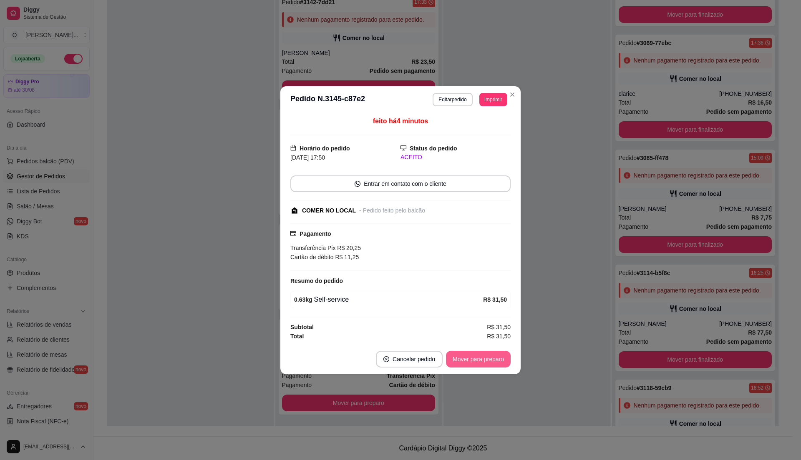
click at [493, 356] on button "Mover para preparo" at bounding box center [478, 359] width 65 height 17
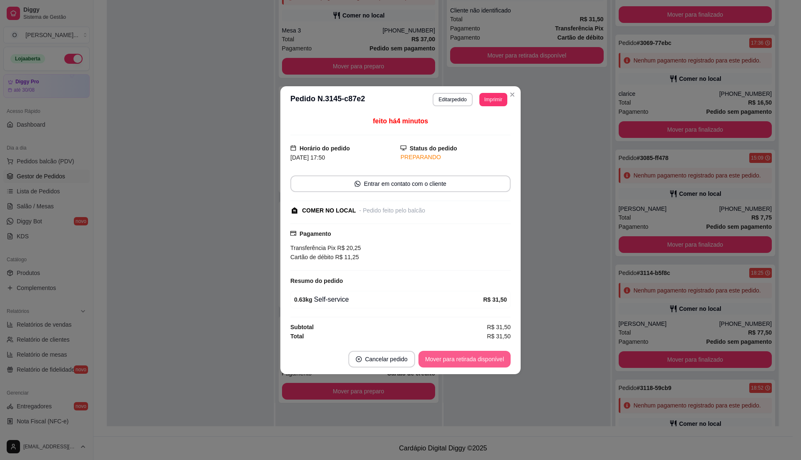
click at [493, 356] on button "Mover para retirada disponível" at bounding box center [464, 359] width 92 height 17
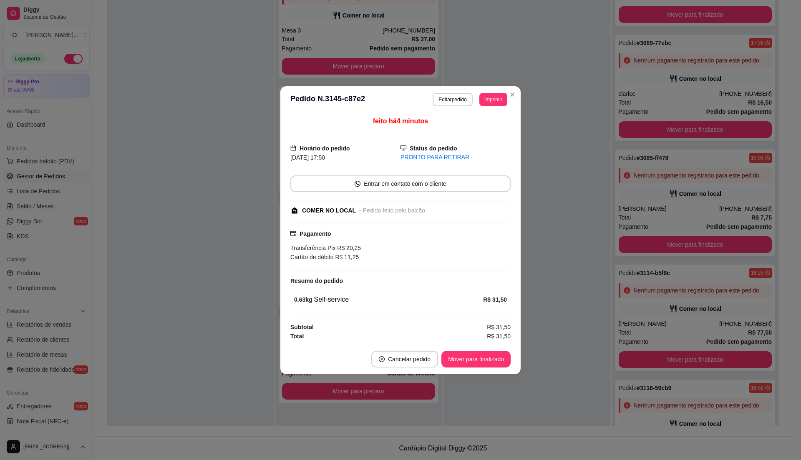
click at [493, 356] on button "Mover para finalizado" at bounding box center [475, 359] width 69 height 17
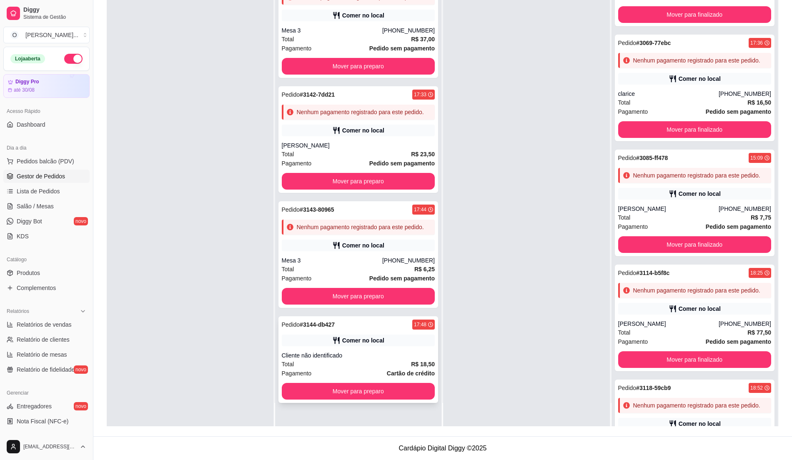
click at [358, 360] on div "Cliente não identificado" at bounding box center [358, 355] width 153 height 8
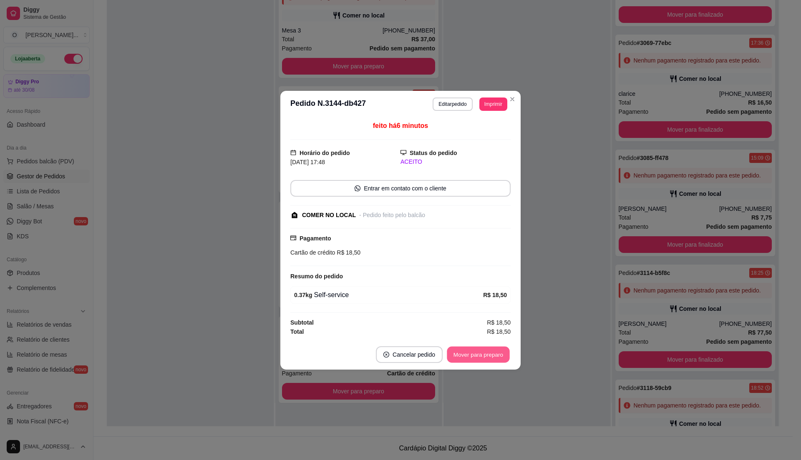
click at [489, 356] on button "Mover para preparo" at bounding box center [478, 354] width 63 height 16
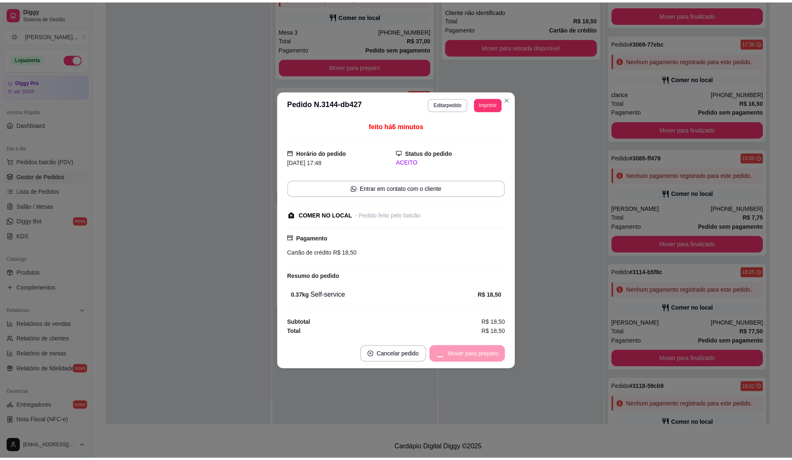
scroll to position [0, 0]
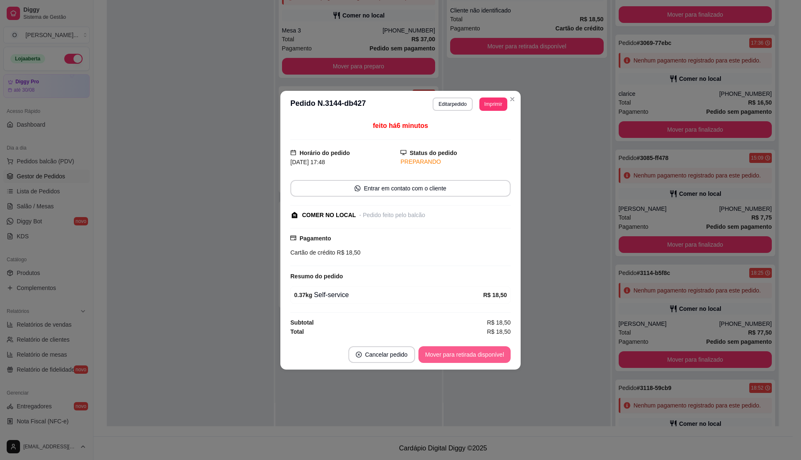
click at [489, 356] on button "Mover para retirada disponível" at bounding box center [464, 354] width 92 height 17
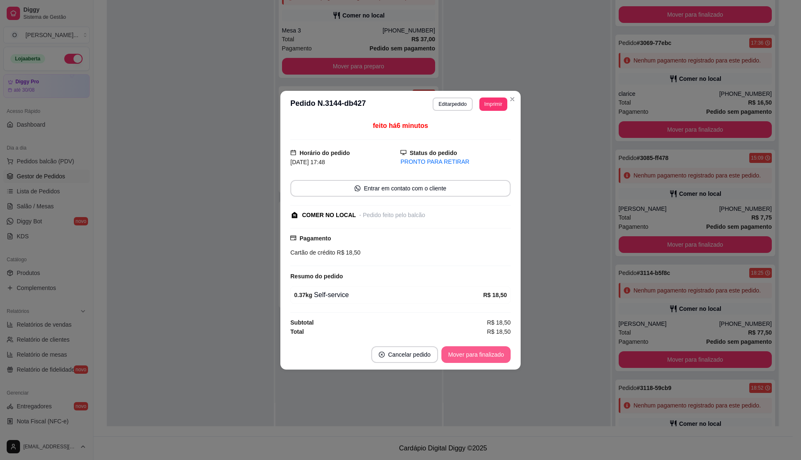
click at [480, 358] on button "Mover para finalizado" at bounding box center [475, 354] width 69 height 17
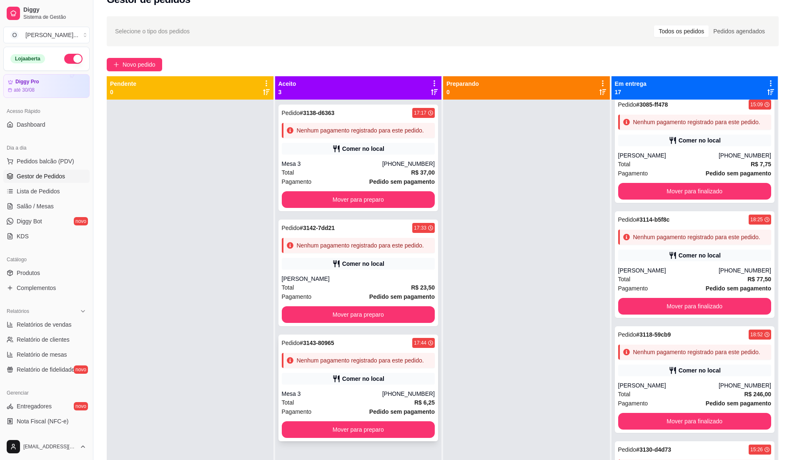
scroll to position [16, 0]
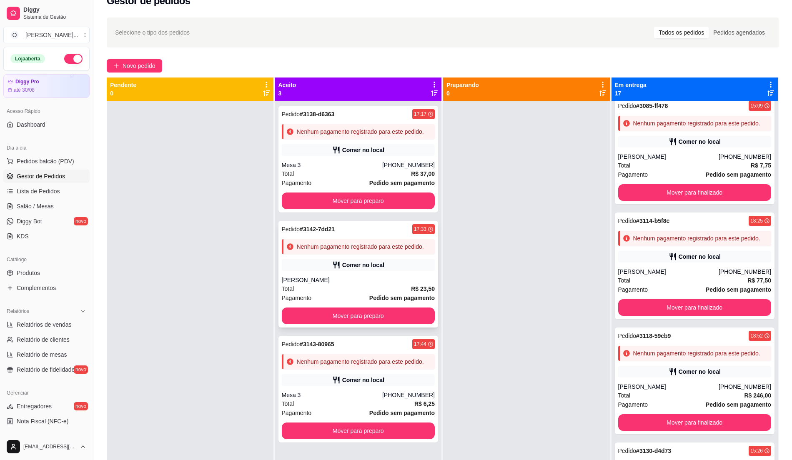
click at [342, 286] on div "Total R$ 23,50" at bounding box center [358, 288] width 153 height 9
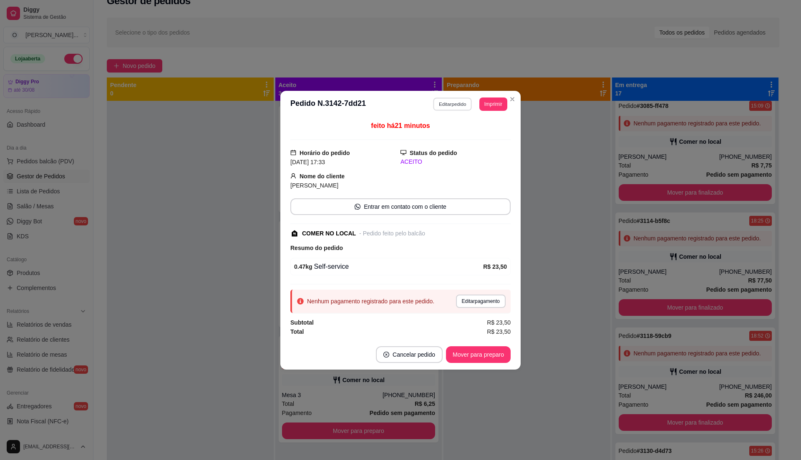
click at [463, 105] on button "Editar pedido" at bounding box center [452, 104] width 39 height 13
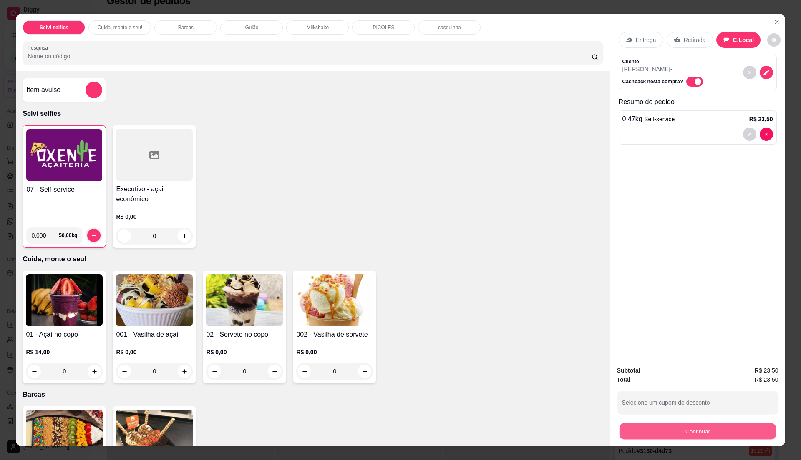
click at [669, 428] on button "Continuar" at bounding box center [697, 431] width 156 height 16
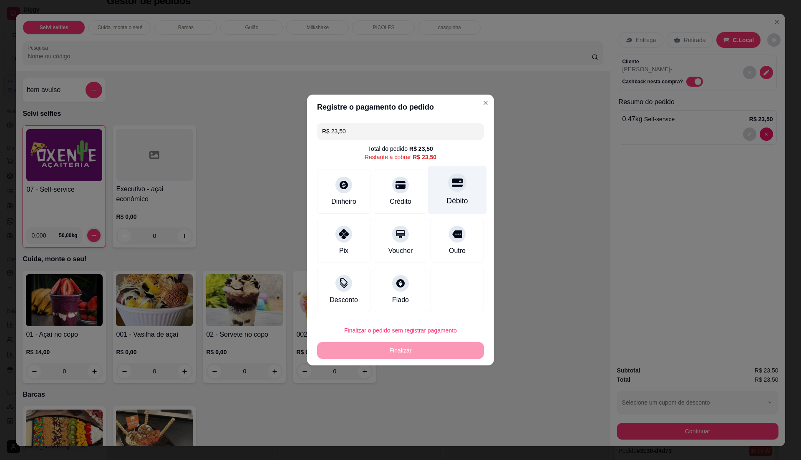
click at [459, 193] on div "Débito" at bounding box center [457, 190] width 59 height 49
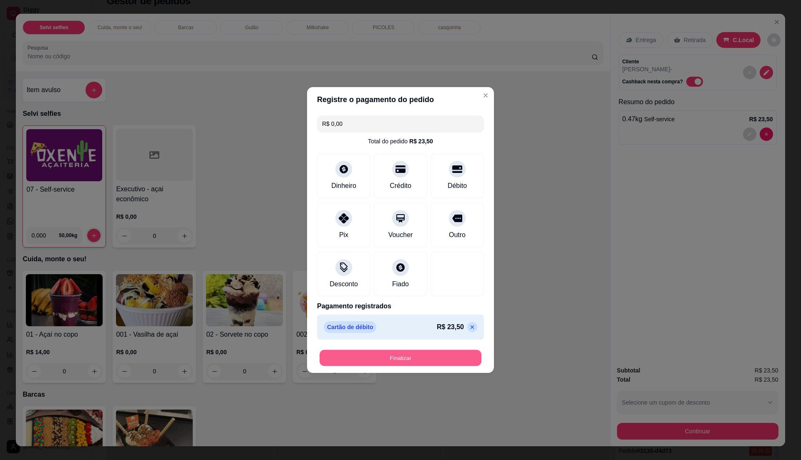
click at [460, 352] on button "Finalizar" at bounding box center [400, 358] width 162 height 16
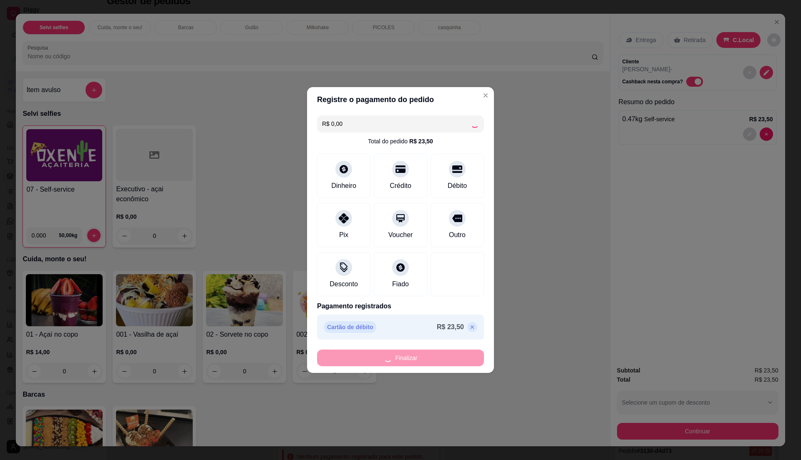
type input "-R$ 23,50"
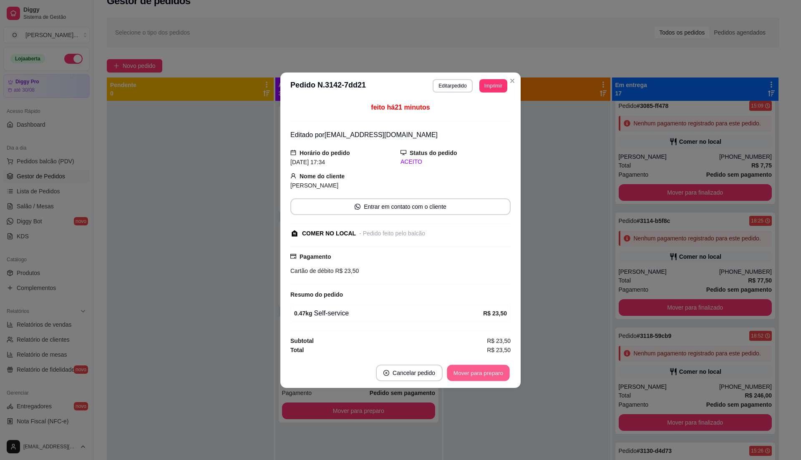
click at [482, 376] on button "Mover para preparo" at bounding box center [478, 373] width 63 height 16
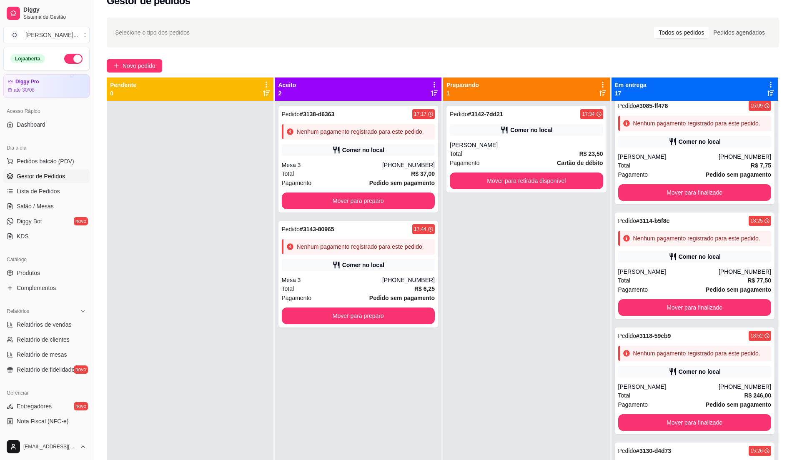
click at [382, 389] on div "Pedido # 3138-d6363 17:17 Nenhum pagamento registrado para este pedido. Comer n…" at bounding box center [358, 331] width 167 height 460
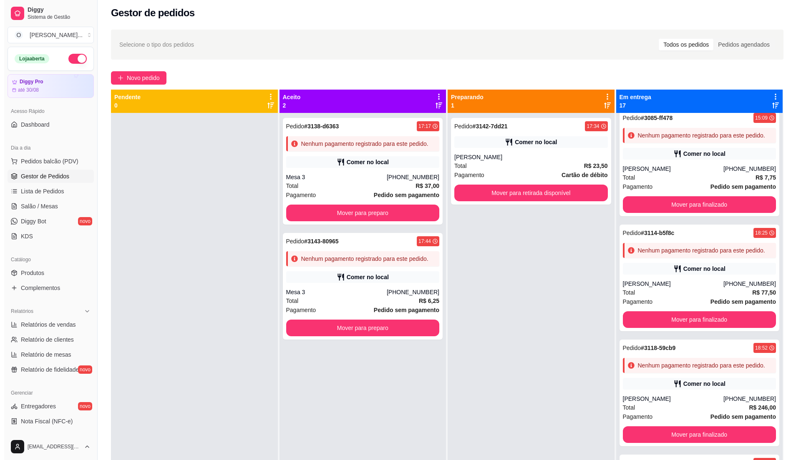
scroll to position [0, 0]
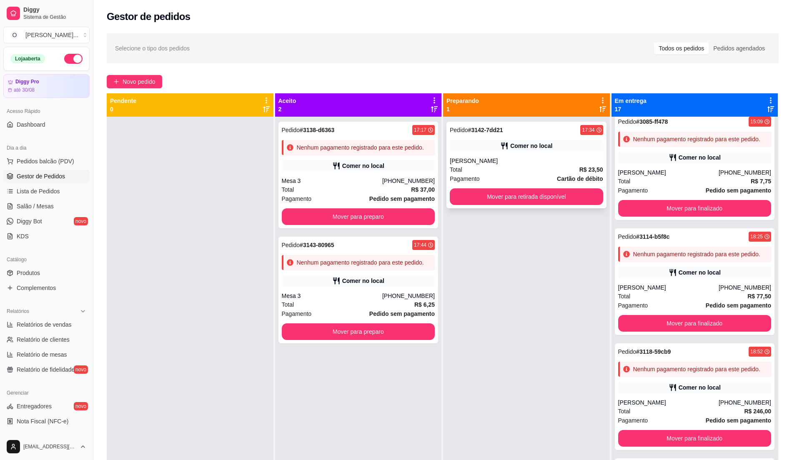
click at [509, 151] on div "Comer no local" at bounding box center [526, 146] width 153 height 12
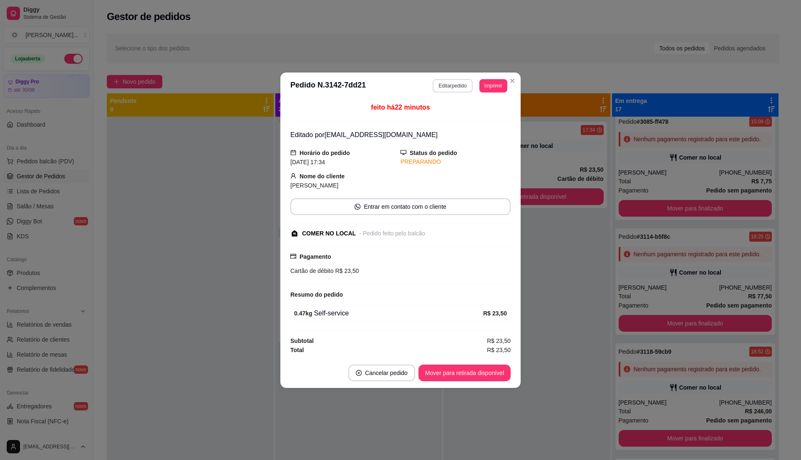
click at [464, 89] on button "Editar pedido" at bounding box center [452, 85] width 40 height 13
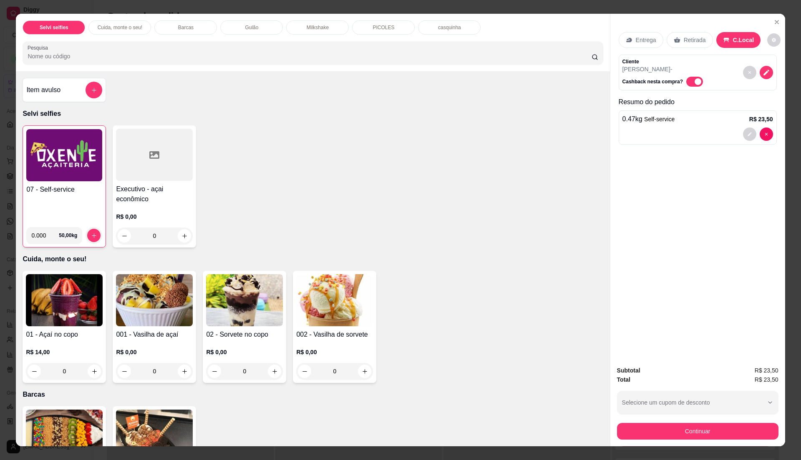
click at [635, 447] on div "Selvi selfies Cuida, monte o seu! Barcas Gulão Milkshake PICOLES casquinha Pesq…" at bounding box center [400, 230] width 801 height 460
click at [640, 434] on button "Continuar" at bounding box center [697, 431] width 156 height 16
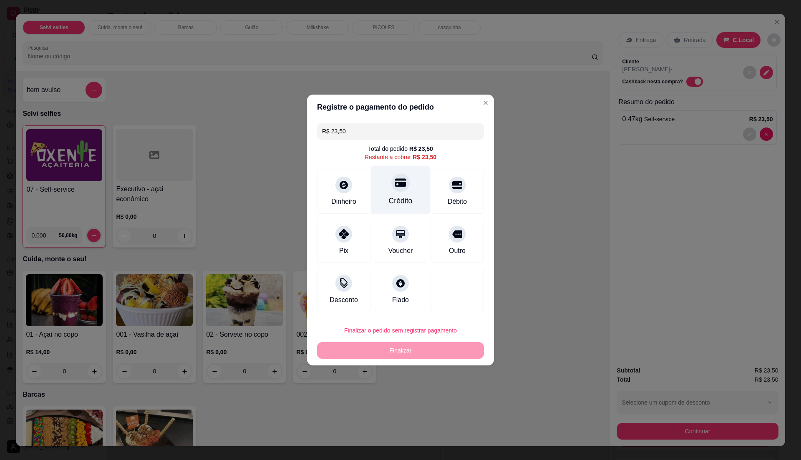
click at [397, 196] on div "Crédito" at bounding box center [401, 201] width 24 height 11
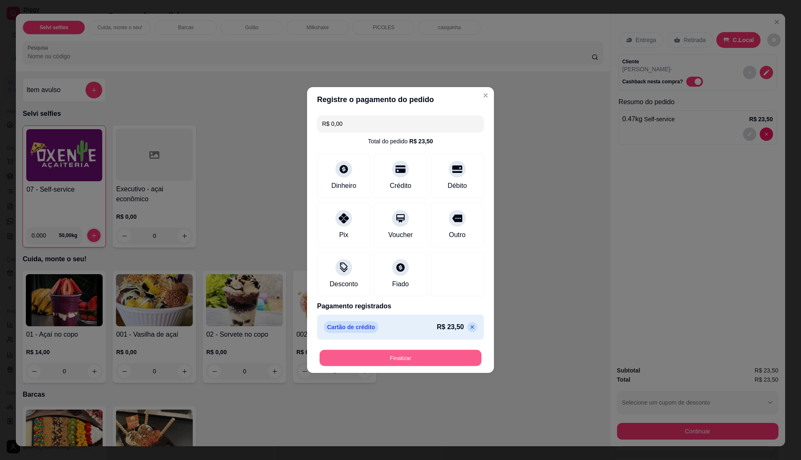
click at [381, 351] on button "Finalizar" at bounding box center [400, 358] width 162 height 16
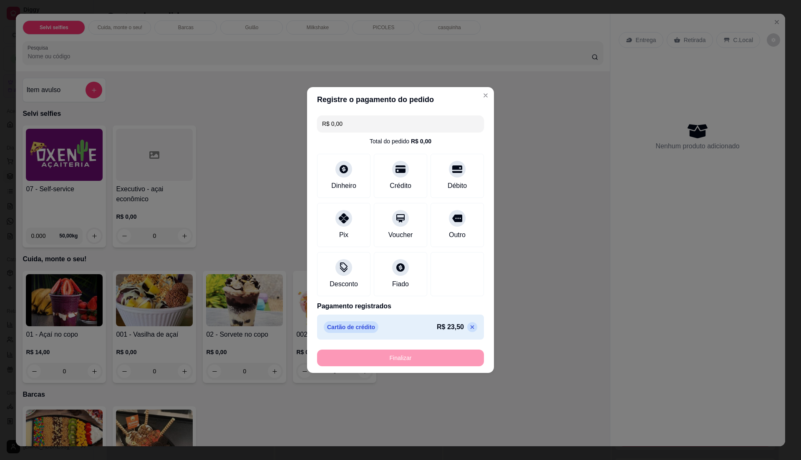
type input "-R$ 23,50"
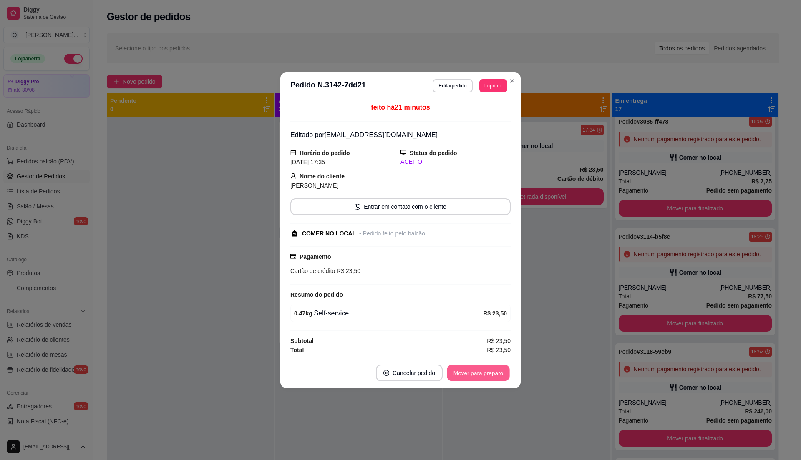
click at [472, 373] on button "Mover para preparo" at bounding box center [478, 373] width 63 height 16
click at [472, 373] on button "Mover para retirada disponível" at bounding box center [464, 373] width 92 height 17
click at [472, 373] on button "Mover para finalizado" at bounding box center [475, 373] width 69 height 17
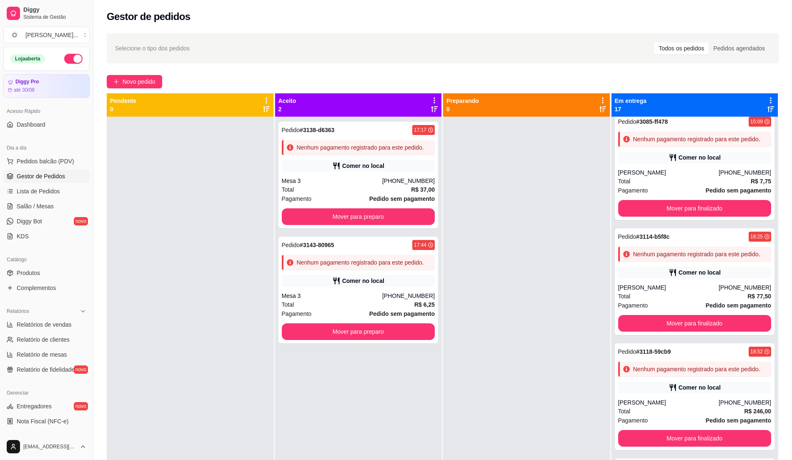
click at [233, 217] on div at bounding box center [190, 347] width 167 height 460
click at [45, 189] on span "Lista de Pedidos" at bounding box center [38, 191] width 43 height 8
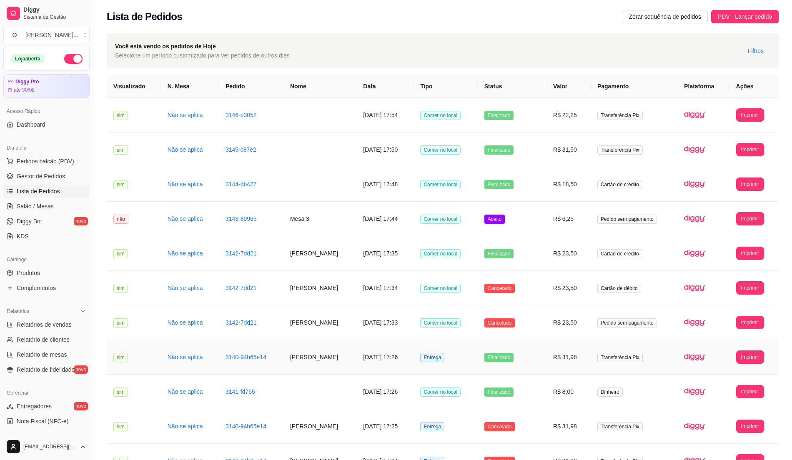
click at [534, 359] on td "Finalizado" at bounding box center [512, 357] width 69 height 35
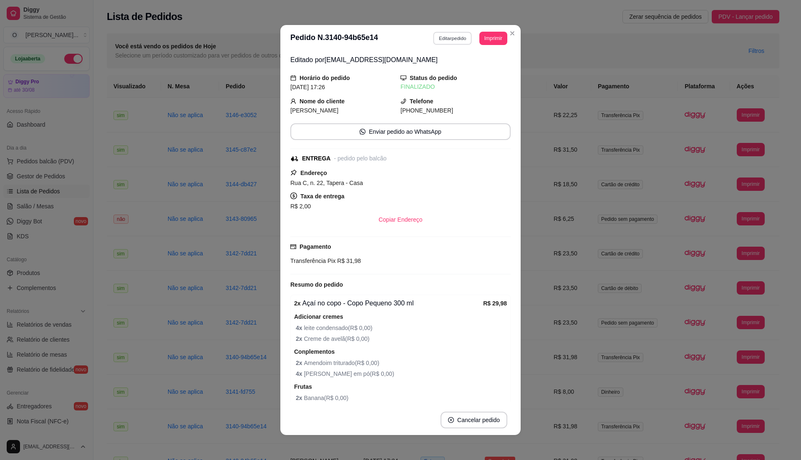
click at [449, 40] on button "Editar pedido" at bounding box center [452, 38] width 39 height 13
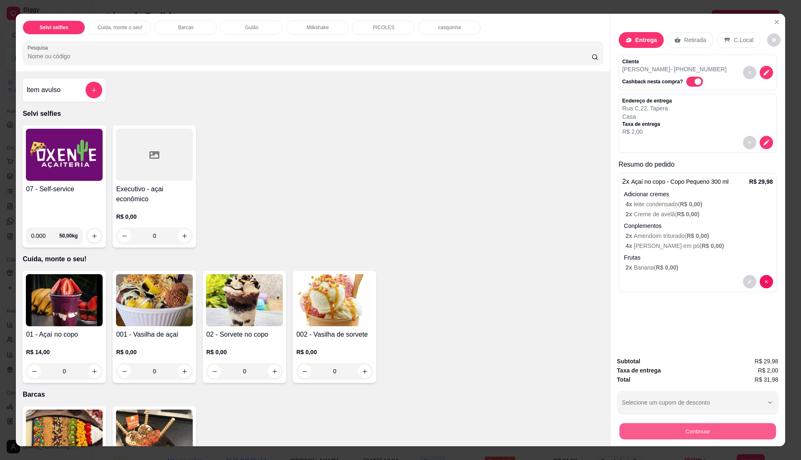
click at [640, 433] on button "Continuar" at bounding box center [697, 431] width 156 height 16
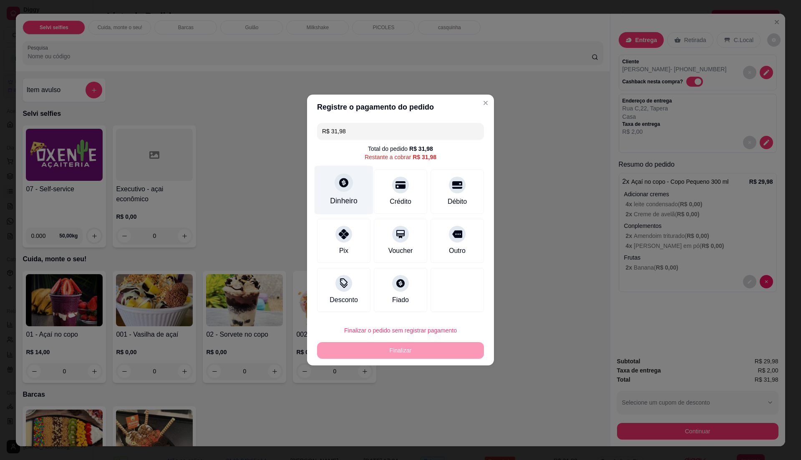
click at [349, 199] on div "Dinheiro" at bounding box center [344, 201] width 28 height 11
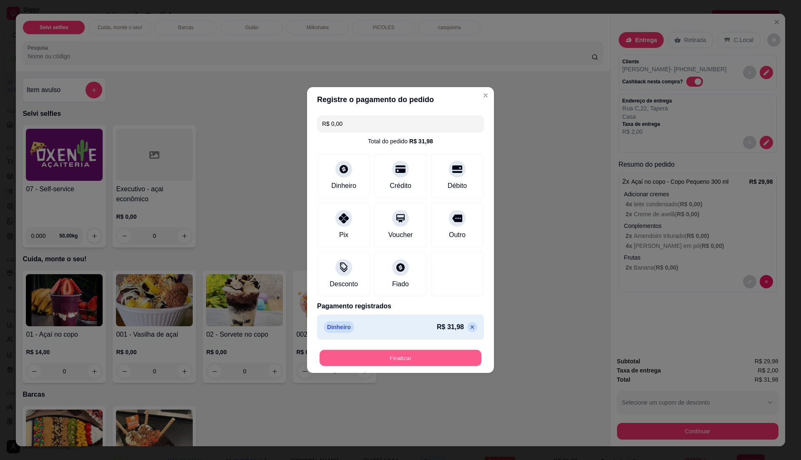
click at [417, 360] on button "Finalizar" at bounding box center [400, 358] width 162 height 16
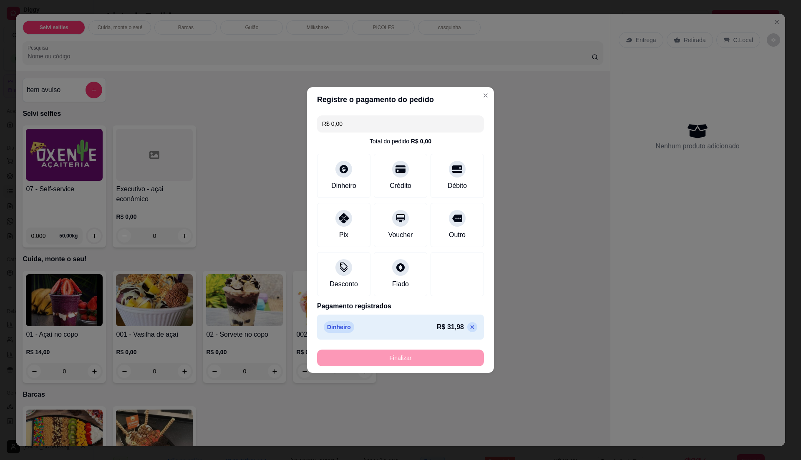
type input "-R$ 31,98"
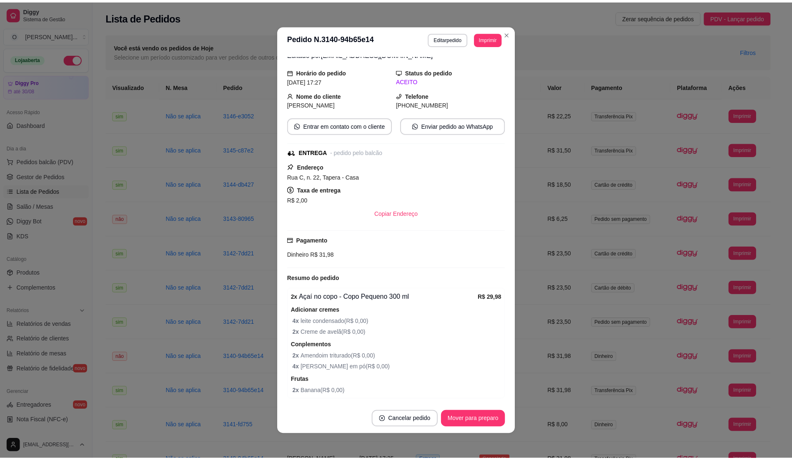
scroll to position [14, 0]
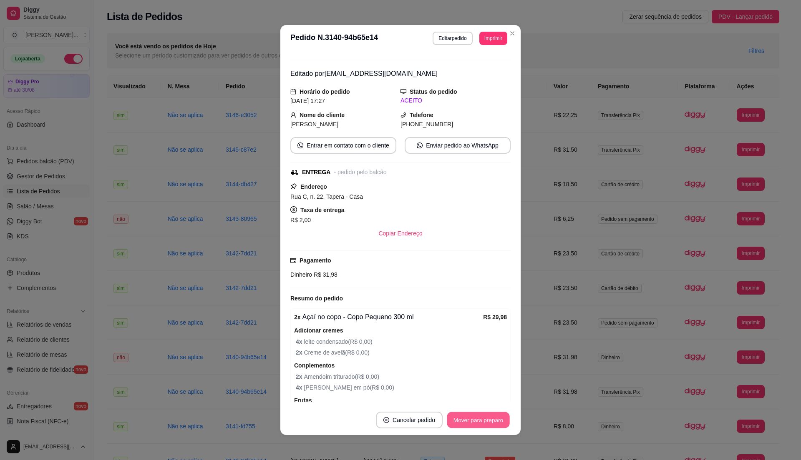
click at [499, 422] on button "Mover para preparo" at bounding box center [478, 420] width 63 height 16
click at [499, 422] on button "Mover para entrega" at bounding box center [478, 420] width 63 height 16
click at [499, 422] on button "Mover para finalizado" at bounding box center [475, 420] width 67 height 16
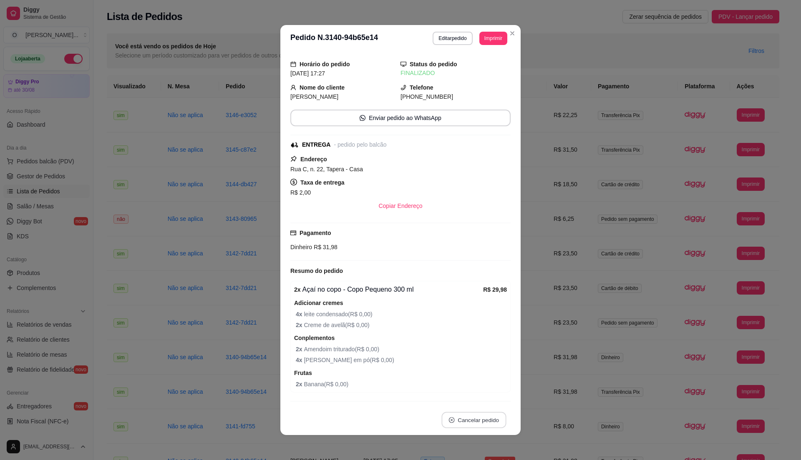
click at [499, 422] on button "Cancelar pedido" at bounding box center [473, 420] width 65 height 16
click at [454, 354] on span "2 x Amendoim triturado ( R$ 0,00 )" at bounding box center [401, 349] width 211 height 9
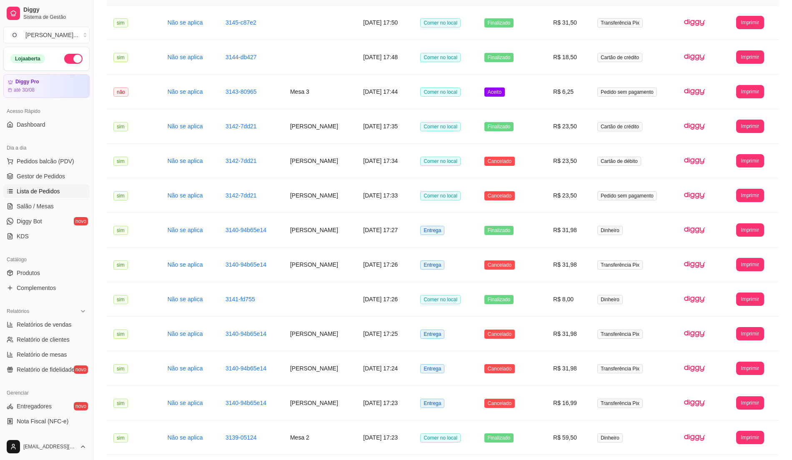
scroll to position [278, 0]
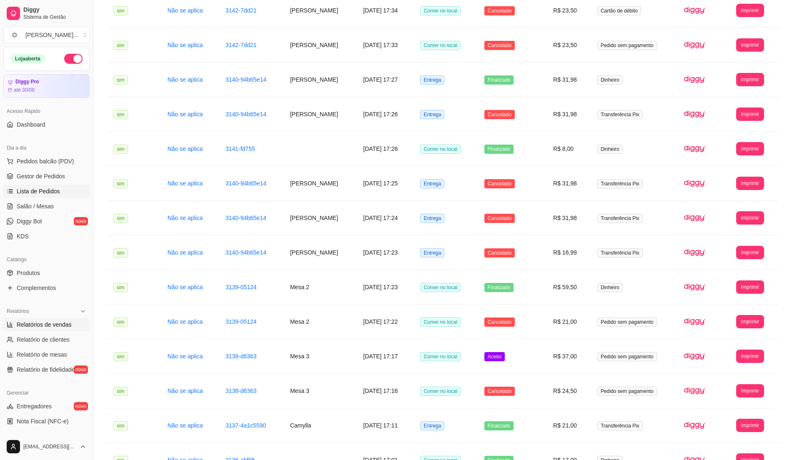
click at [23, 330] on link "Relatórios de vendas" at bounding box center [46, 324] width 86 height 13
select select "ALL"
select select "0"
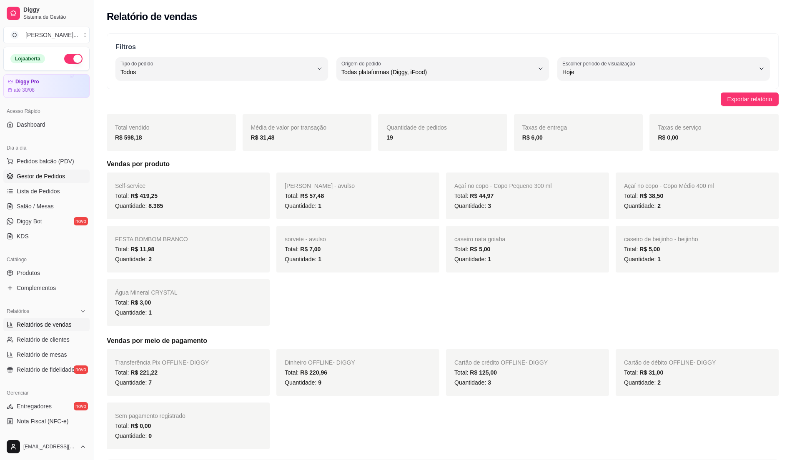
click at [24, 171] on link "Gestor de Pedidos" at bounding box center [46, 176] width 86 height 13
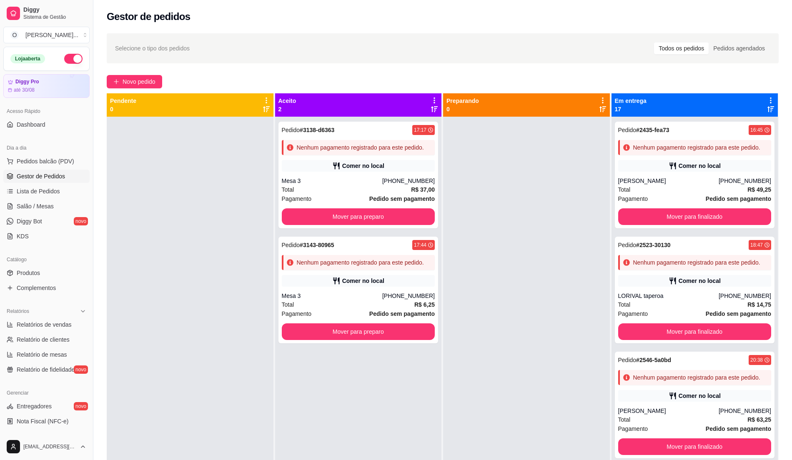
click at [357, 422] on div "Pedido # 3138-d6363 17:17 Nenhum pagamento registrado para este pedido. Comer n…" at bounding box center [358, 347] width 167 height 460
drag, startPoint x: 151, startPoint y: 189, endPoint x: 142, endPoint y: 183, distance: 9.9
click at [151, 189] on div at bounding box center [190, 347] width 167 height 460
click at [57, 159] on span "Pedidos balcão (PDV)" at bounding box center [46, 161] width 58 height 8
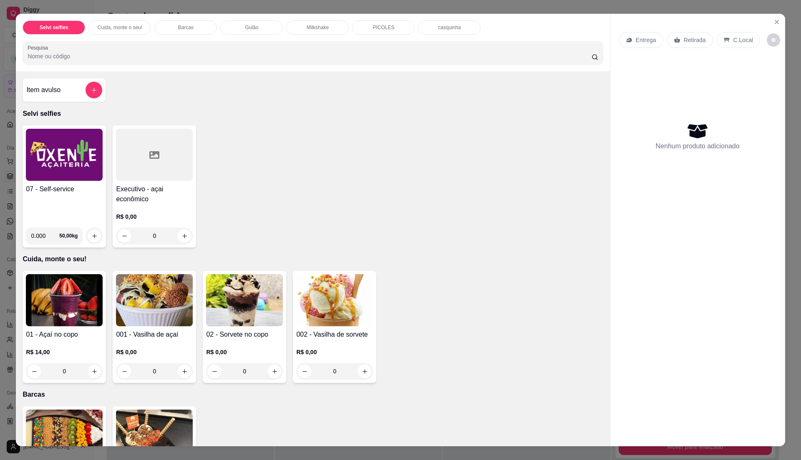
click at [48, 174] on img at bounding box center [64, 155] width 77 height 52
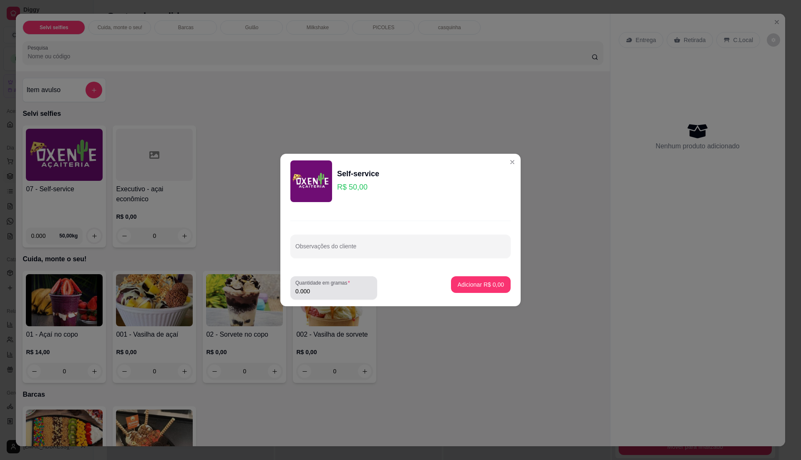
click at [336, 284] on label "Quantidade em gramas" at bounding box center [324, 282] width 58 height 7
click at [336, 287] on input "0.000" at bounding box center [333, 291] width 77 height 8
type input "0.290"
click at [488, 289] on button "Adicionar R$ 14,50" at bounding box center [478, 284] width 63 height 17
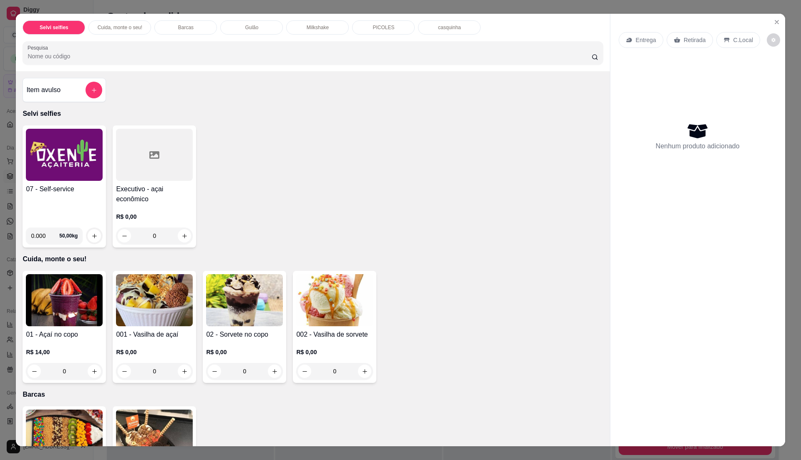
click at [74, 191] on h4 "07 - Self-service" at bounding box center [64, 189] width 77 height 10
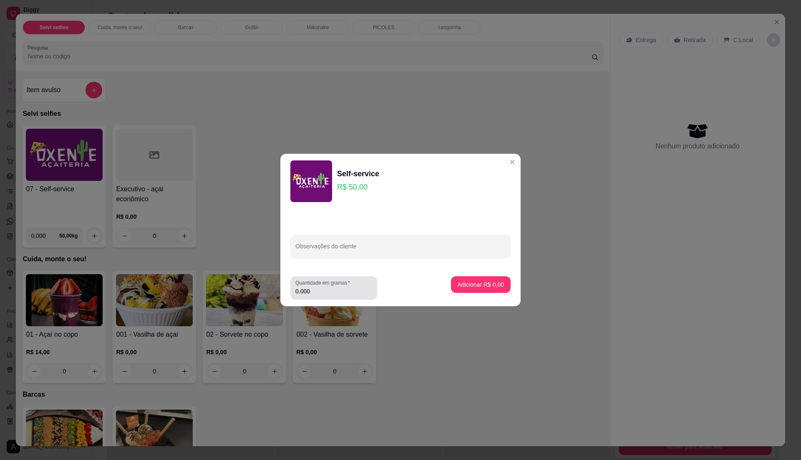
click at [339, 294] on input "0.000" at bounding box center [333, 291] width 77 height 8
type input "0.240"
click at [454, 279] on button "Adicionar R$ 12,00" at bounding box center [478, 285] width 61 height 16
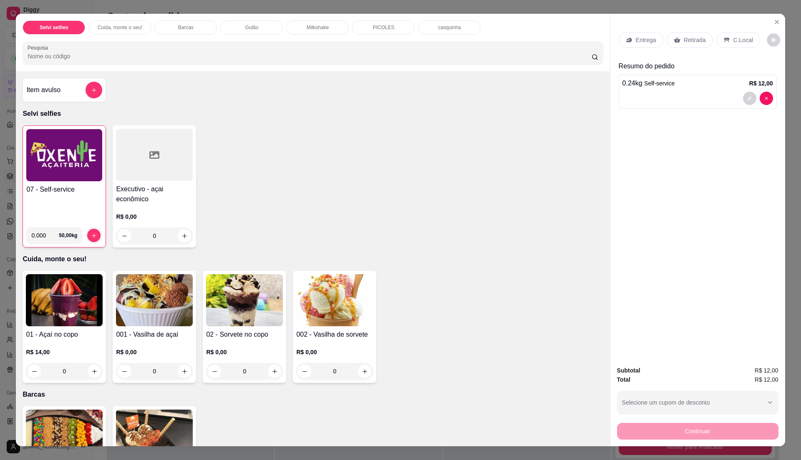
click at [70, 152] on img at bounding box center [64, 155] width 76 height 52
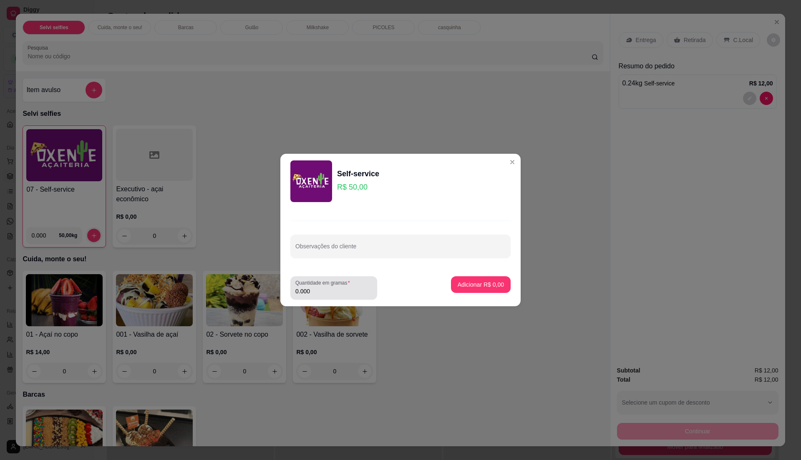
click at [349, 290] on input "0.000" at bounding box center [333, 291] width 77 height 8
type input "0.340"
click at [461, 290] on button "Adicionar R$ 17,00" at bounding box center [478, 285] width 61 height 16
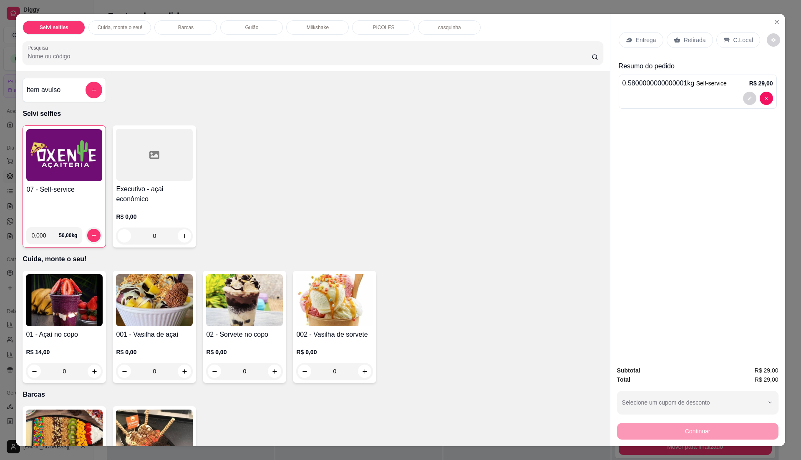
click at [74, 197] on div "07 - Self-service" at bounding box center [64, 203] width 76 height 36
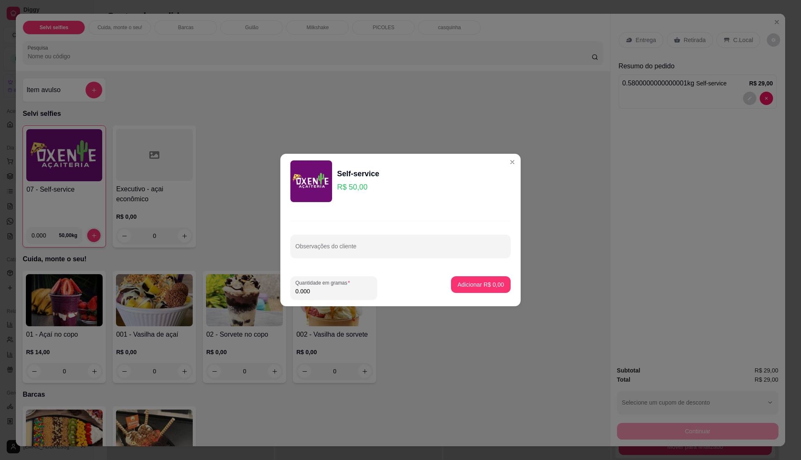
click at [314, 295] on input "0.000" at bounding box center [333, 291] width 77 height 8
type input "0.315"
click at [469, 284] on p "Adicionar R$ 15,75" at bounding box center [479, 285] width 48 height 8
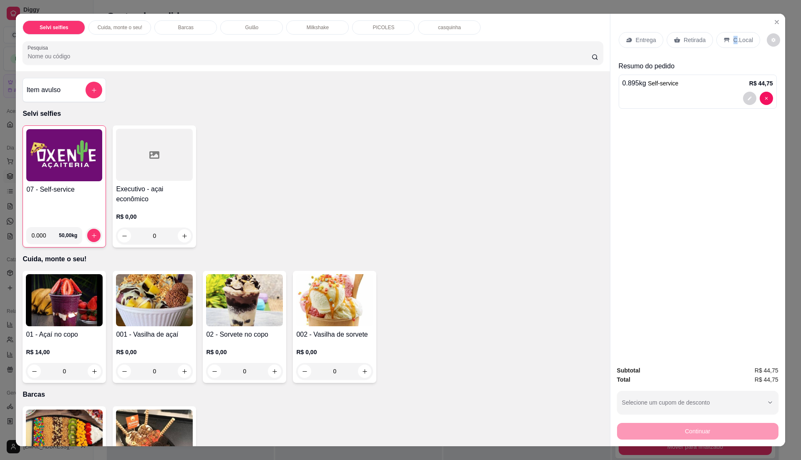
click at [733, 43] on p "C.Local" at bounding box center [743, 40] width 20 height 8
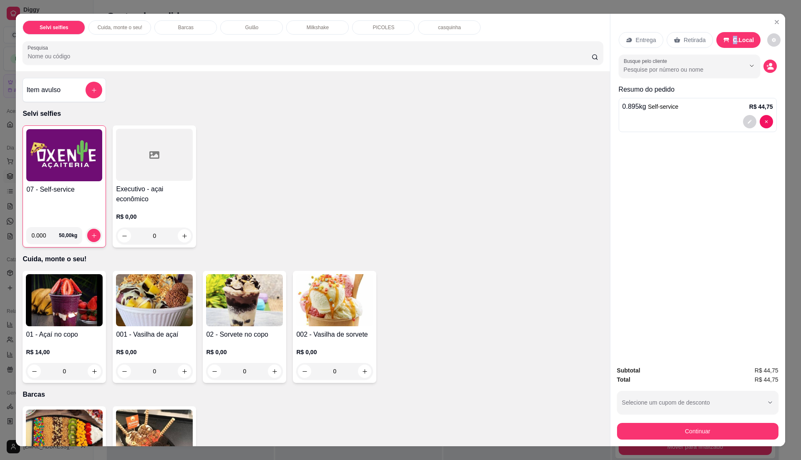
drag, startPoint x: 731, startPoint y: 43, endPoint x: 730, endPoint y: 37, distance: 6.4
click at [733, 37] on p "C.Local" at bounding box center [743, 40] width 21 height 8
drag, startPoint x: 730, startPoint y: 37, endPoint x: 736, endPoint y: 74, distance: 37.6
click at [736, 74] on div "Entrega Retirada C.Local Busque pelo cliente Resumo do pedido 0.895 kg Self-ser…" at bounding box center [697, 80] width 158 height 110
click at [507, 217] on div "07 - Self-service 0.000 50,00 kg Executivo - açai econômico R$ 0,00 0" at bounding box center [313, 187] width 580 height 122
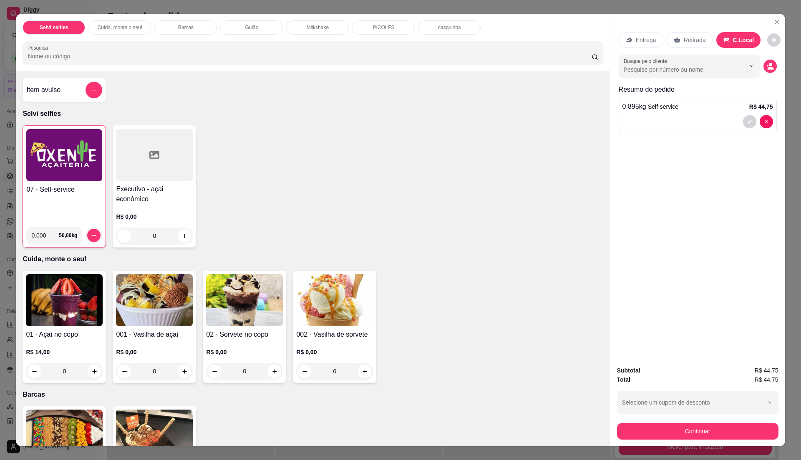
click at [735, 38] on p "C.Local" at bounding box center [743, 40] width 21 height 8
click at [733, 41] on p "C.Local" at bounding box center [743, 40] width 21 height 8
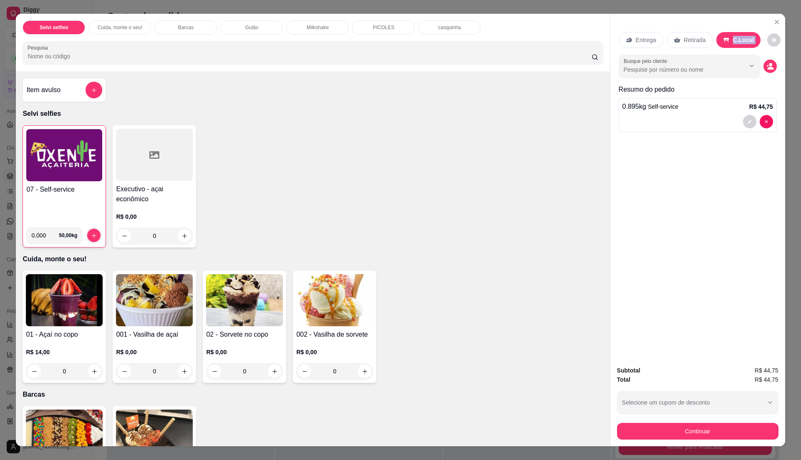
click at [733, 41] on p "C.Local" at bounding box center [743, 40] width 21 height 8
drag, startPoint x: 728, startPoint y: 41, endPoint x: 713, endPoint y: 62, distance: 25.9
click at [713, 62] on div at bounding box center [688, 66] width 131 height 17
type input "mesa 1"
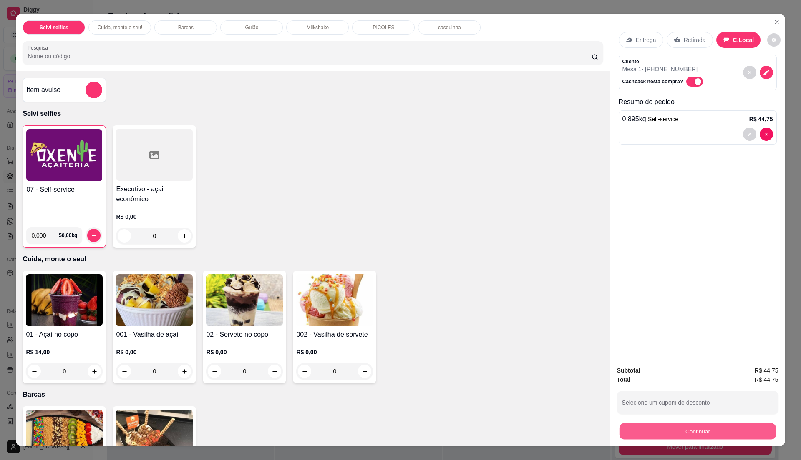
click at [706, 434] on button "Continuar" at bounding box center [697, 431] width 156 height 16
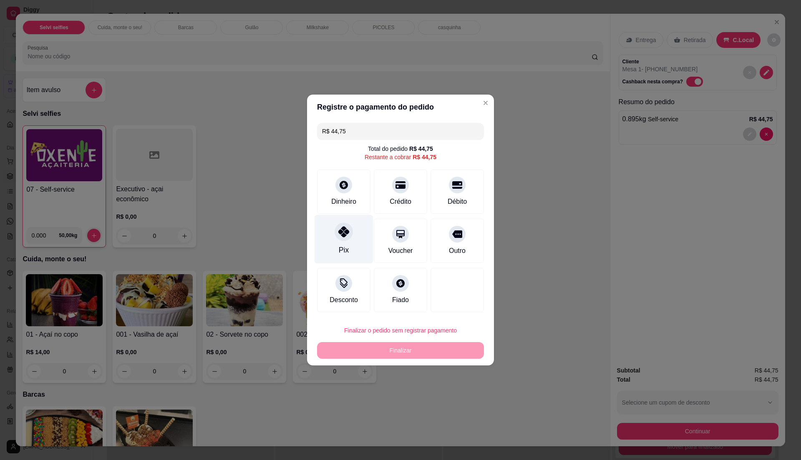
click at [356, 234] on div "Pix" at bounding box center [343, 239] width 59 height 49
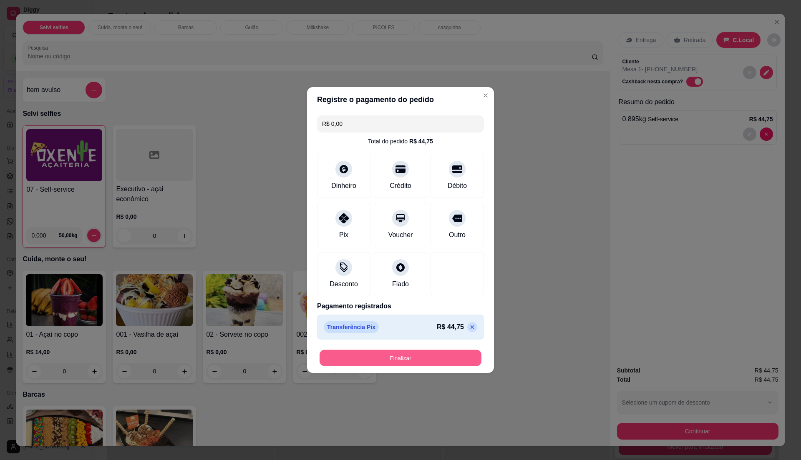
click at [374, 361] on button "Finalizar" at bounding box center [400, 358] width 162 height 16
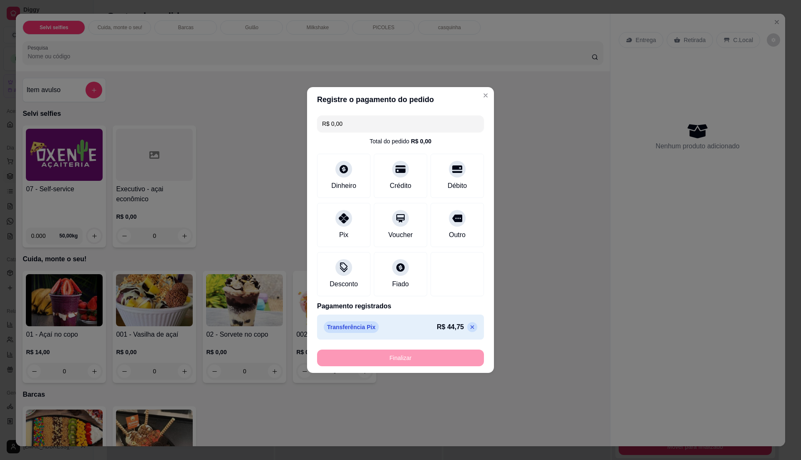
type input "-R$ 44,75"
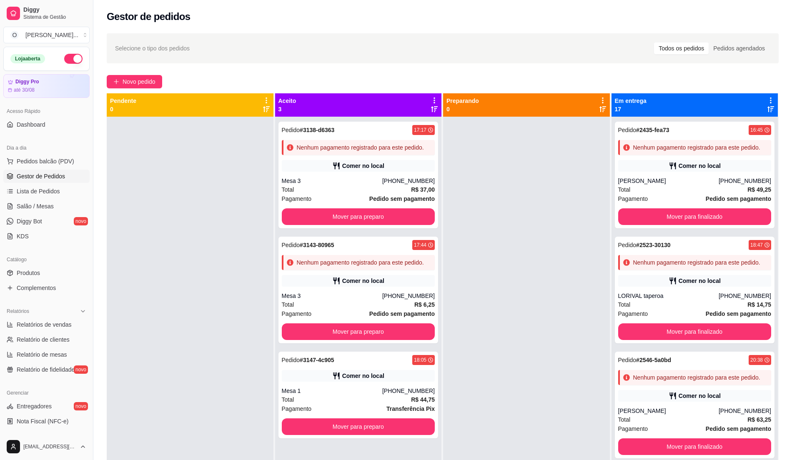
click at [474, 295] on div at bounding box center [526, 347] width 167 height 460
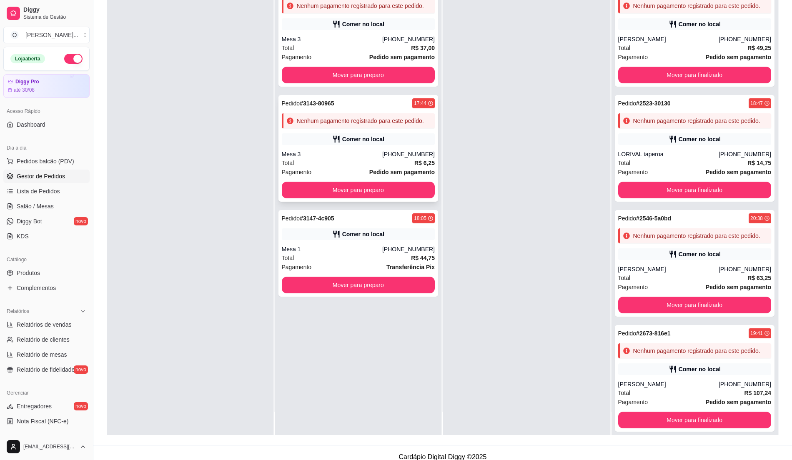
scroll to position [127, 0]
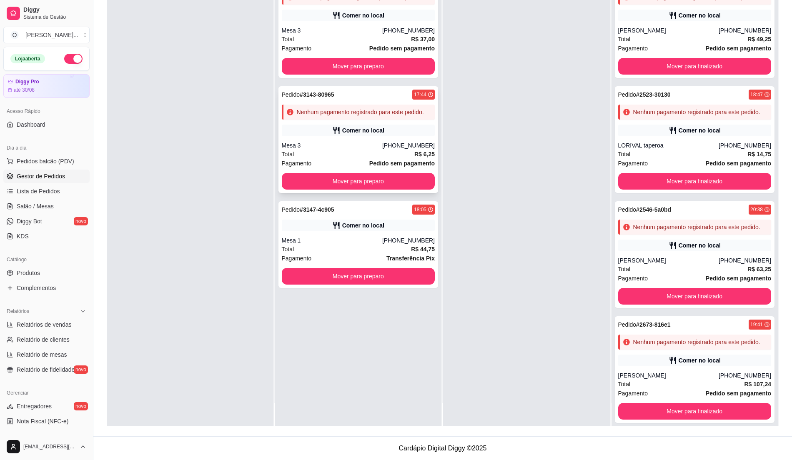
click at [351, 248] on div "Total R$ 44,75" at bounding box center [358, 249] width 153 height 9
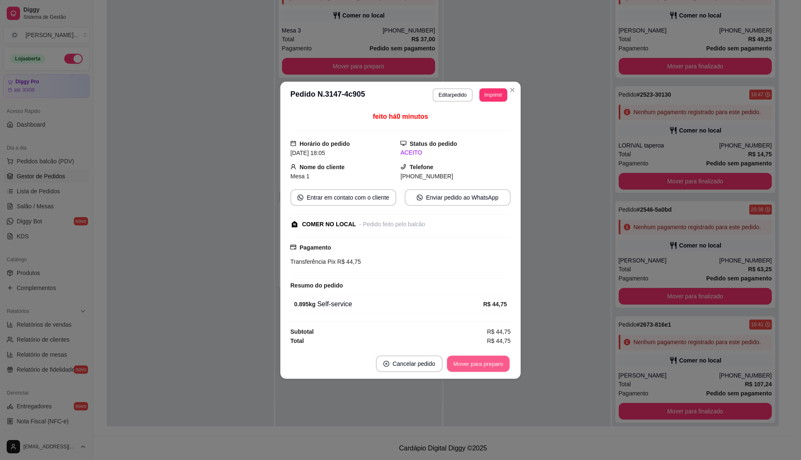
click at [485, 360] on button "Mover para preparo" at bounding box center [478, 364] width 63 height 16
click at [485, 360] on div "Mover para preparo" at bounding box center [472, 364] width 76 height 17
click at [434, 319] on div "feito há 0 minutos Horário do pedido [DATE] 18:05 Status do pedido ACEITO Nome …" at bounding box center [400, 229] width 220 height 234
click at [495, 367] on div "Mover para preparo" at bounding box center [472, 364] width 76 height 17
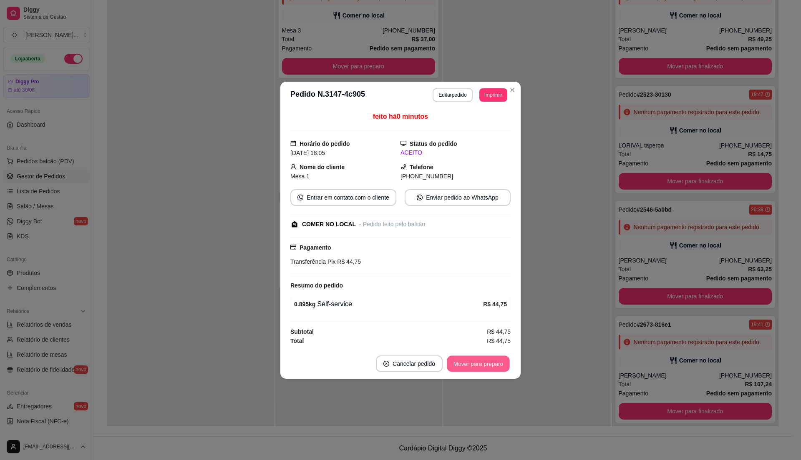
click at [501, 369] on button "Mover para preparo" at bounding box center [478, 364] width 63 height 16
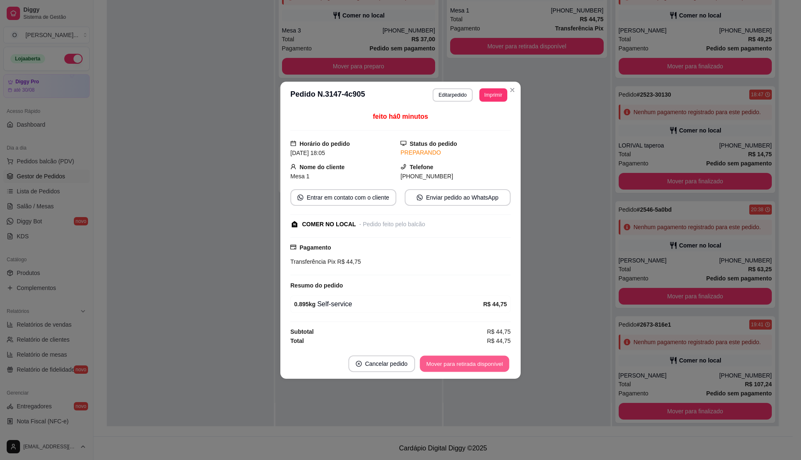
click at [501, 369] on button "Mover para retirada disponível" at bounding box center [463, 364] width 89 height 16
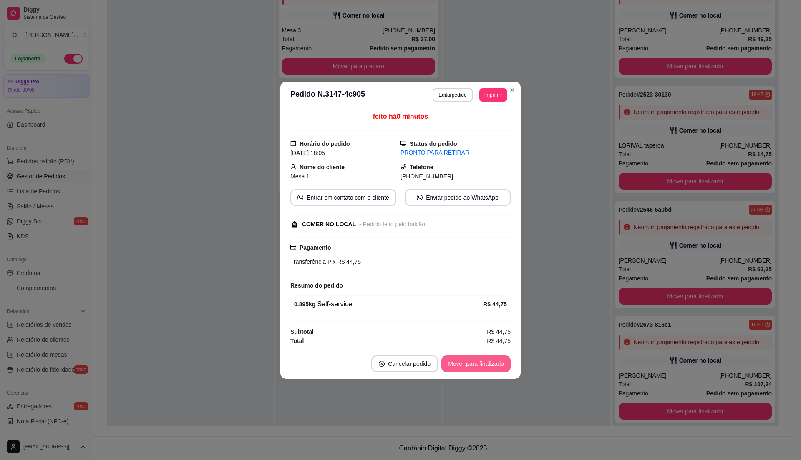
click at [501, 369] on button "Mover para finalizado" at bounding box center [475, 364] width 69 height 17
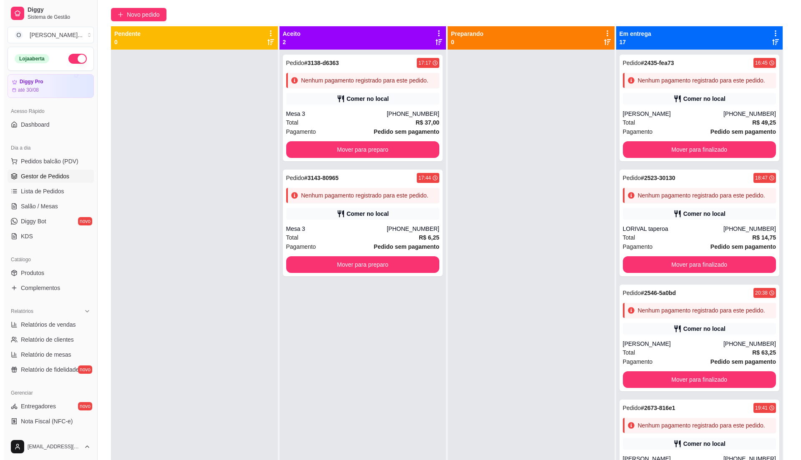
scroll to position [0, 0]
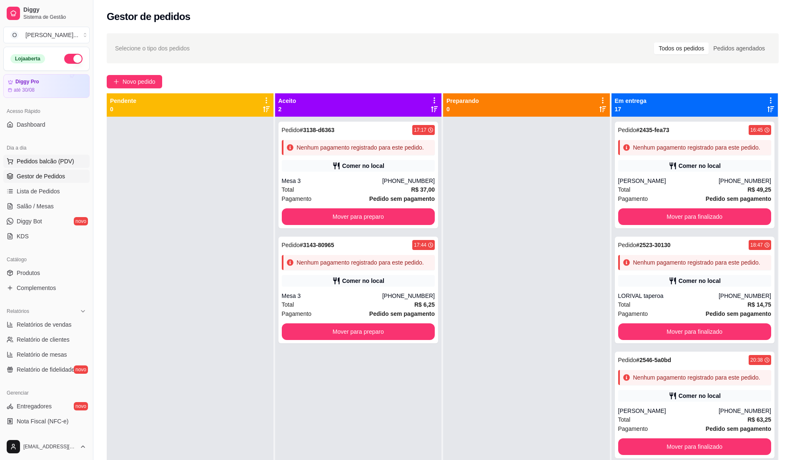
click at [10, 160] on icon at bounding box center [10, 161] width 7 height 7
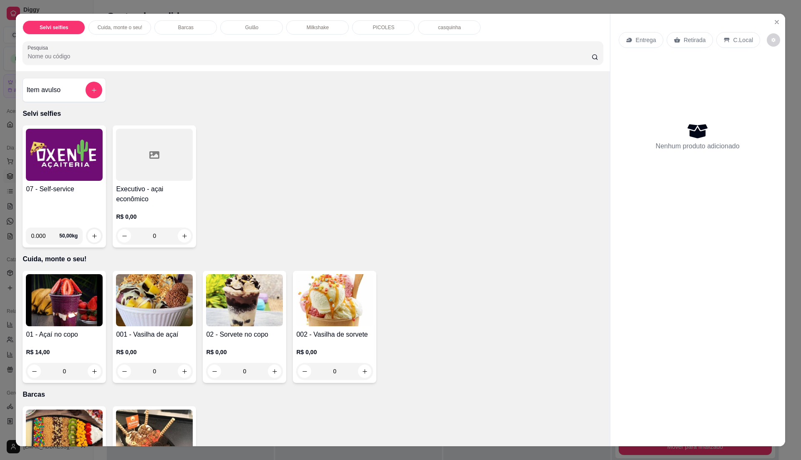
click at [55, 208] on div "07 - Self-service" at bounding box center [64, 202] width 77 height 37
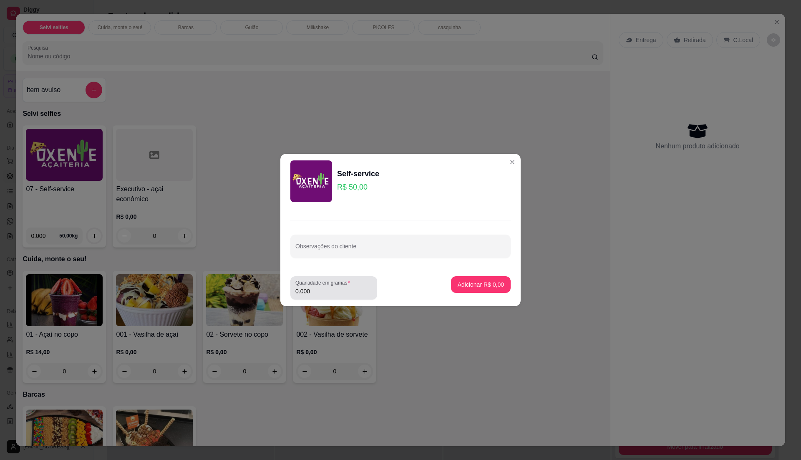
click at [327, 287] on div "0.000" at bounding box center [333, 288] width 77 height 17
type input "0.470"
click at [469, 281] on p "Adicionar R$ 23,50" at bounding box center [479, 285] width 50 height 8
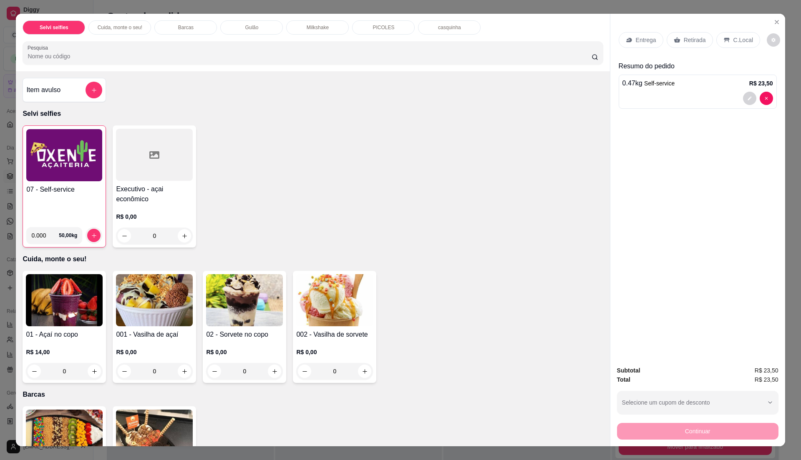
click at [72, 176] on img at bounding box center [64, 155] width 76 height 52
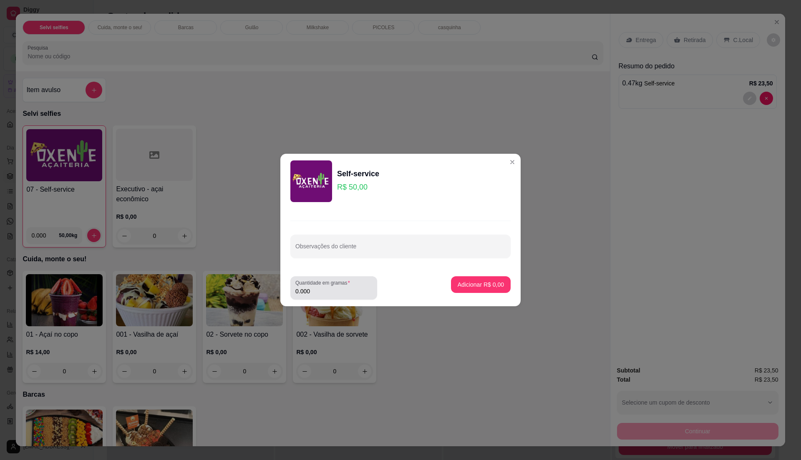
click at [339, 292] on input "0.000" at bounding box center [333, 291] width 77 height 8
type input "0.340"
click at [486, 281] on p "Adicionar R$ 17,00" at bounding box center [479, 285] width 48 height 8
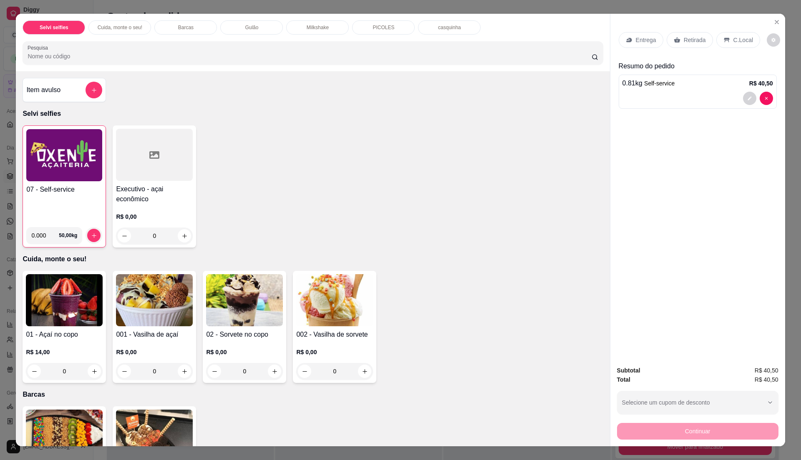
click at [731, 47] on div "C.Local" at bounding box center [738, 40] width 44 height 16
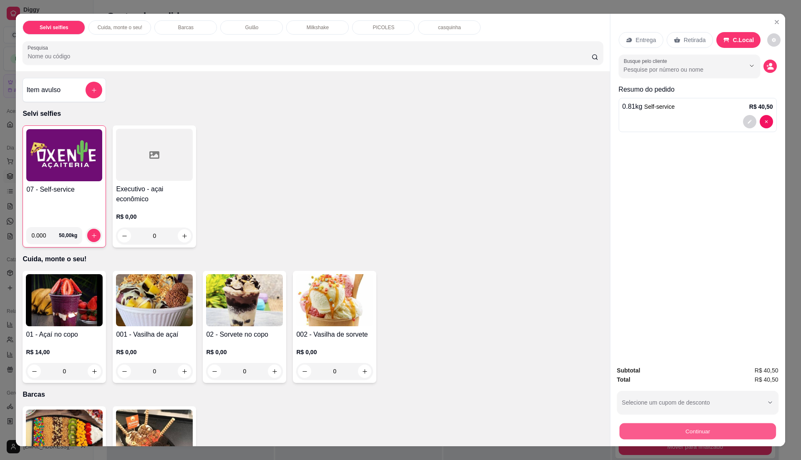
click at [645, 437] on button "Continuar" at bounding box center [697, 431] width 156 height 16
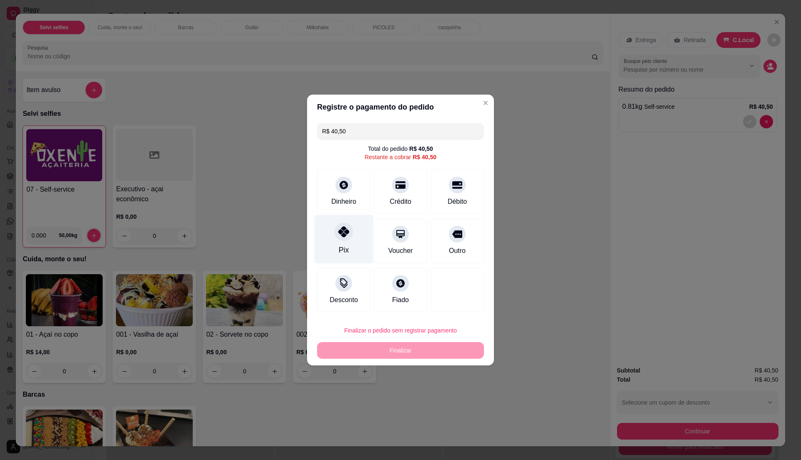
click at [346, 231] on icon at bounding box center [343, 231] width 11 height 11
type input "R$ 0,00"
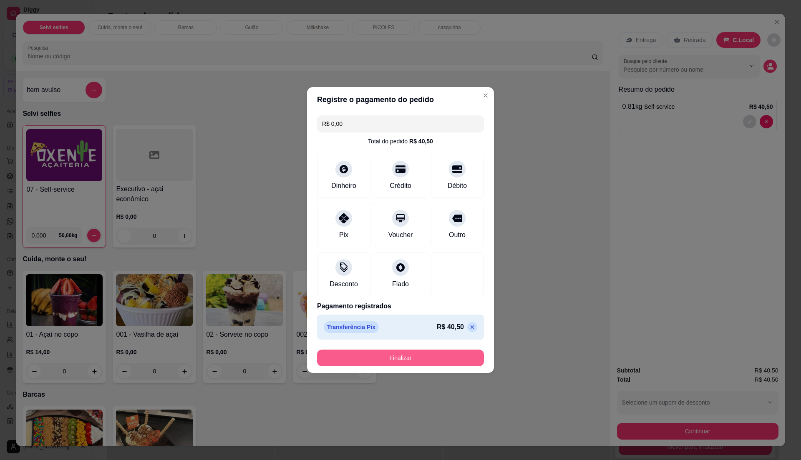
click at [431, 354] on button "Finalizar" at bounding box center [400, 358] width 167 height 17
click at [420, 366] on button "Finalizar" at bounding box center [400, 358] width 162 height 16
click at [420, 366] on div "Finalizar" at bounding box center [400, 358] width 167 height 17
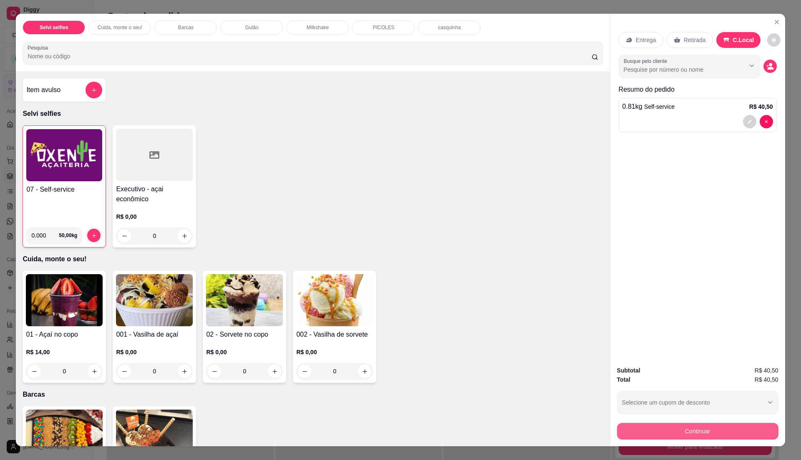
click at [641, 424] on button "Continuar" at bounding box center [697, 431] width 161 height 17
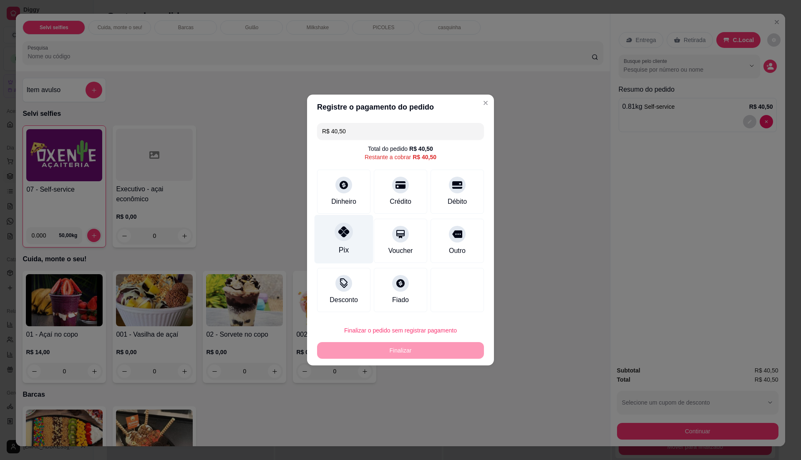
click at [332, 246] on div "Pix" at bounding box center [343, 239] width 59 height 49
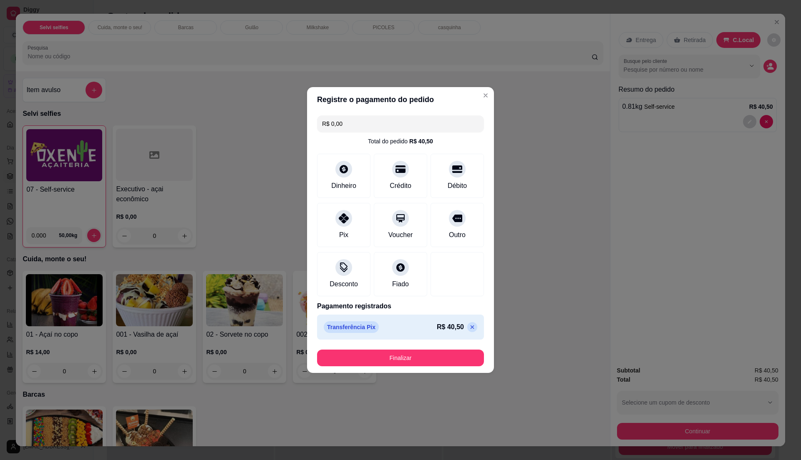
click at [352, 349] on footer "Finalizar" at bounding box center [400, 358] width 187 height 30
click at [373, 366] on button "Finalizar" at bounding box center [400, 358] width 162 height 16
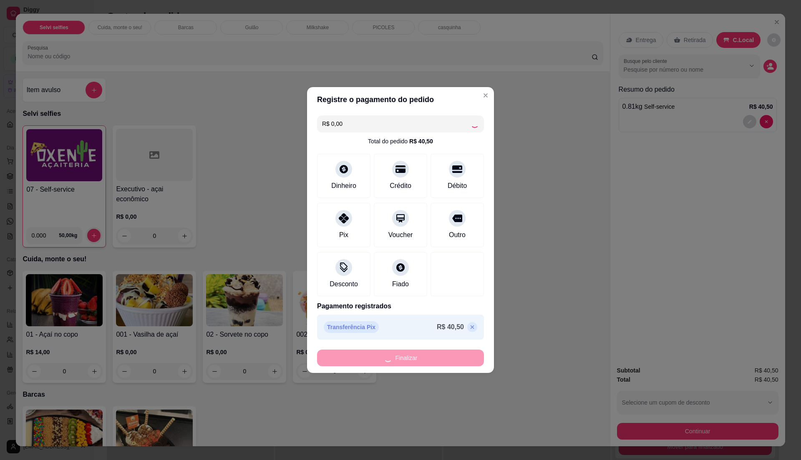
type input "-R$ 40,50"
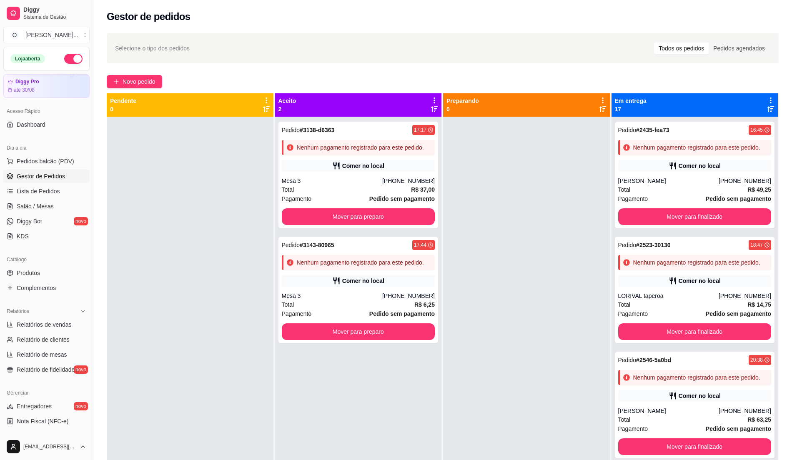
click at [483, 368] on div at bounding box center [526, 347] width 167 height 460
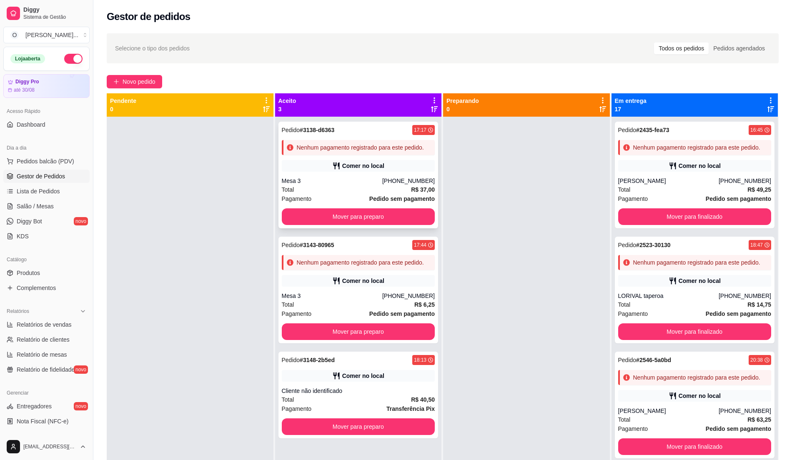
click at [344, 188] on div "Total R$ 37,00" at bounding box center [358, 189] width 153 height 9
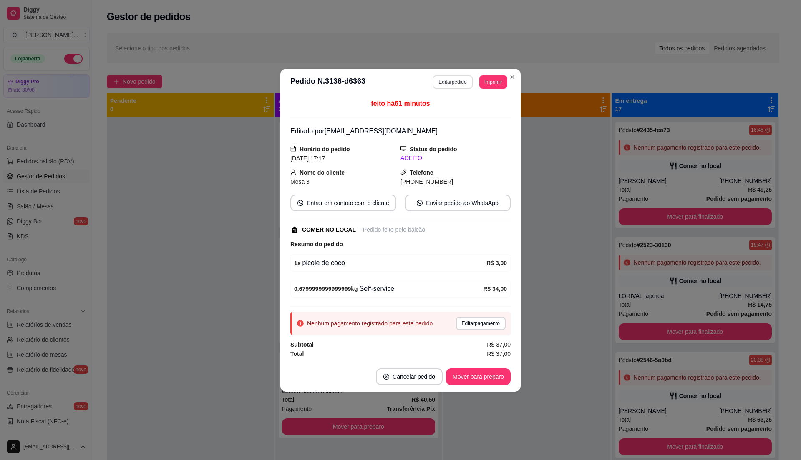
click at [457, 78] on button "Editar pedido" at bounding box center [452, 81] width 40 height 13
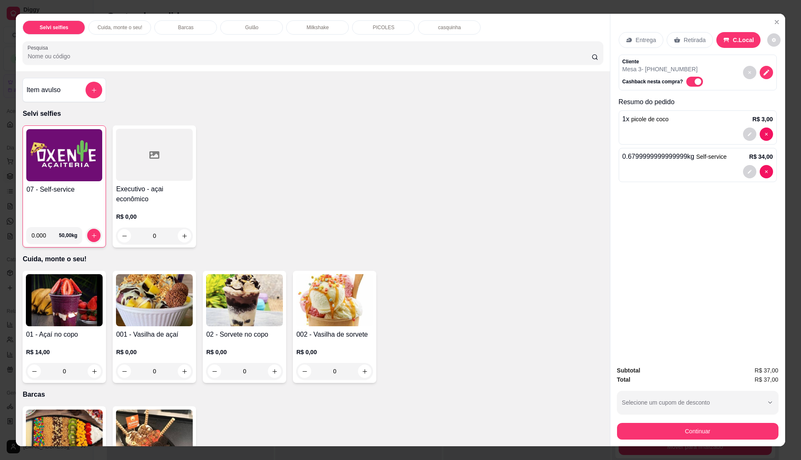
click at [697, 434] on button "Continuar" at bounding box center [697, 431] width 161 height 17
click at [770, 22] on button "Close" at bounding box center [776, 21] width 13 height 13
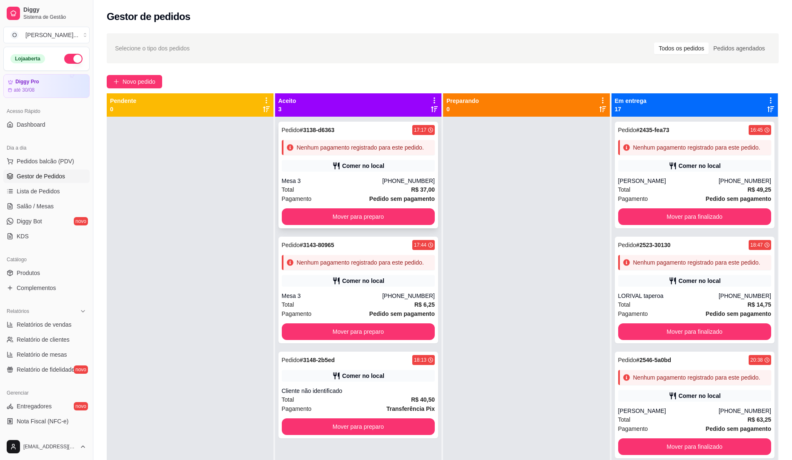
click at [403, 194] on span "Pedido sem pagamento" at bounding box center [401, 198] width 65 height 9
click at [334, 183] on div "Mesa 3" at bounding box center [332, 181] width 100 height 8
click at [339, 184] on div "Mesa 3" at bounding box center [332, 181] width 100 height 8
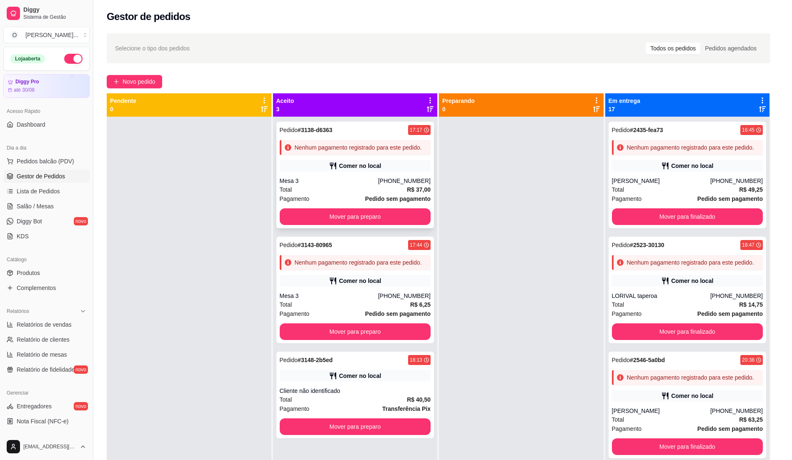
click at [339, 184] on div "Mesa 3" at bounding box center [339, 181] width 113 height 10
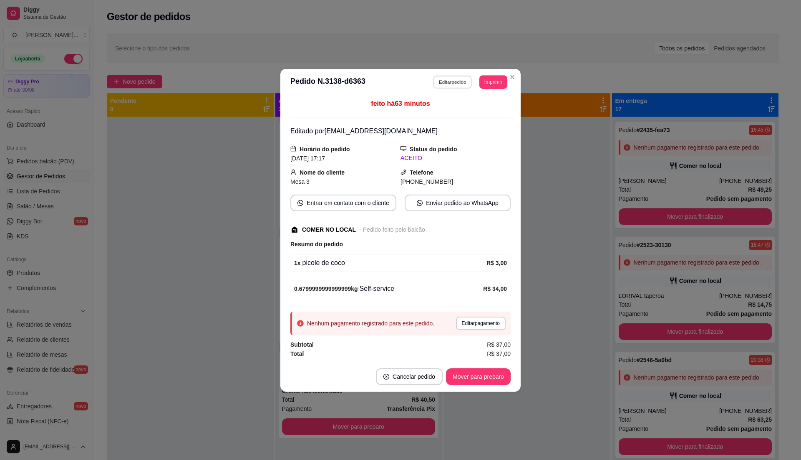
click at [454, 75] on button "Editar pedido" at bounding box center [452, 81] width 39 height 13
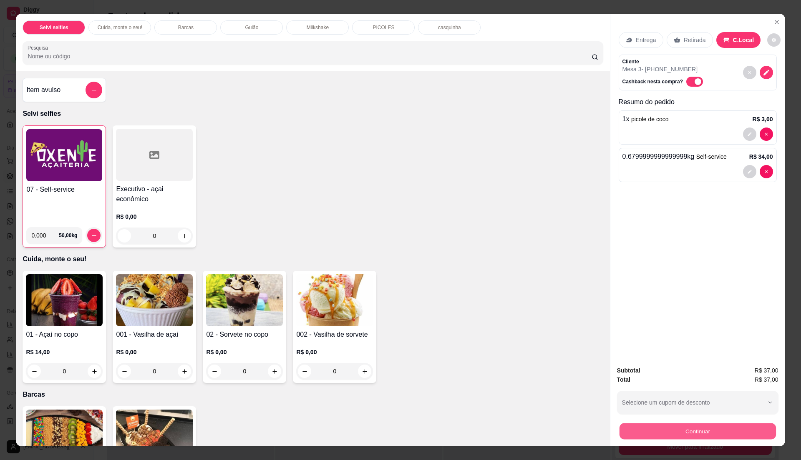
click at [662, 437] on button "Continuar" at bounding box center [697, 431] width 156 height 16
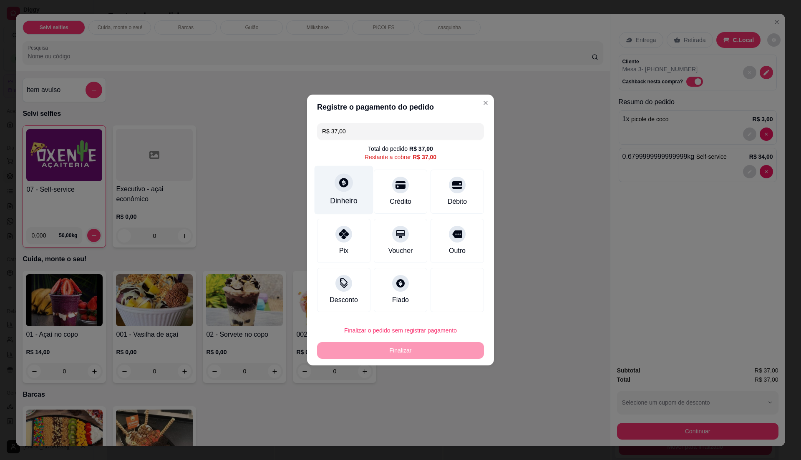
click at [345, 186] on icon at bounding box center [343, 182] width 11 height 11
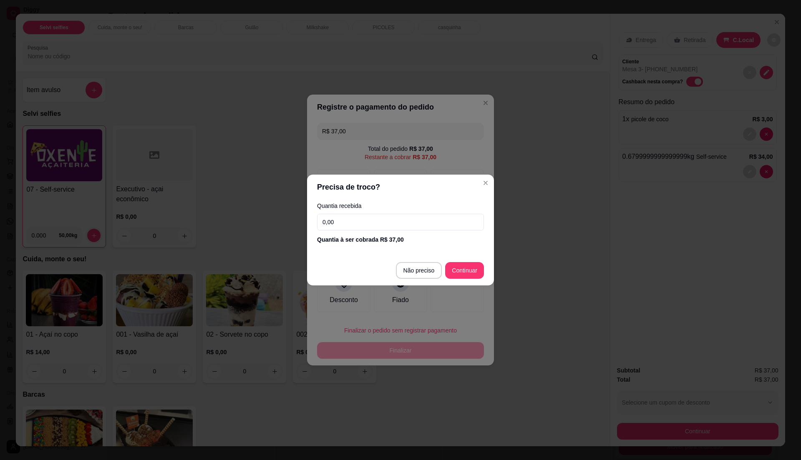
click at [394, 225] on input "0,00" at bounding box center [400, 222] width 167 height 17
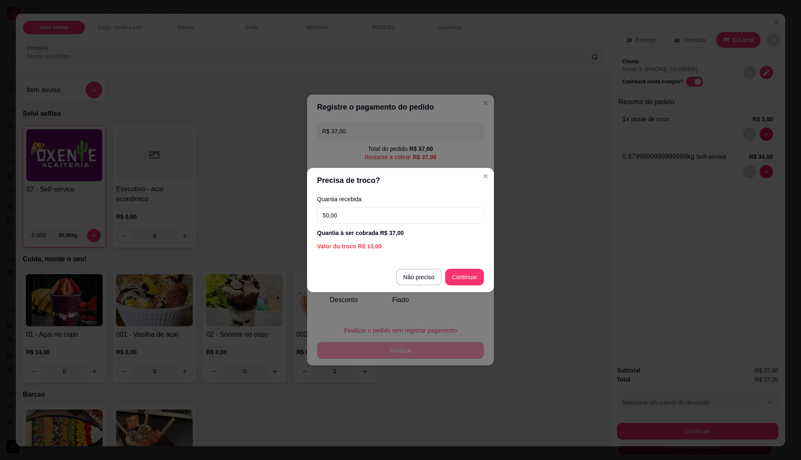
click at [464, 208] on input "50,00" at bounding box center [400, 215] width 167 height 17
type input "100,00"
type input "R$ 0,00"
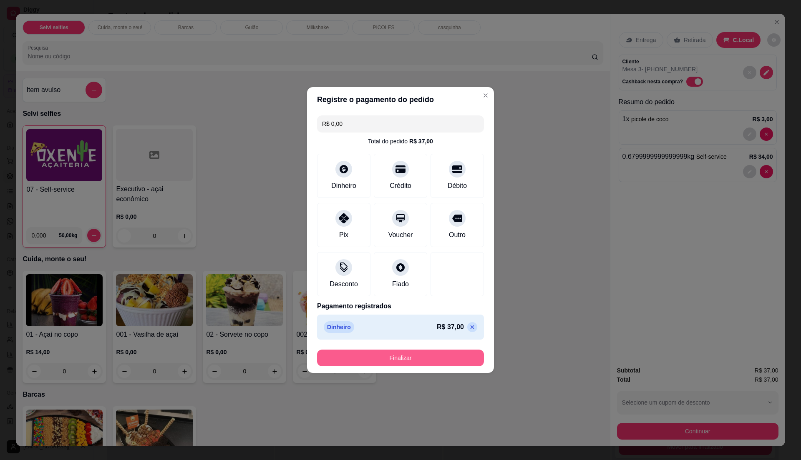
click at [428, 357] on button "Finalizar" at bounding box center [400, 358] width 167 height 17
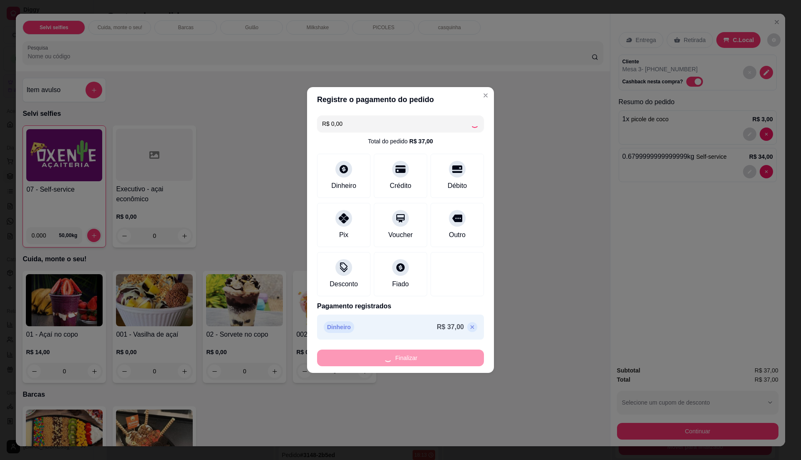
type input "0"
type input "-R$ 37,00"
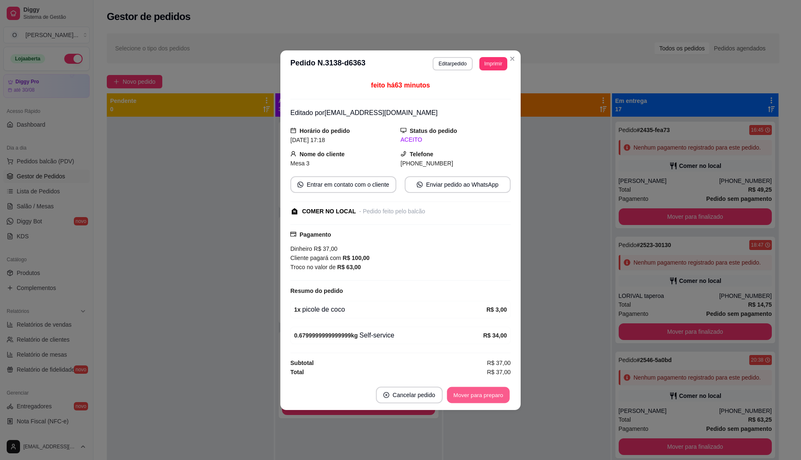
click at [457, 396] on button "Mover para preparo" at bounding box center [478, 395] width 63 height 16
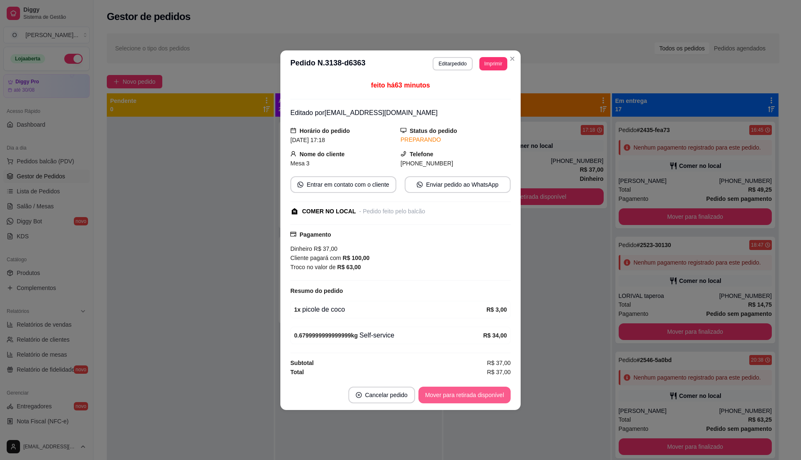
click at [457, 396] on button "Mover para retirada disponível" at bounding box center [464, 395] width 92 height 17
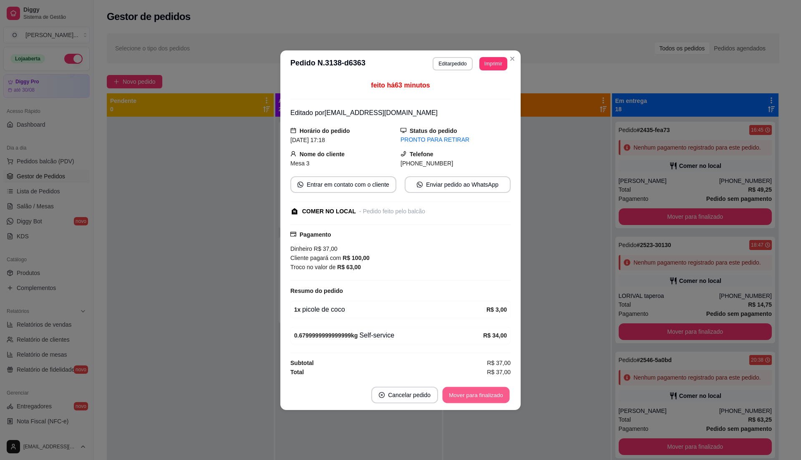
click at [457, 396] on button "Mover para finalizado" at bounding box center [475, 395] width 67 height 16
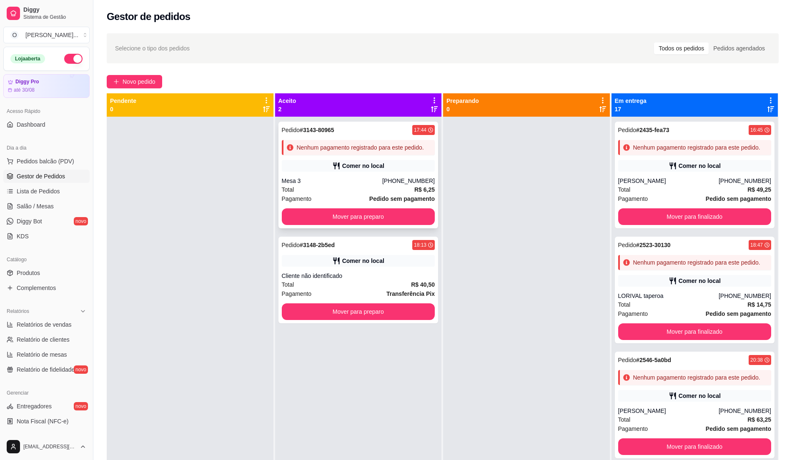
click at [359, 179] on div "Mesa 3" at bounding box center [332, 181] width 100 height 8
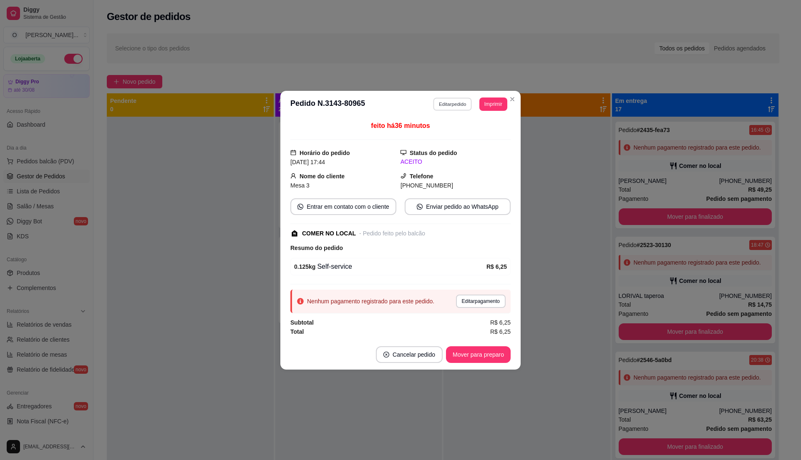
click at [454, 107] on button "Editar pedido" at bounding box center [452, 104] width 39 height 13
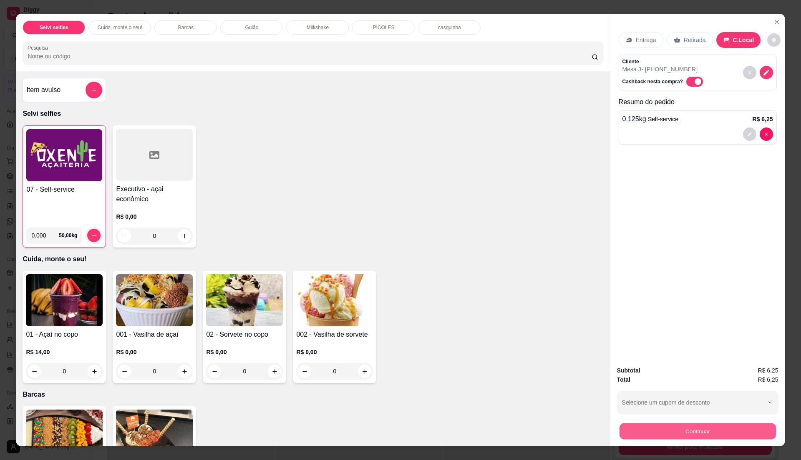
click at [675, 438] on button "Continuar" at bounding box center [697, 431] width 156 height 16
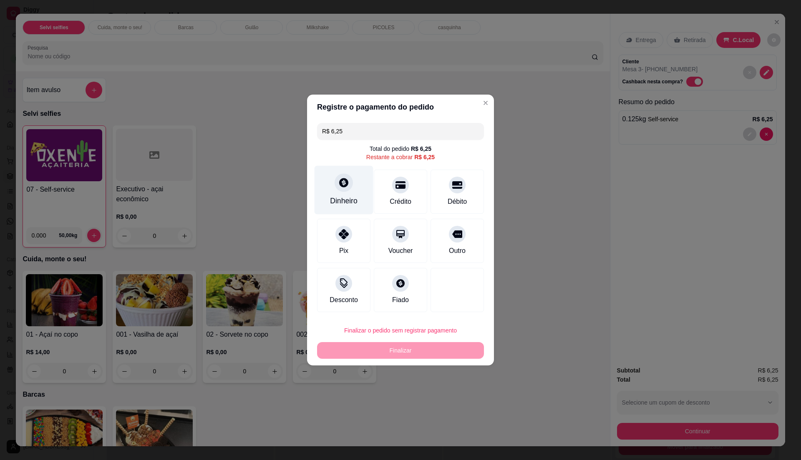
click at [342, 180] on icon at bounding box center [343, 182] width 11 height 11
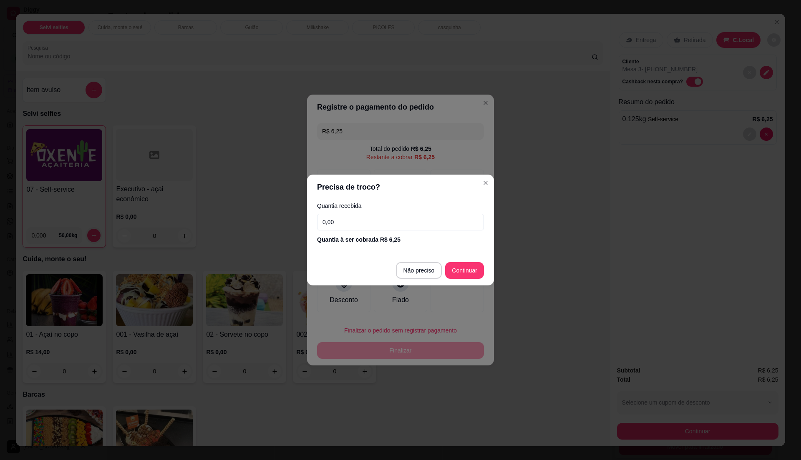
click at [404, 222] on input "0,00" at bounding box center [400, 222] width 167 height 17
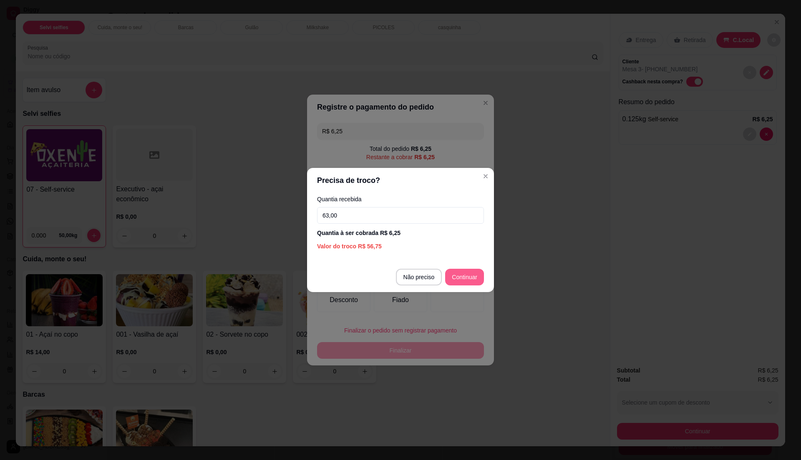
type input "63,00"
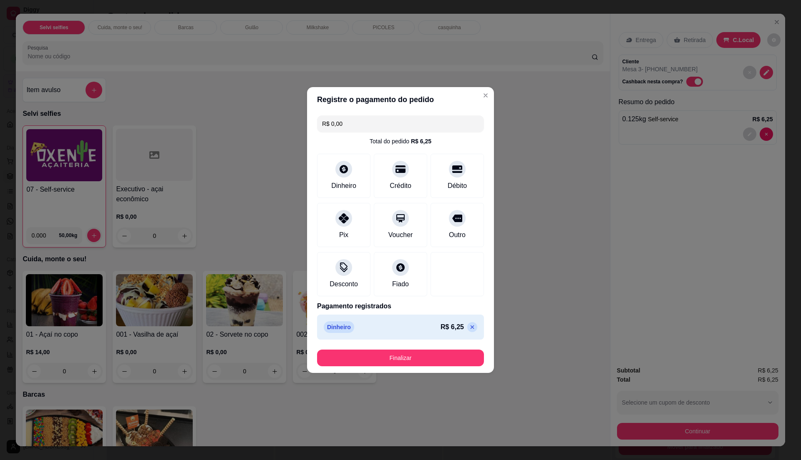
click at [439, 349] on footer "Finalizar" at bounding box center [400, 358] width 187 height 30
click at [437, 359] on button "Finalizar" at bounding box center [400, 358] width 167 height 17
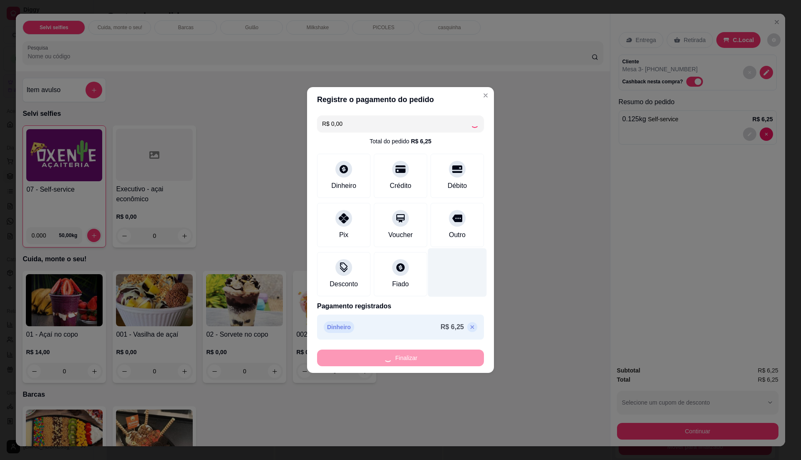
type input "-R$ 6,25"
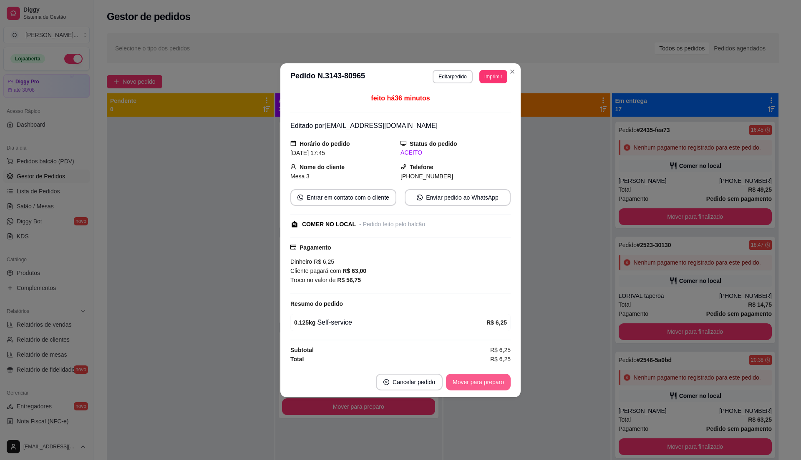
click at [481, 386] on button "Mover para preparo" at bounding box center [478, 382] width 65 height 17
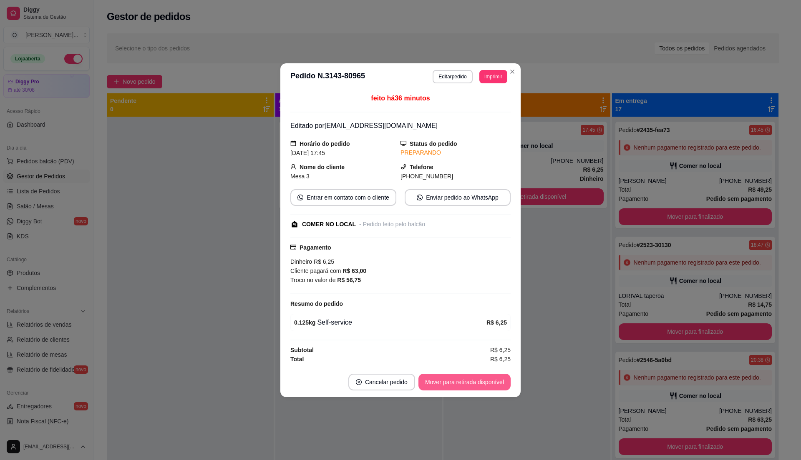
click at [481, 386] on button "Mover para retirada disponível" at bounding box center [464, 382] width 92 height 17
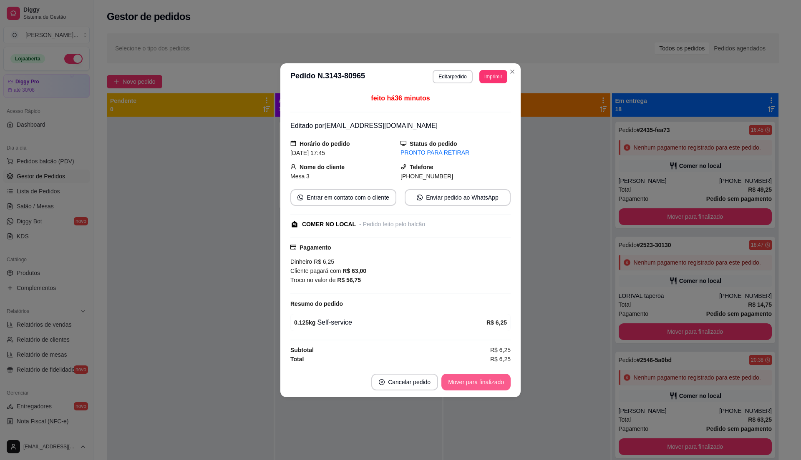
click at [481, 386] on button "Mover para finalizado" at bounding box center [475, 382] width 69 height 17
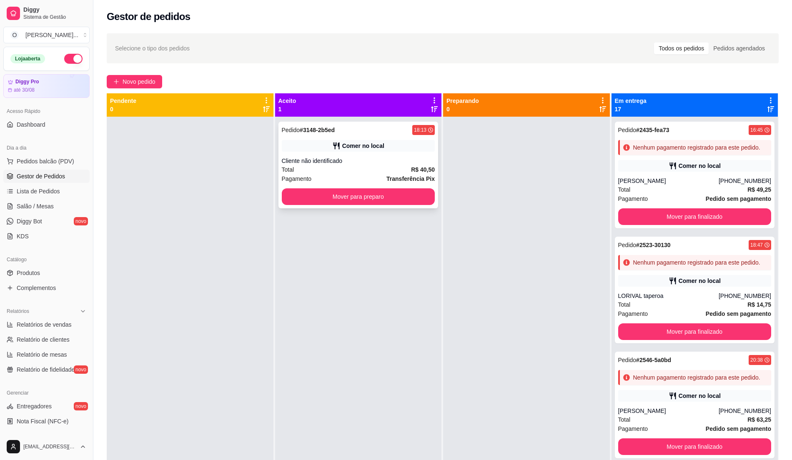
click at [364, 164] on div "Cliente não identificado" at bounding box center [358, 161] width 153 height 8
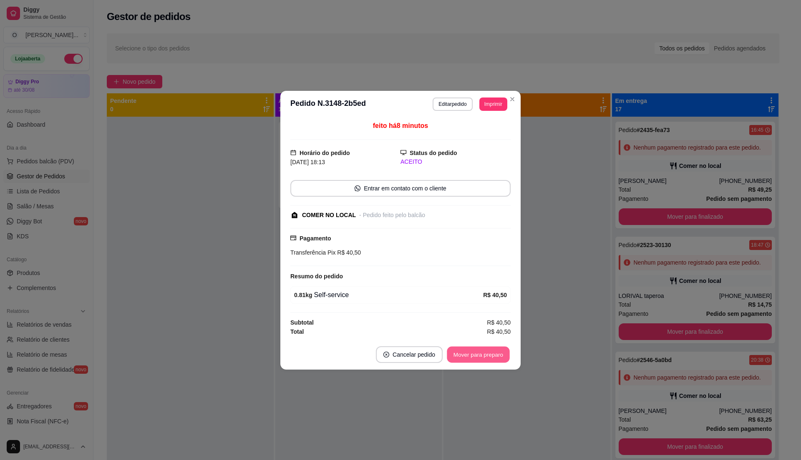
click at [465, 355] on button "Mover para preparo" at bounding box center [478, 354] width 63 height 16
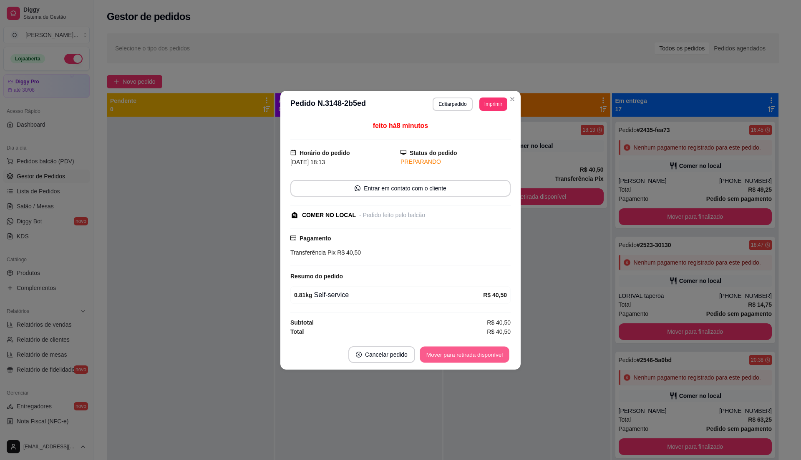
click at [465, 355] on button "Mover para retirada disponível" at bounding box center [463, 354] width 89 height 16
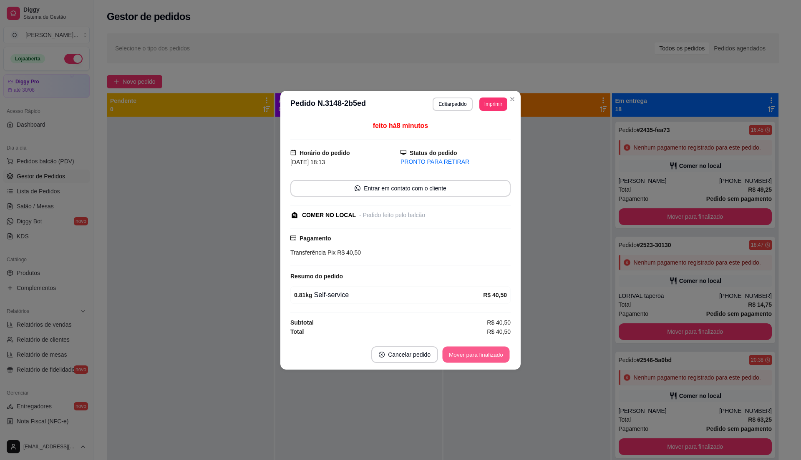
click at [465, 355] on button "Mover para finalizado" at bounding box center [475, 354] width 67 height 16
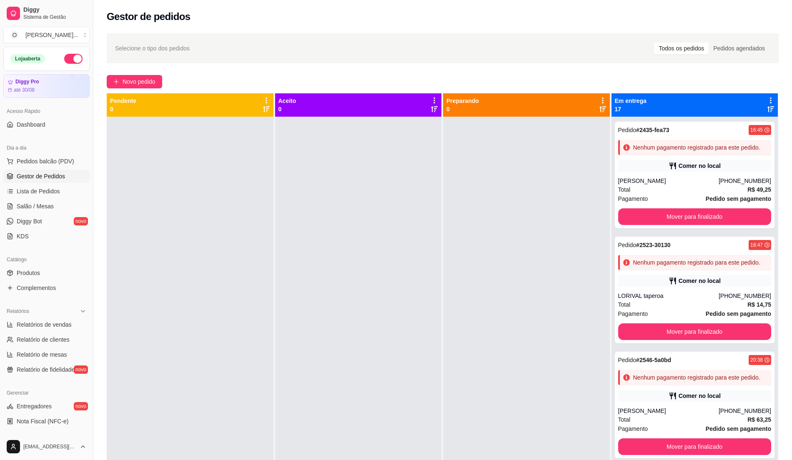
click at [512, 63] on div "Selecione o tipo dos pedidos Todos os pedidos Pedidos agendados Novo pedido Pen…" at bounding box center [442, 295] width 699 height 535
click at [60, 328] on span "Relatórios de vendas" at bounding box center [44, 325] width 55 height 8
select select "ALL"
select select "0"
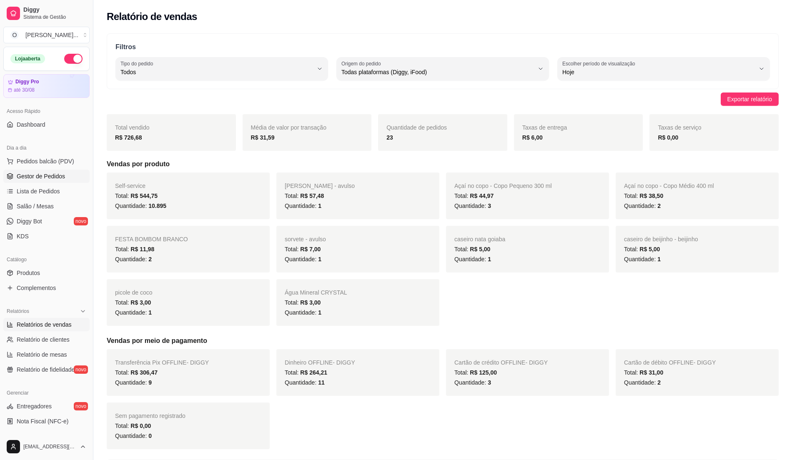
click at [64, 183] on link "Gestor de Pedidos" at bounding box center [46, 176] width 86 height 13
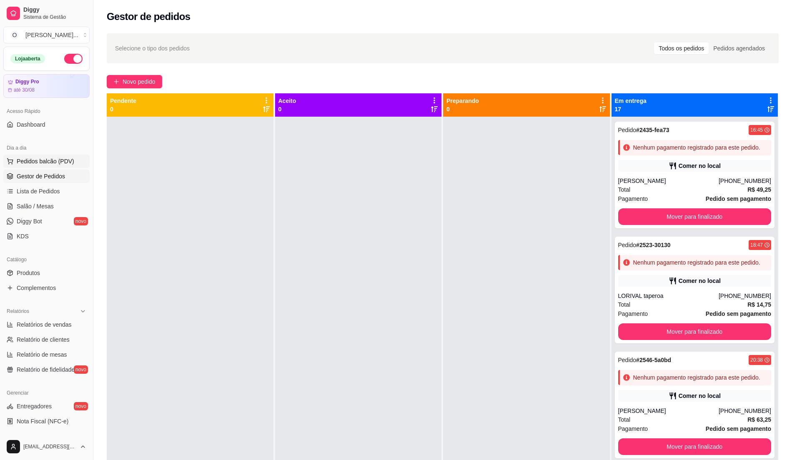
click at [44, 166] on span "Pedidos balcão (PDV)" at bounding box center [46, 161] width 58 height 8
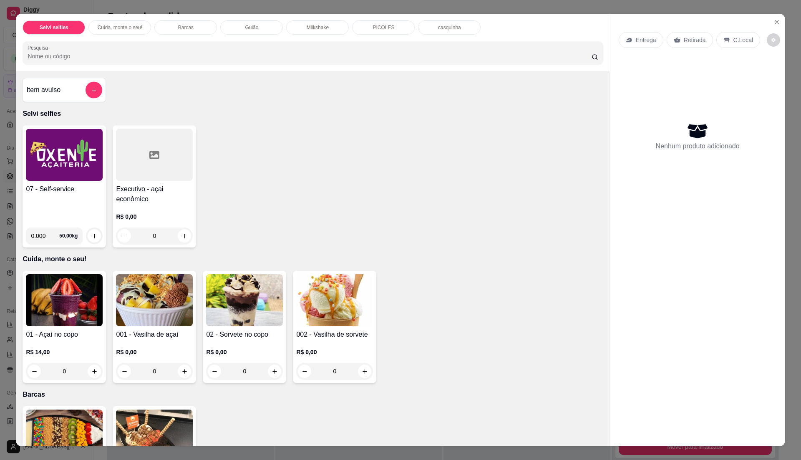
click at [372, 29] on p "PICOLES" at bounding box center [383, 27] width 22 height 7
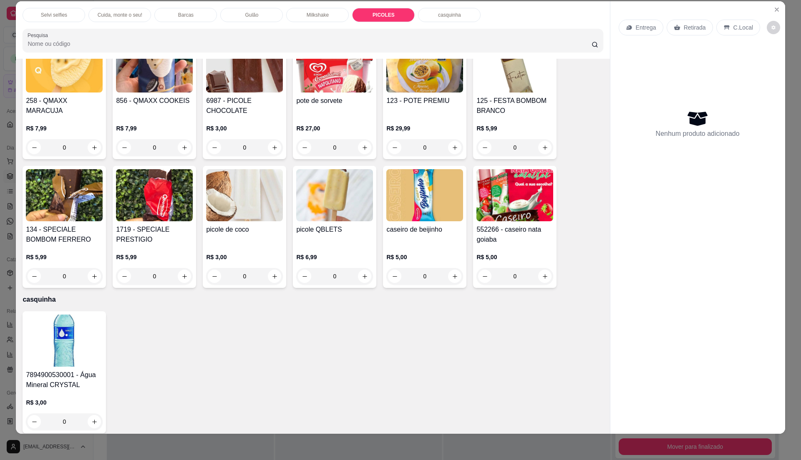
scroll to position [1061, 0]
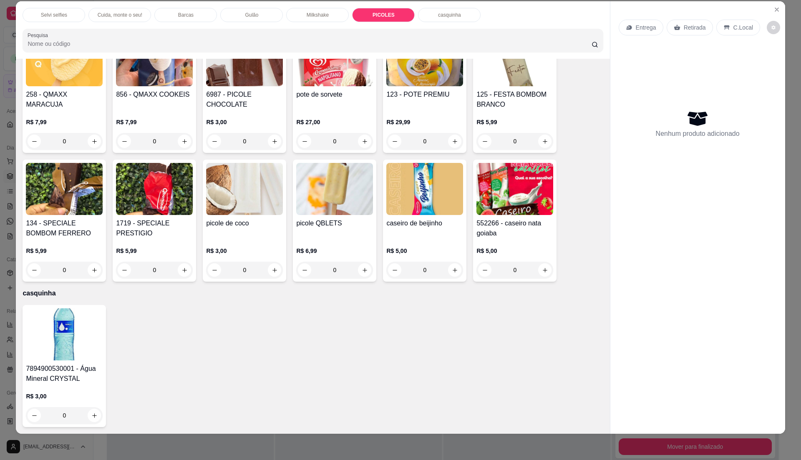
click at [506, 181] on img at bounding box center [514, 189] width 77 height 52
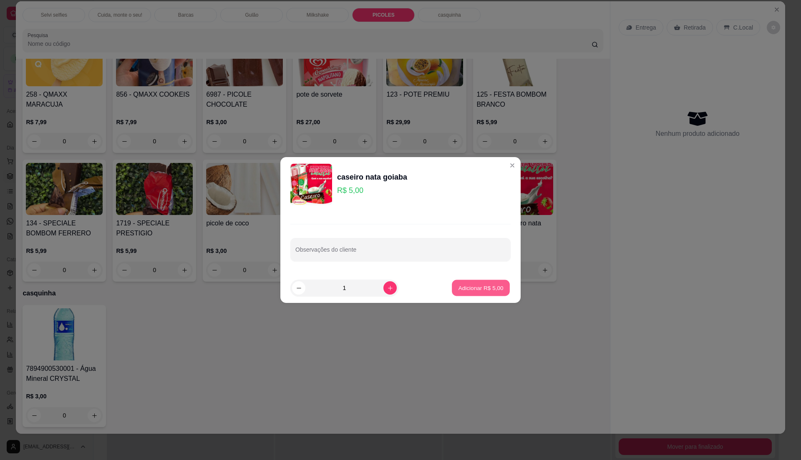
click at [484, 289] on p "Adicionar R$ 5,00" at bounding box center [480, 288] width 45 height 8
type input "1"
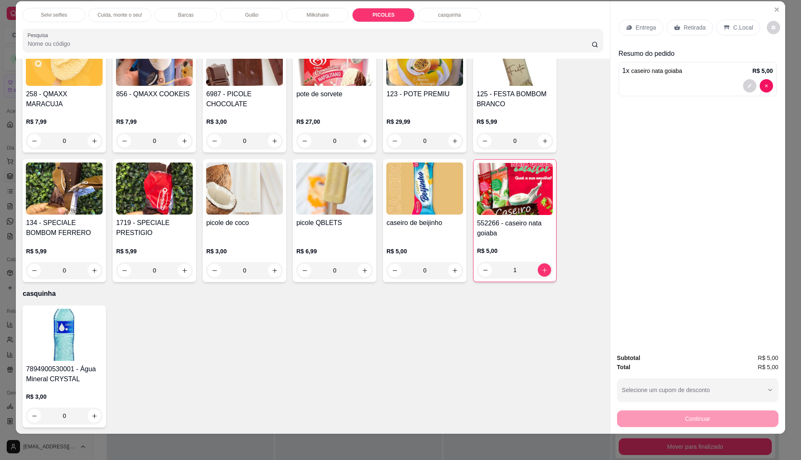
drag, startPoint x: 426, startPoint y: 266, endPoint x: 732, endPoint y: 30, distance: 386.5
click at [733, 30] on p "C.Local" at bounding box center [743, 27] width 20 height 8
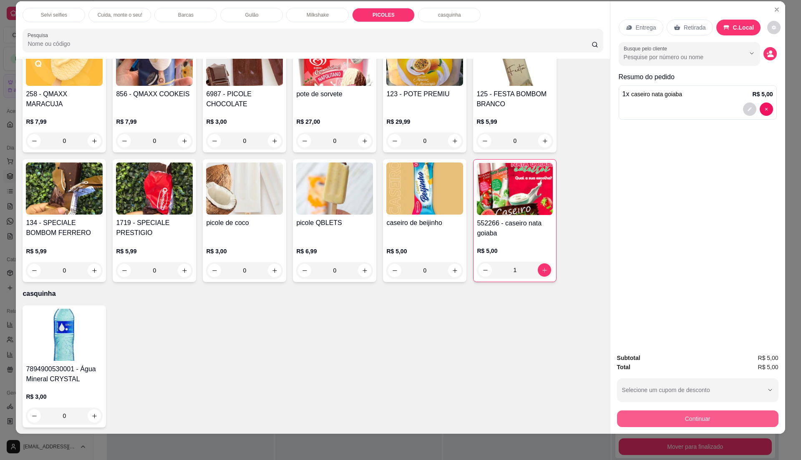
click at [674, 419] on button "Continuar" at bounding box center [697, 419] width 161 height 17
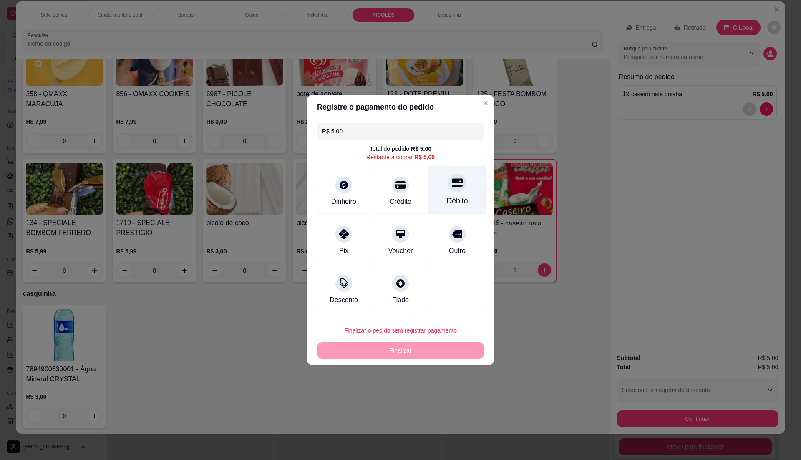
click at [455, 197] on div "Débito" at bounding box center [457, 201] width 21 height 11
type input "R$ 0,00"
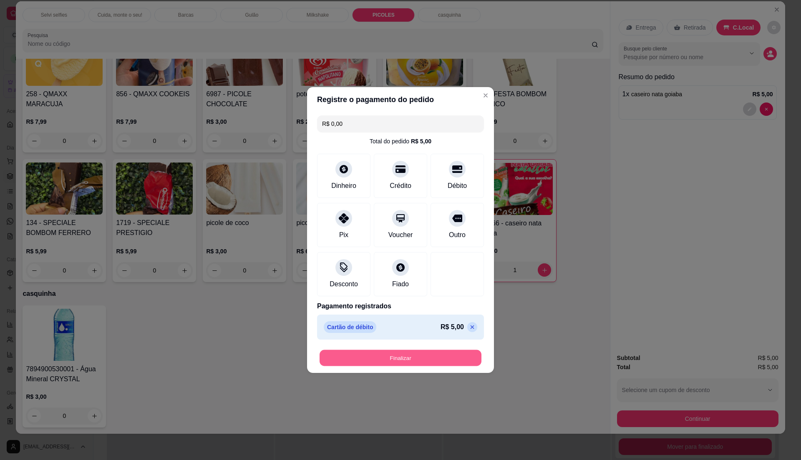
click at [420, 360] on button "Finalizar" at bounding box center [400, 358] width 162 height 16
